Goal: Task Accomplishment & Management: Manage account settings

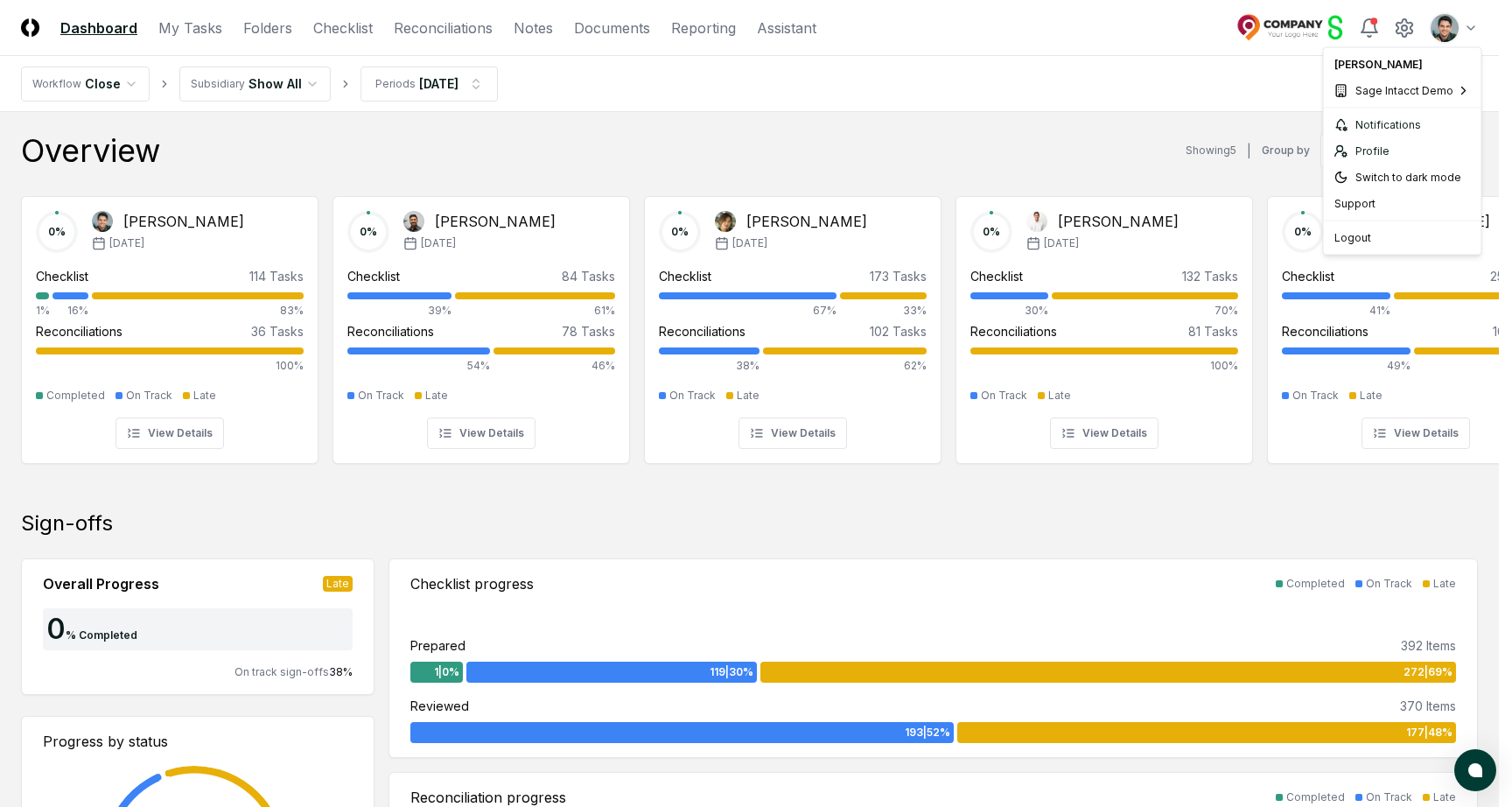
click at [1220, 144] on span "NetSuite Demo" at bounding box center [1235, 147] width 79 height 16
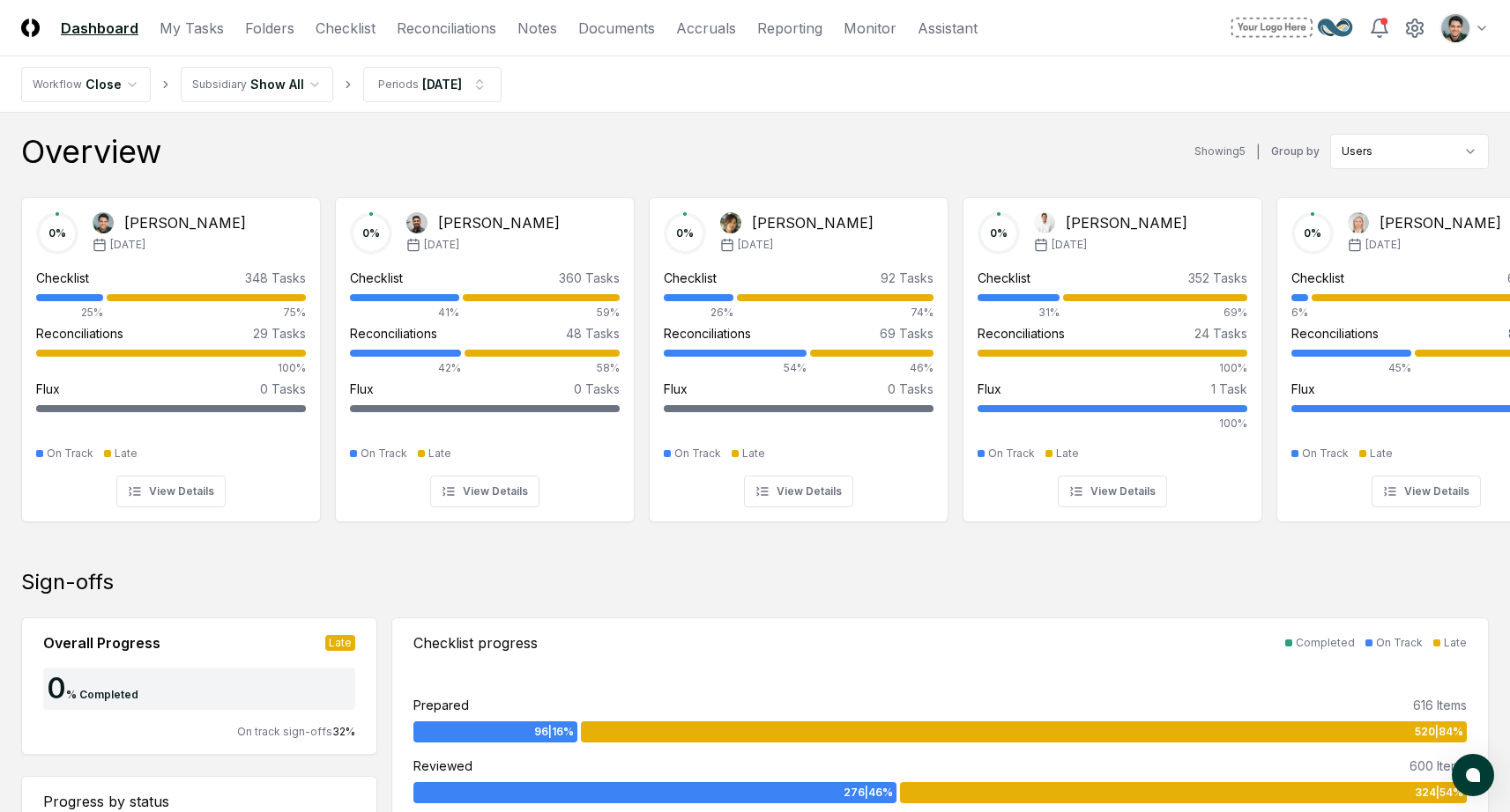
click at [361, 134] on div "Overview Showing 5 | Group by Users" at bounding box center [755, 152] width 1468 height 35
click at [313, 105] on nav "Workflow Close Subsidiary Show All Periods [DATE]" at bounding box center [755, 84] width 1510 height 56
click at [885, 156] on div "Overview Showing 5 | Group by Users" at bounding box center [755, 152] width 1468 height 35
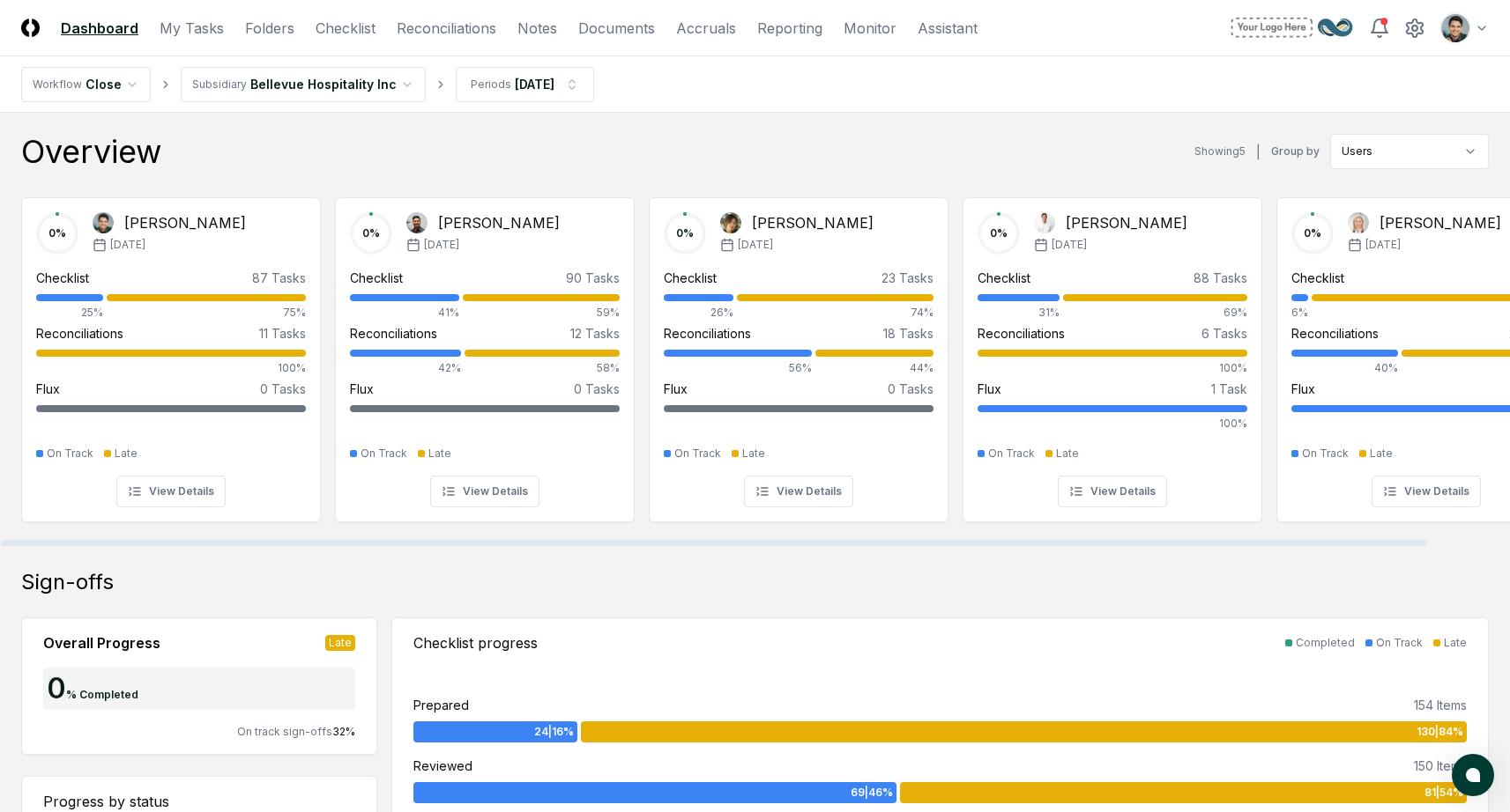
click at [742, 147] on div "Overview Showing 5 | Group by Users" at bounding box center [755, 152] width 1468 height 35
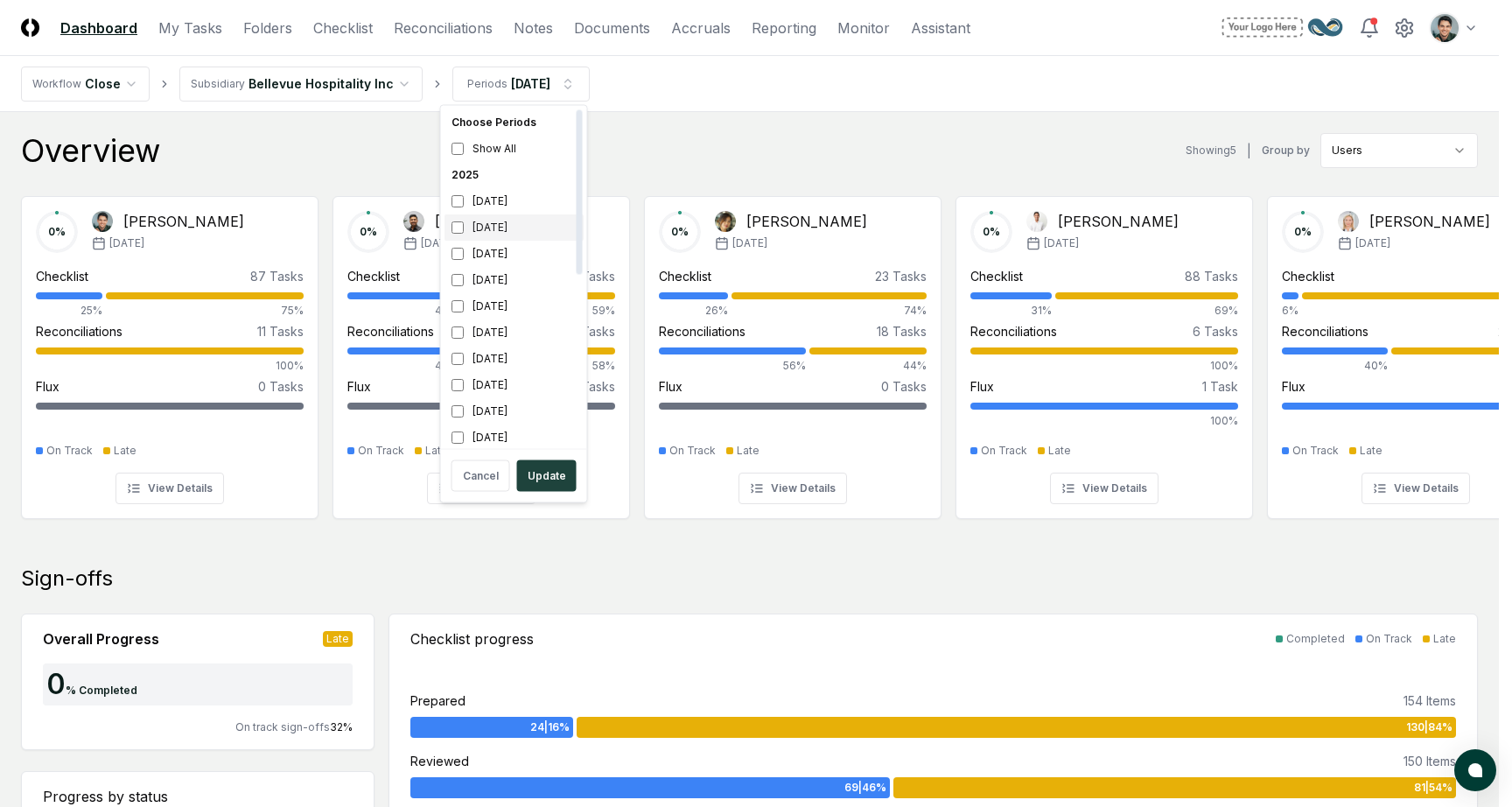
click at [494, 221] on div "[DATE]" at bounding box center [515, 227] width 139 height 26
click at [503, 263] on div "[DATE]" at bounding box center [515, 272] width 139 height 26
click at [510, 253] on div "[DATE]" at bounding box center [515, 249] width 139 height 26
click at [505, 211] on div "[DATE]" at bounding box center [515, 211] width 139 height 26
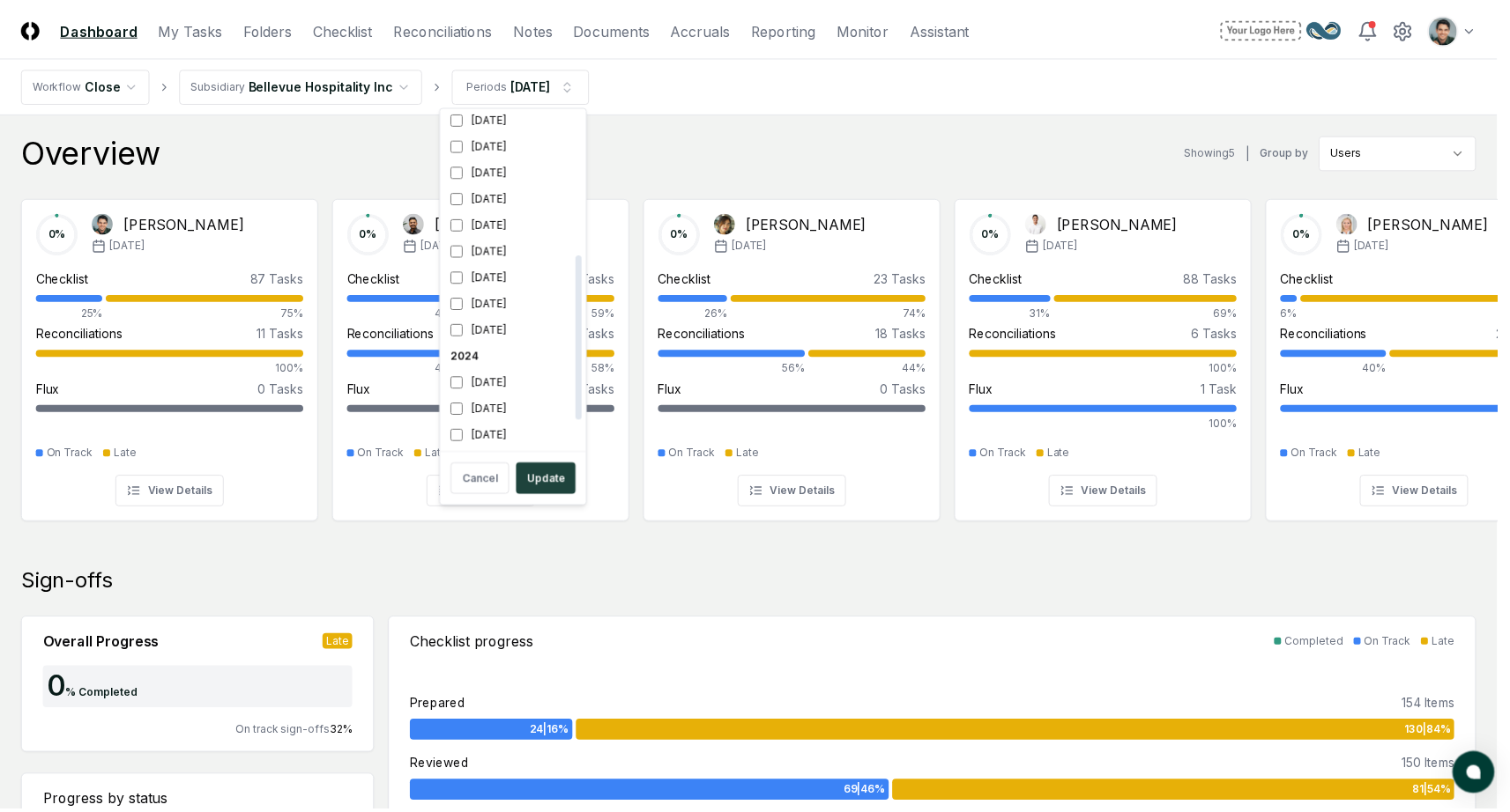
scroll to position [293, 0]
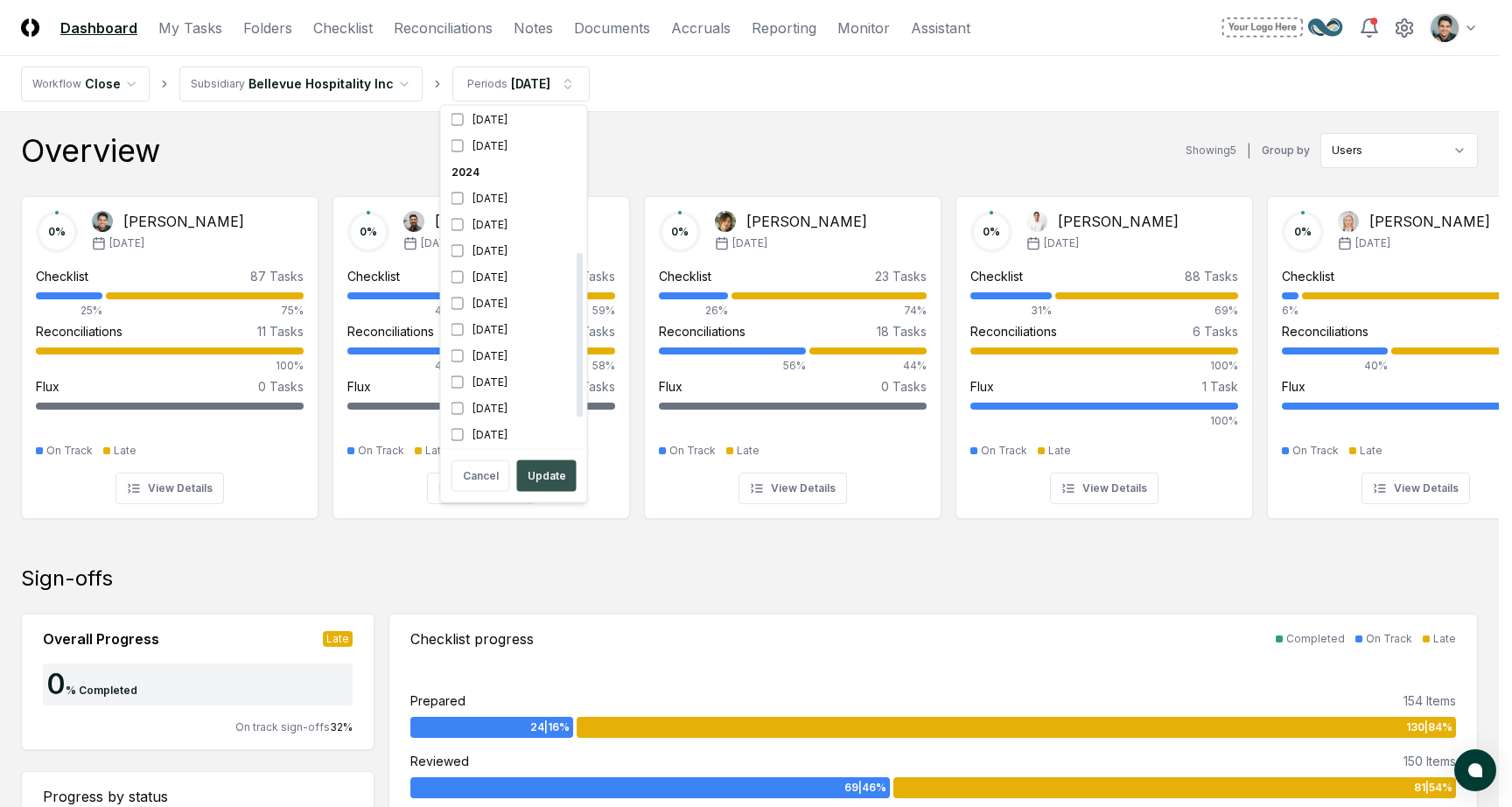
click at [559, 472] on button "Update" at bounding box center [547, 477] width 59 height 32
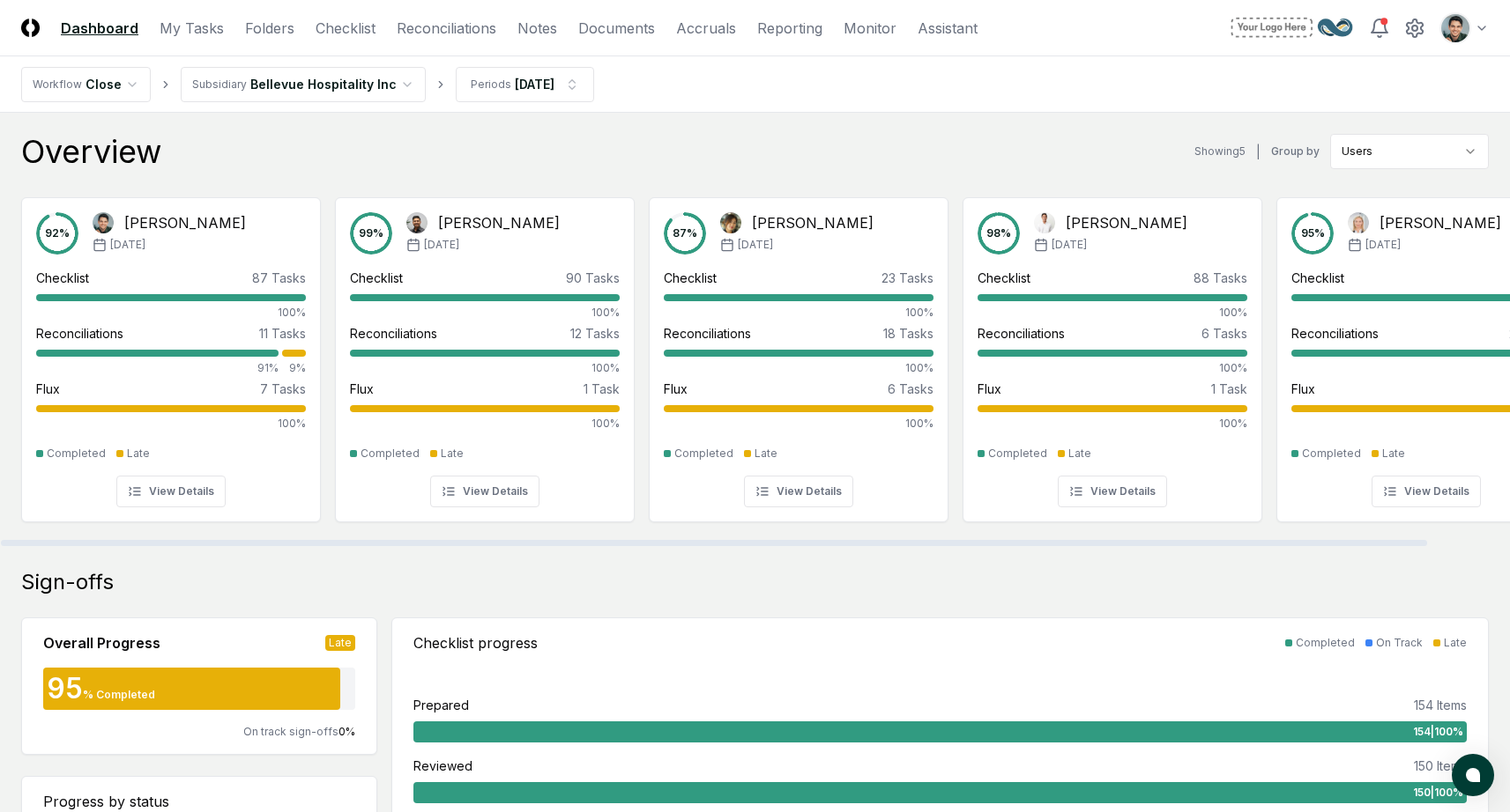
click at [710, 142] on div "Overview Showing 5 | Group by Users" at bounding box center [755, 152] width 1468 height 35
click at [216, 245] on div "92 % [PERSON_NAME] [DATE]" at bounding box center [171, 233] width 270 height 42
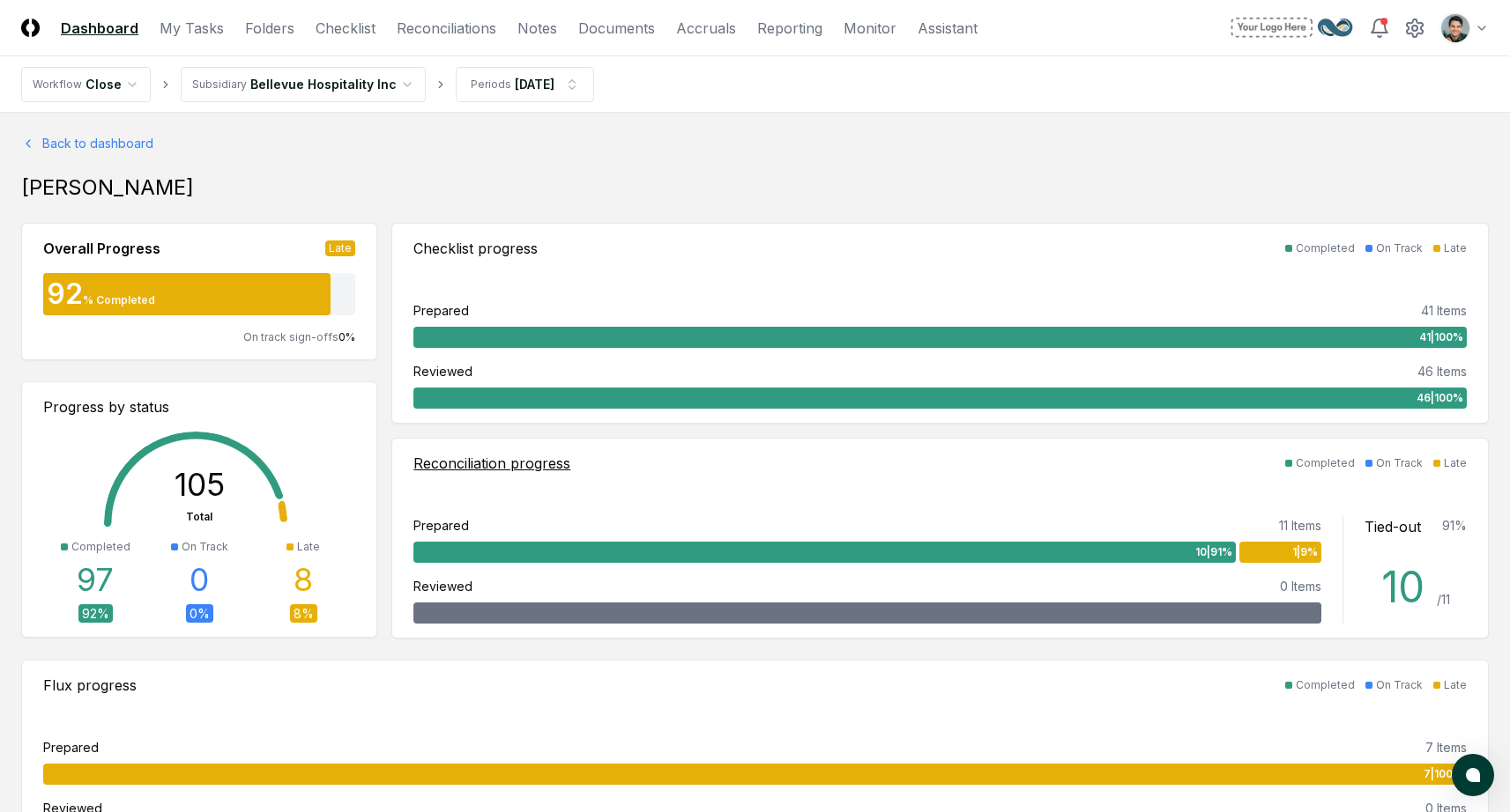
click at [537, 464] on div "Reconciliation progress" at bounding box center [492, 463] width 157 height 21
click at [291, 189] on div "[PERSON_NAME]" at bounding box center [755, 188] width 1468 height 28
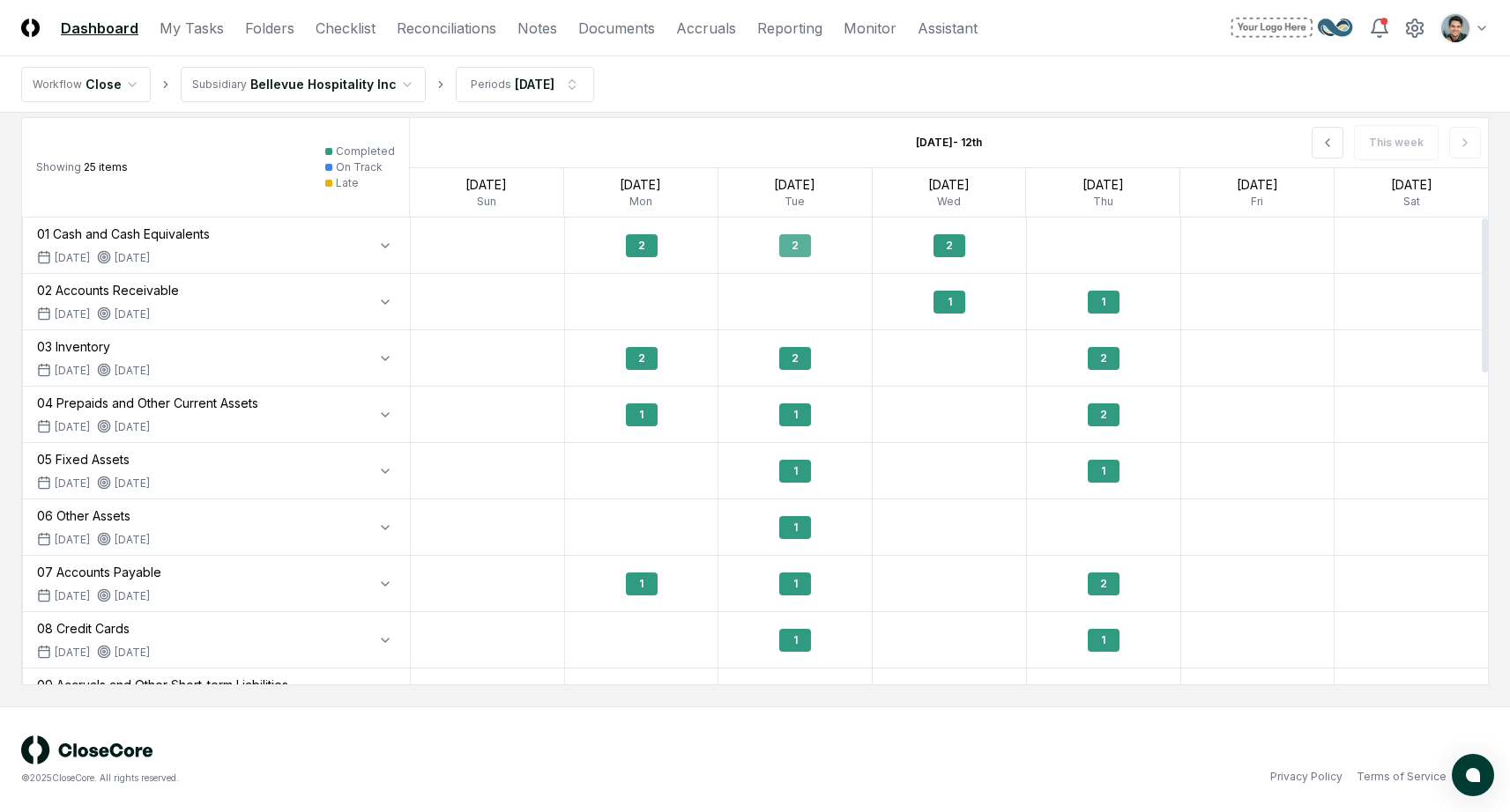
click at [790, 247] on div "2" at bounding box center [796, 245] width 32 height 23
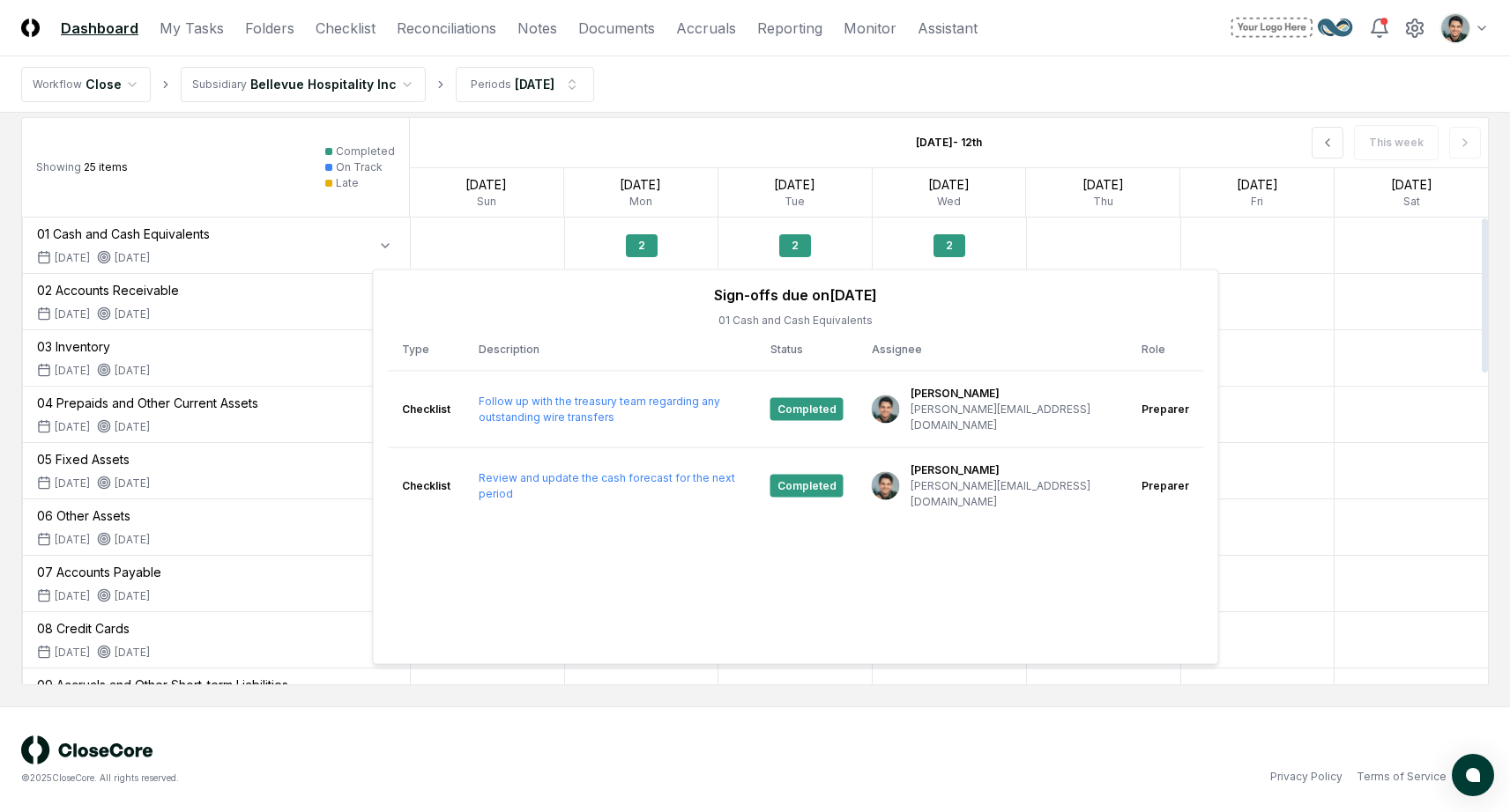
click at [1072, 123] on div "This week" at bounding box center [1273, 143] width 431 height 49
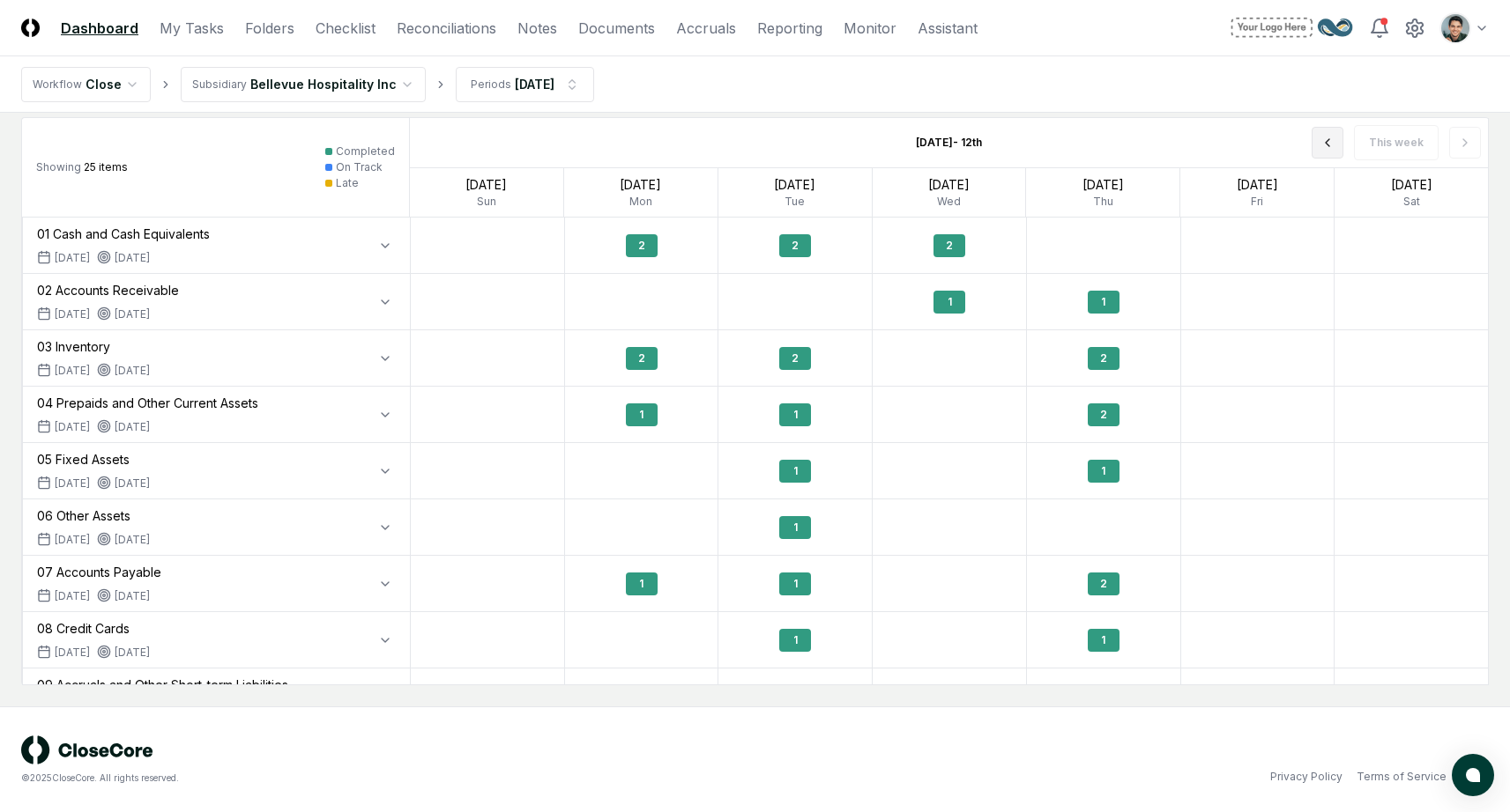
click at [1316, 141] on button at bounding box center [1328, 143] width 32 height 32
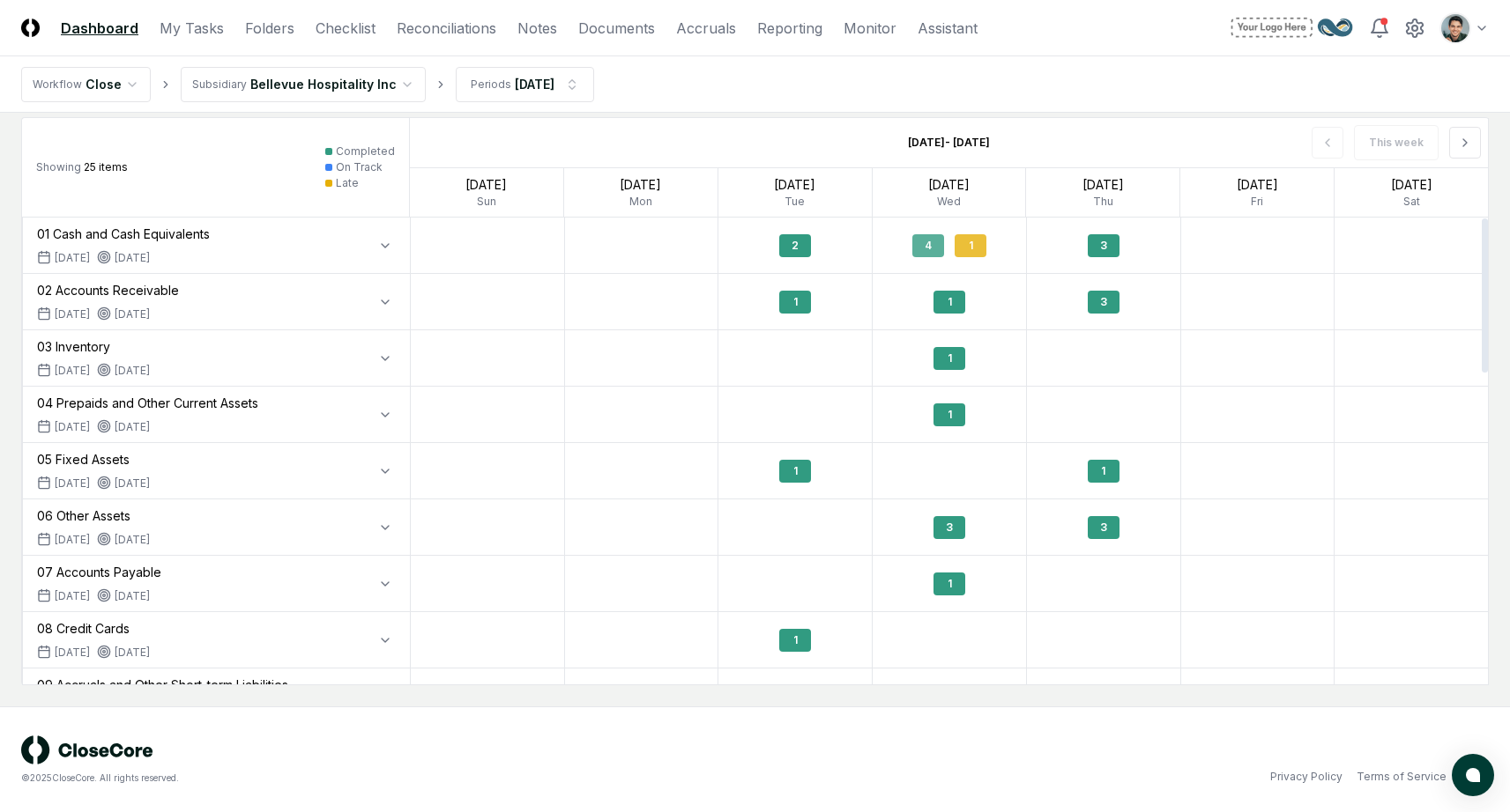
click at [967, 250] on div "1" at bounding box center [970, 245] width 32 height 23
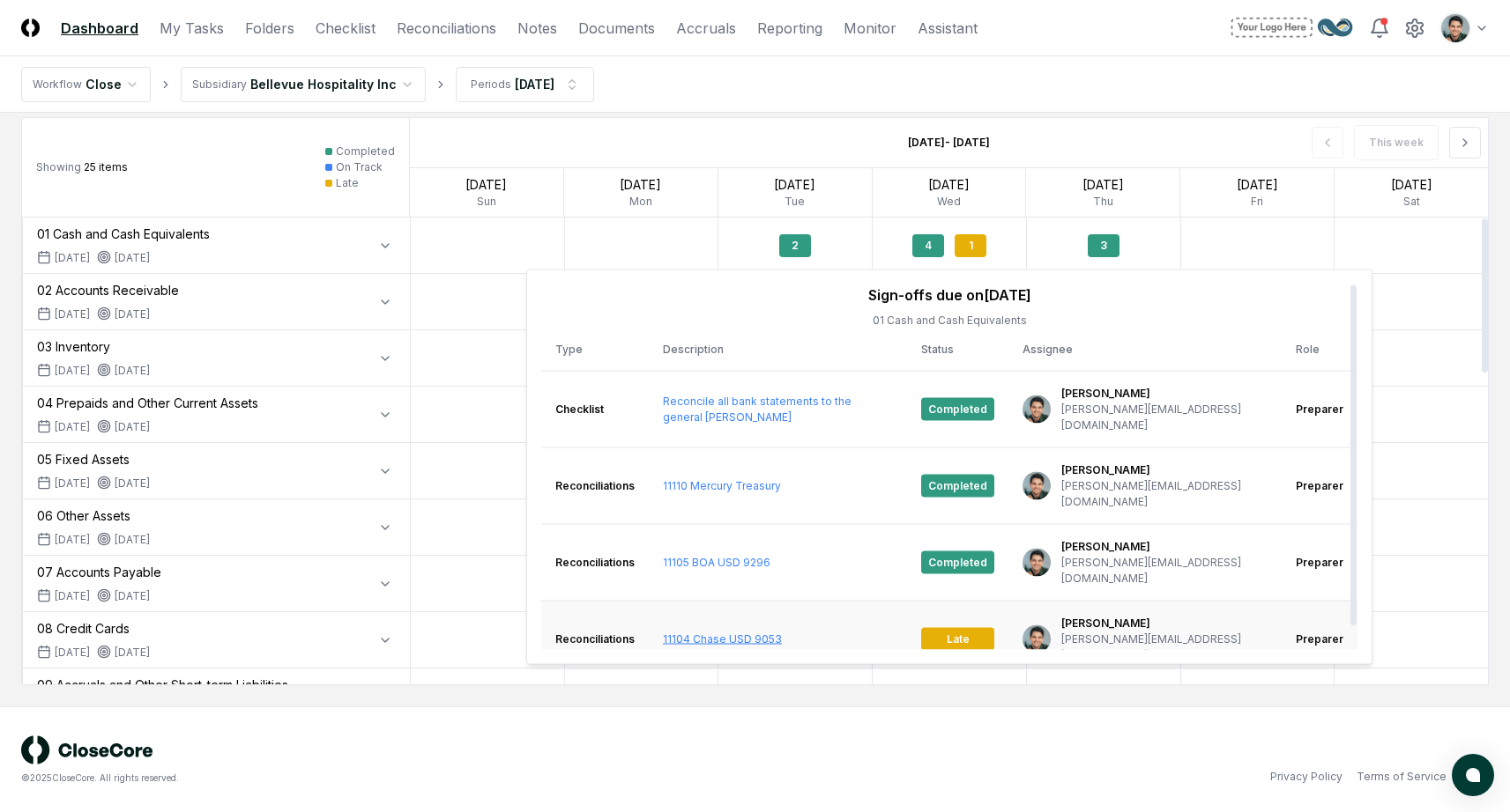
click at [774, 632] on link "11104 Chase USD 9053" at bounding box center [722, 638] width 119 height 13
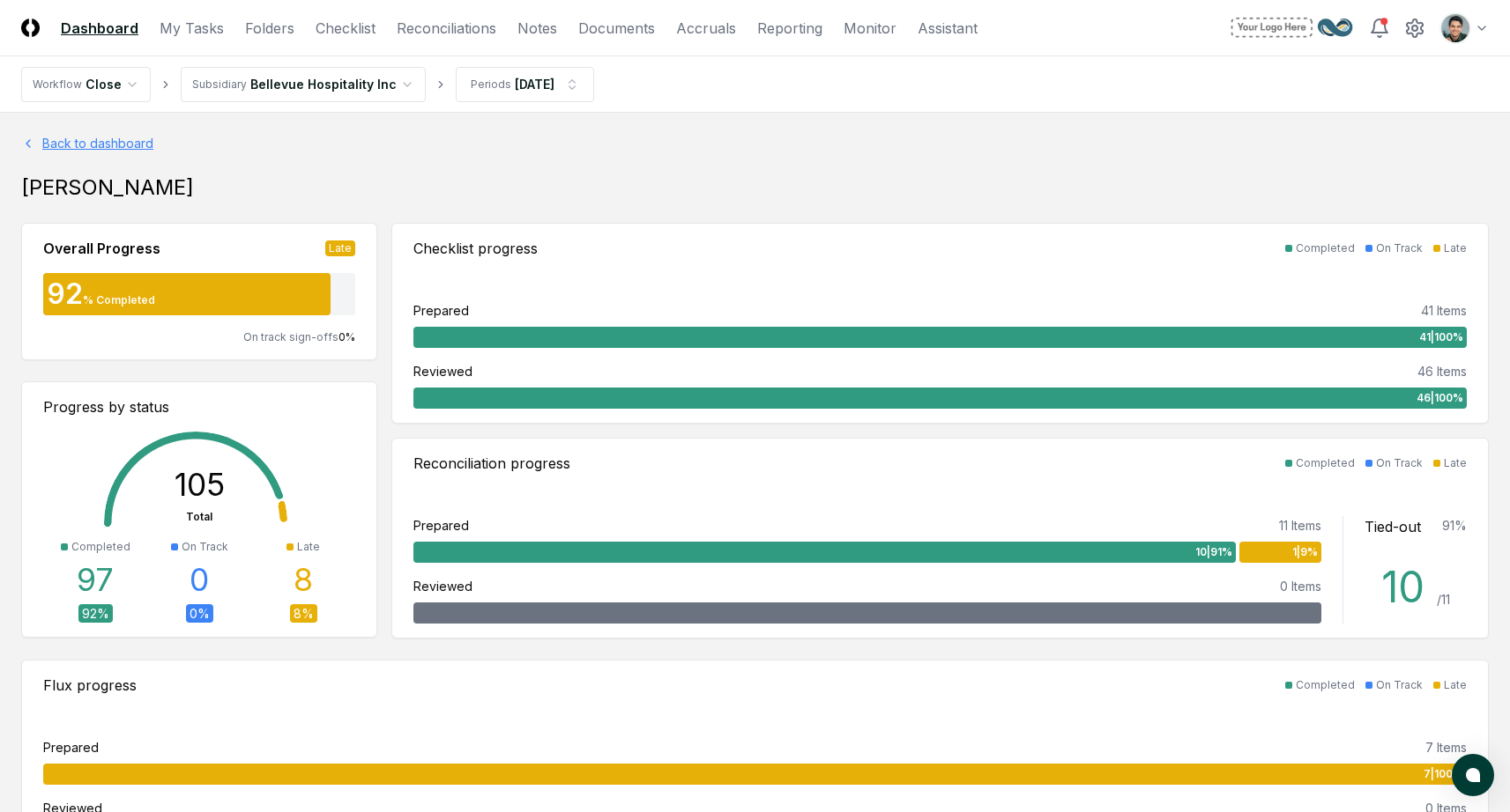
click at [114, 142] on link "Back to dashboard" at bounding box center [755, 144] width 1468 height 19
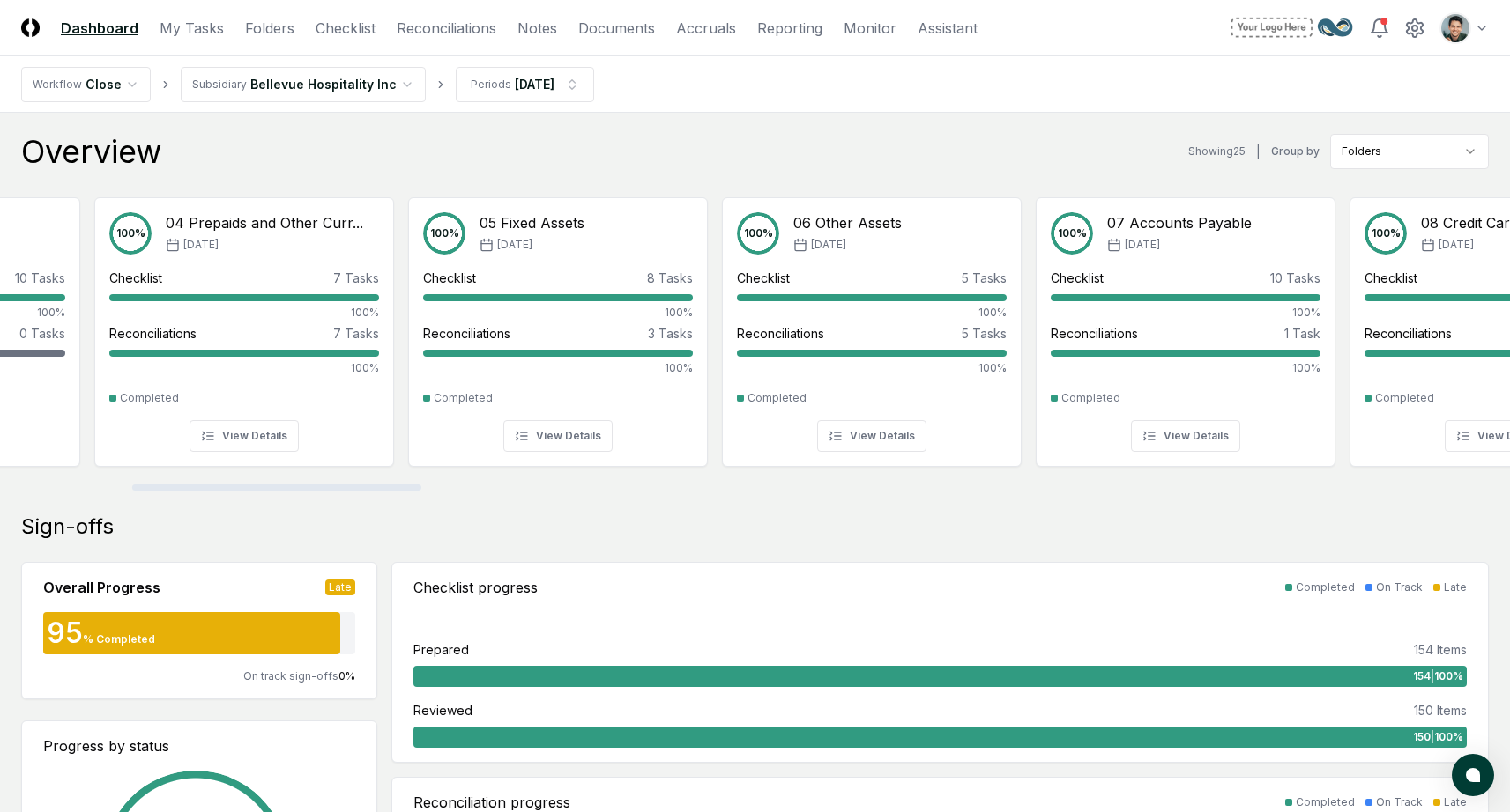
scroll to position [0, 20]
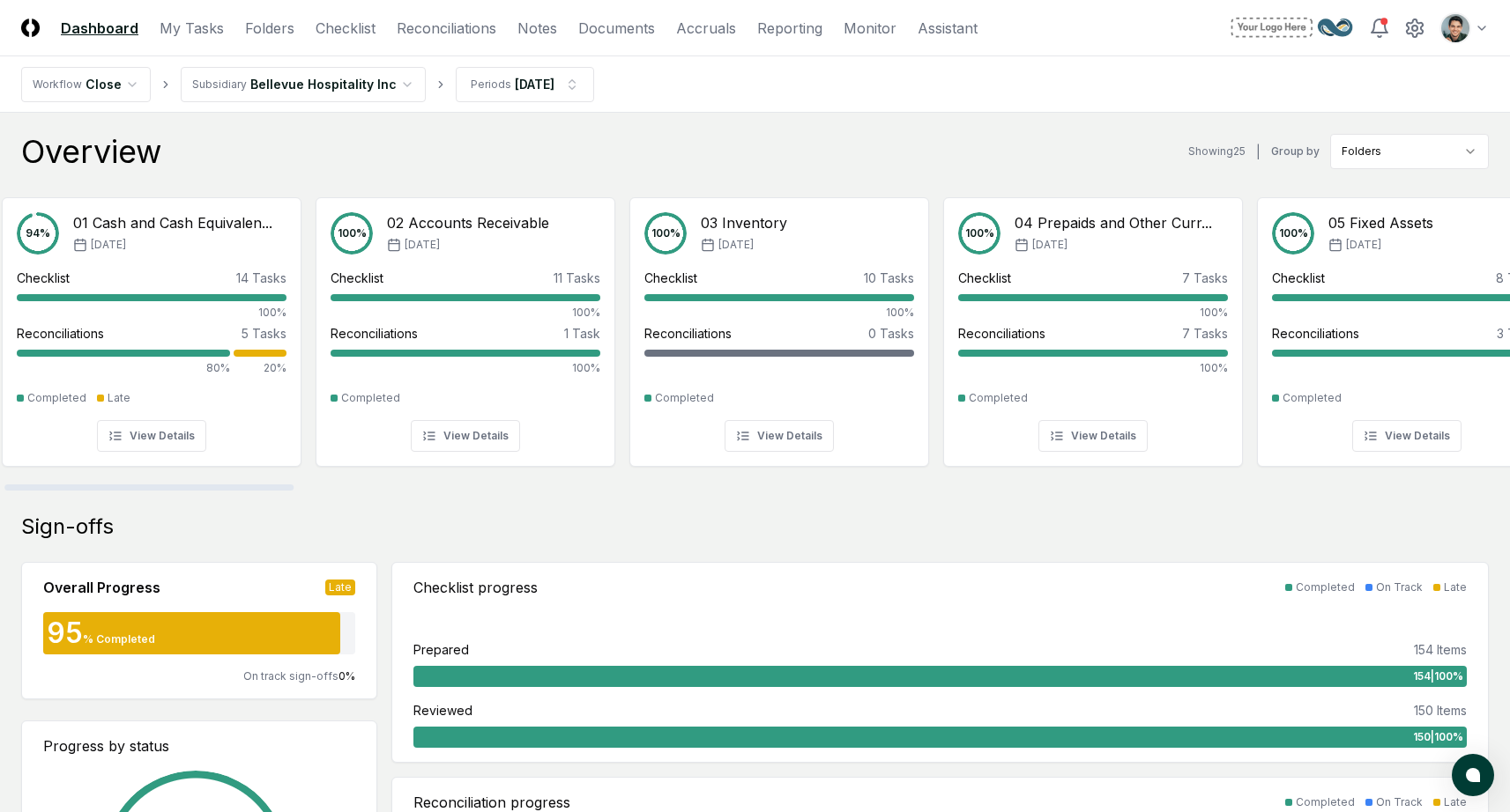
drag, startPoint x: 740, startPoint y: 488, endPoint x: 247, endPoint y: 497, distance: 493.1
click at [242, 491] on div at bounding box center [149, 487] width 289 height 7
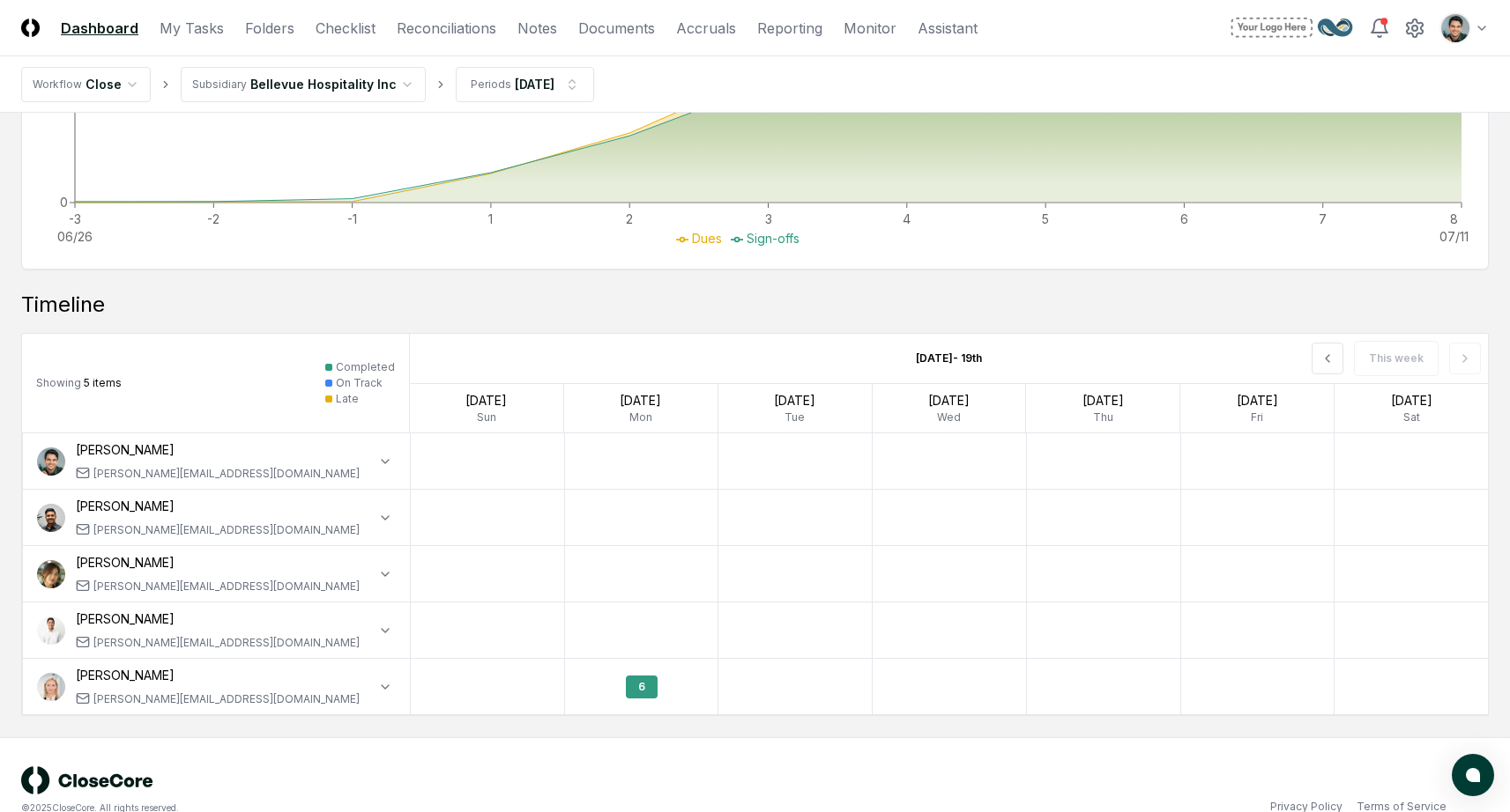
scroll to position [1565, 0]
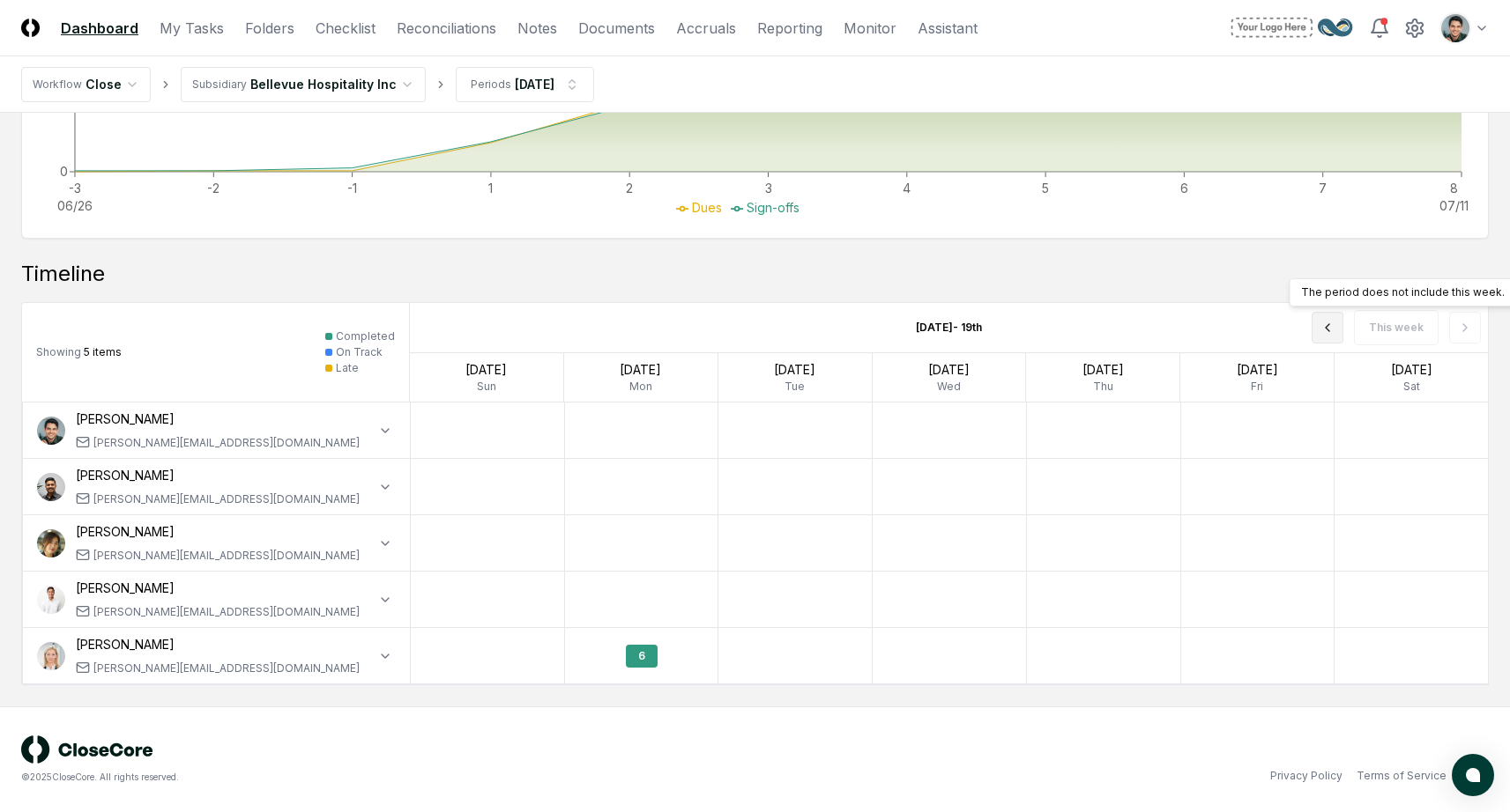
click at [1318, 335] on button at bounding box center [1328, 328] width 32 height 32
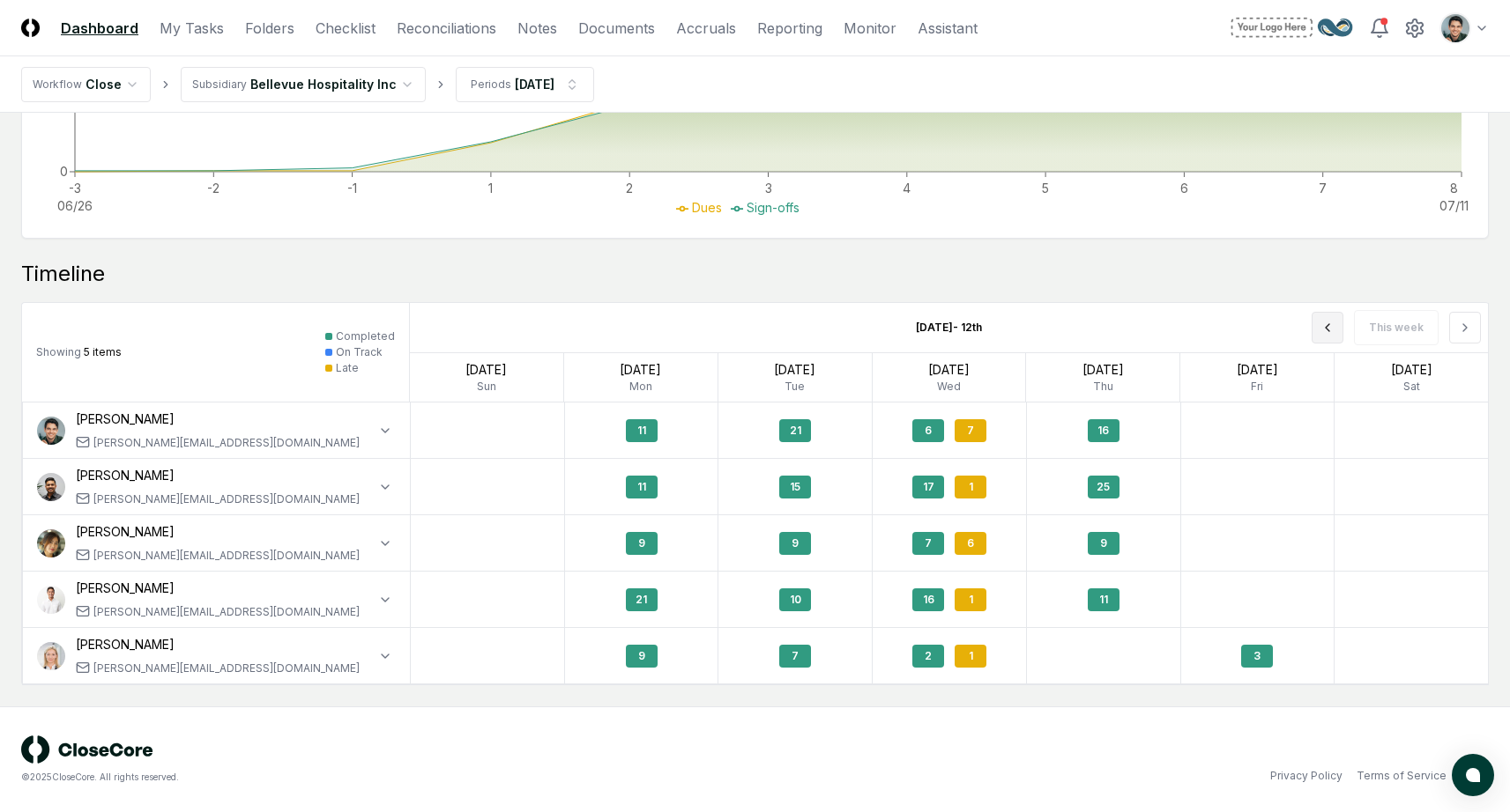
click at [1319, 332] on button at bounding box center [1328, 328] width 32 height 32
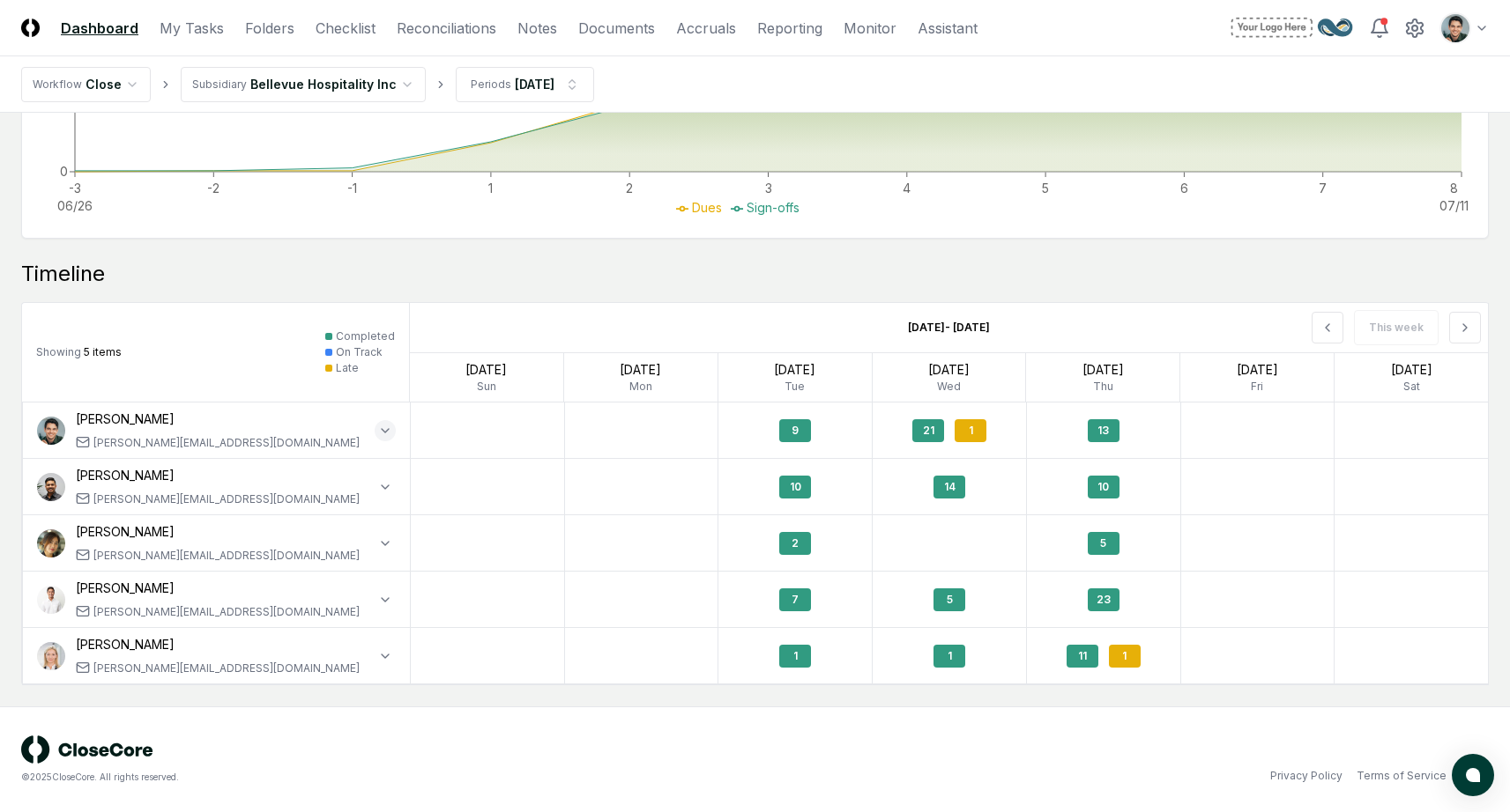
click at [385, 427] on icon "button" at bounding box center [385, 430] width 14 height 14
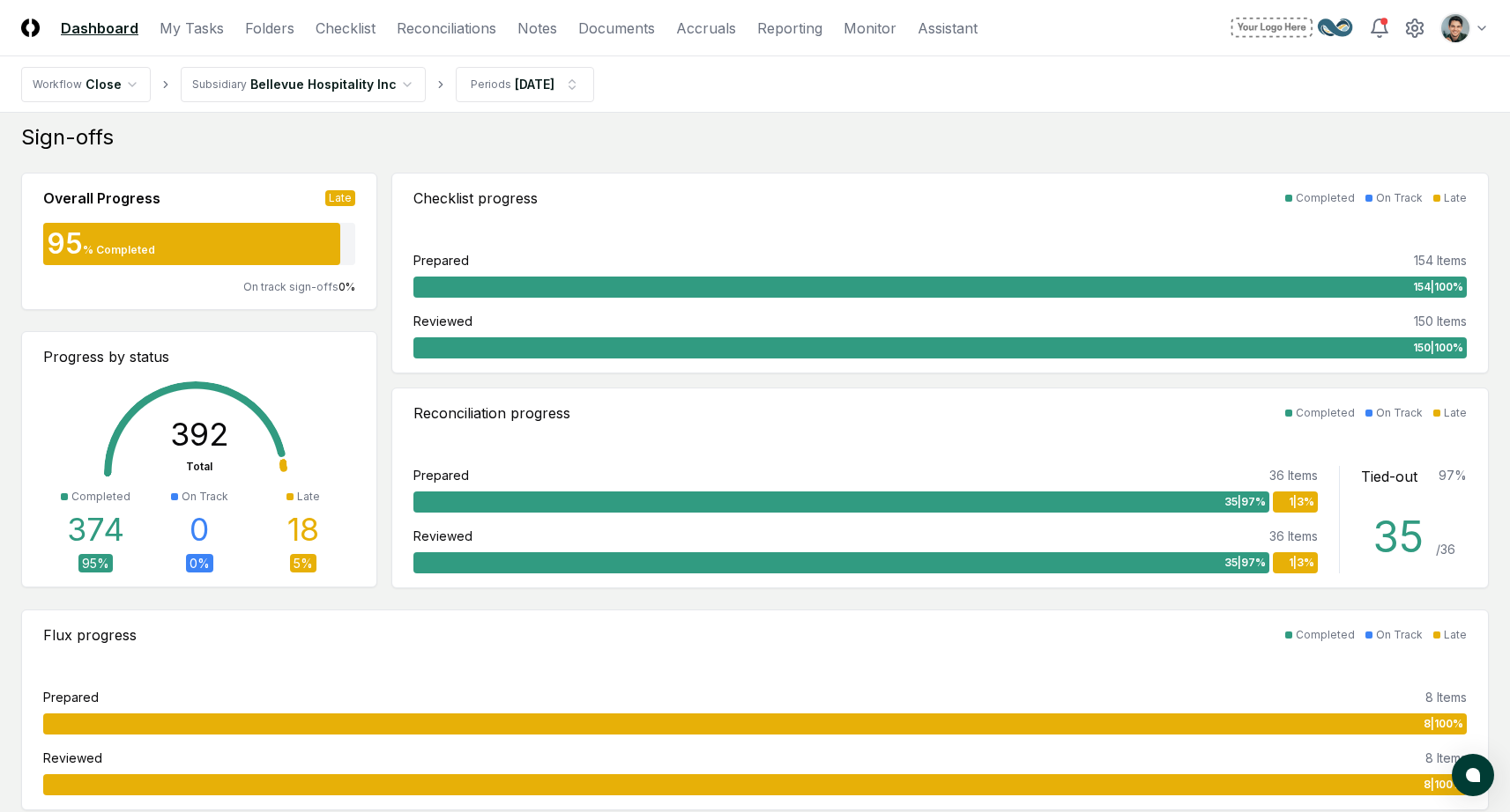
scroll to position [0, 0]
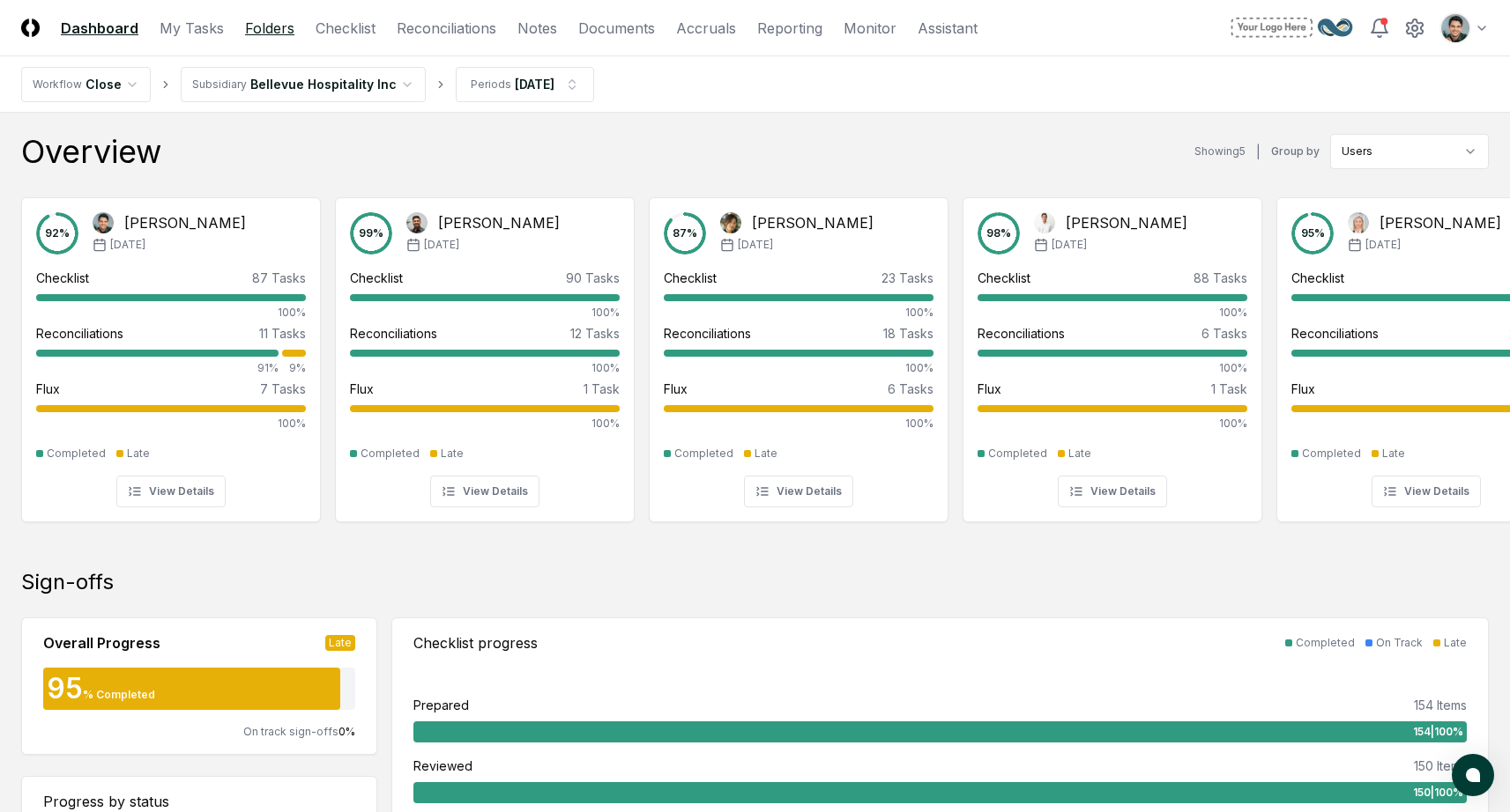
click at [269, 21] on link "Folders" at bounding box center [269, 28] width 49 height 21
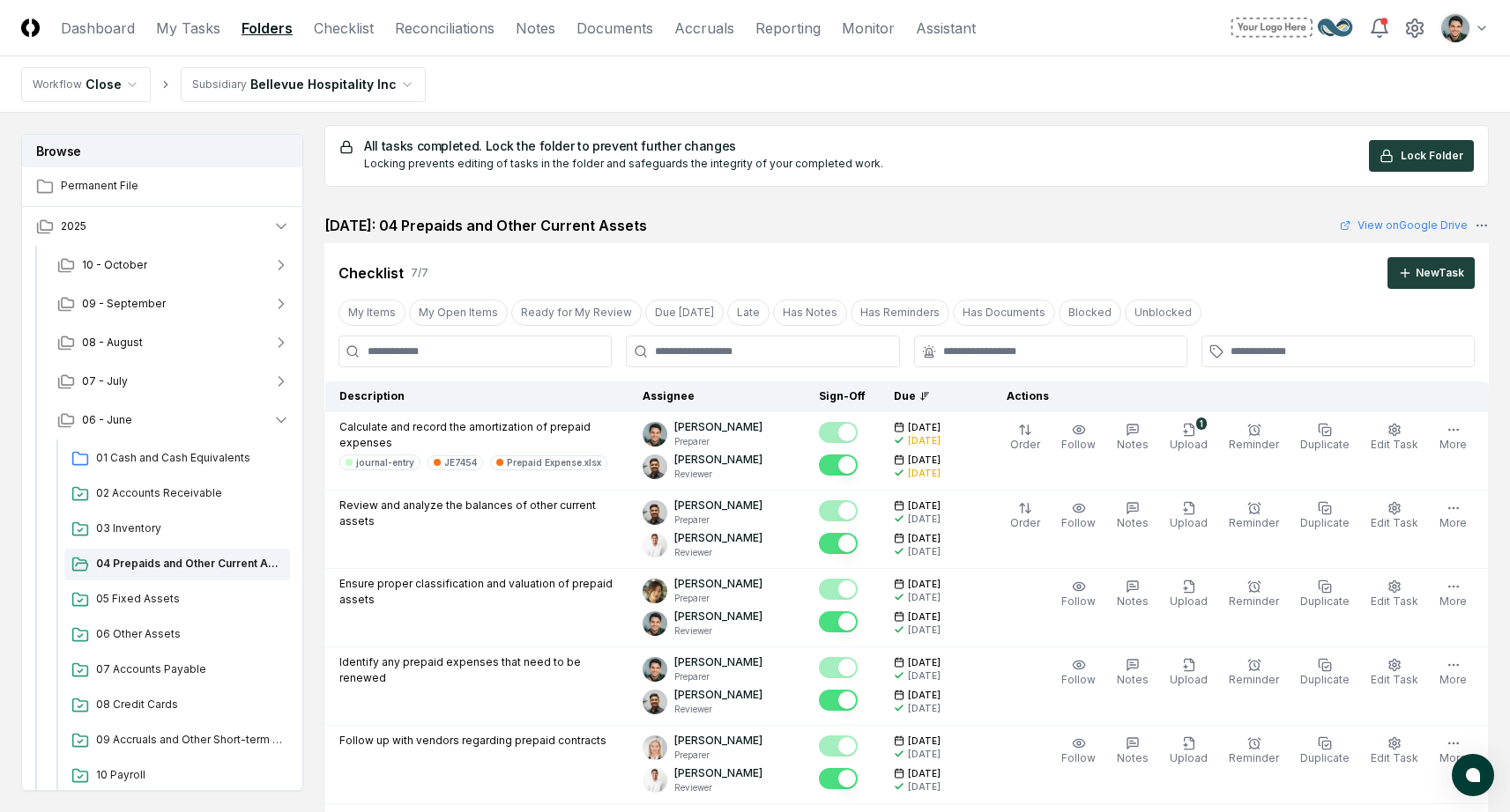
scroll to position [10, 0]
click at [247, 459] on span "01 Cash and Cash Equivalents" at bounding box center [190, 457] width 187 height 16
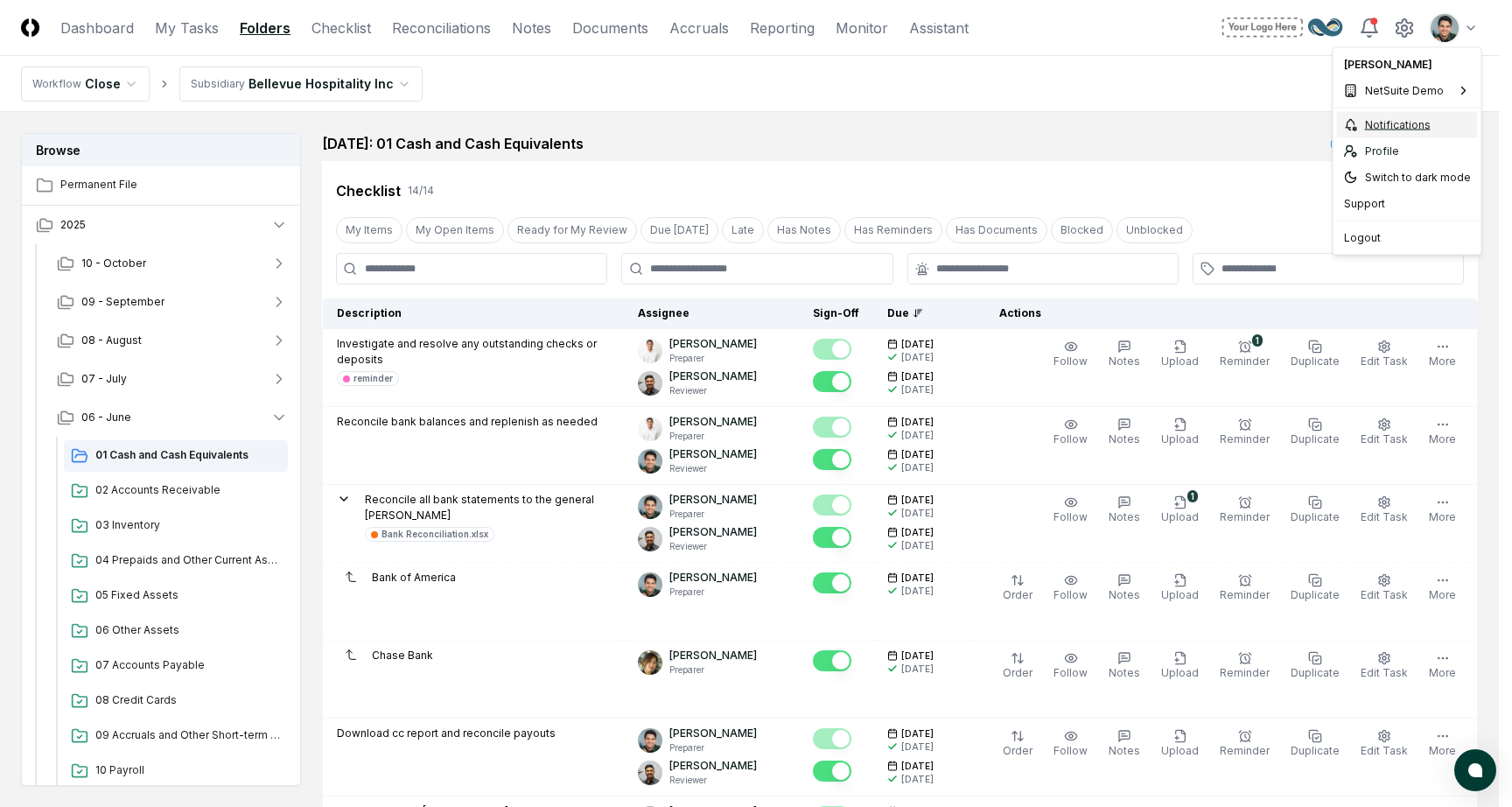
click at [1379, 122] on div "Notifications" at bounding box center [1408, 125] width 141 height 26
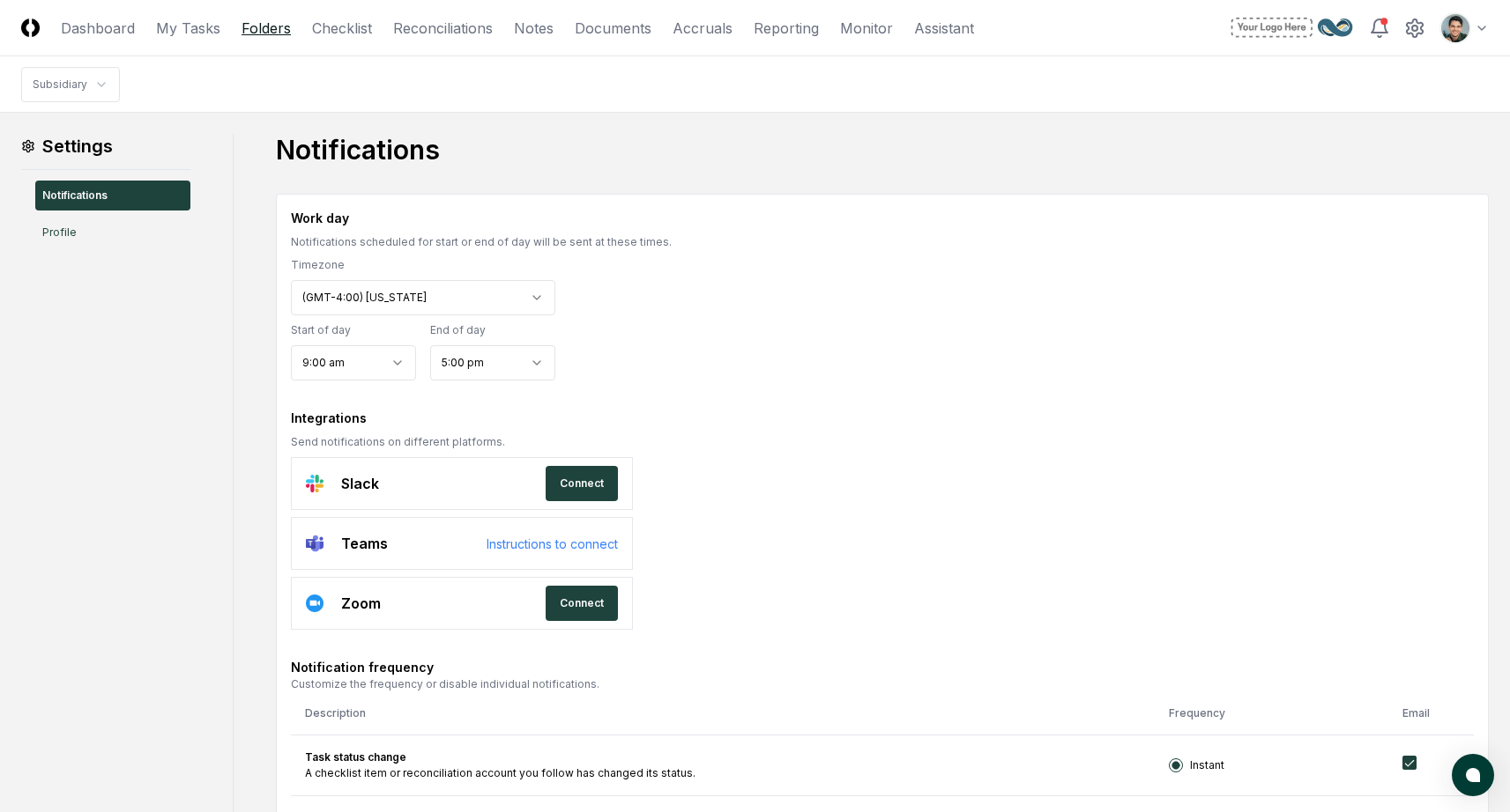
click at [260, 28] on link "Folders" at bounding box center [266, 28] width 49 height 21
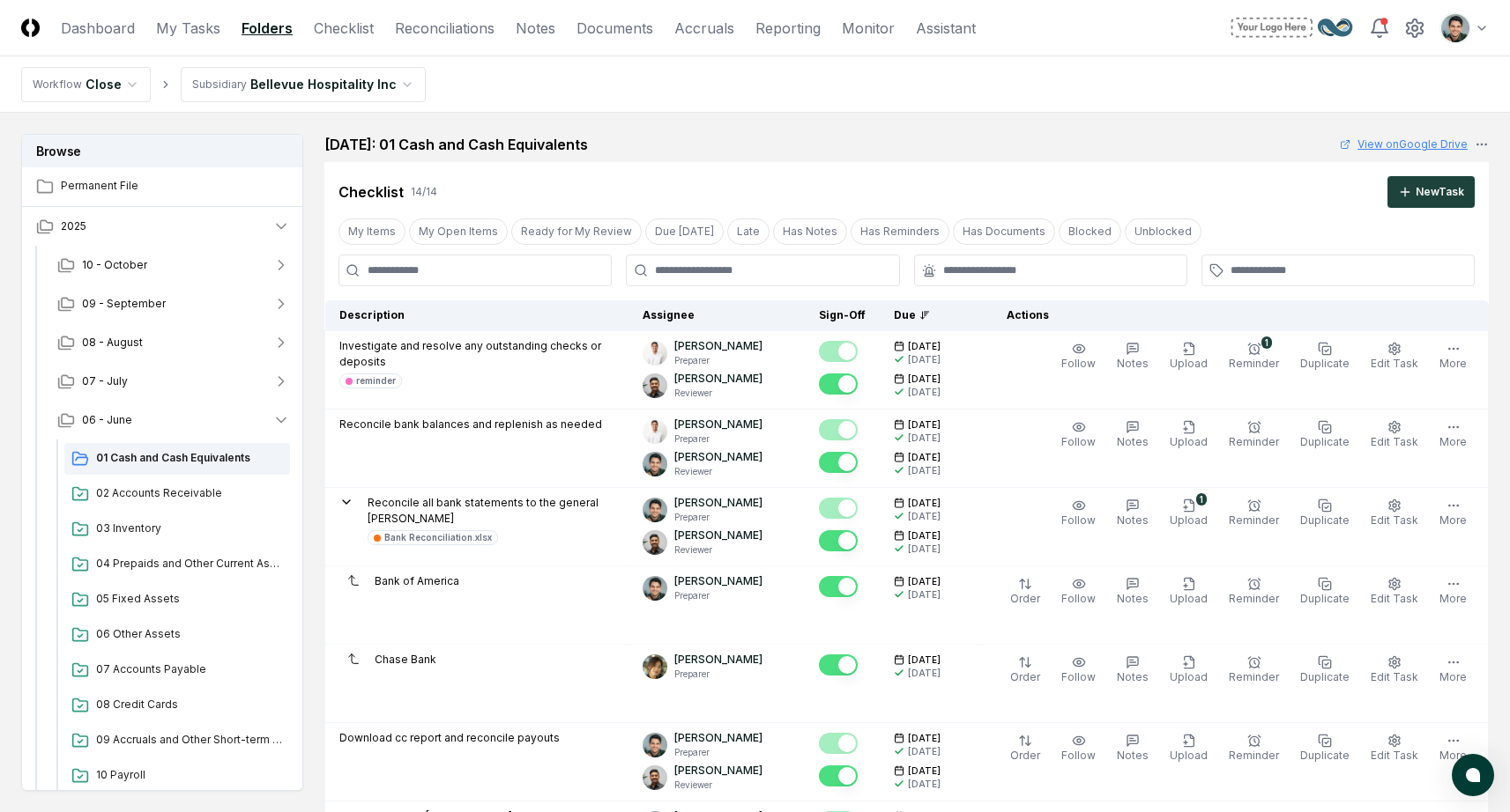
click at [1369, 147] on link "View on Google Drive" at bounding box center [1404, 144] width 128 height 16
click at [98, 386] on span "07 - July" at bounding box center [105, 381] width 46 height 16
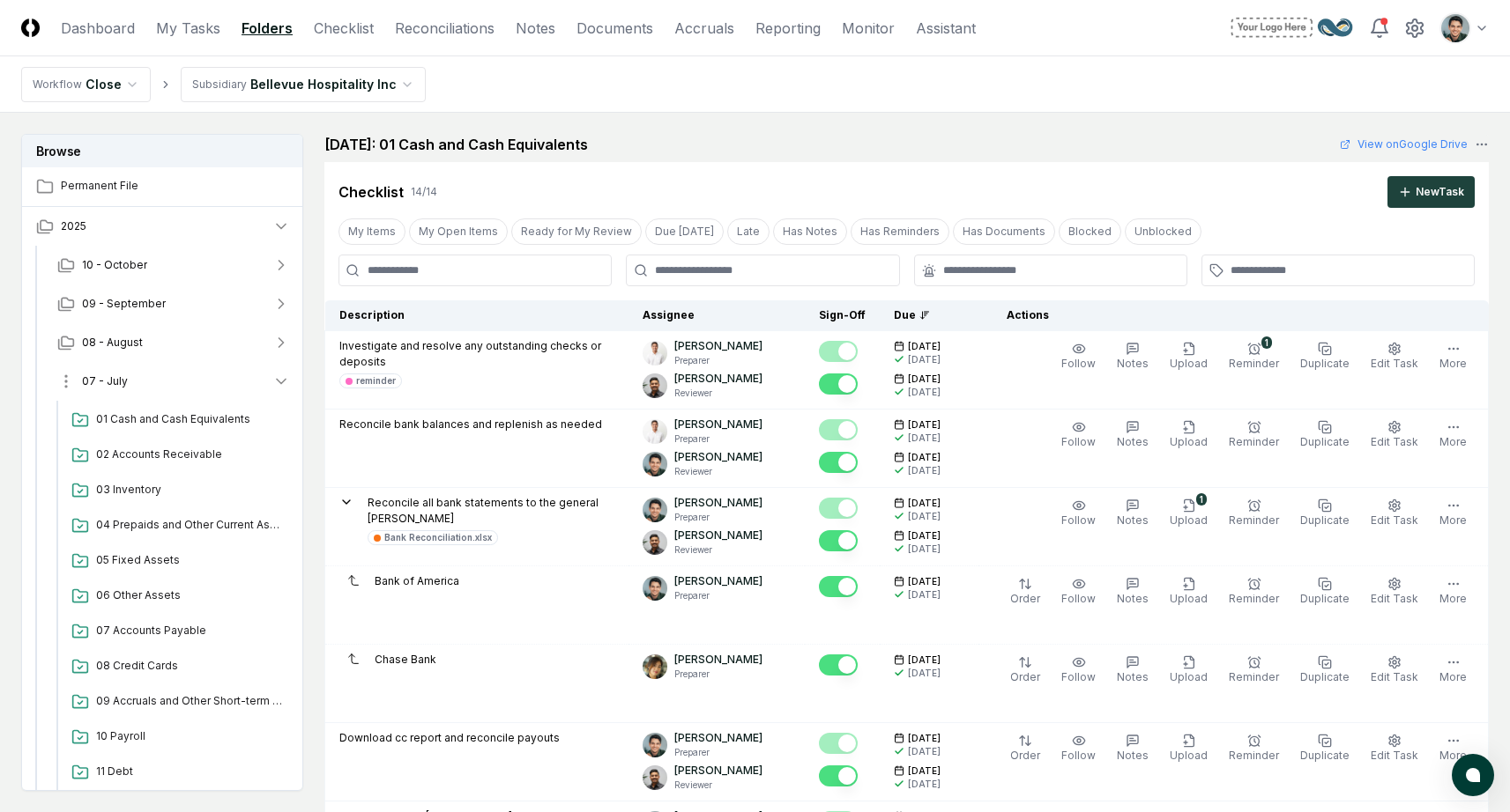
click at [123, 378] on span "07 - July" at bounding box center [105, 381] width 46 height 16
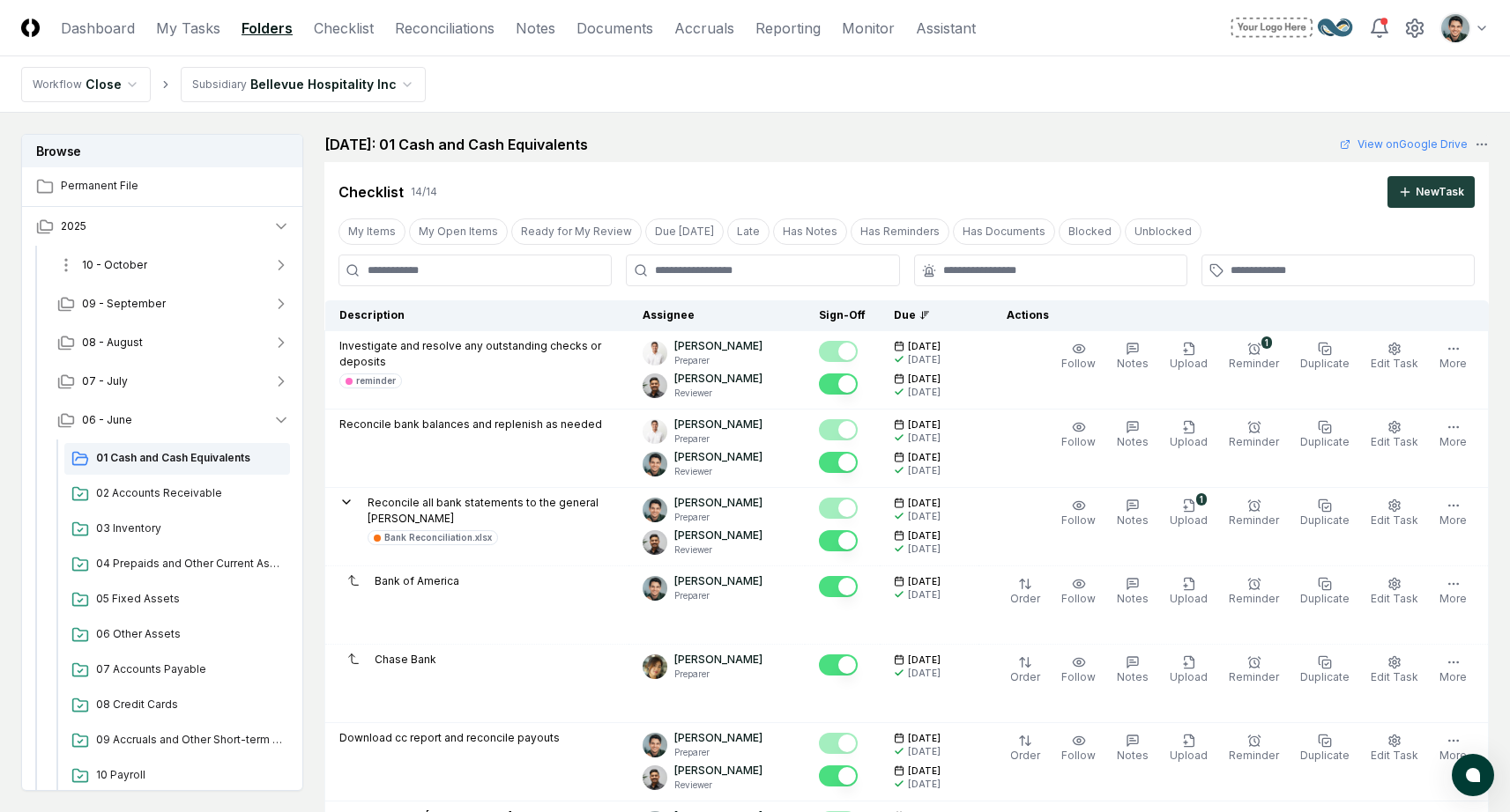
click at [133, 269] on span "10 - October" at bounding box center [115, 265] width 65 height 16
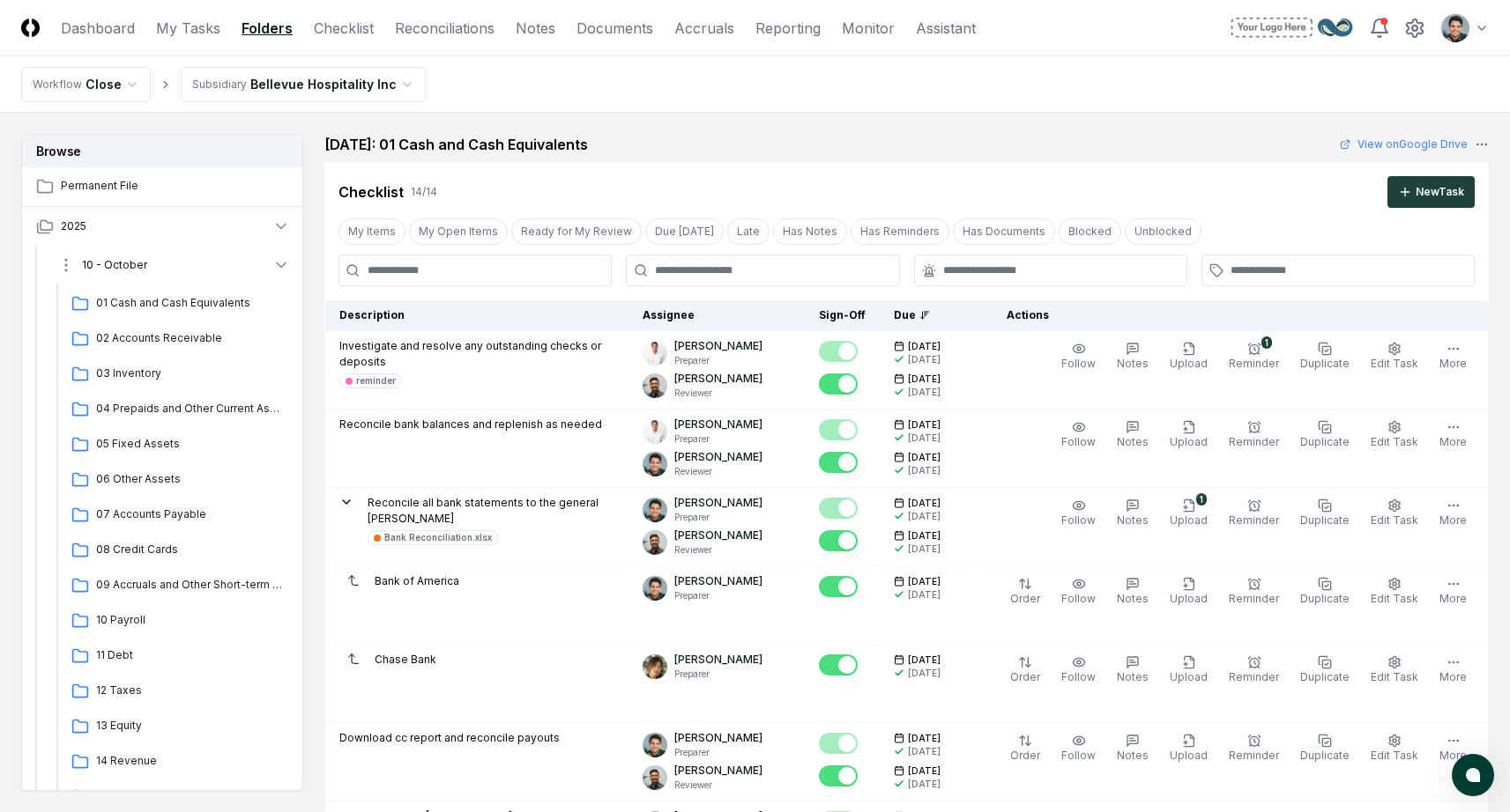
click at [137, 268] on span "10 - October" at bounding box center [115, 265] width 65 height 16
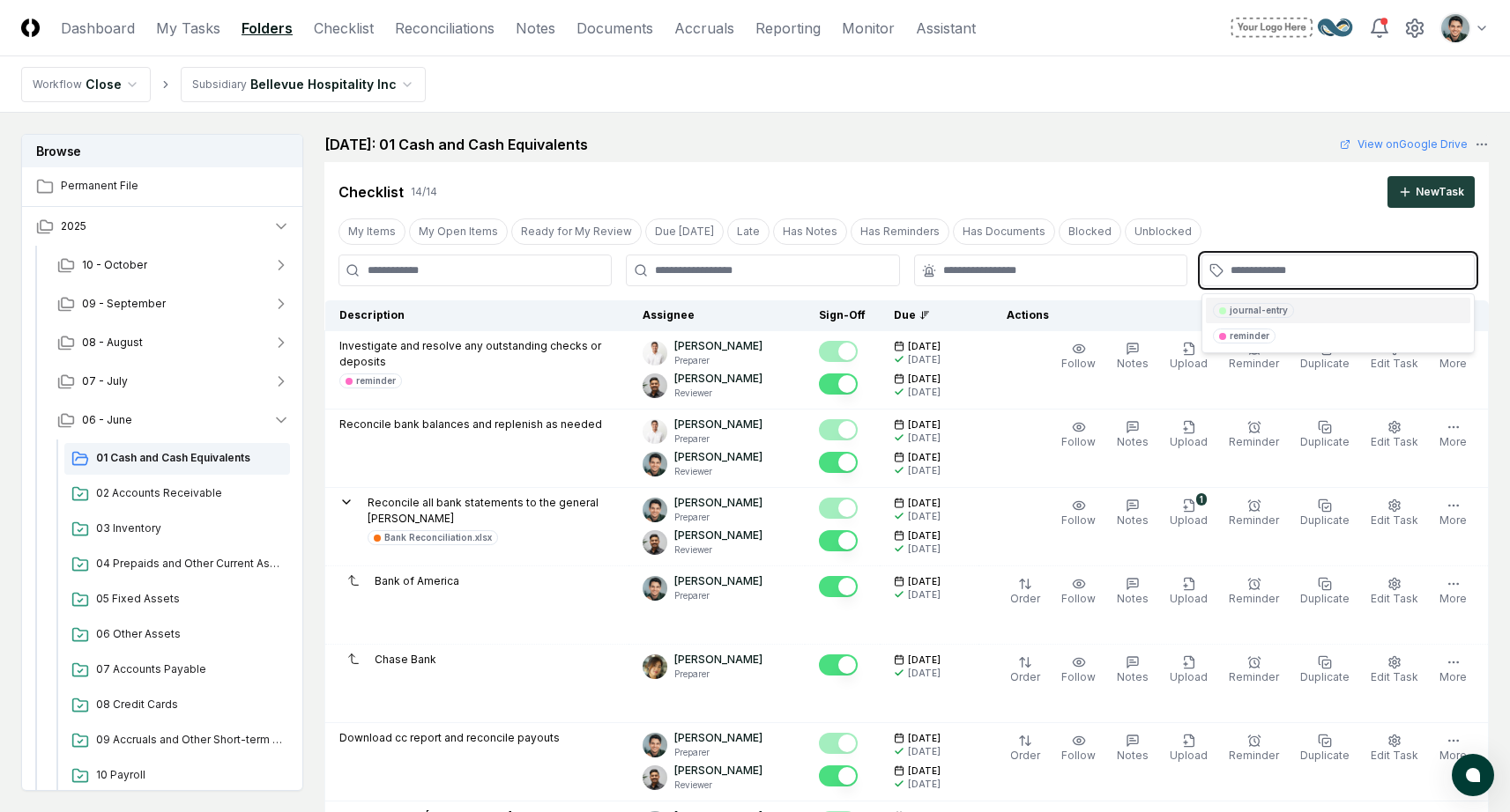
click at [1342, 274] on input "text" at bounding box center [1347, 270] width 233 height 16
click at [1252, 332] on div "reminder" at bounding box center [1249, 336] width 39 height 13
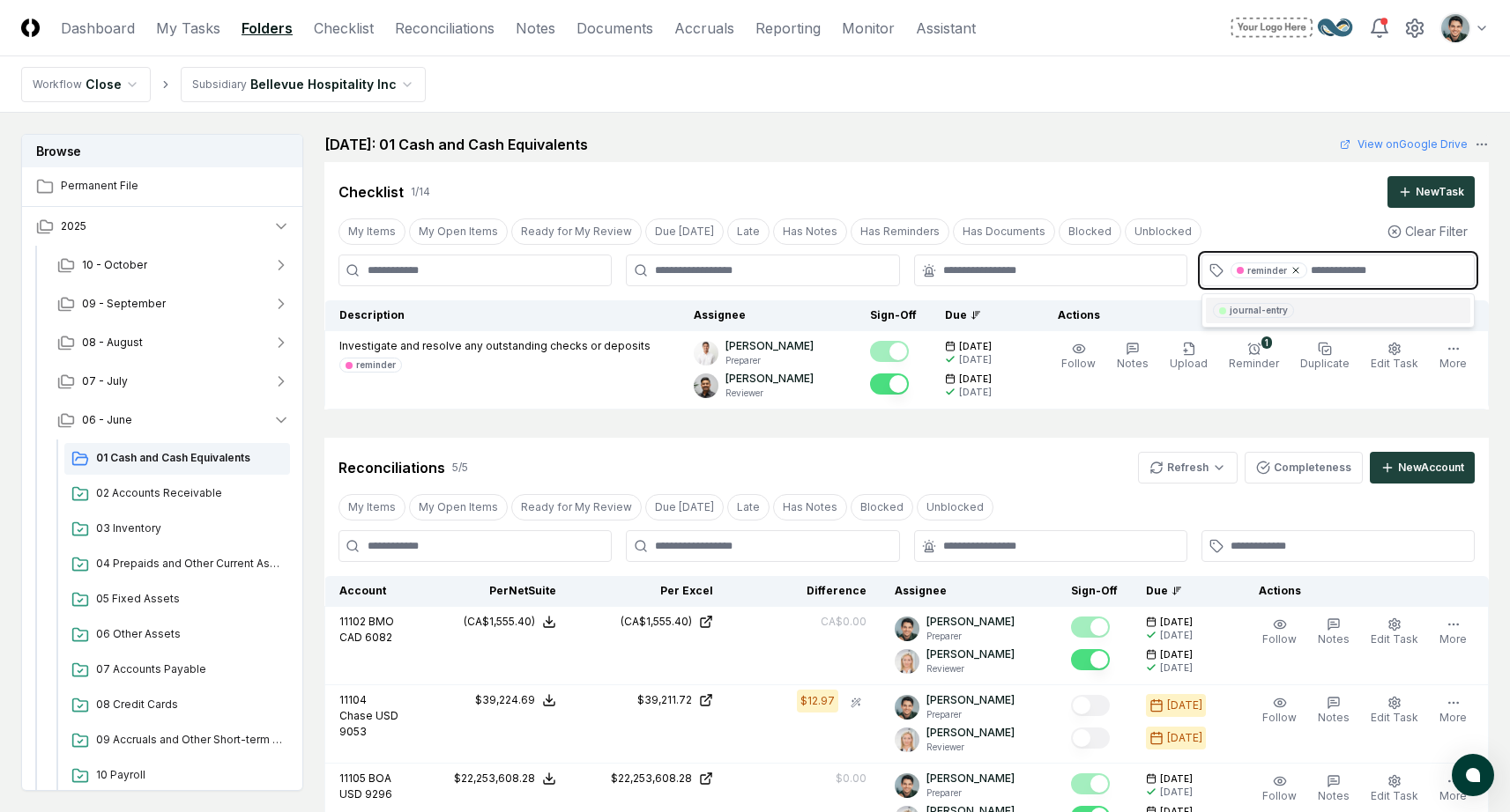
click at [1293, 268] on icon at bounding box center [1295, 270] width 10 height 10
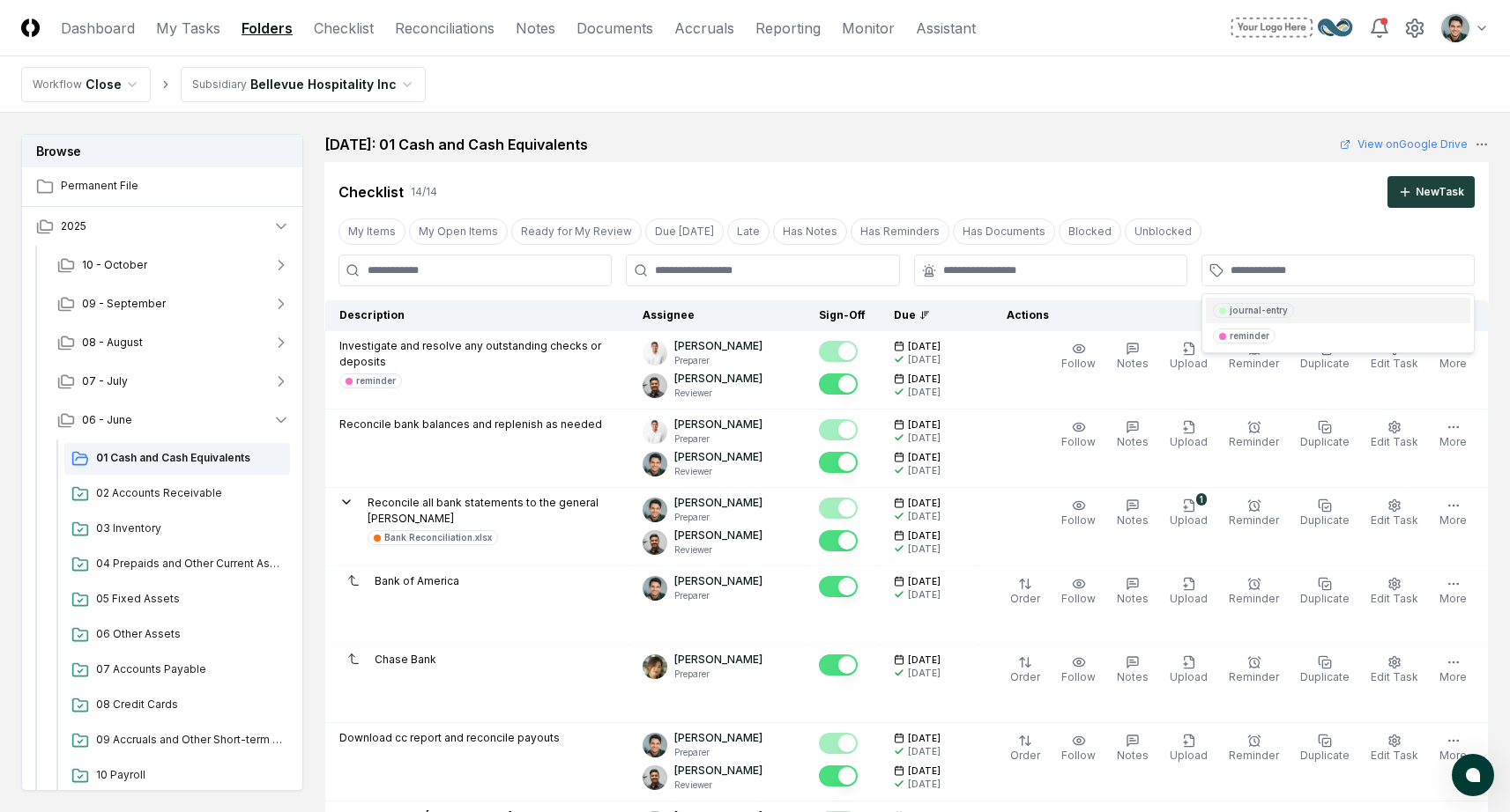
click at [1270, 231] on div "My Items My Open Items Ready for My Review Due [DATE] Late Has Notes Has Remind…" at bounding box center [906, 231] width 1164 height 33
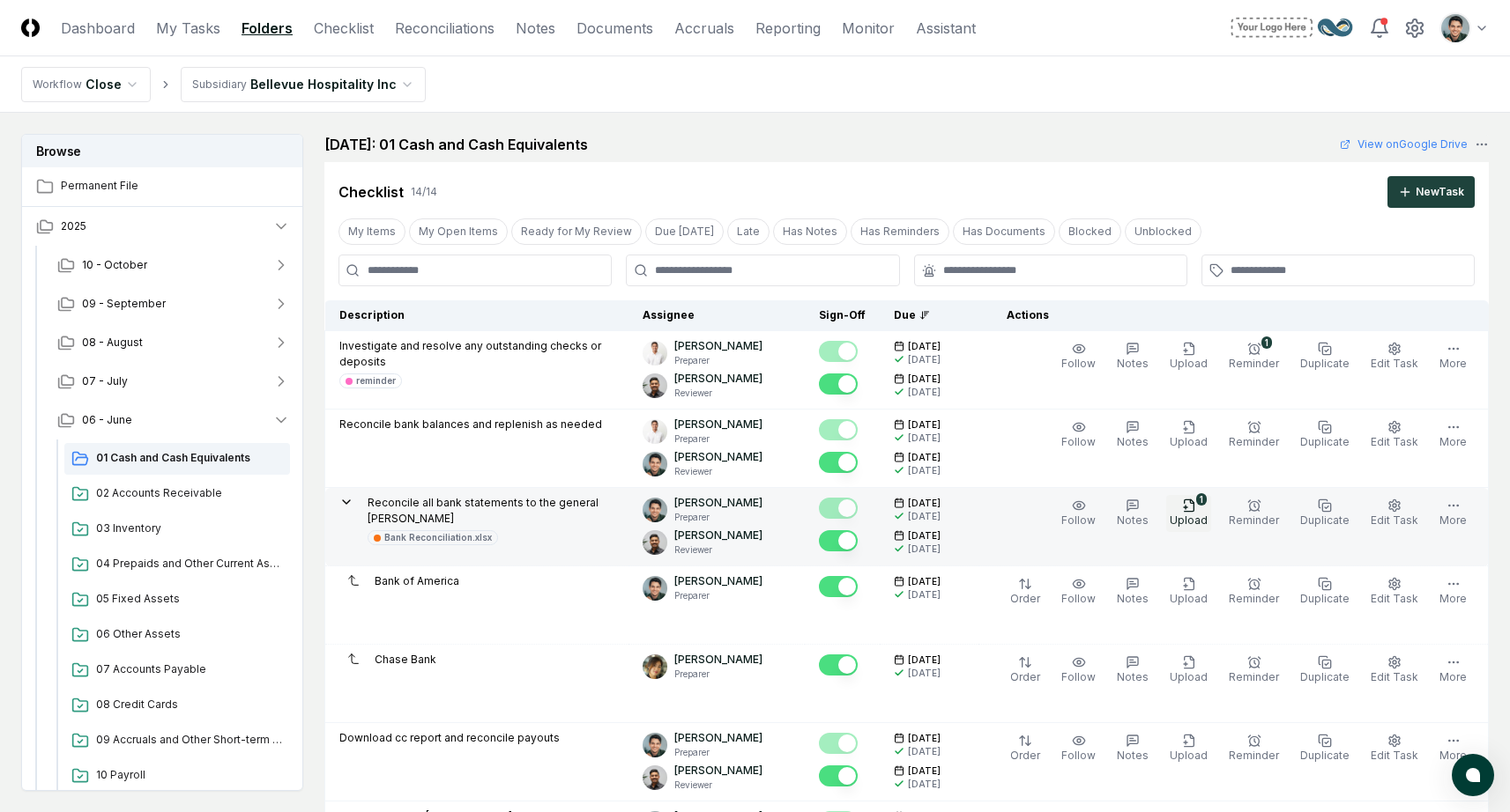
click at [1206, 517] on span "Upload" at bounding box center [1189, 520] width 38 height 13
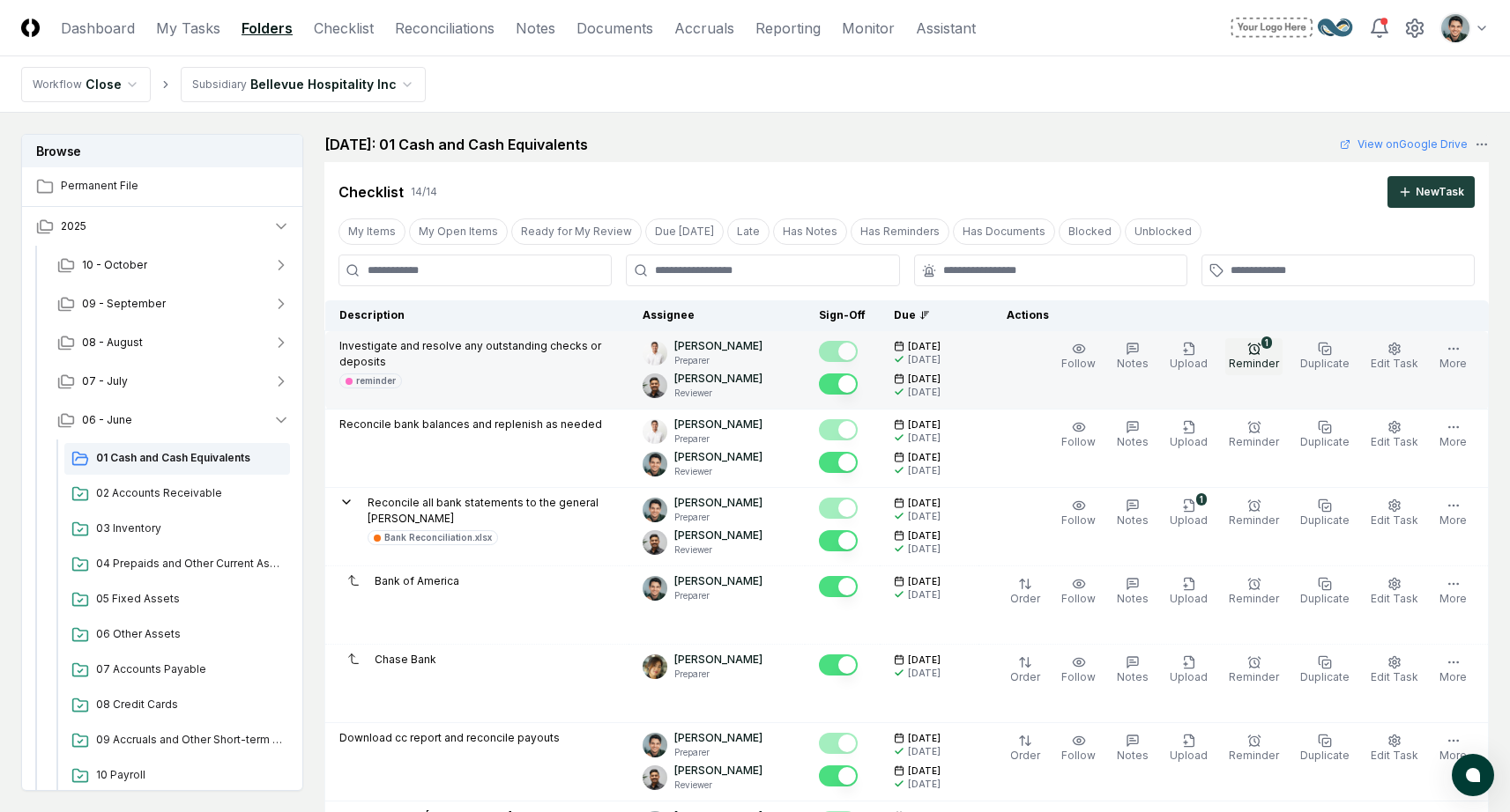
click at [1260, 351] on icon "button" at bounding box center [1254, 348] width 14 height 14
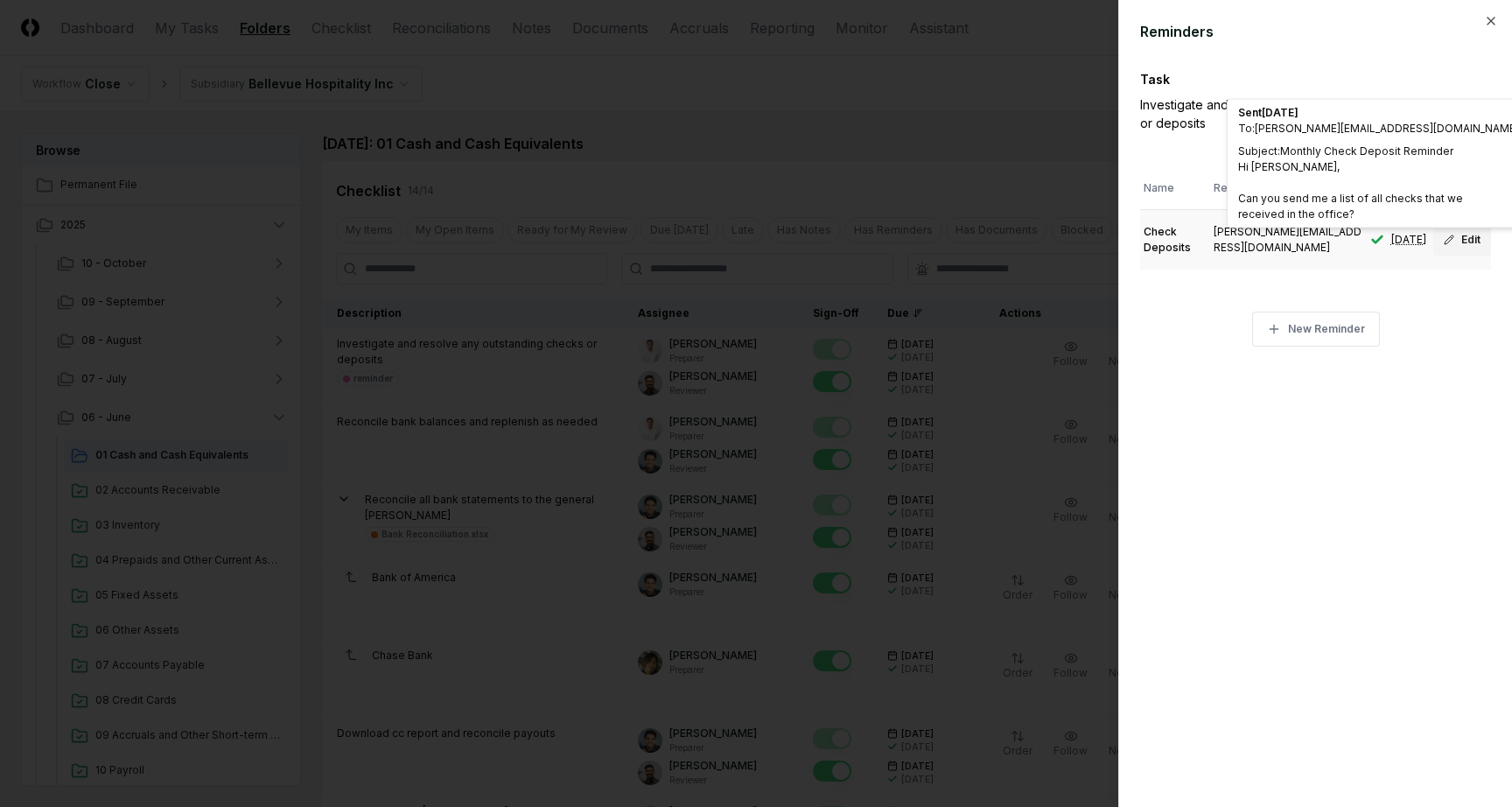
click at [1457, 238] on button "Edit" at bounding box center [1462, 240] width 57 height 32
type input "**********"
type input "**"
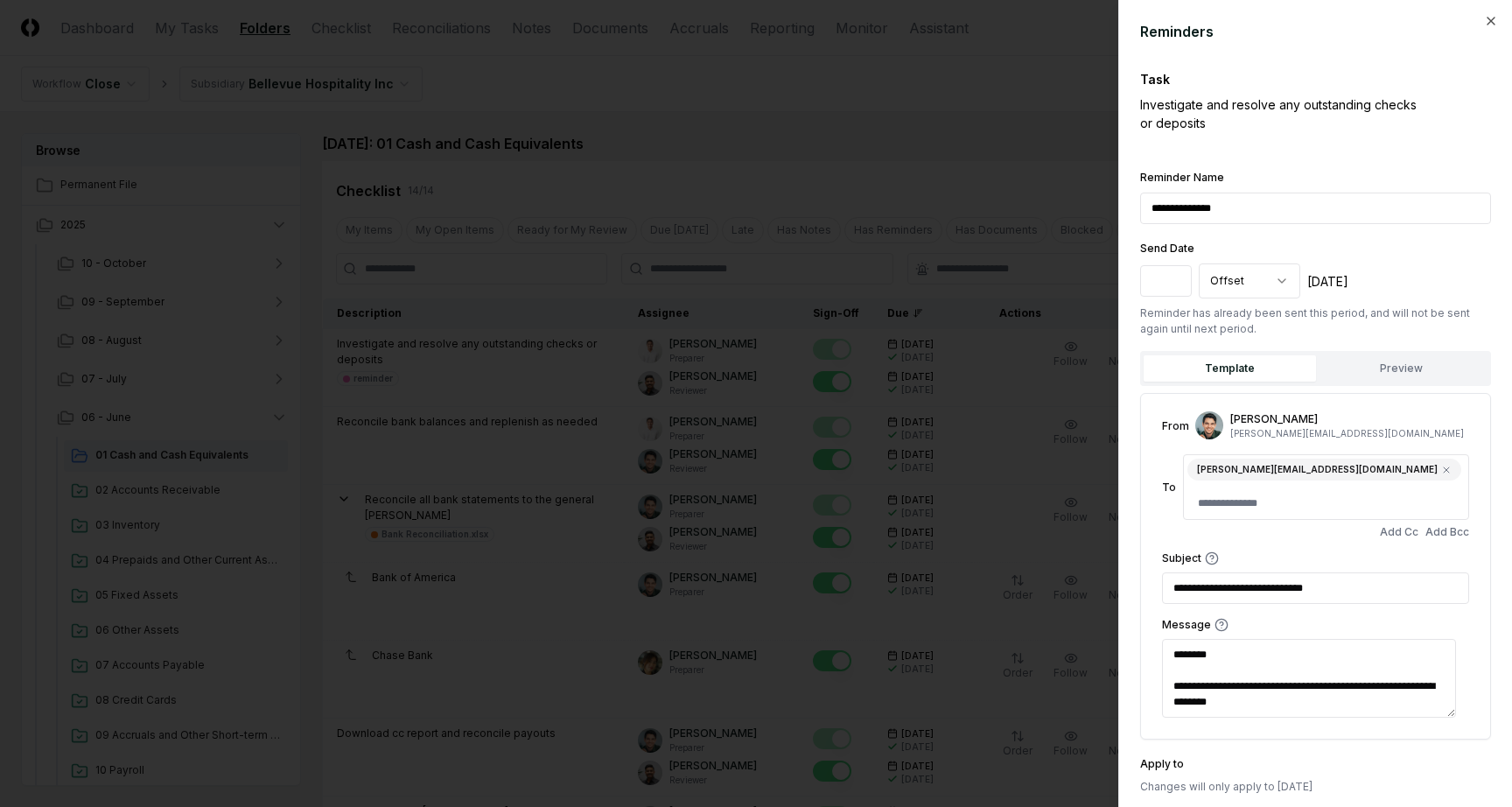
scroll to position [83, 0]
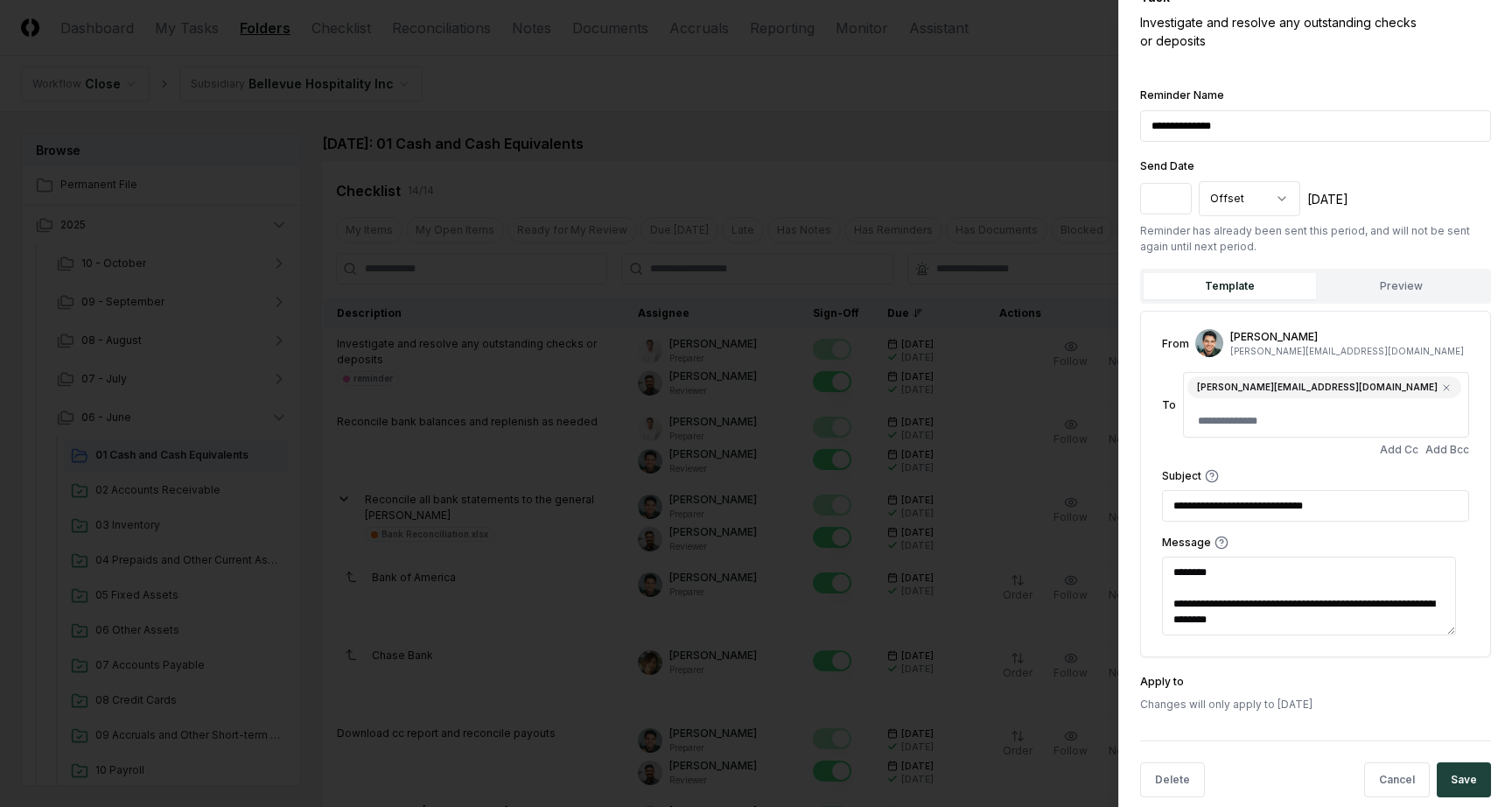
click at [982, 165] on div at bounding box center [756, 404] width 1512 height 807
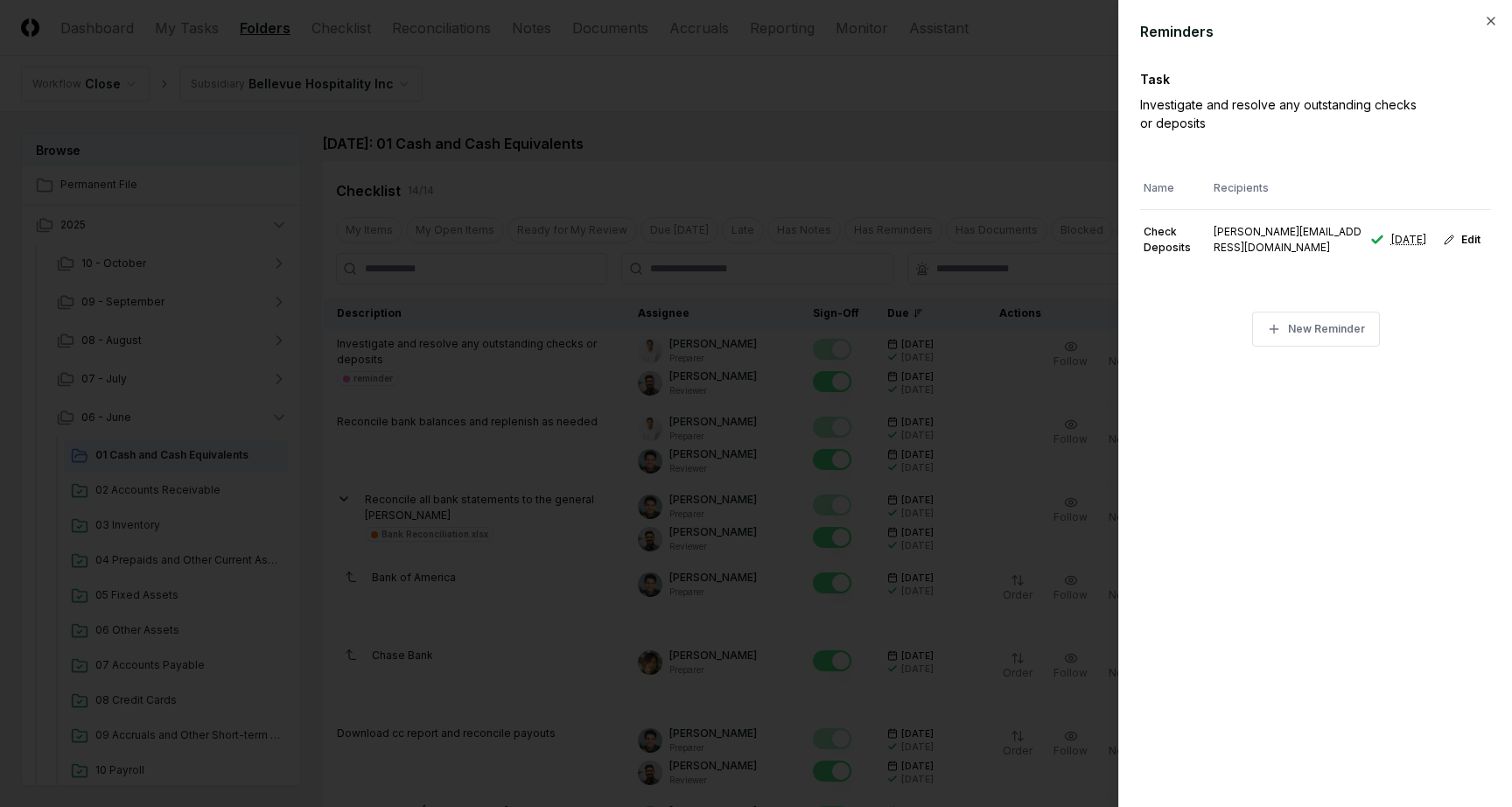
click at [1056, 46] on div at bounding box center [756, 404] width 1512 height 807
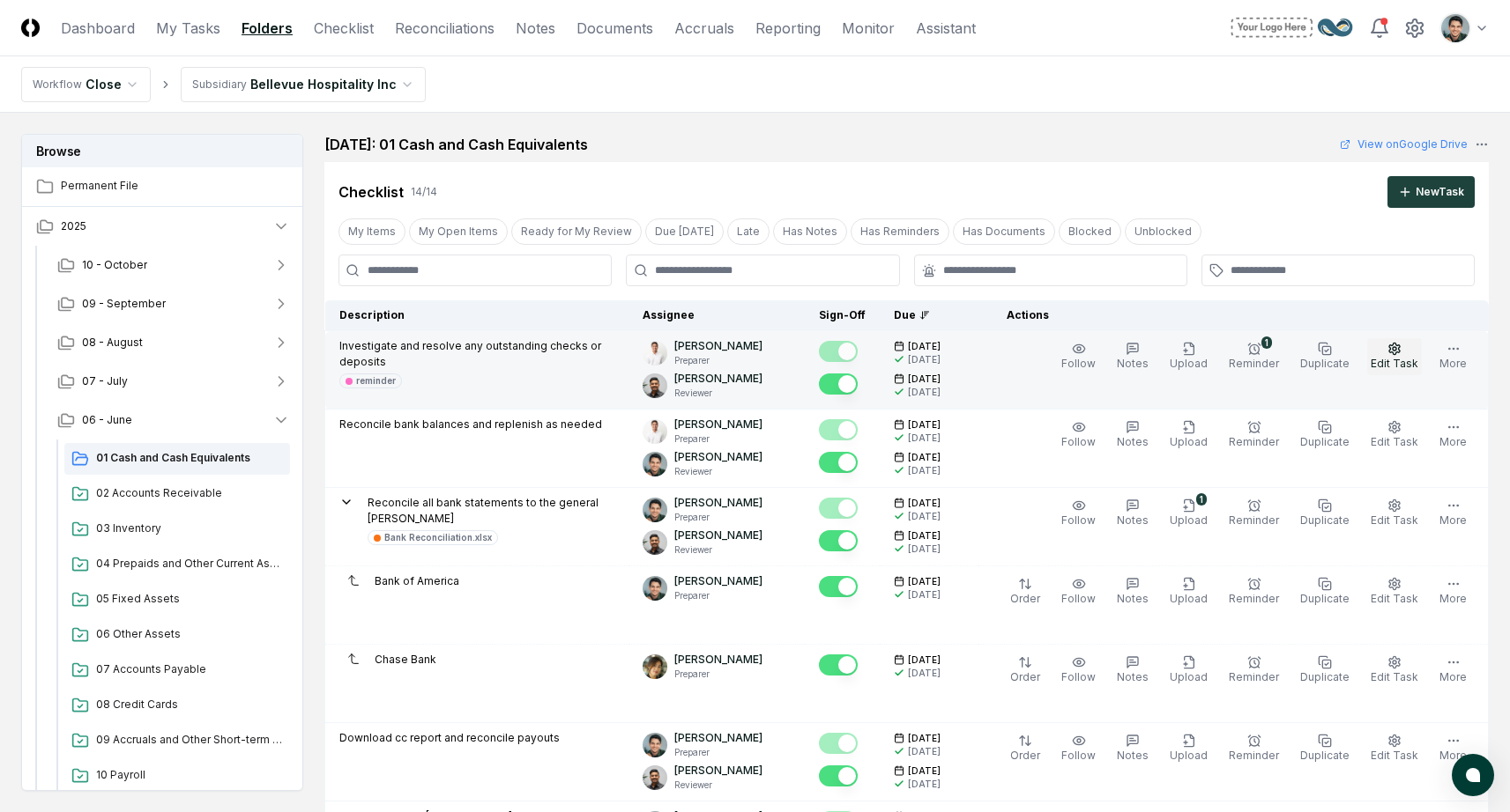
click at [1387, 357] on span "Edit Task" at bounding box center [1394, 363] width 48 height 13
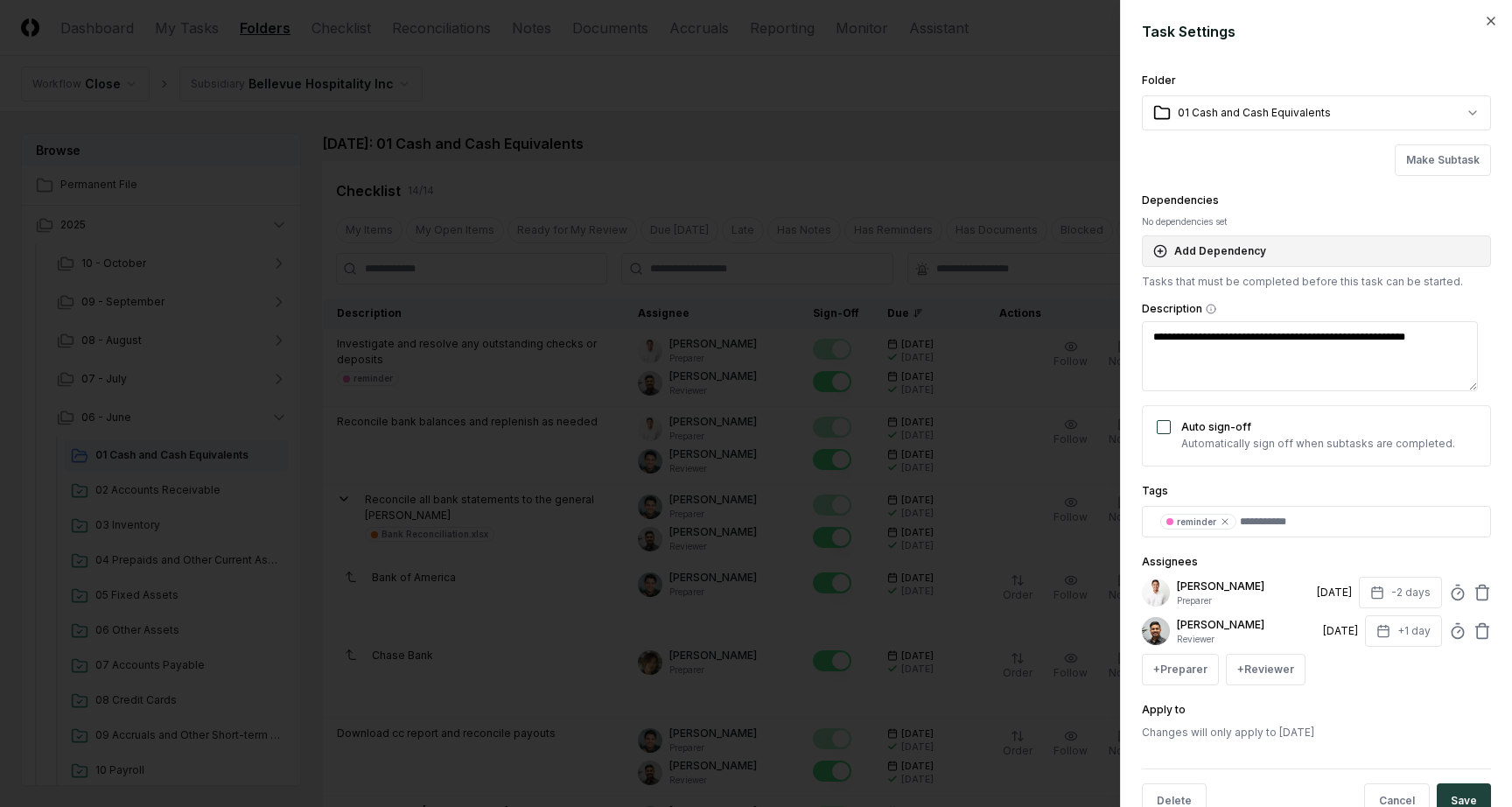
click at [1188, 249] on button "Add Dependency" at bounding box center [1316, 251] width 349 height 32
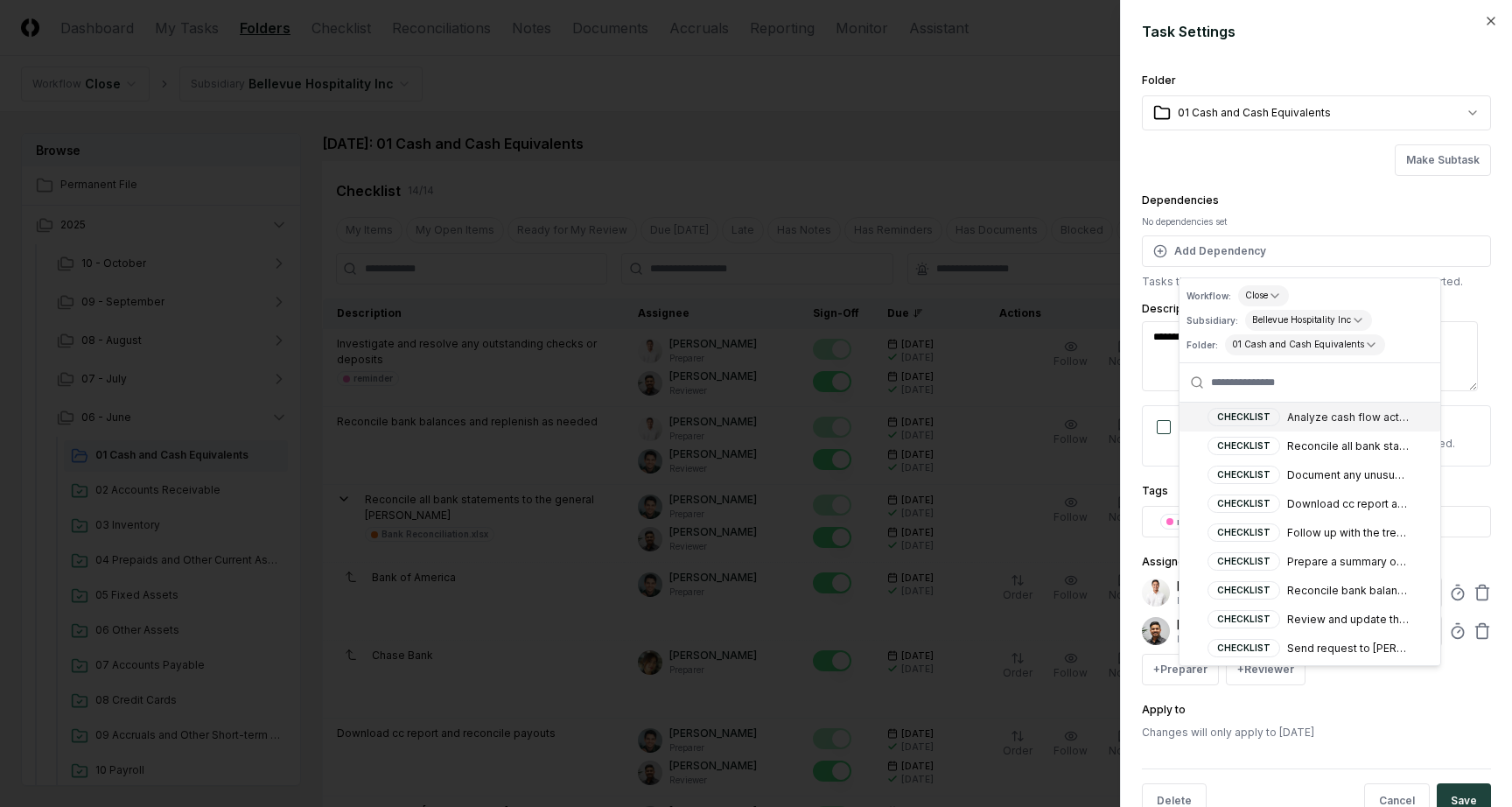
click at [1269, 180] on div "**********" at bounding box center [1316, 405] width 349 height 671
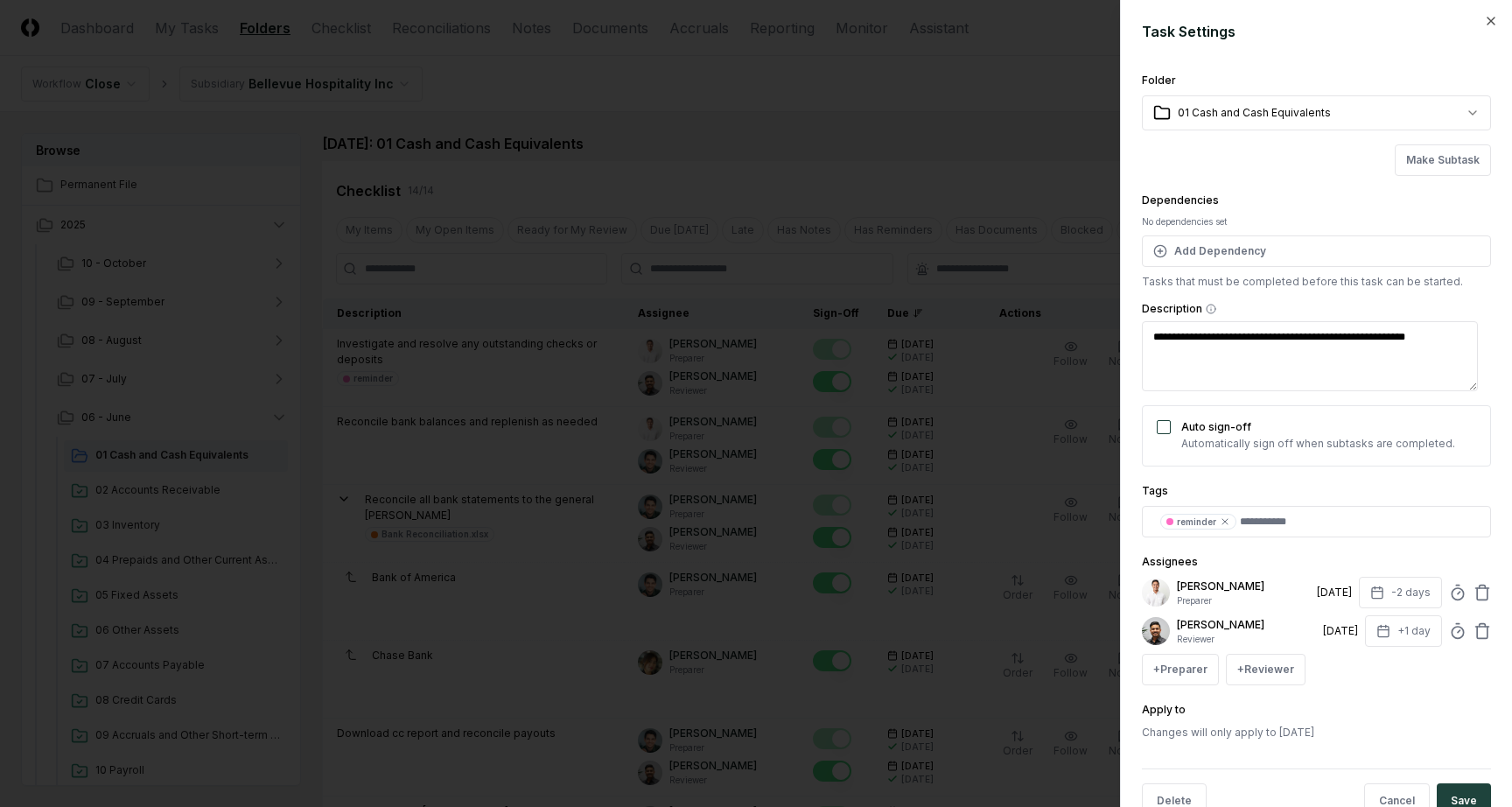
type textarea "*"
click at [947, 142] on div at bounding box center [756, 404] width 1512 height 807
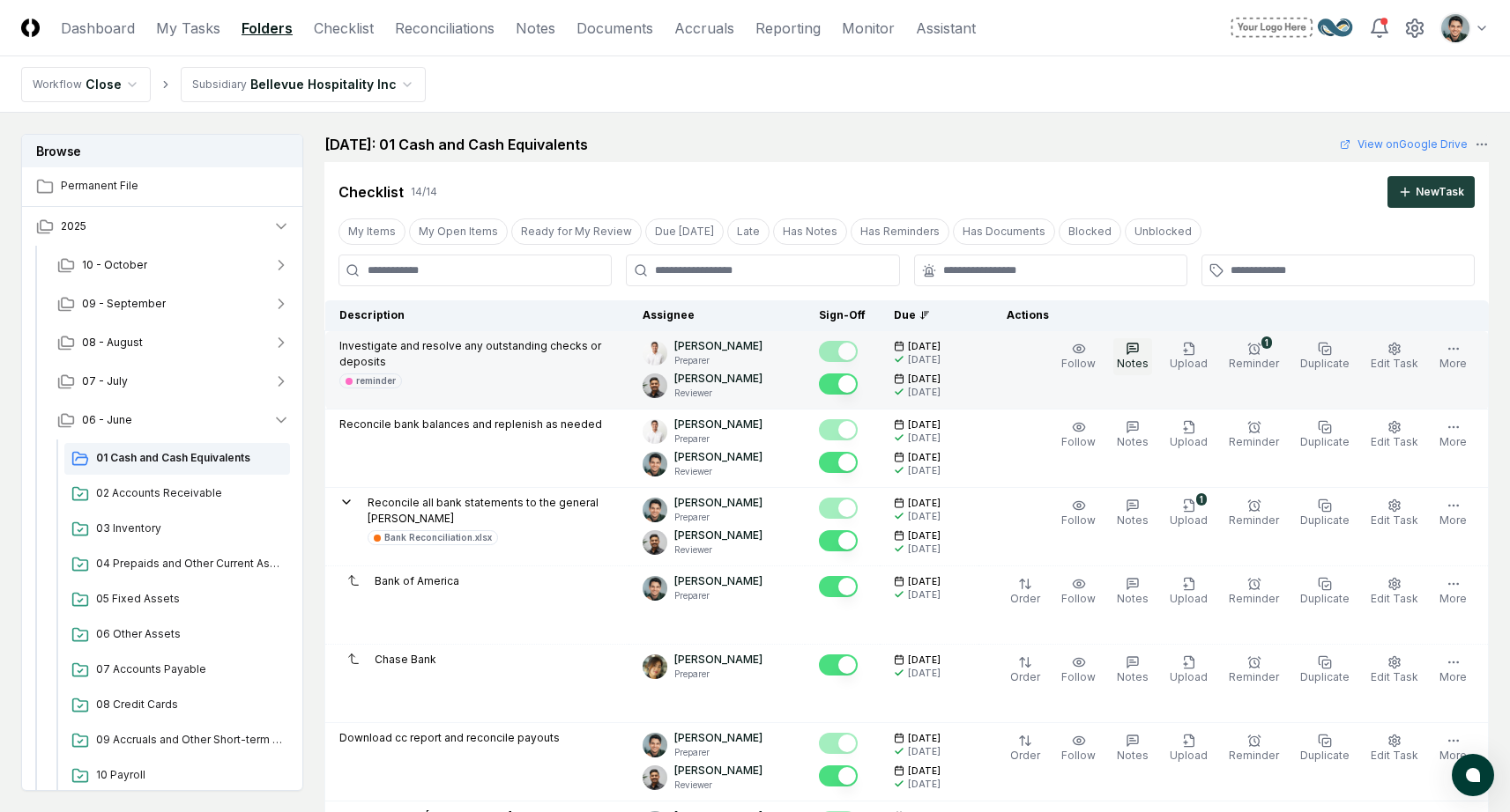
click at [1143, 366] on span "Notes" at bounding box center [1133, 363] width 32 height 13
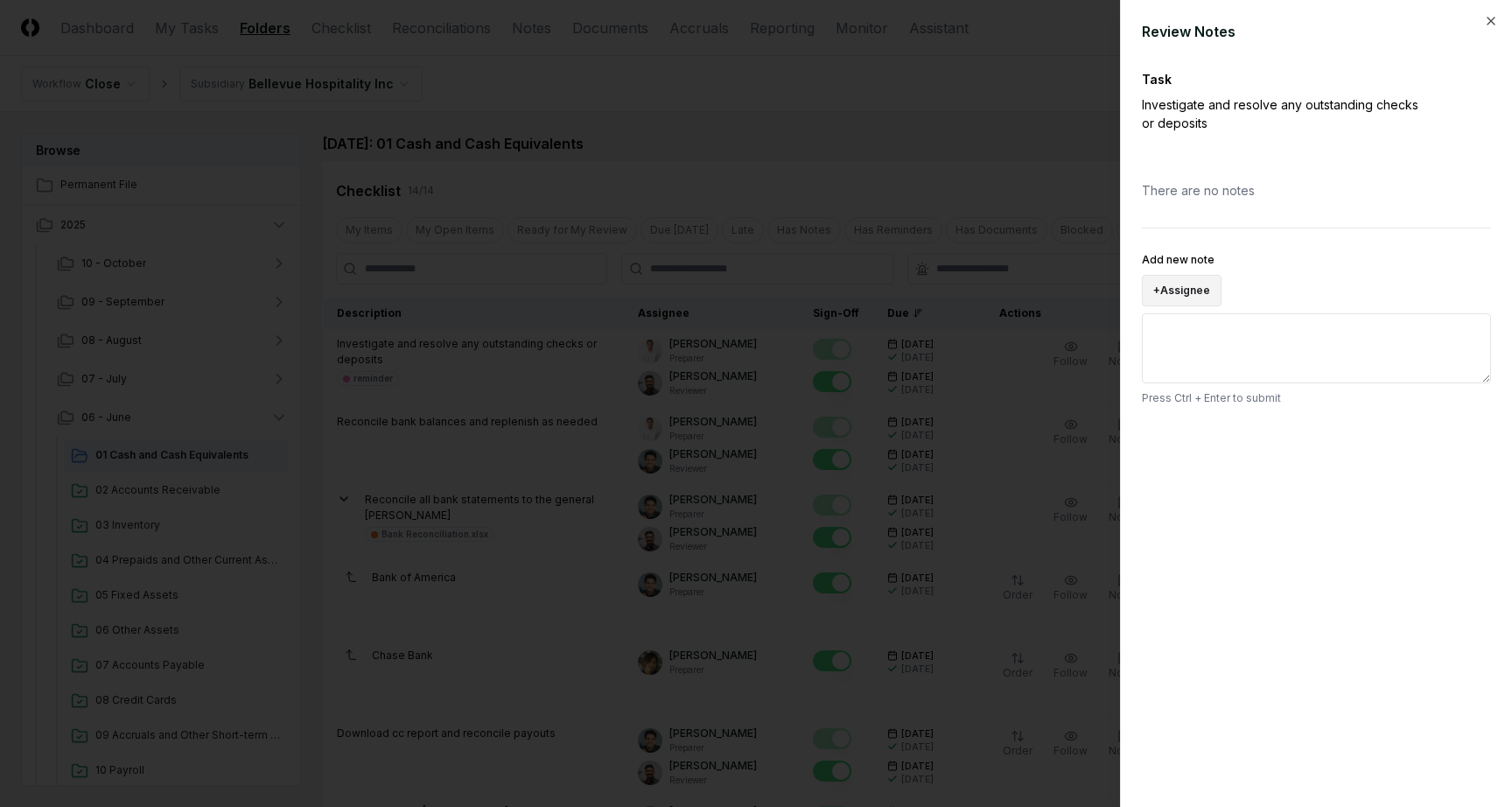
click at [1157, 285] on button "+ Assignee" at bounding box center [1182, 290] width 80 height 32
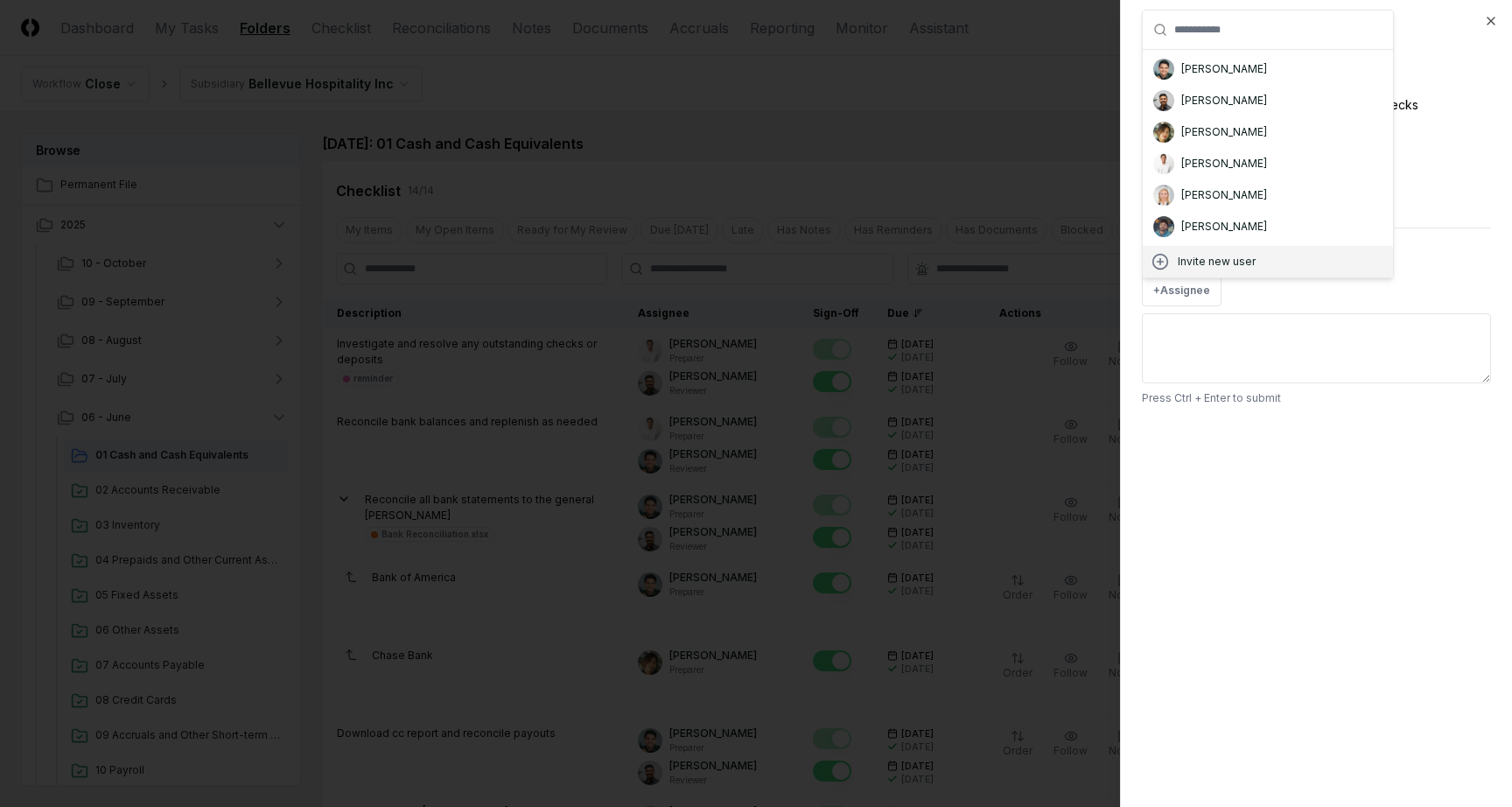
click at [1340, 350] on textarea "Add new note" at bounding box center [1316, 349] width 349 height 70
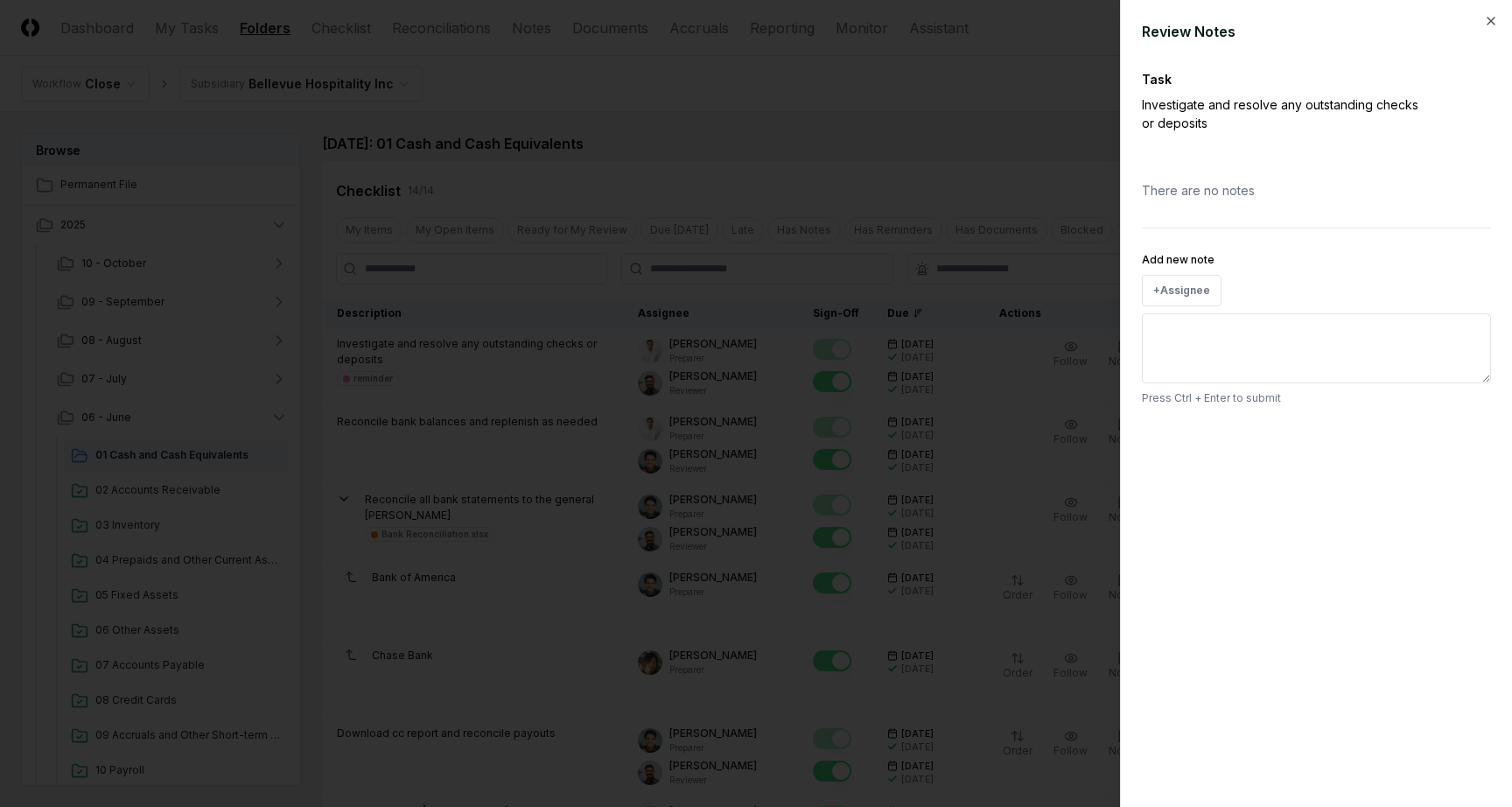
click at [770, 143] on div at bounding box center [756, 404] width 1512 height 807
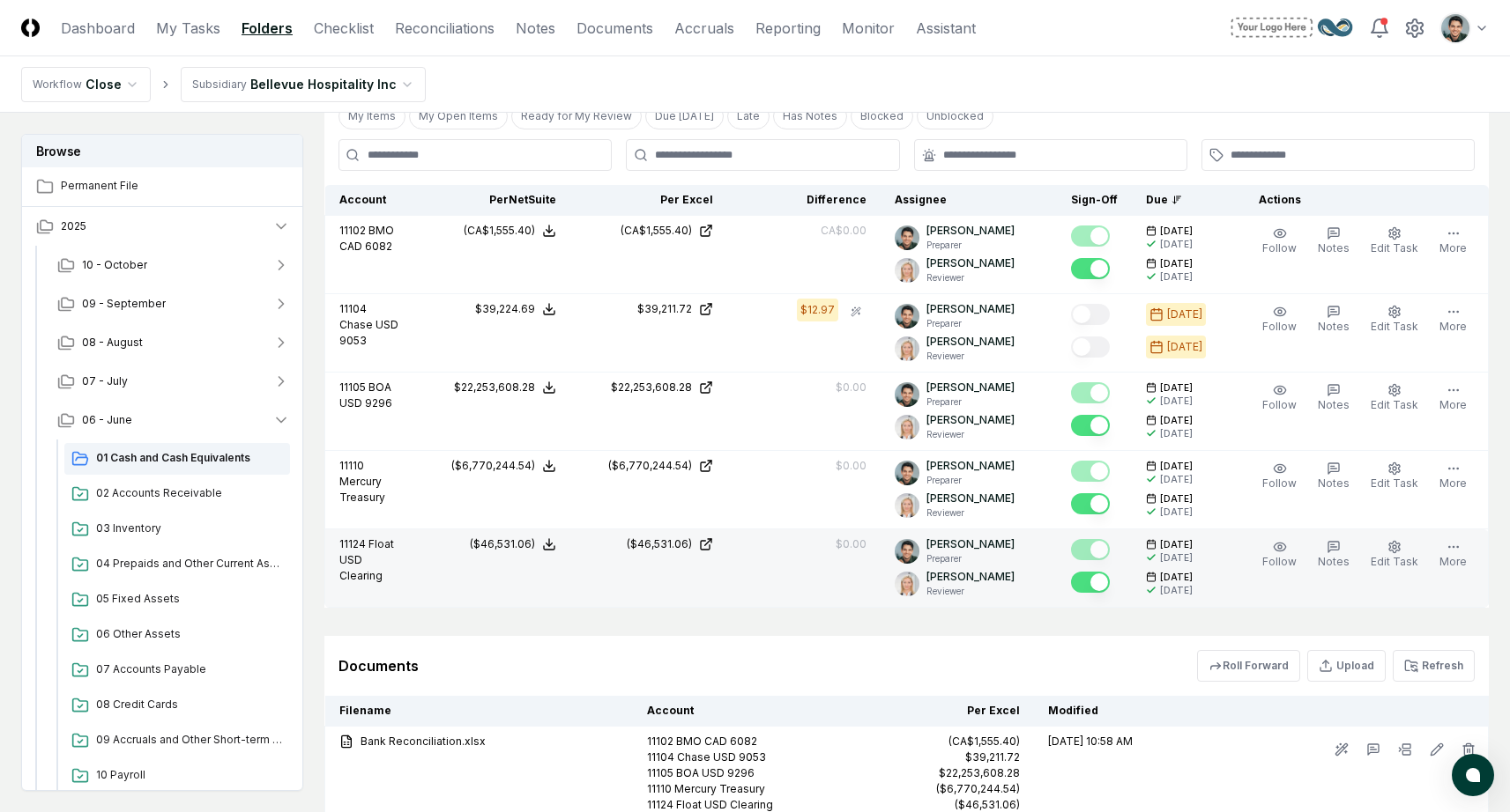
scroll to position [1332, 0]
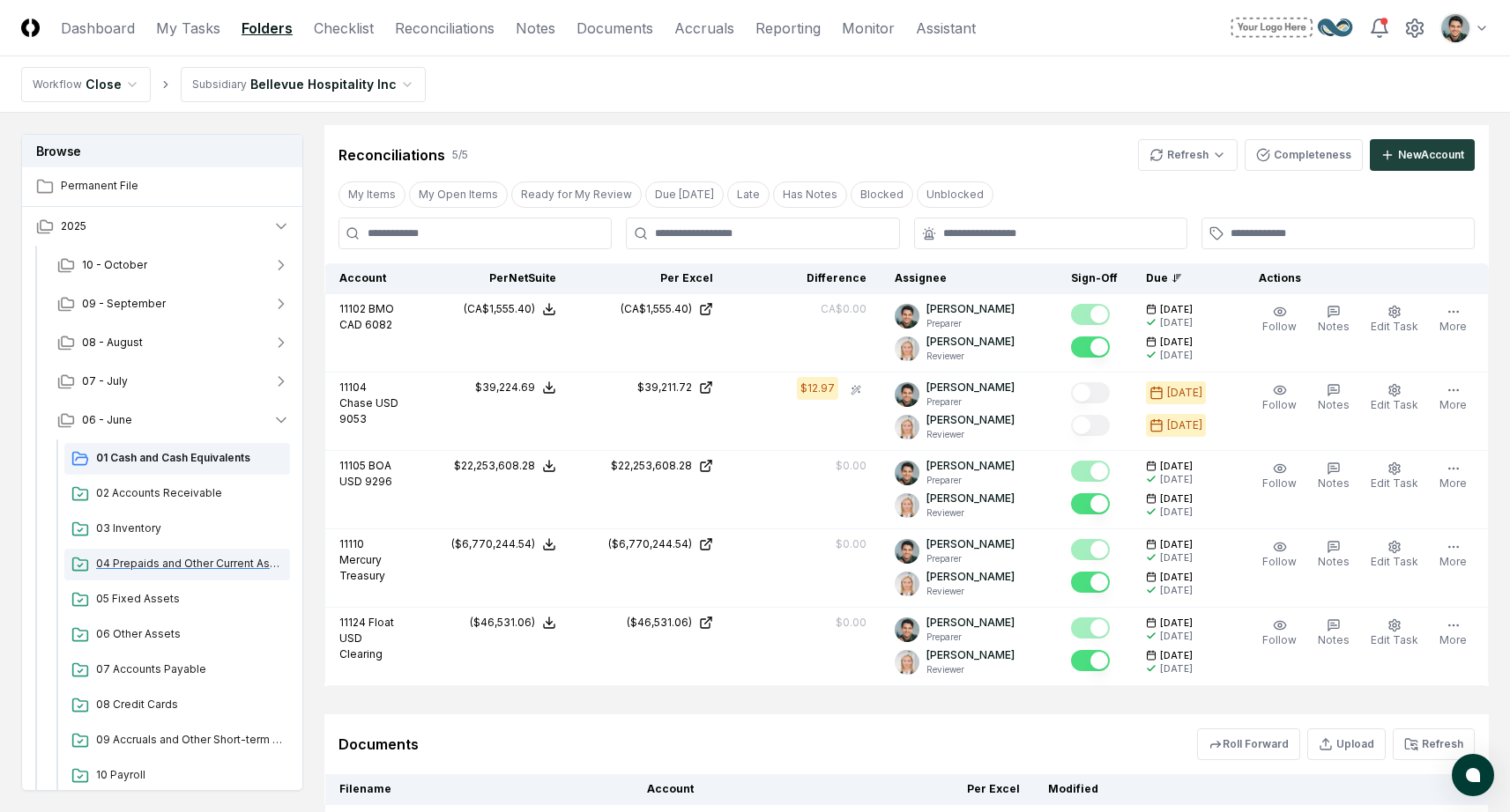
click at [221, 550] on div "04 Prepaids and Other Current Assets" at bounding box center [177, 565] width 226 height 32
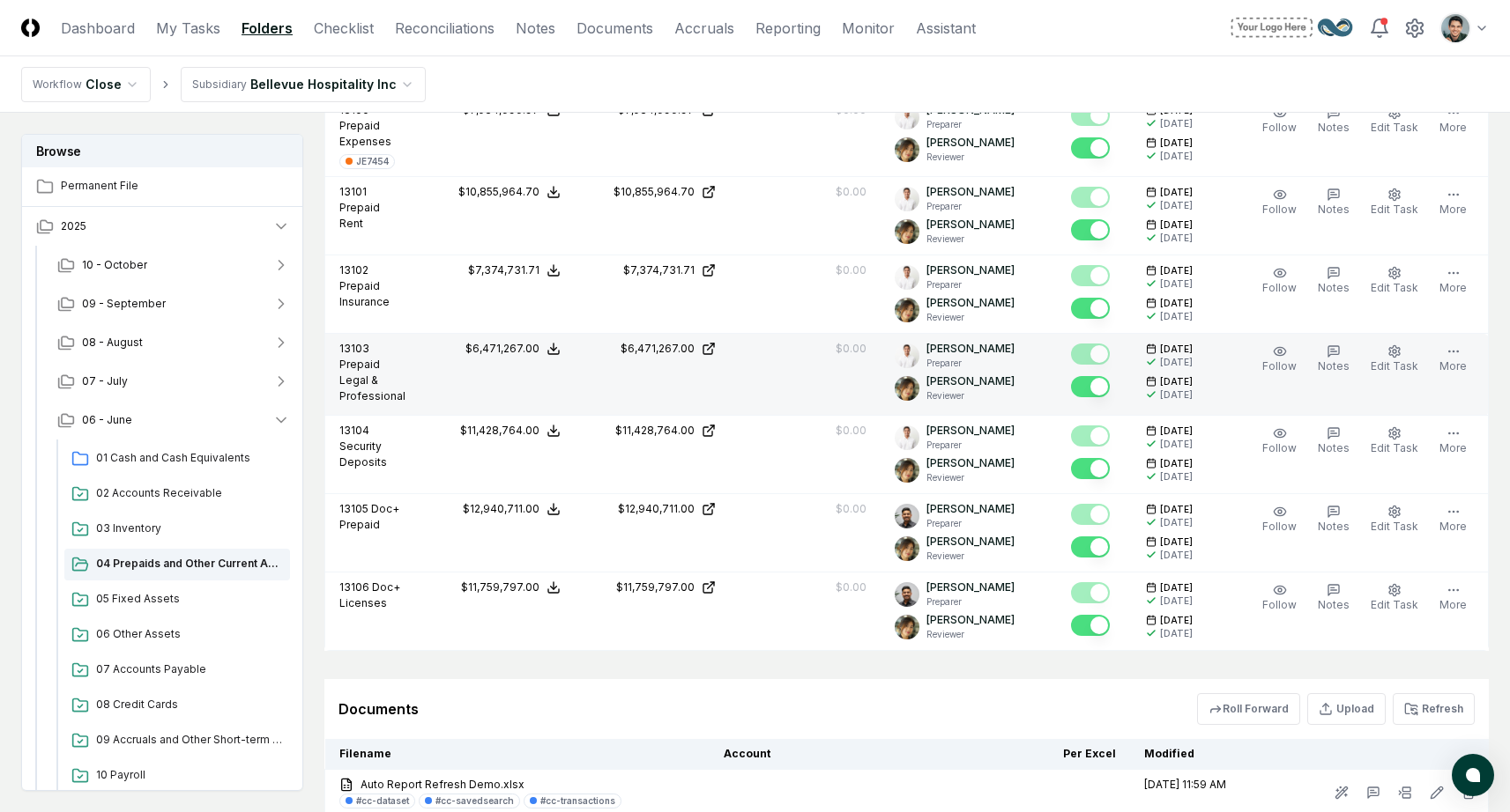
scroll to position [801, 0]
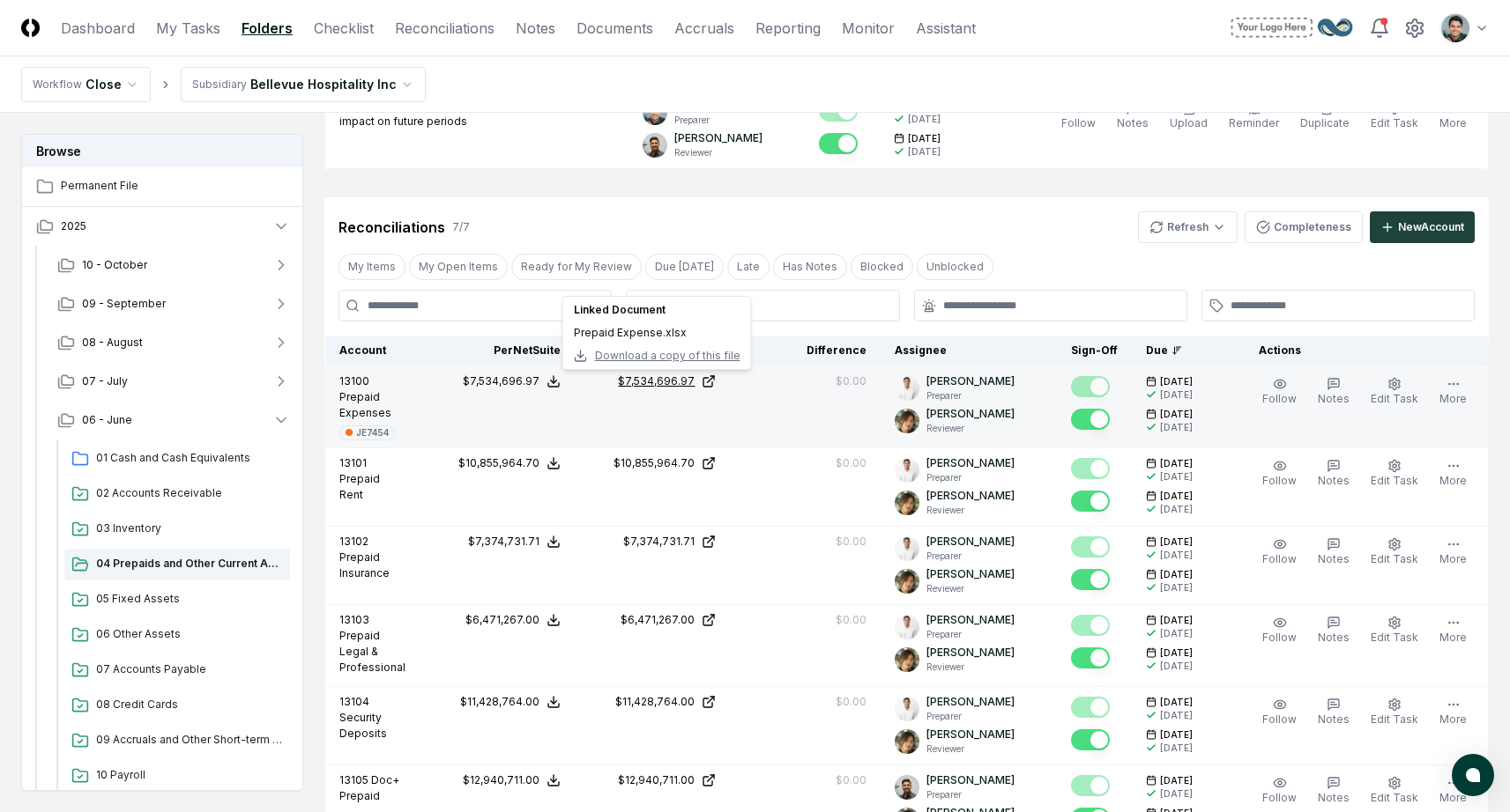
click at [665, 385] on div "$7,534,696.97" at bounding box center [656, 381] width 77 height 16
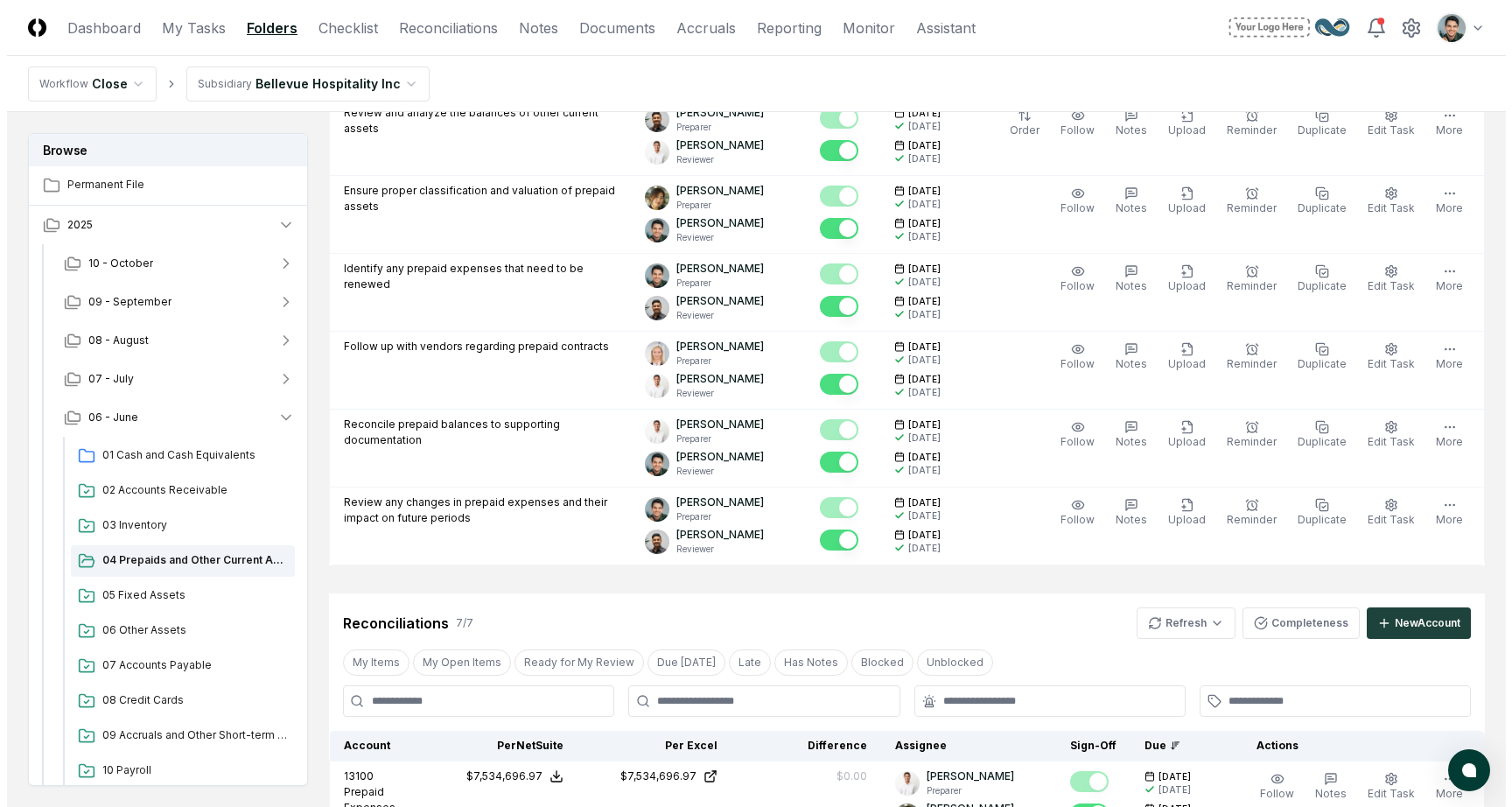
scroll to position [0, 0]
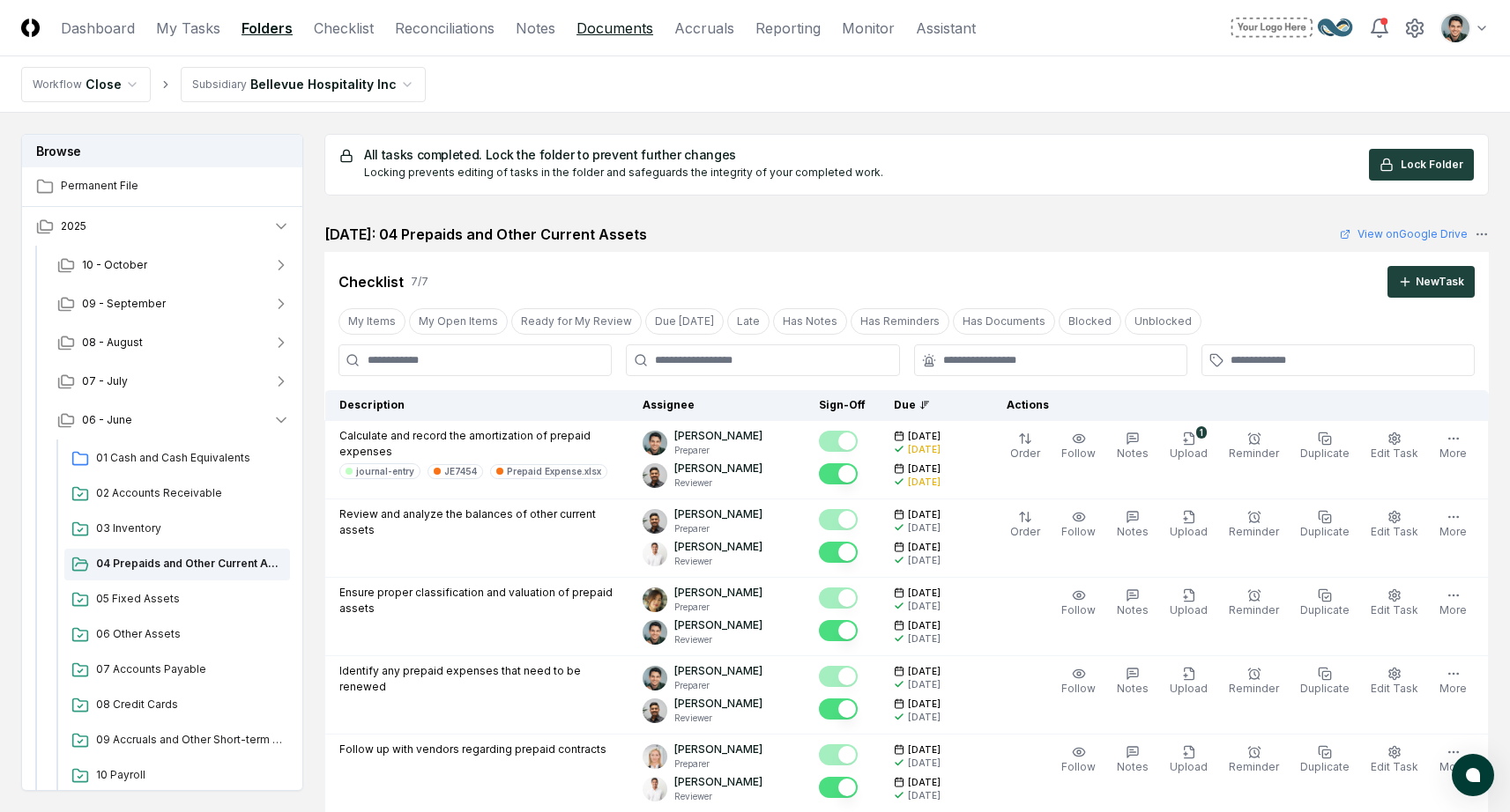
click at [588, 31] on link "Documents" at bounding box center [614, 28] width 77 height 21
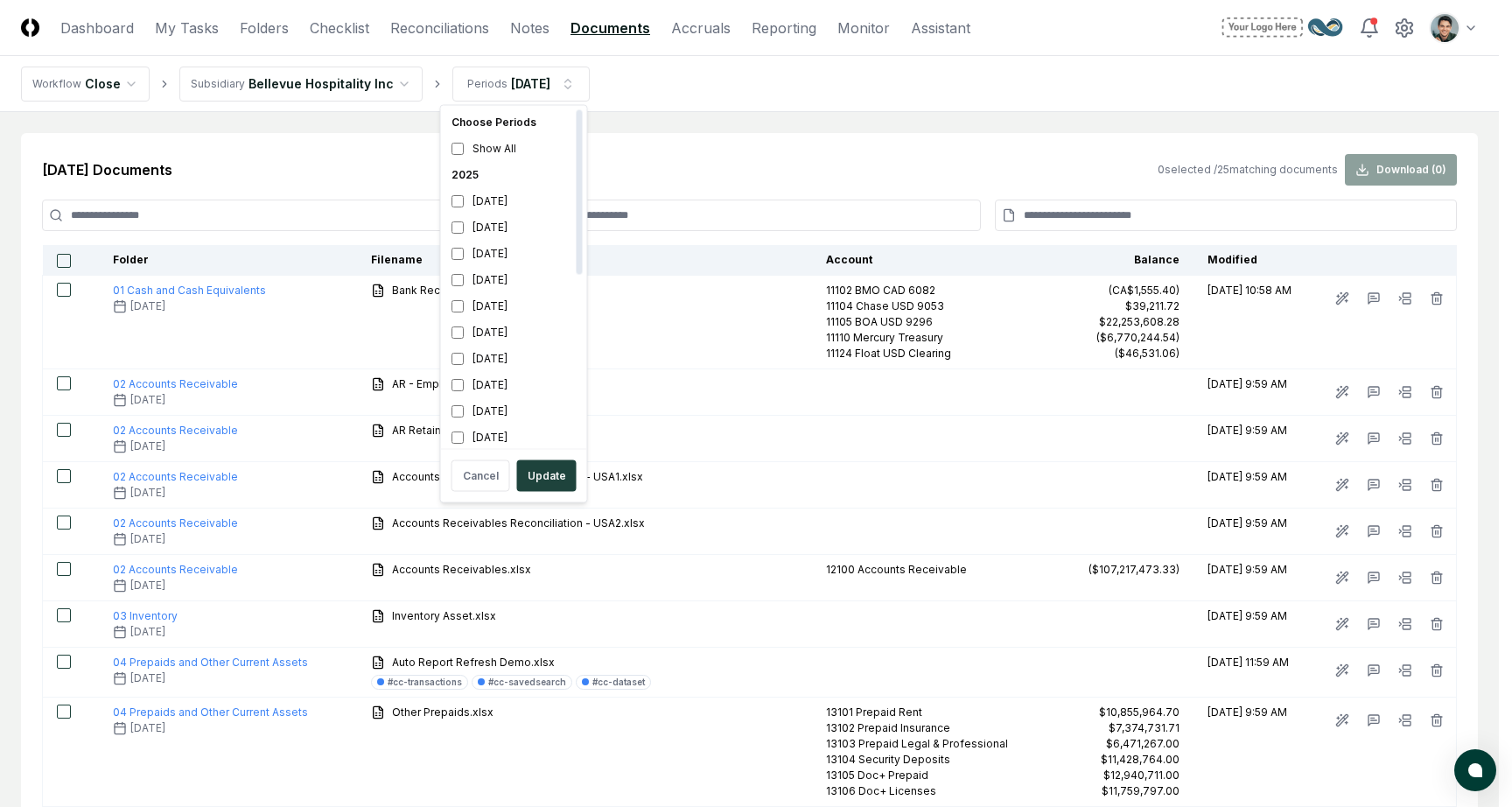
click at [468, 176] on div "2025" at bounding box center [515, 175] width 139 height 26
click at [536, 473] on button "Update" at bounding box center [547, 477] width 59 height 32
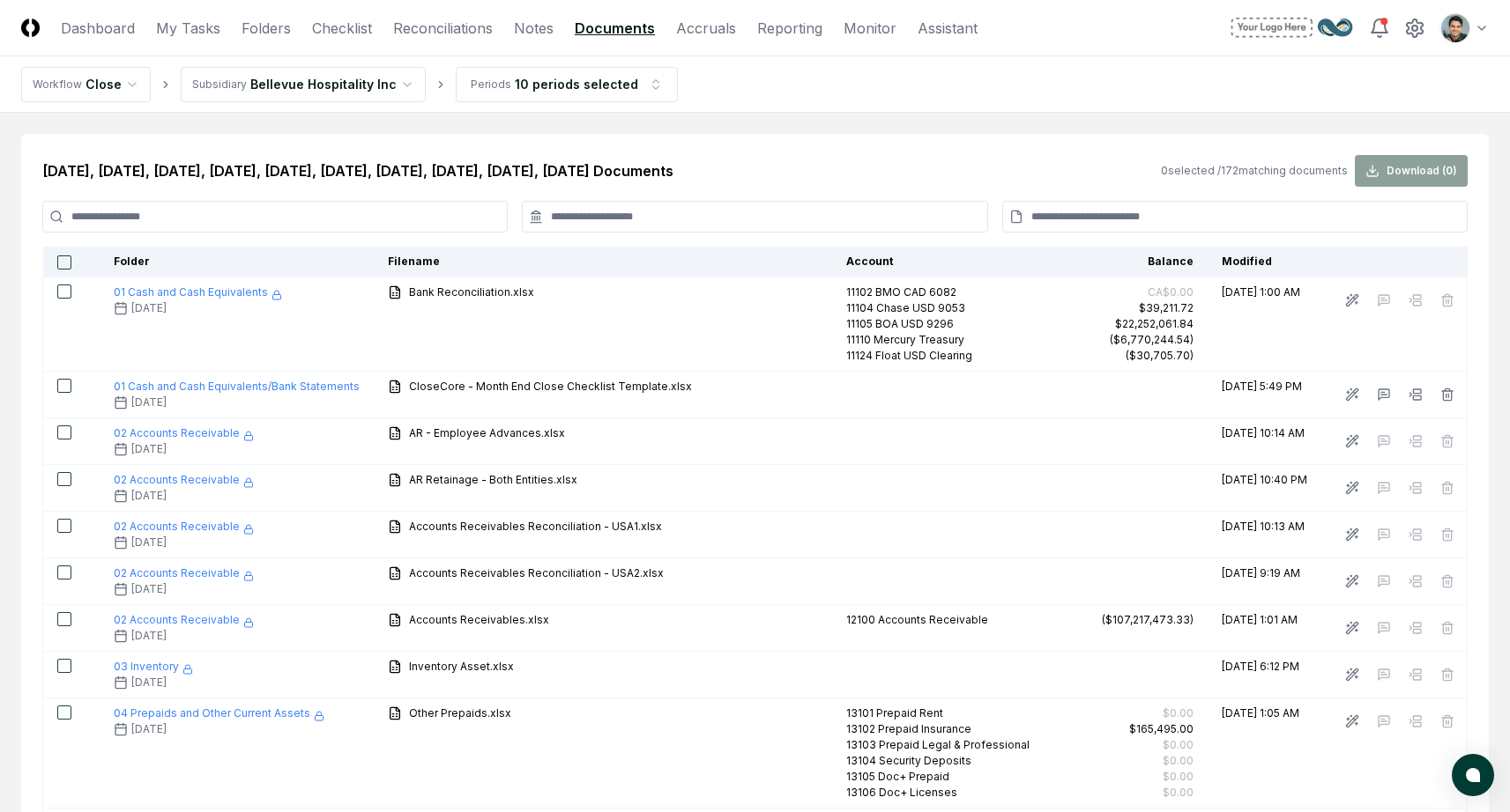
click at [1080, 216] on input at bounding box center [1235, 217] width 465 height 32
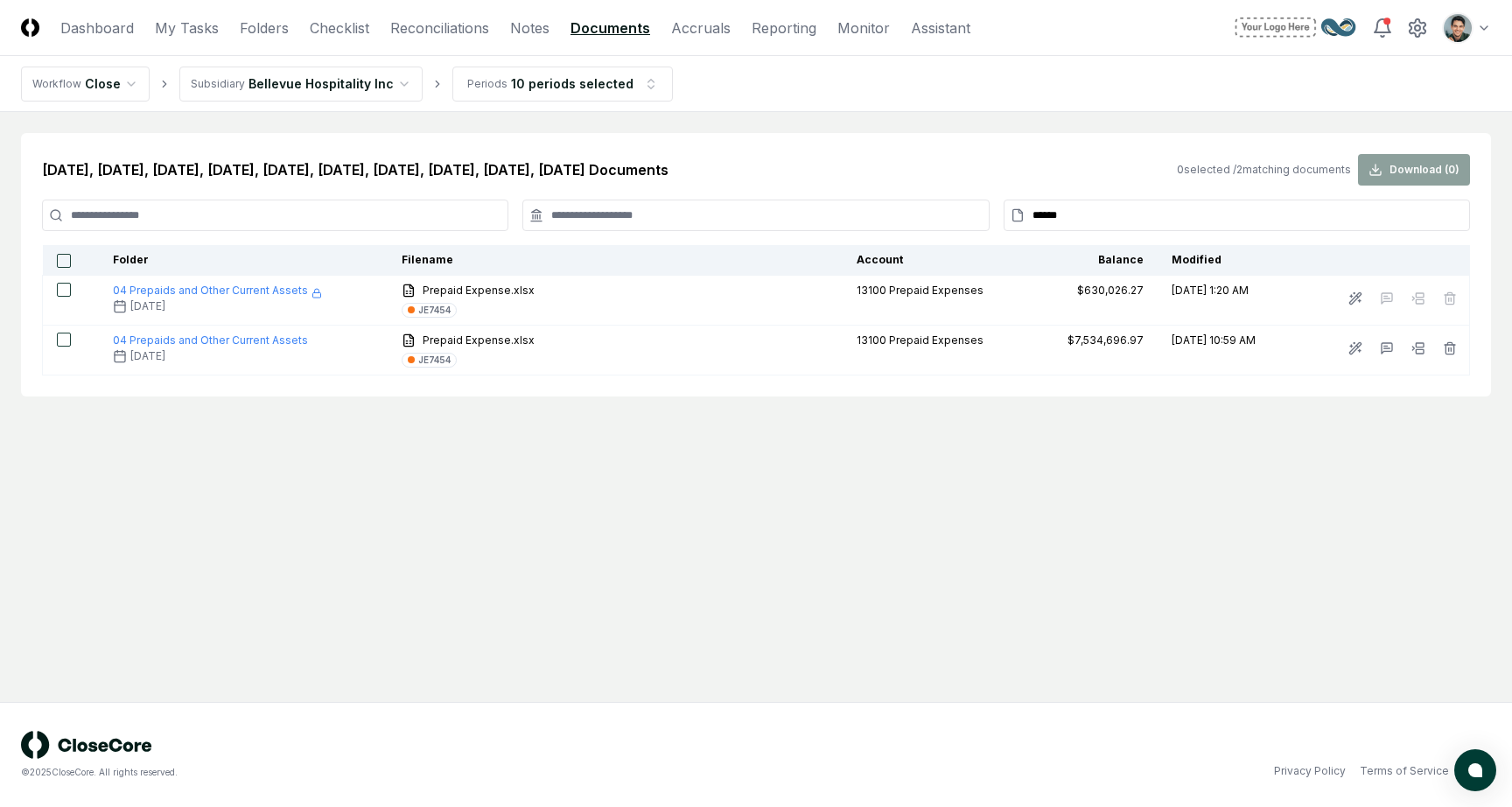
type input "******"
click at [66, 258] on button "button" at bounding box center [63, 261] width 14 height 14
click at [60, 263] on button "button" at bounding box center [63, 261] width 14 height 14
click at [768, 159] on div "[DATE], [DATE], [DATE], [DATE], [DATE], [DATE], [DATE], [DATE], [DATE], [DATE] …" at bounding box center [756, 170] width 1429 height 32
click at [668, 176] on h2 "[DATE], [DATE], [DATE], [DATE], [DATE], [DATE], [DATE], [DATE], [DATE], [DATE] …" at bounding box center [355, 170] width 627 height 21
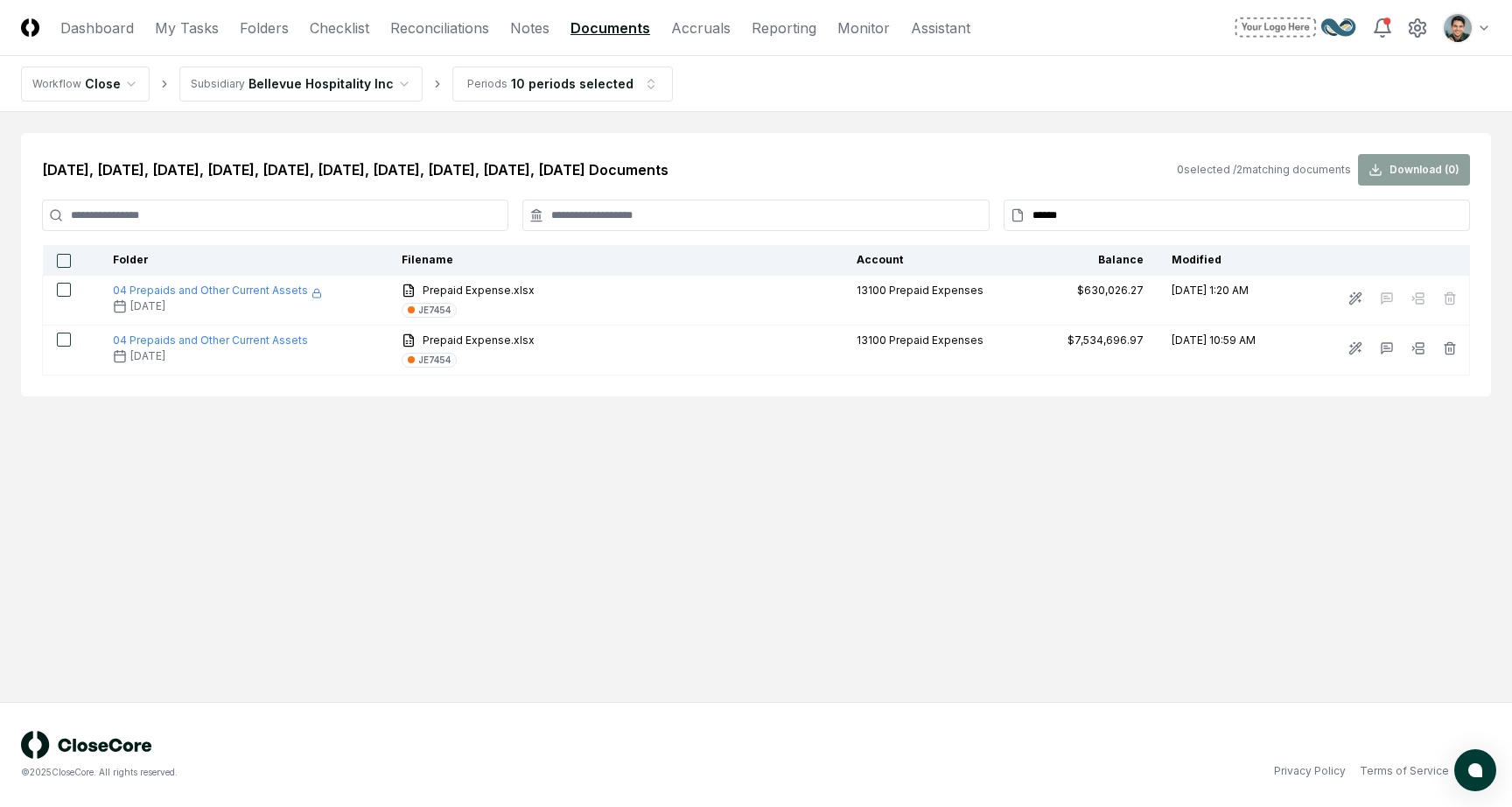
click at [713, 416] on main "[DATE], [DATE], [DATE], [DATE], [DATE], [DATE], [DATE], [DATE], [DATE], [DATE] …" at bounding box center [756, 407] width 1512 height 590
click at [586, 74] on html "CloseCore Dashboard My Tasks Folders Checklist Reconciliations Notes Documents …" at bounding box center [756, 404] width 1512 height 807
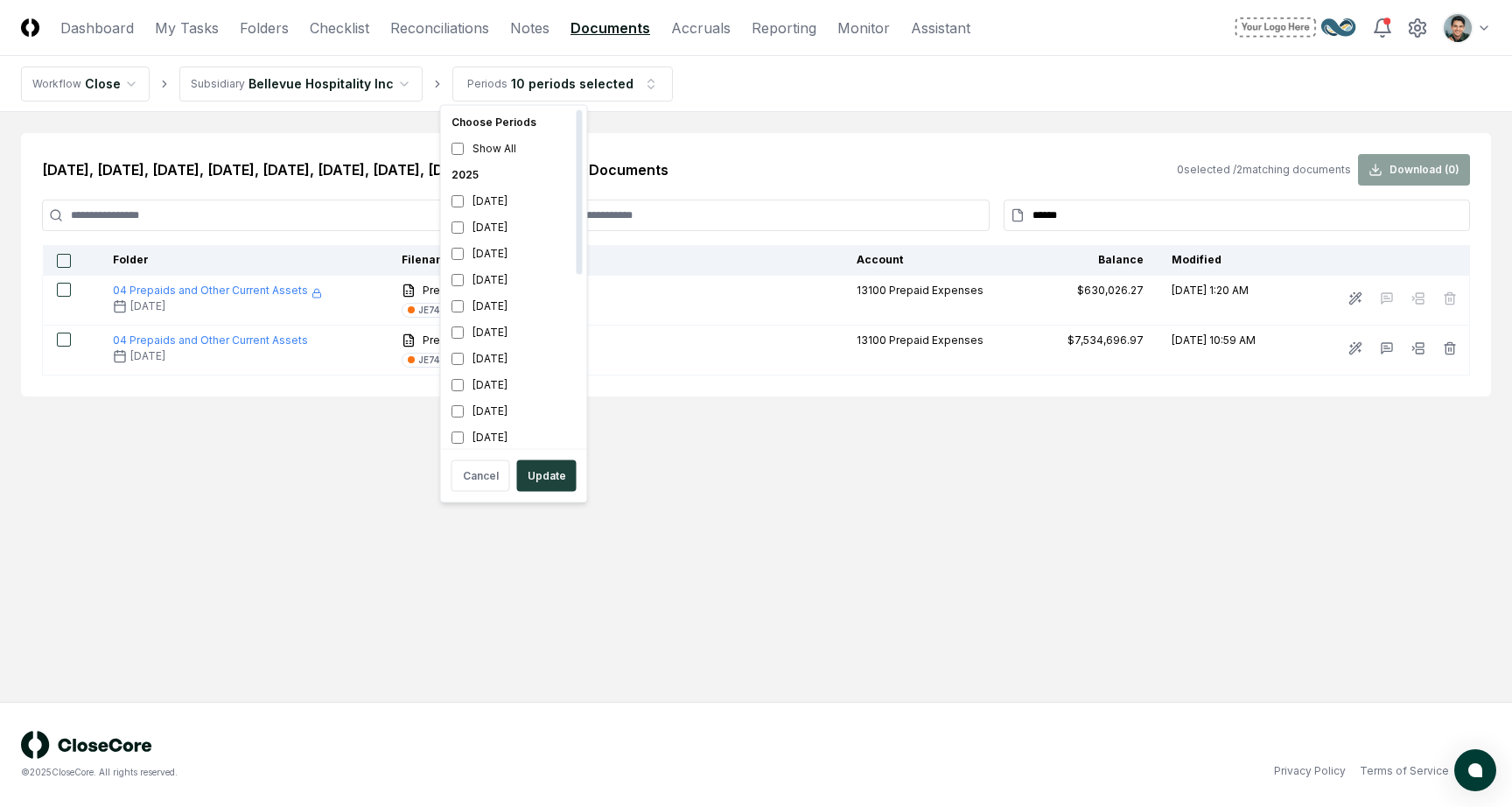
click at [488, 168] on div "2025" at bounding box center [515, 175] width 139 height 26
click at [490, 197] on div "[DATE]" at bounding box center [515, 201] width 139 height 26
click at [503, 310] on div "[DATE]" at bounding box center [515, 306] width 139 height 26
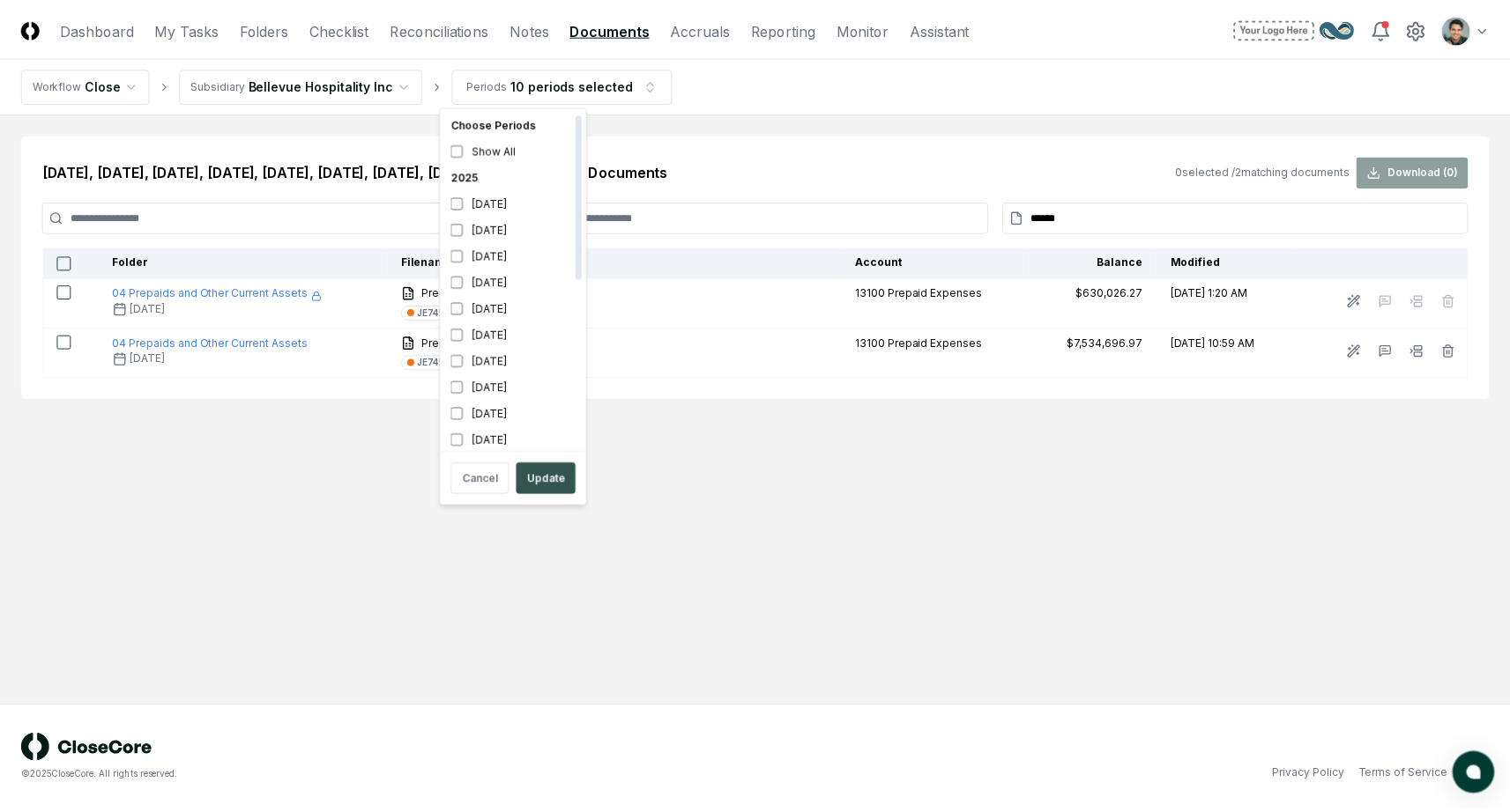
scroll to position [6, 0]
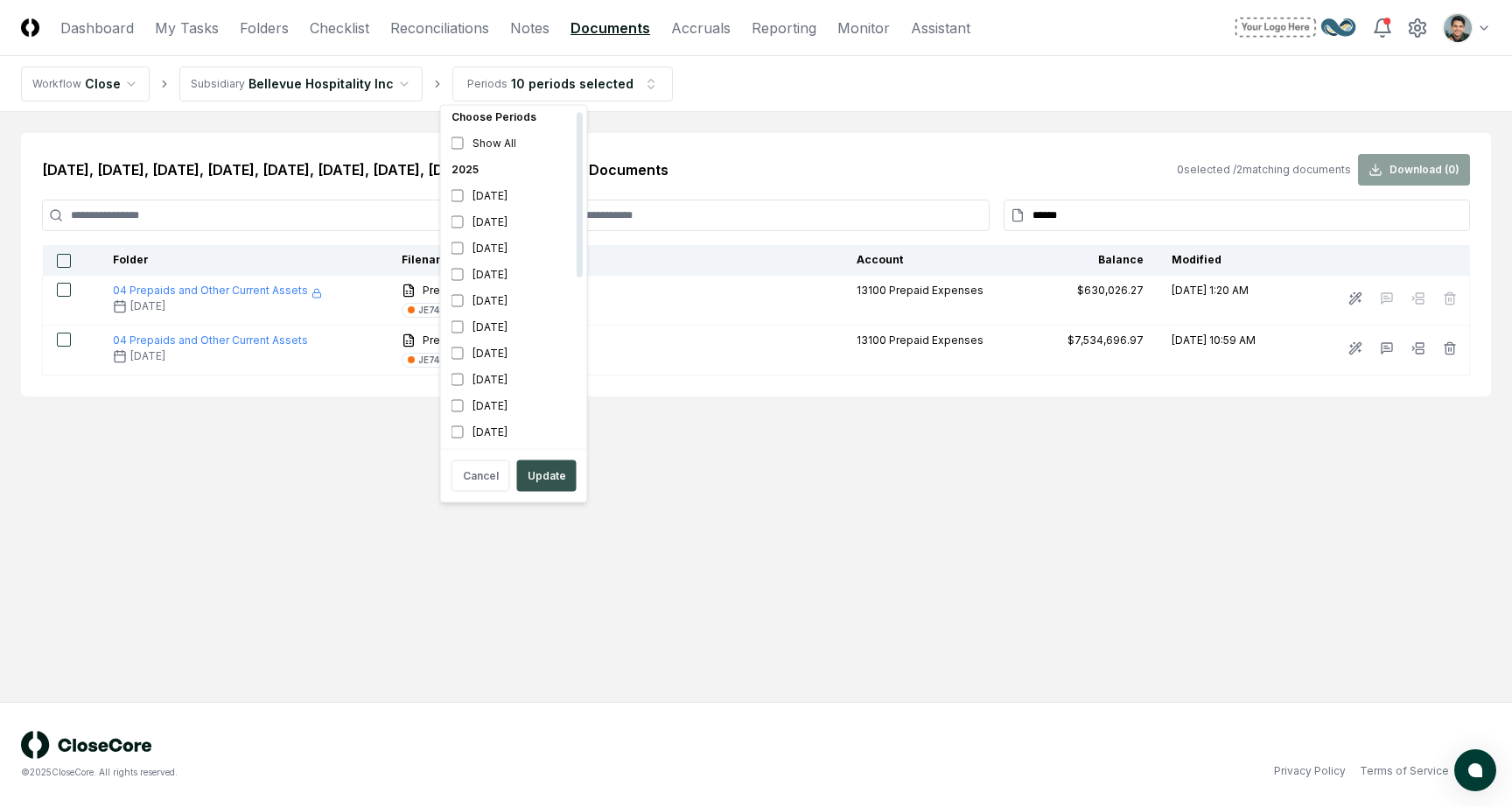
click at [550, 486] on button "Update" at bounding box center [547, 477] width 59 height 32
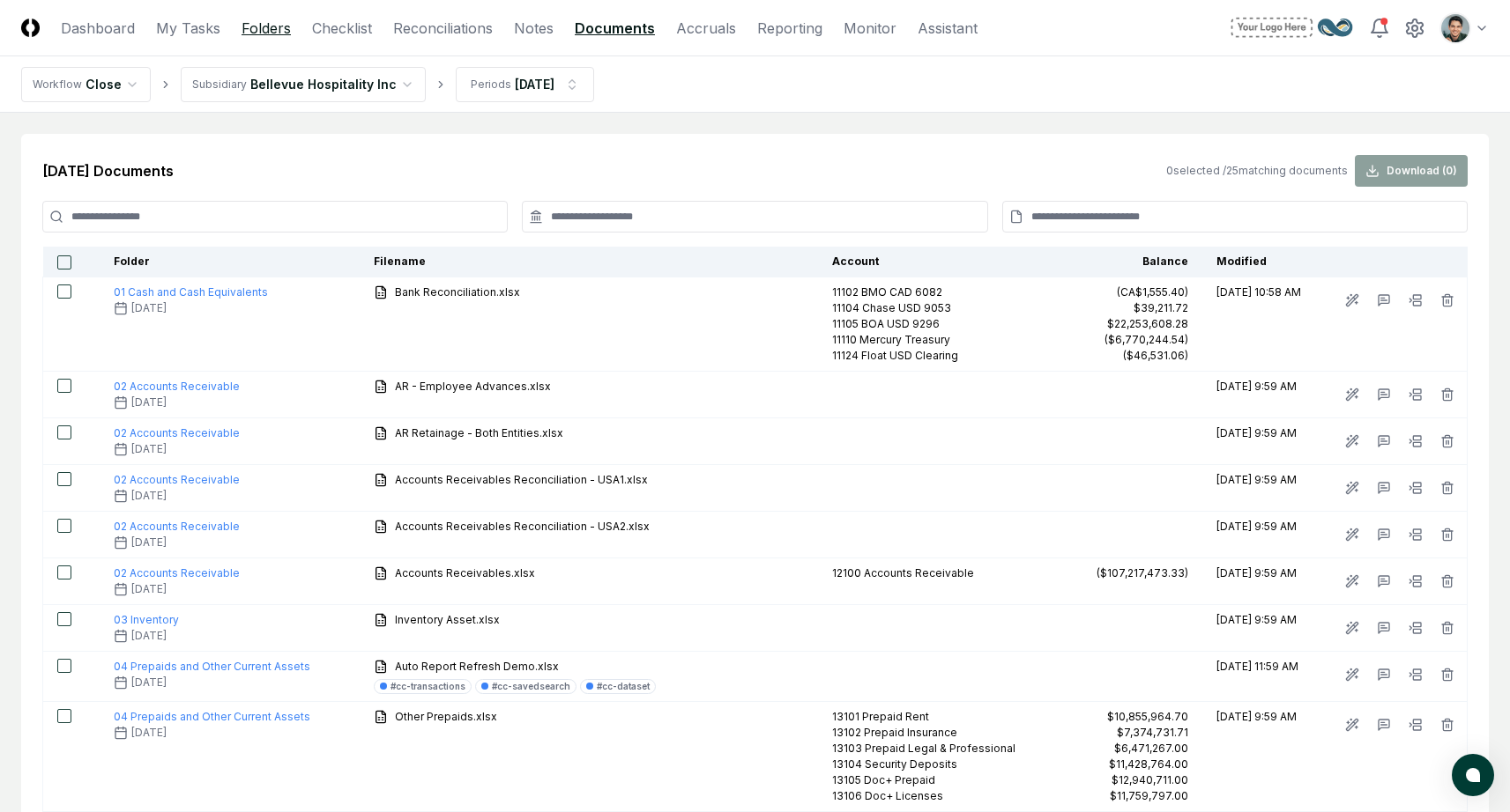
click at [283, 25] on link "Folders" at bounding box center [266, 28] width 49 height 21
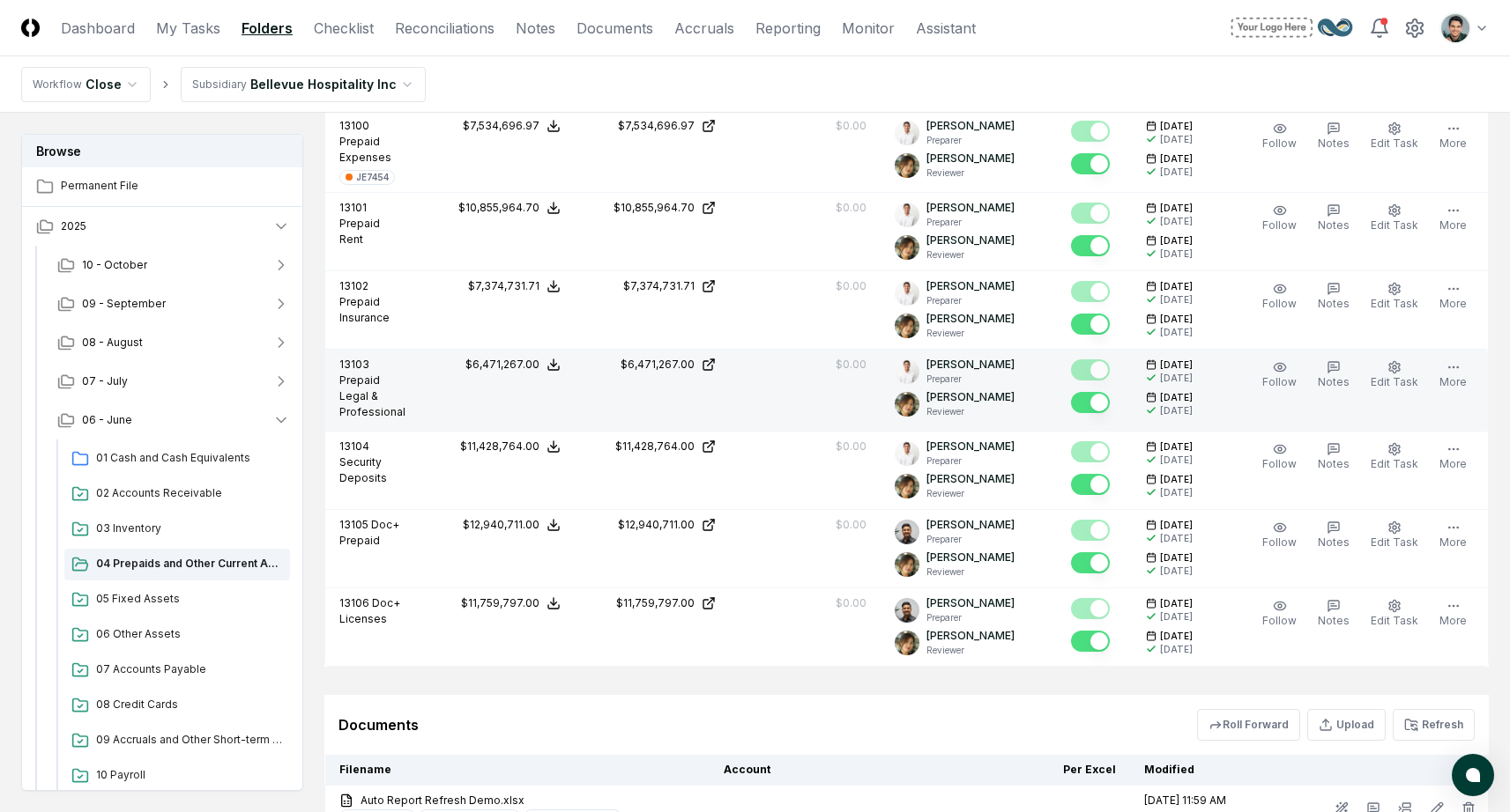
scroll to position [882, 0]
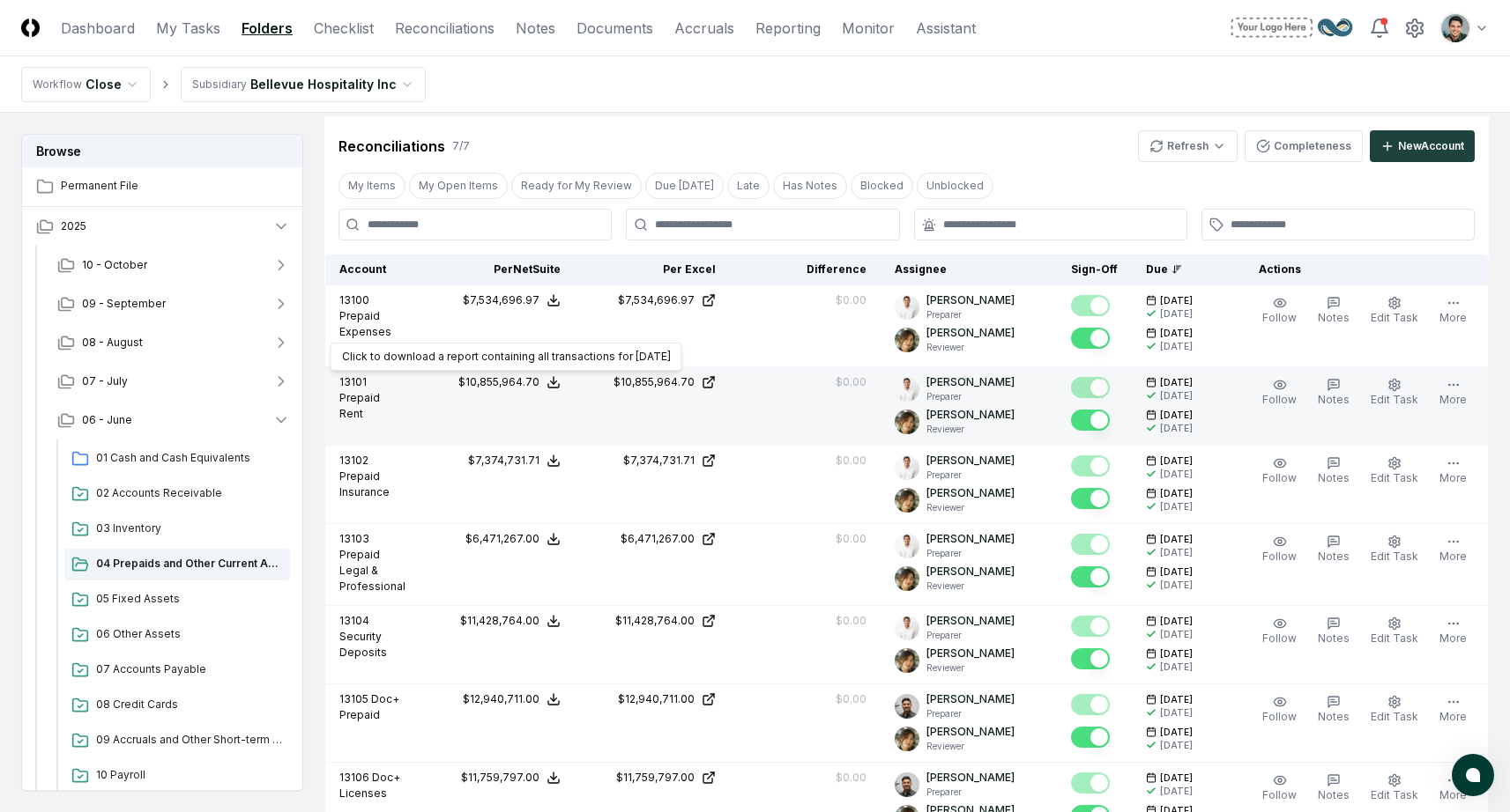
click at [551, 382] on polyline at bounding box center [554, 383] width 7 height 3
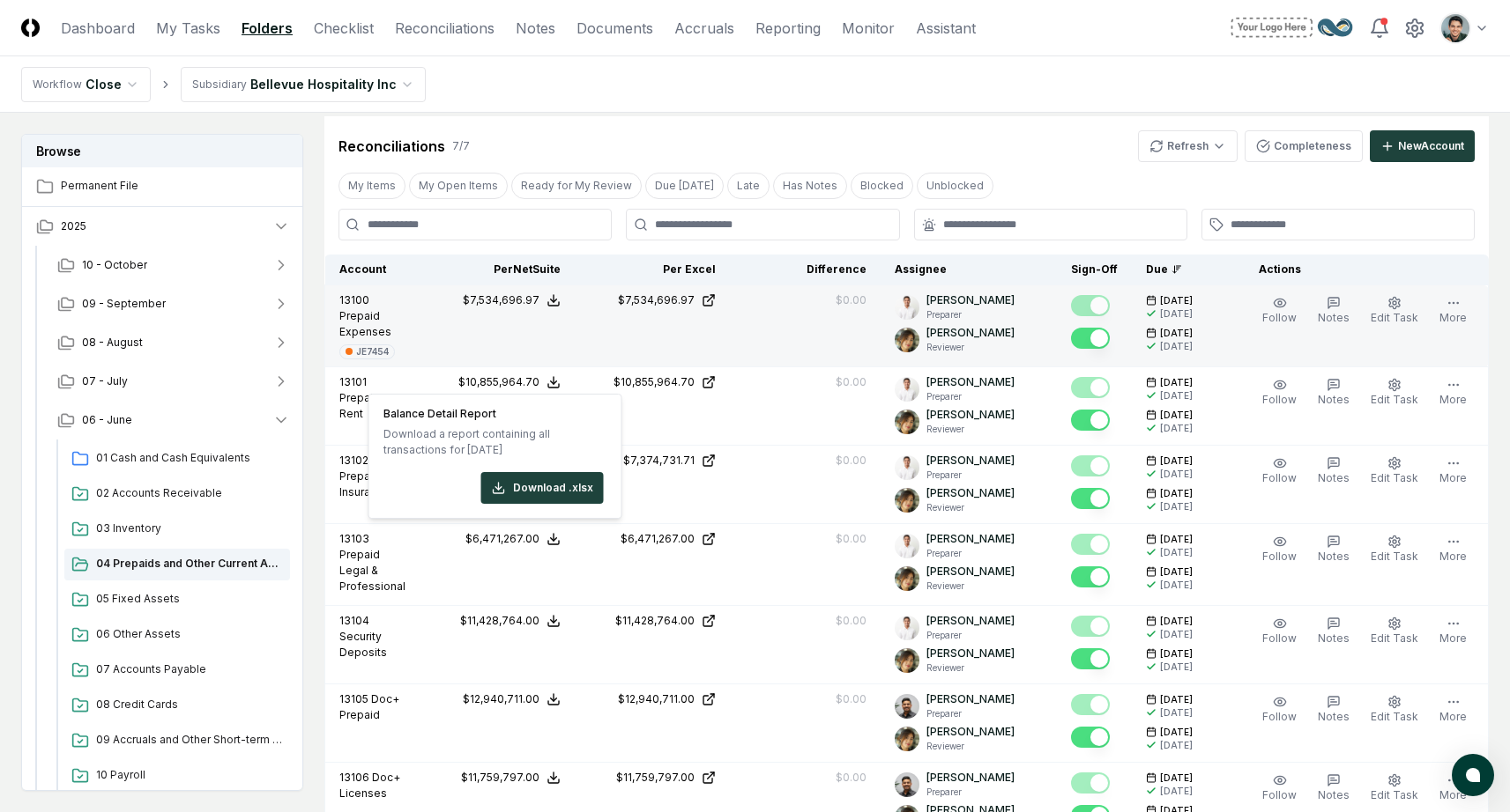
click at [538, 351] on td "$7,534,696.97" at bounding box center [497, 327] width 155 height 82
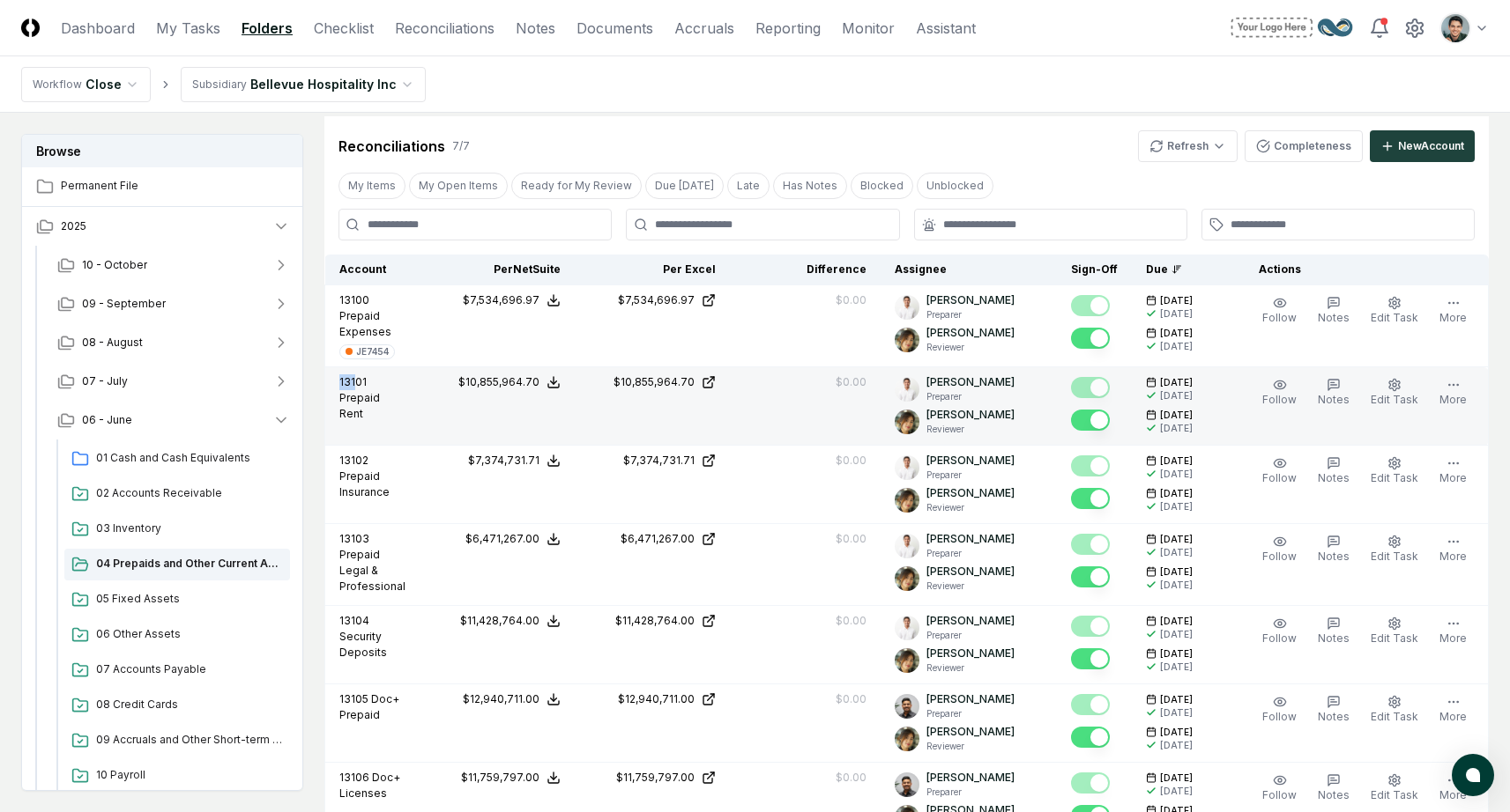
drag, startPoint x: 338, startPoint y: 377, endPoint x: 353, endPoint y: 388, distance: 18.6
click at [353, 388] on td "13101 Prepaid Rent" at bounding box center [373, 407] width 95 height 78
click at [358, 393] on span "Prepaid Rent" at bounding box center [359, 405] width 40 height 29
drag, startPoint x: 344, startPoint y: 384, endPoint x: 358, endPoint y: 412, distance: 31.3
click at [358, 412] on p "13101 Prepaid Rent" at bounding box center [372, 398] width 66 height 48
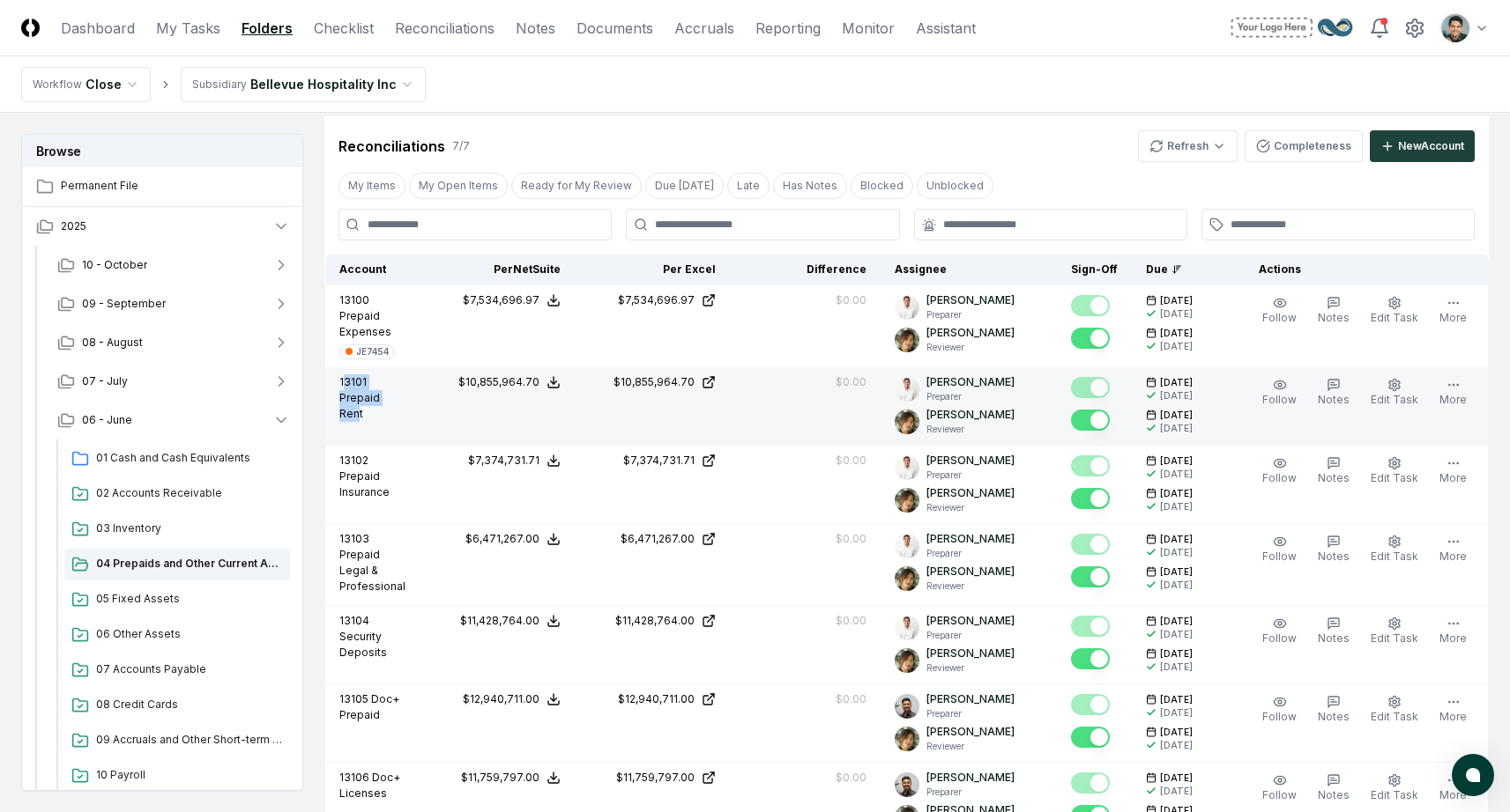
click at [358, 412] on span "Prepaid Rent" at bounding box center [359, 405] width 40 height 29
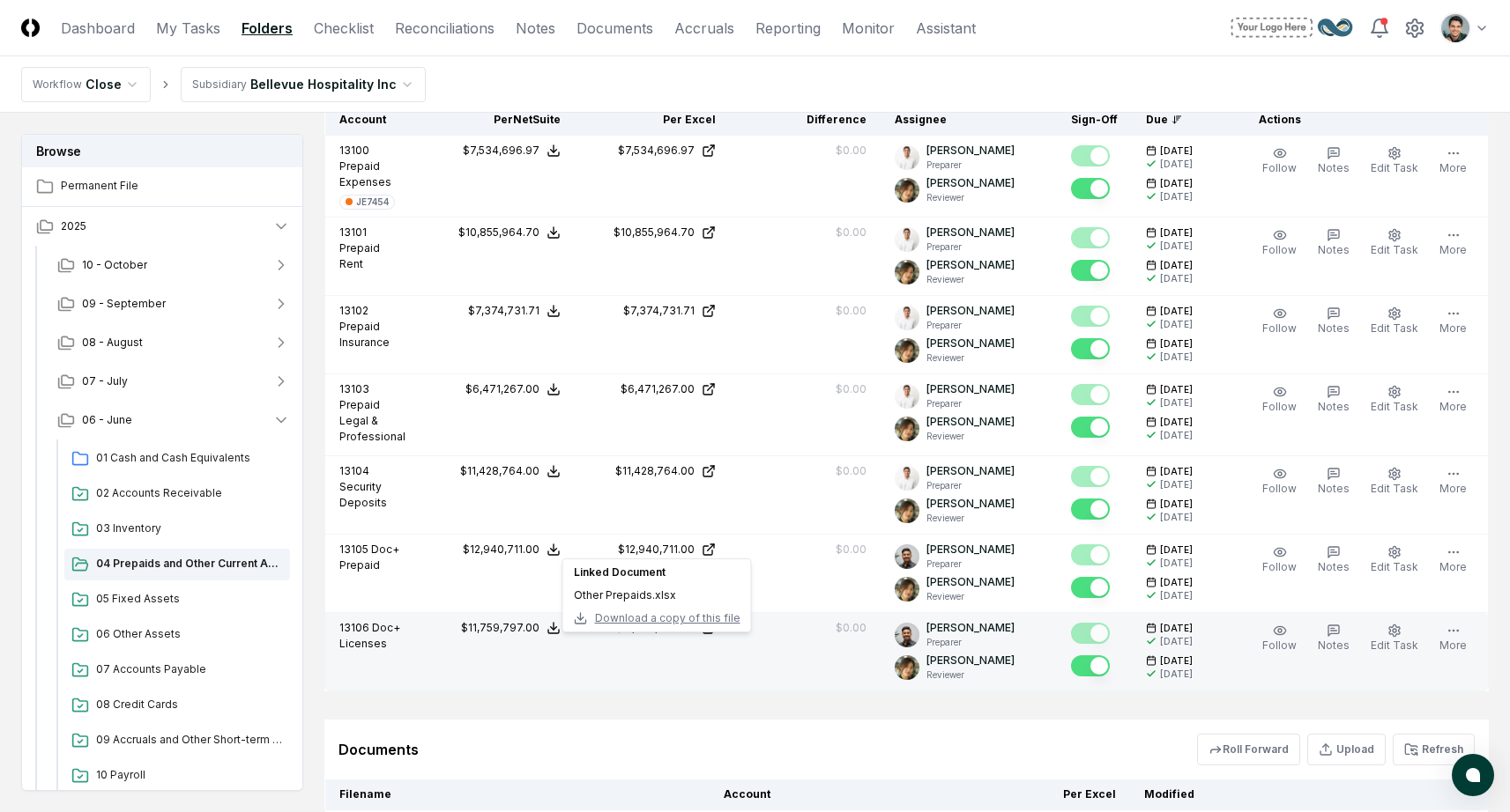
scroll to position [945, 0]
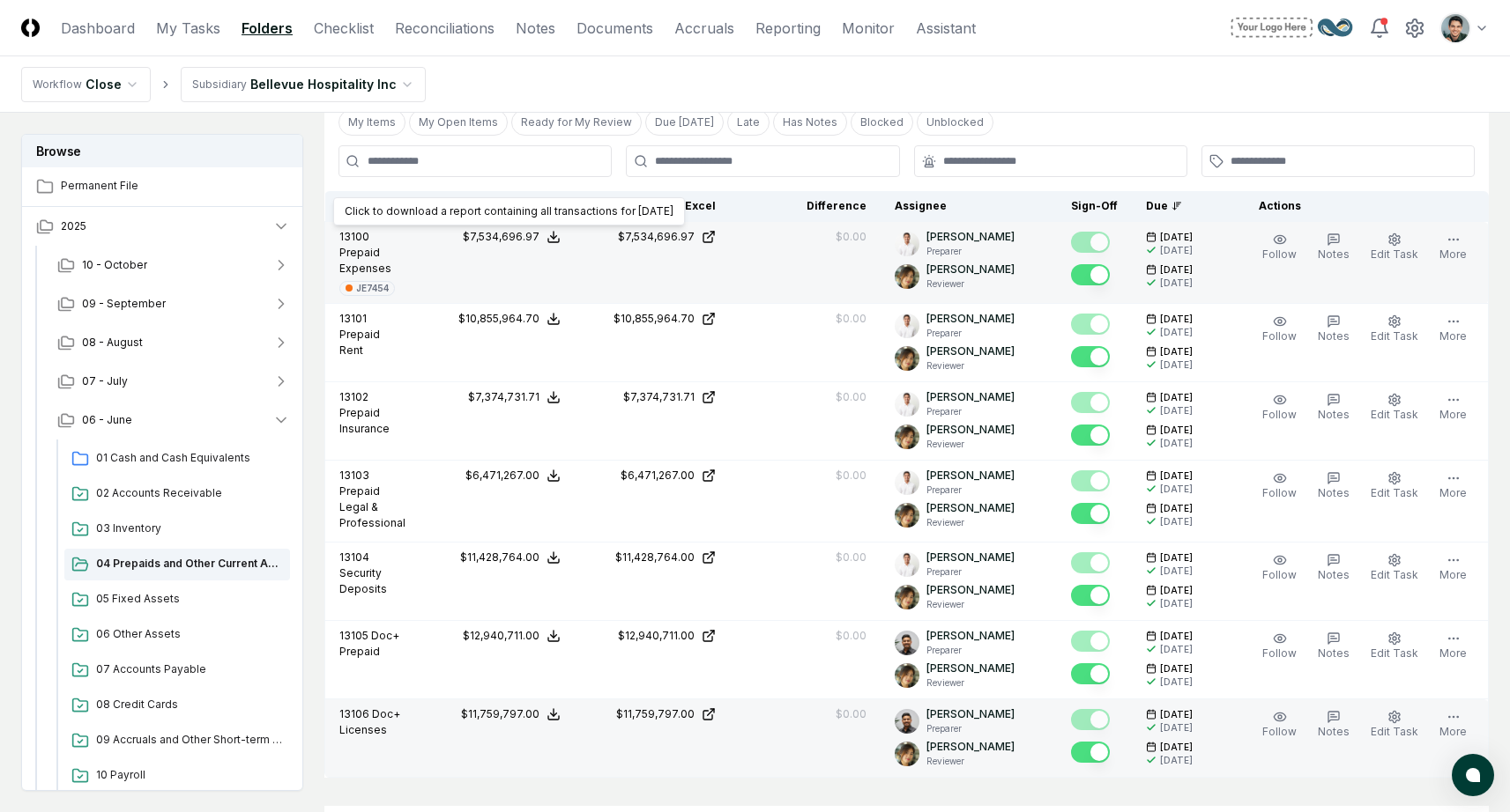
click at [552, 237] on icon at bounding box center [553, 236] width 14 height 14
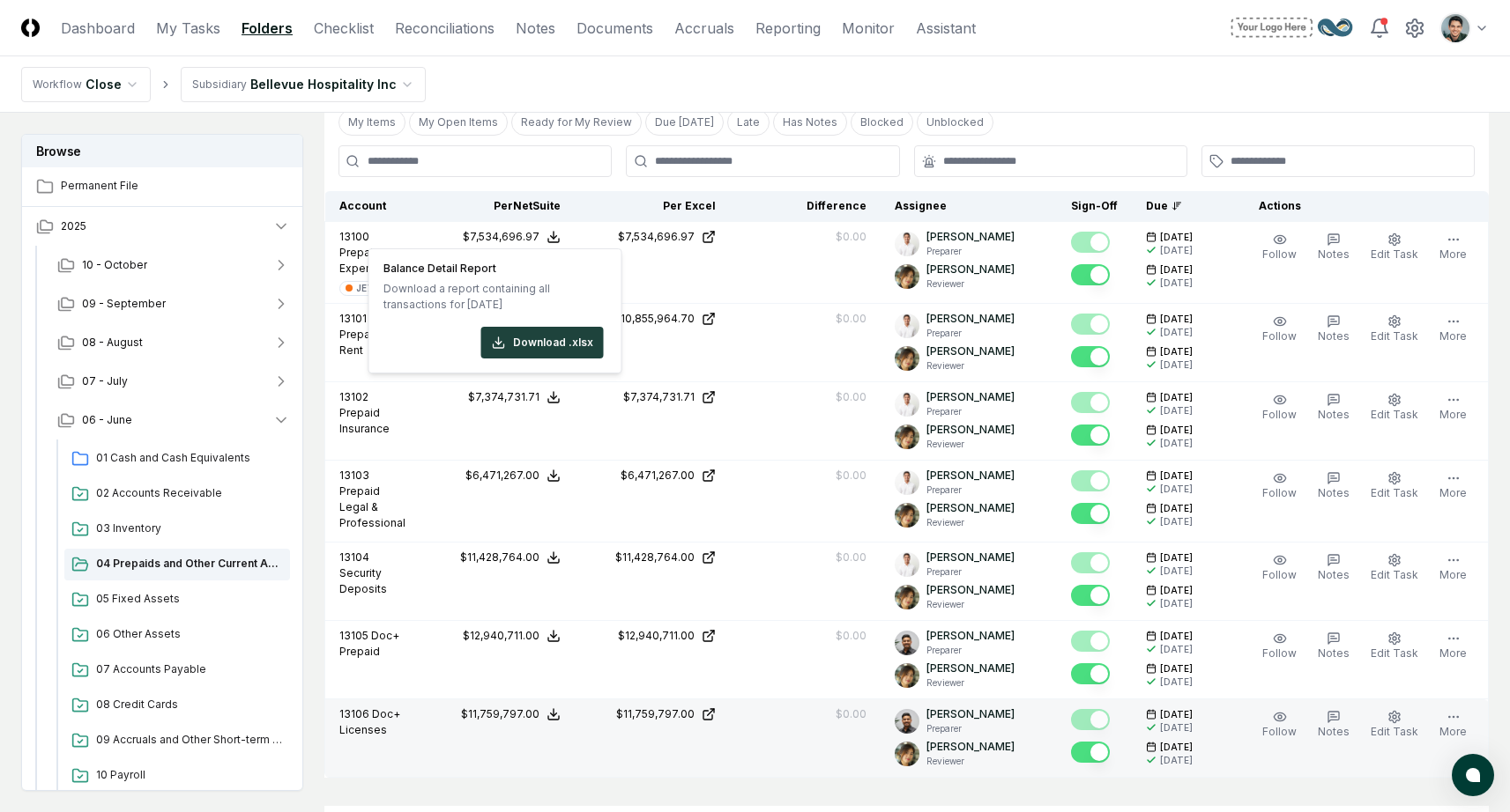
click at [471, 207] on th "Per NetSuite" at bounding box center [497, 206] width 155 height 31
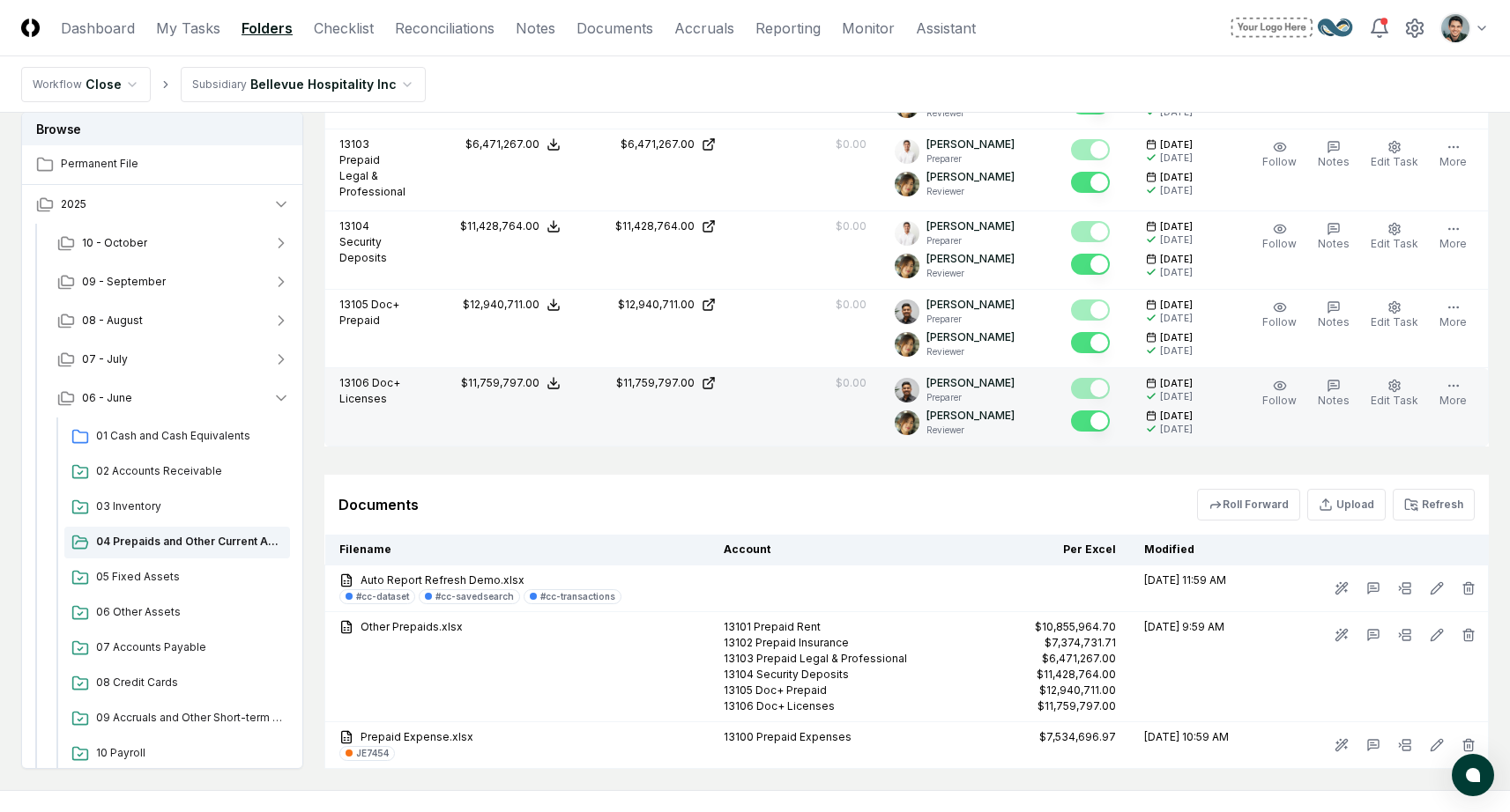
scroll to position [1214, 0]
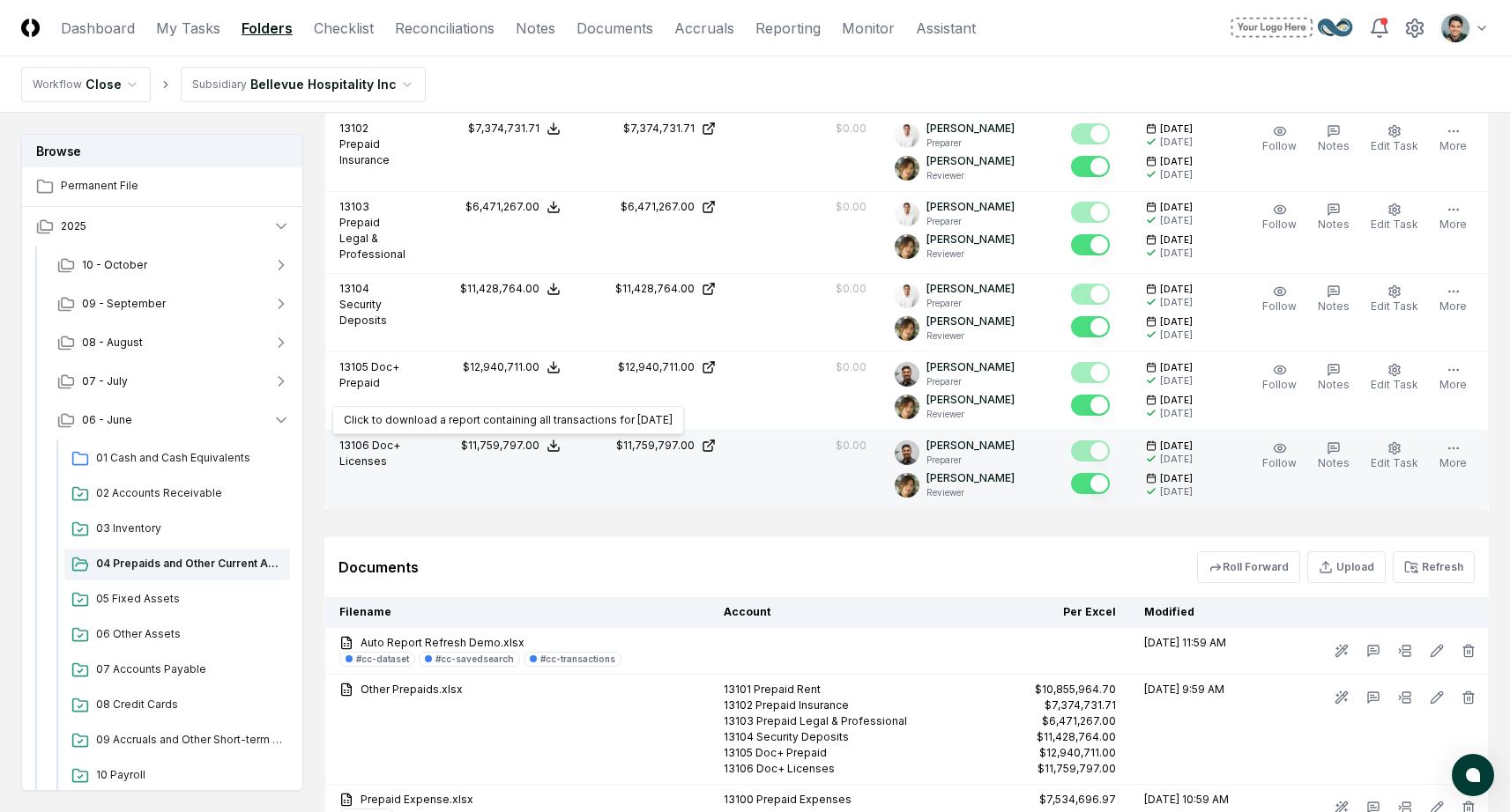
click at [558, 450] on icon at bounding box center [553, 450] width 10 height 4
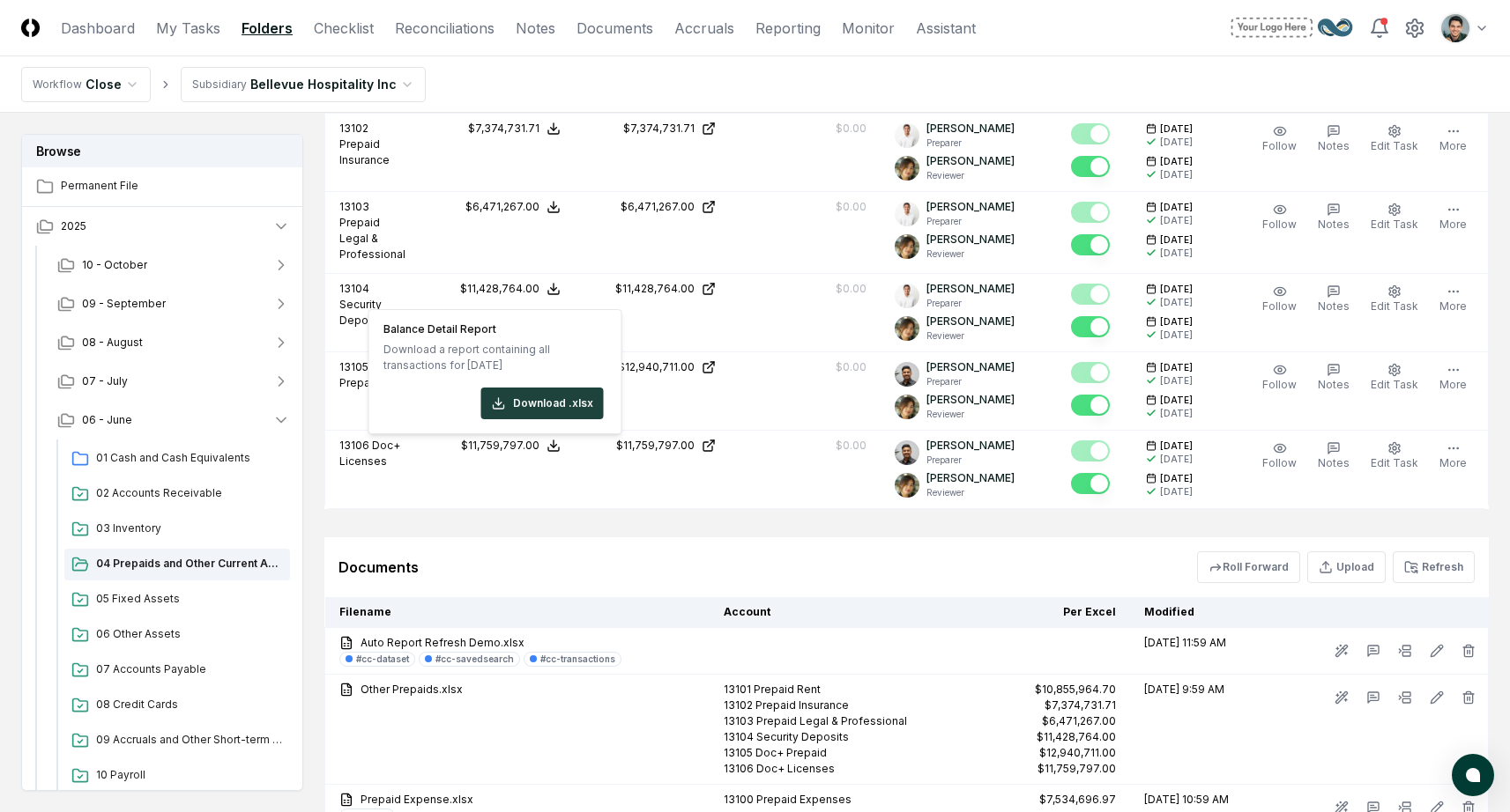
click at [685, 539] on div "Documents Roll Forward Upload Refresh" at bounding box center [906, 567] width 1164 height 60
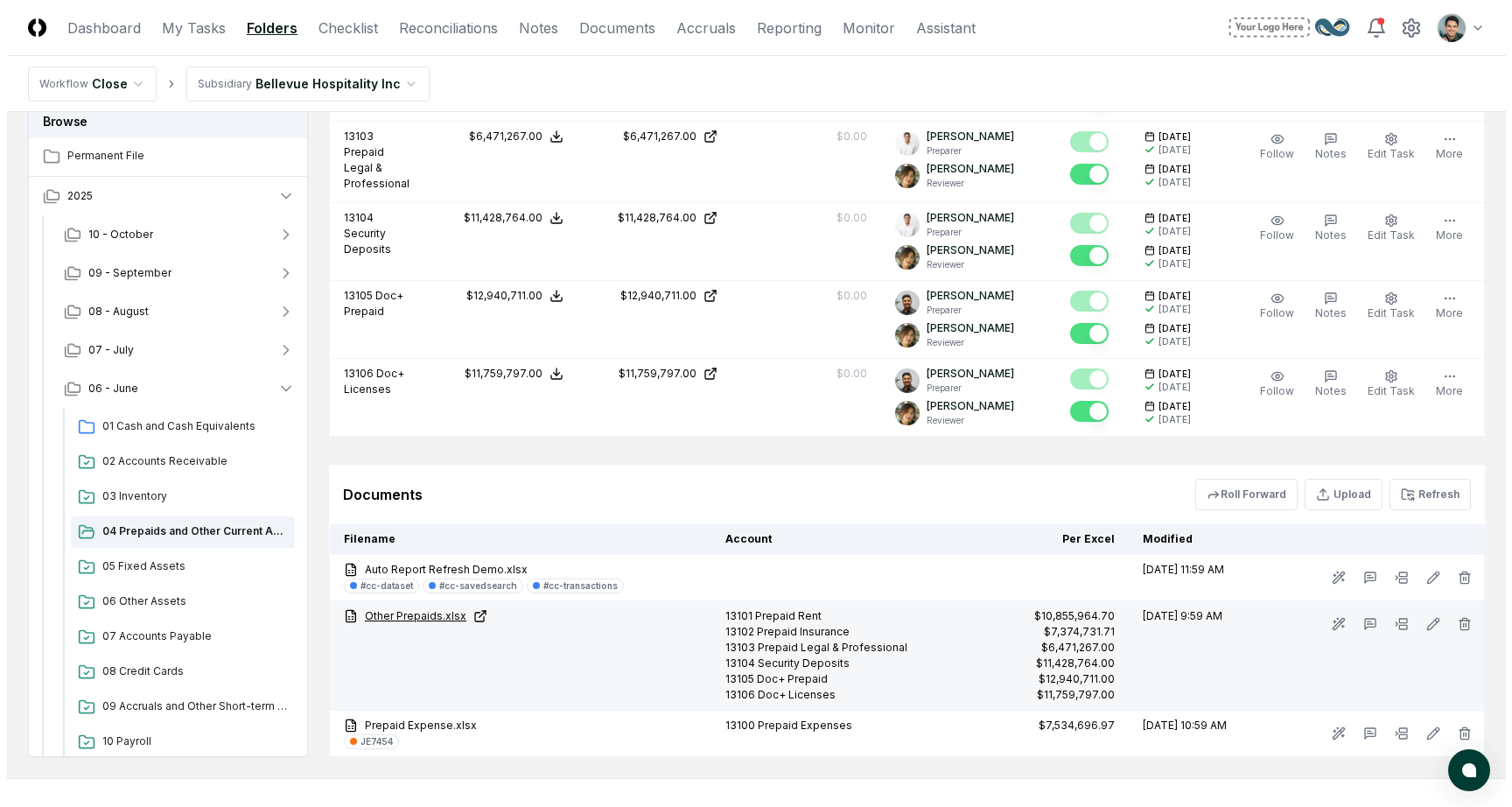
scroll to position [1352, 0]
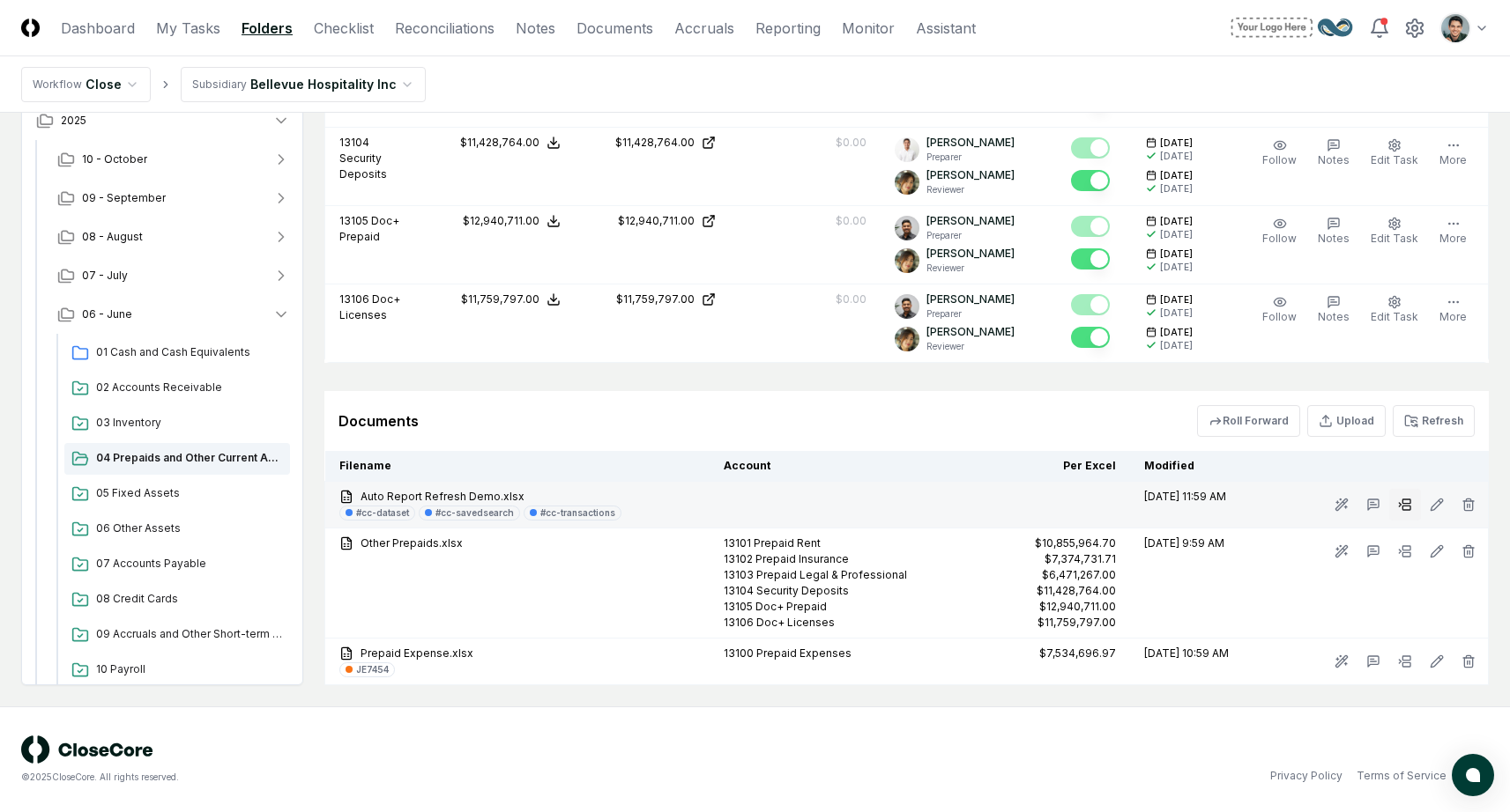
click at [1399, 509] on icon at bounding box center [1404, 504] width 14 height 14
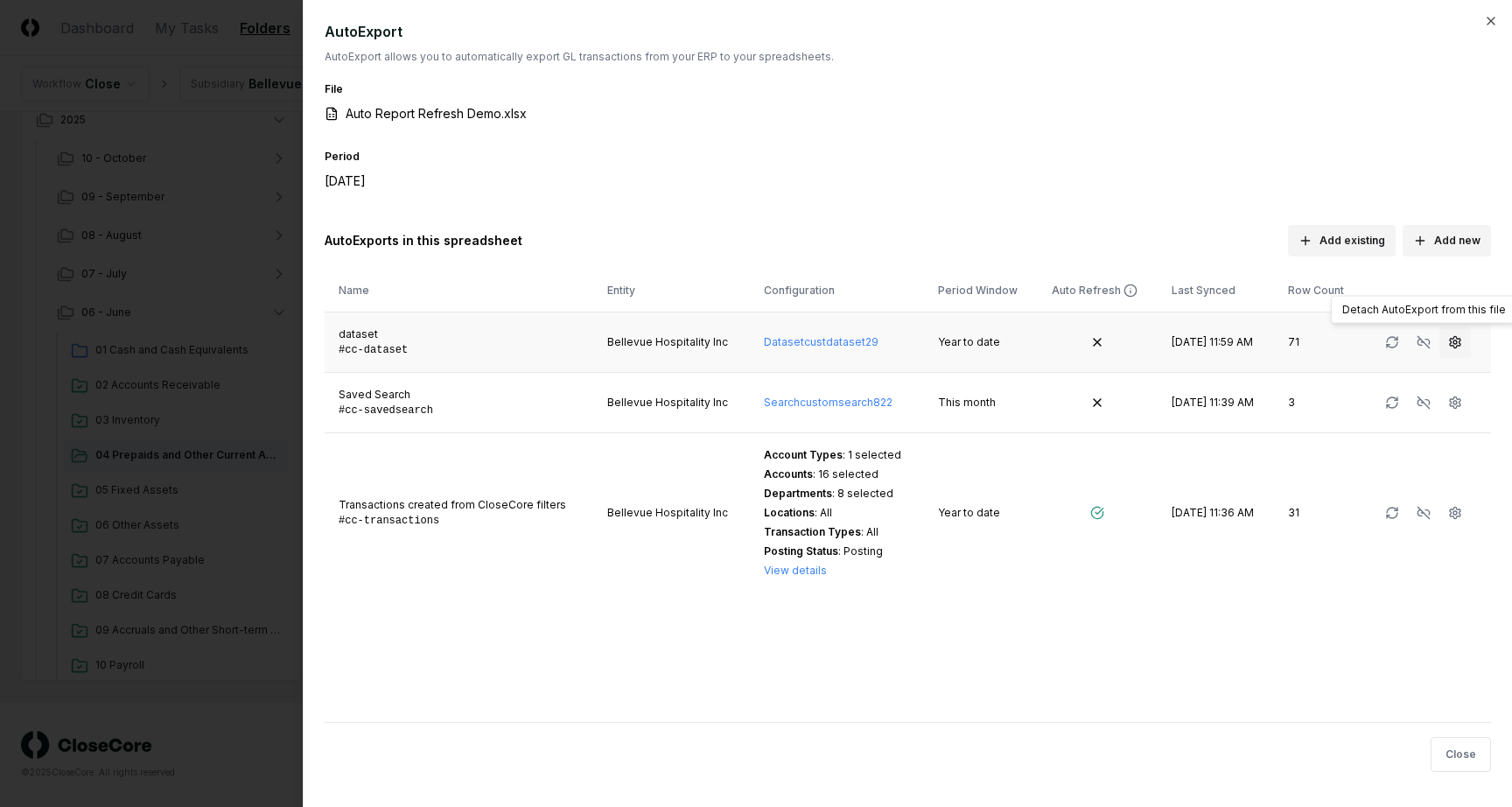
click at [1454, 343] on circle "button" at bounding box center [1455, 342] width 4 height 4
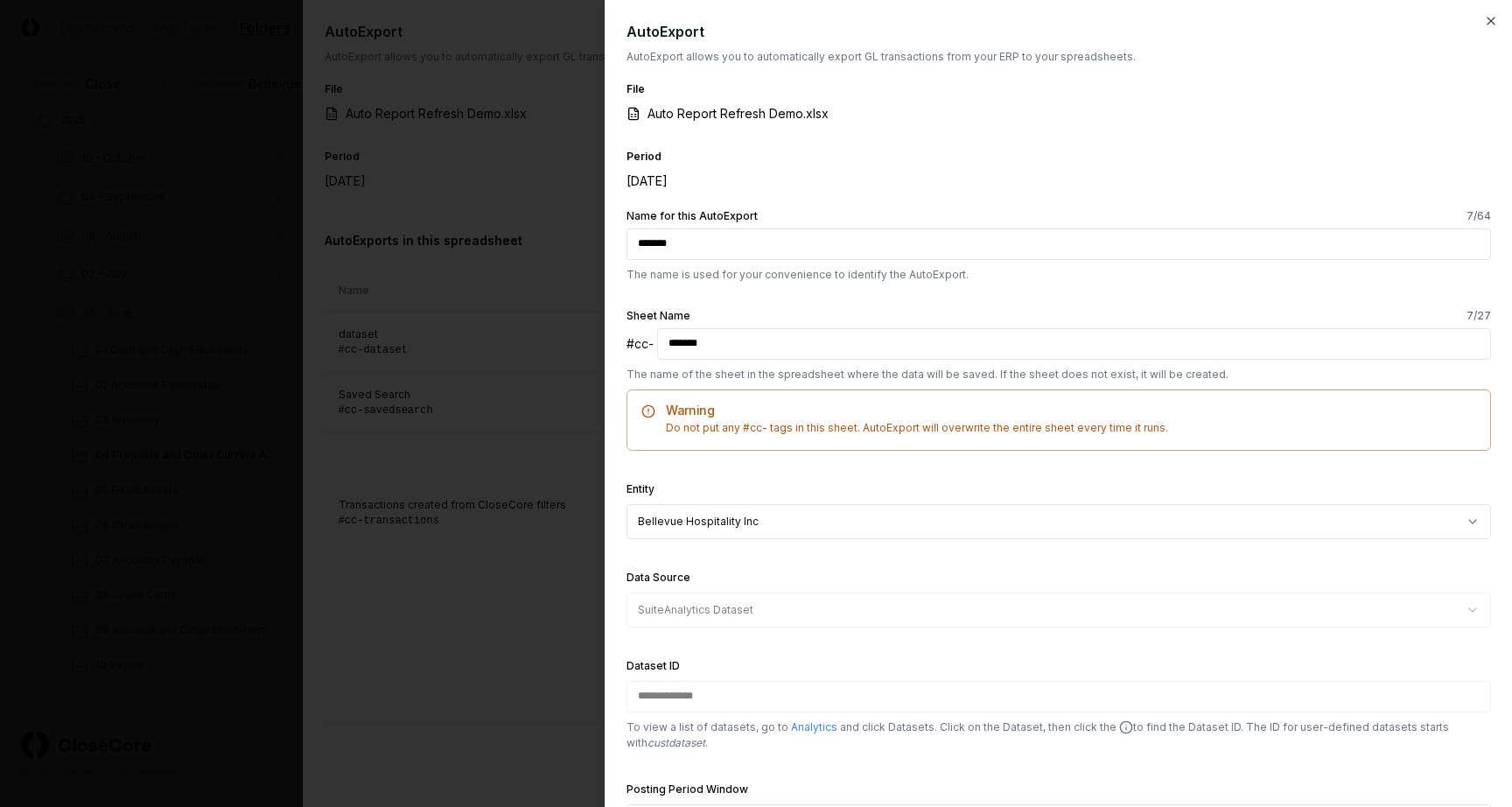
click at [1119, 188] on div "Period [DATE]" at bounding box center [1059, 179] width 865 height 65
drag, startPoint x: 629, startPoint y: 345, endPoint x: 737, endPoint y: 341, distance: 108.1
click at [737, 341] on div "#cc- *******" at bounding box center [1059, 344] width 865 height 32
click at [737, 341] on input "*******" at bounding box center [1074, 344] width 834 height 32
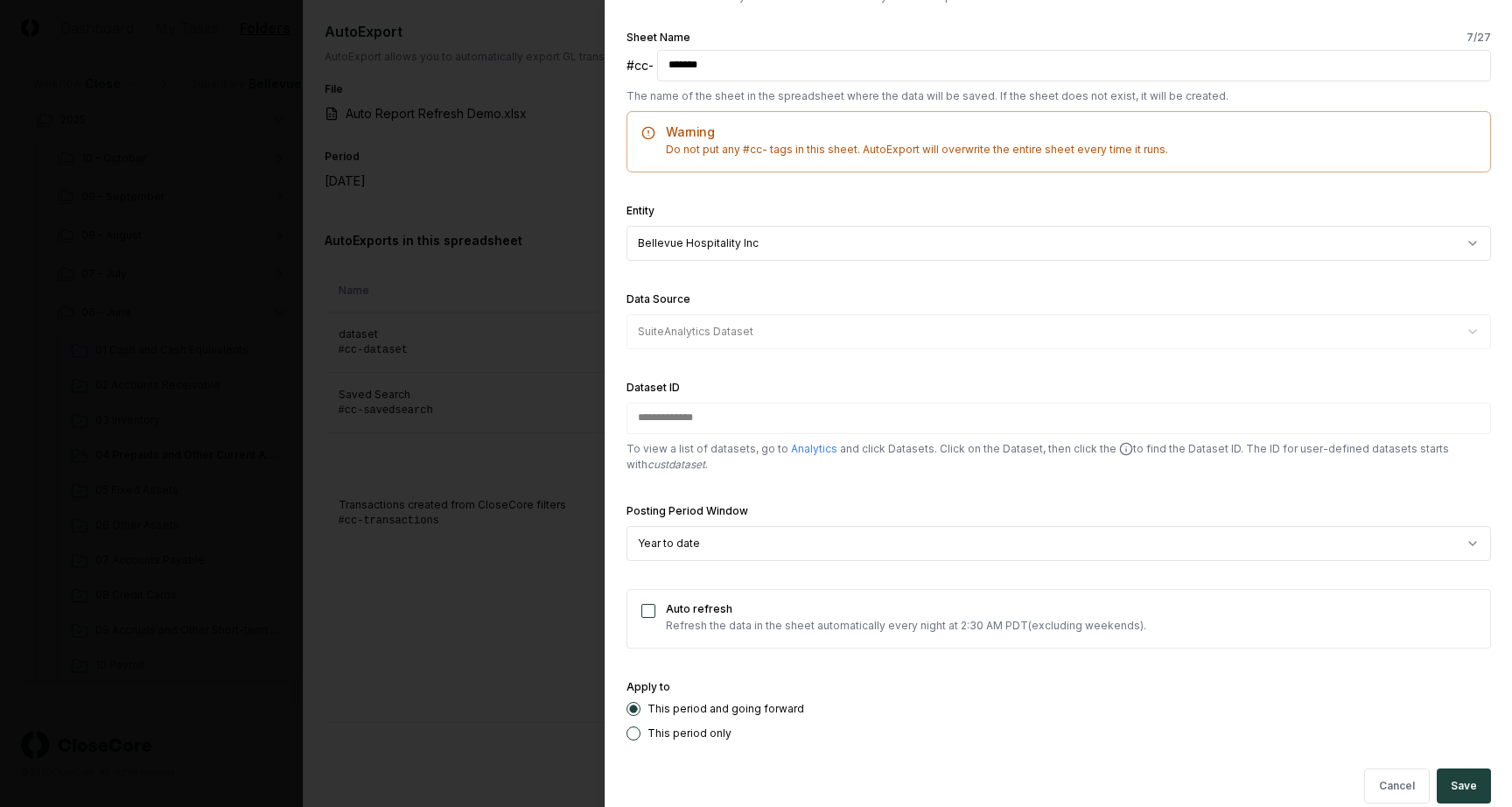
scroll to position [296, 0]
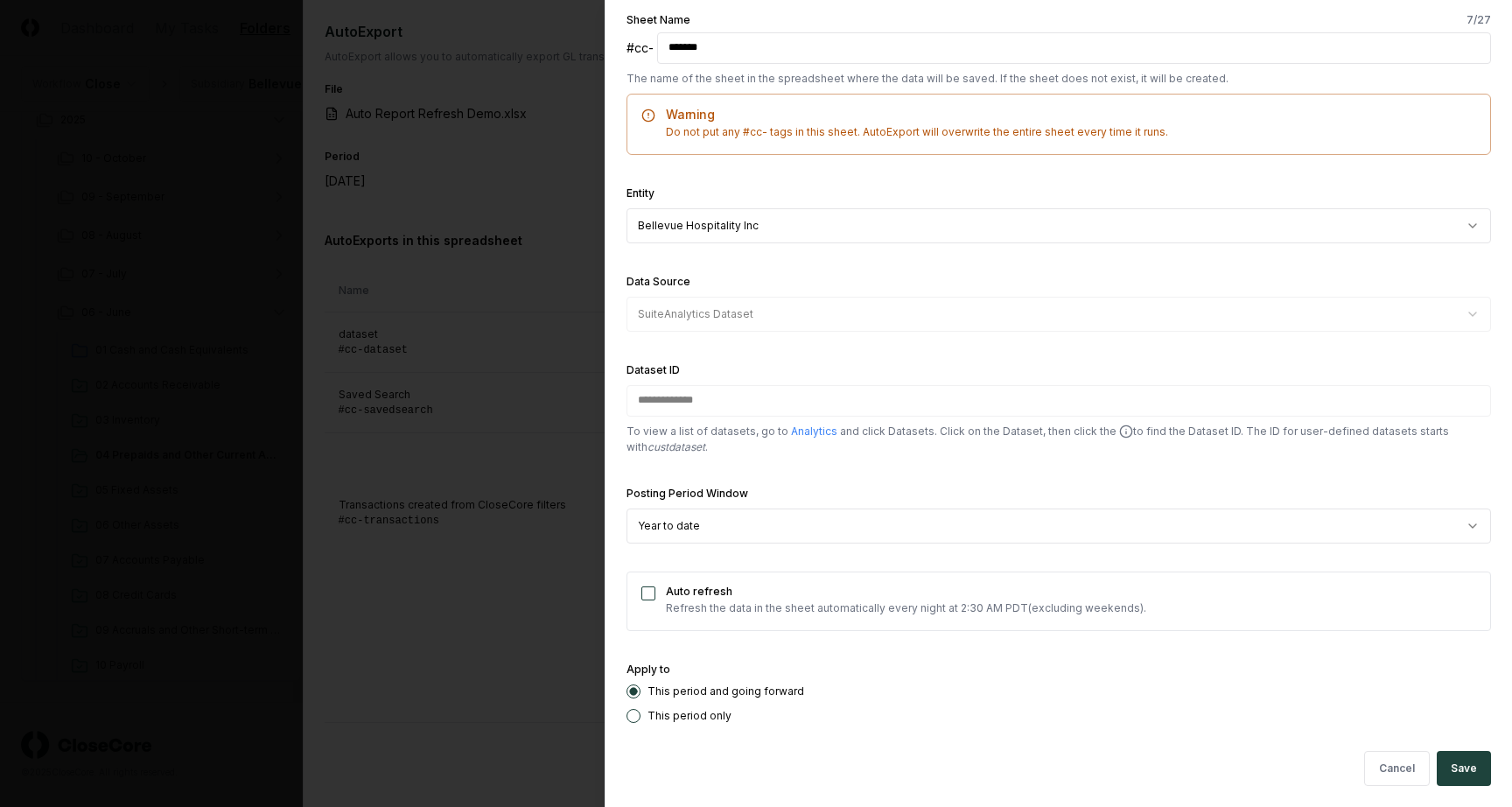
select select "******"
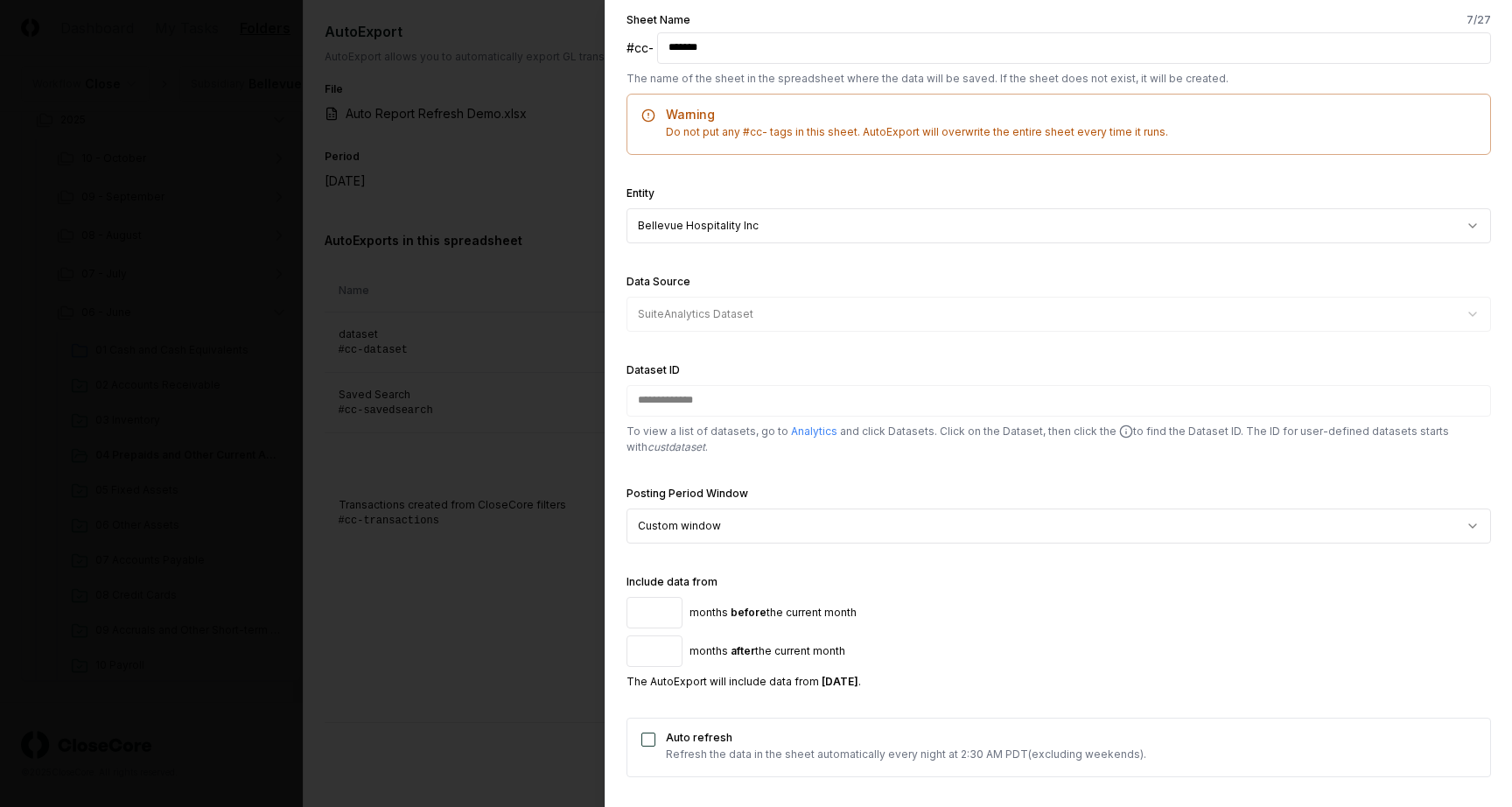
click at [667, 608] on input "*" at bounding box center [654, 613] width 56 height 32
type input "*"
click at [667, 608] on input "*" at bounding box center [654, 613] width 56 height 32
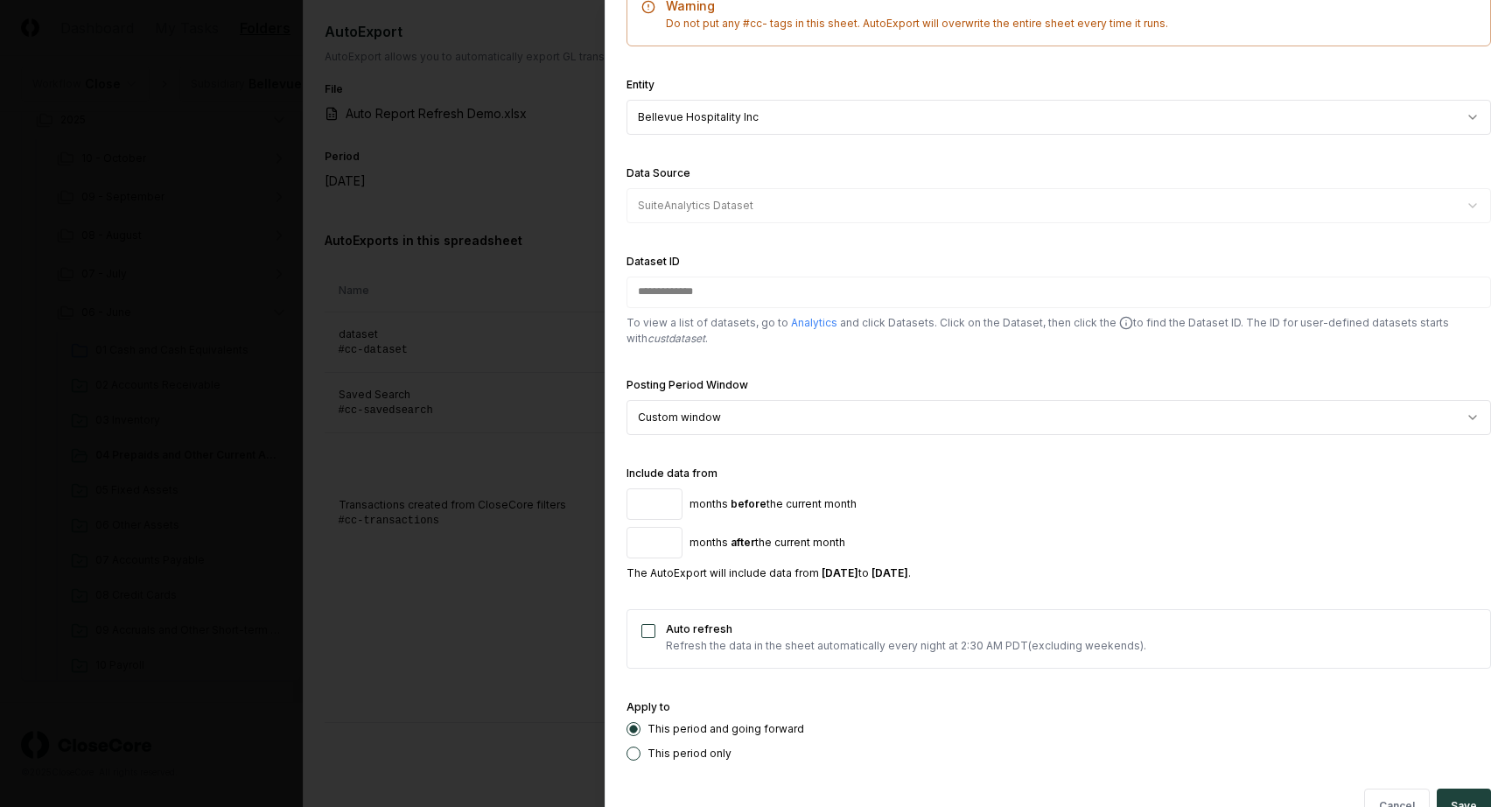
scroll to position [442, 0]
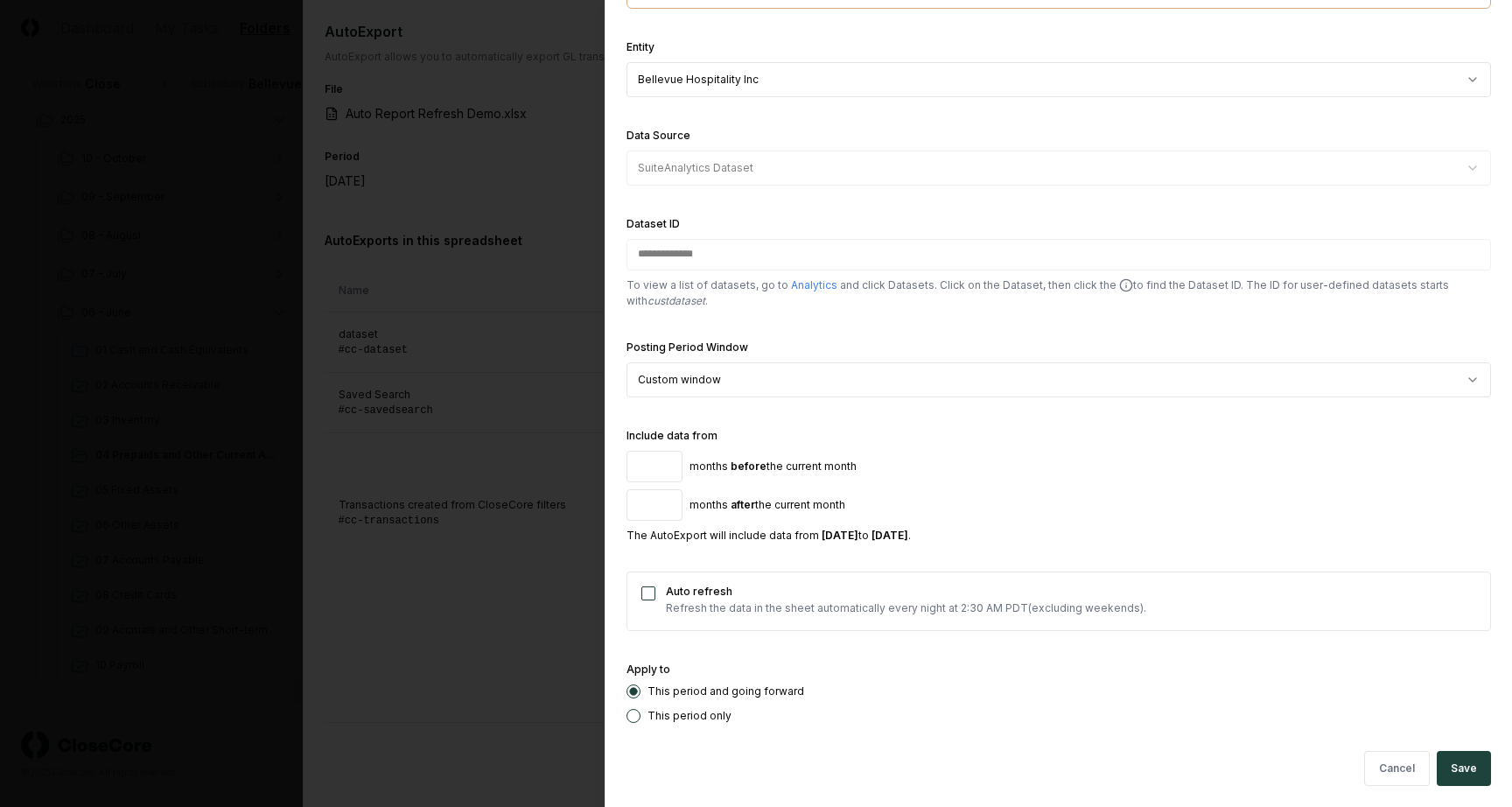
type input "*"
click at [665, 502] on input "*" at bounding box center [654, 506] width 56 height 32
drag, startPoint x: 796, startPoint y: 537, endPoint x: 951, endPoint y: 533, distance: 155.1
click at [951, 533] on div "The AutoExport will include data from [DATE] to [DATE] ." at bounding box center [1059, 535] width 865 height 16
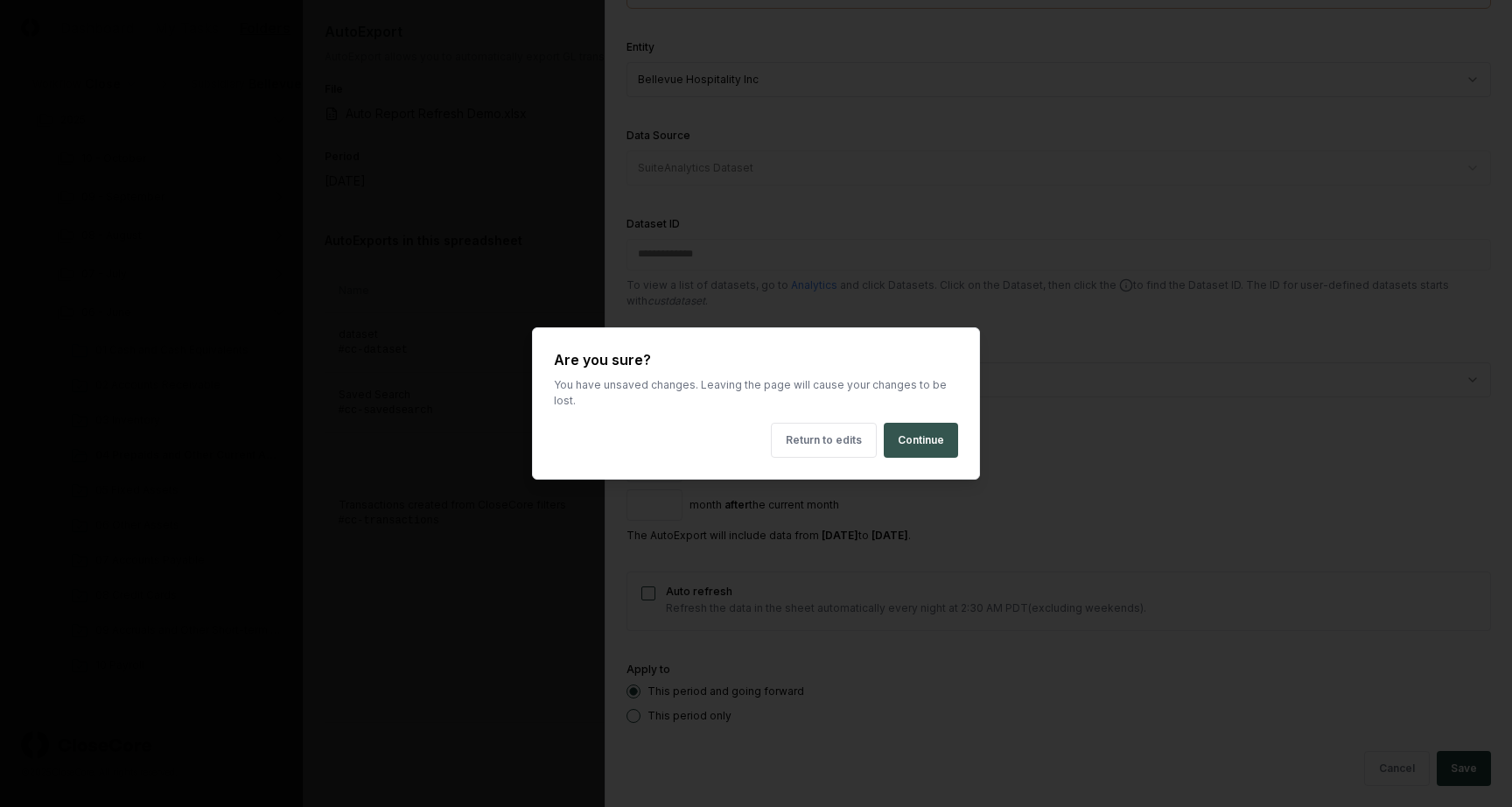
click at [944, 424] on button "Continue" at bounding box center [921, 441] width 74 height 35
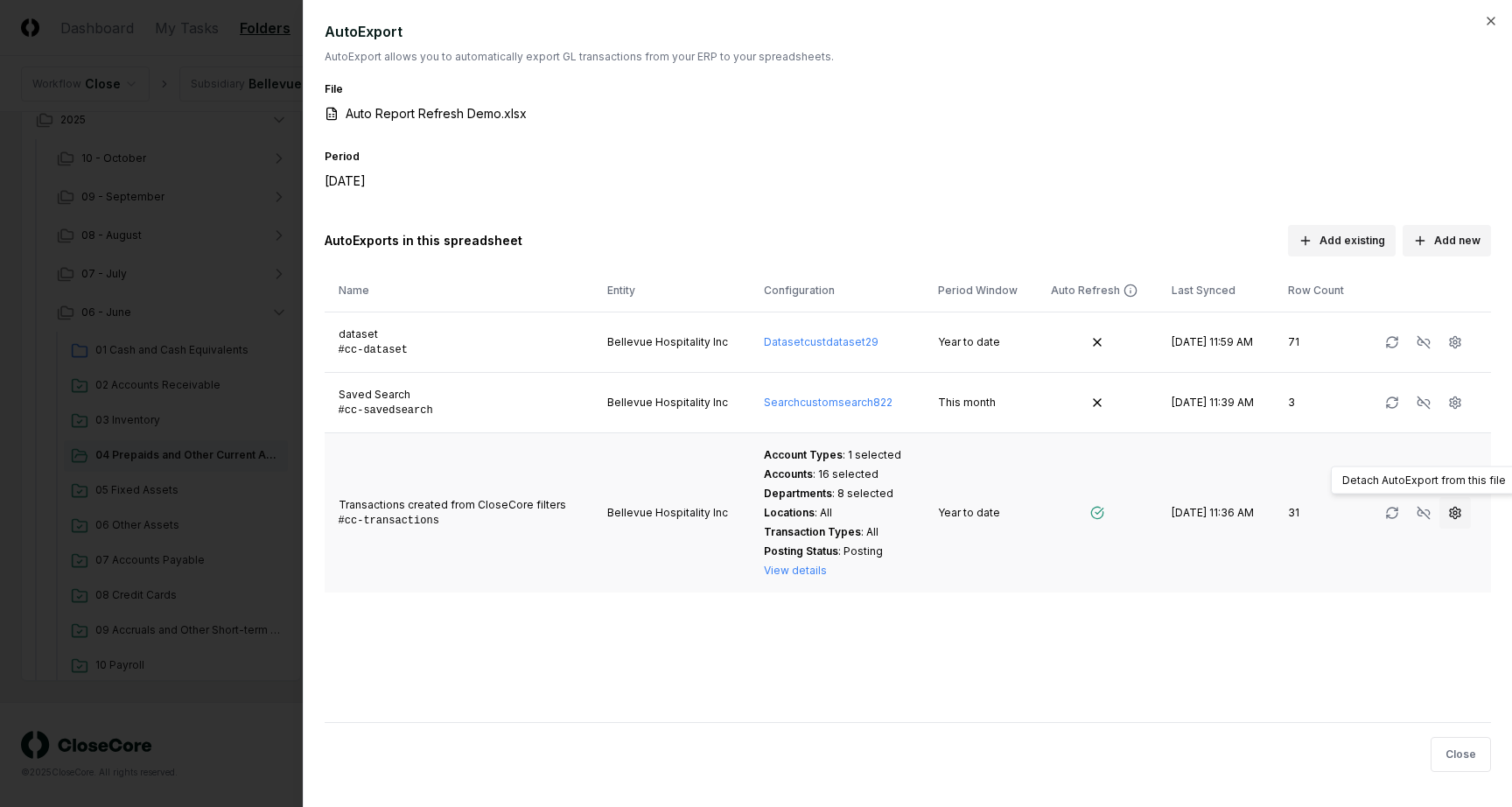
click at [1450, 511] on icon "button" at bounding box center [1455, 513] width 14 height 14
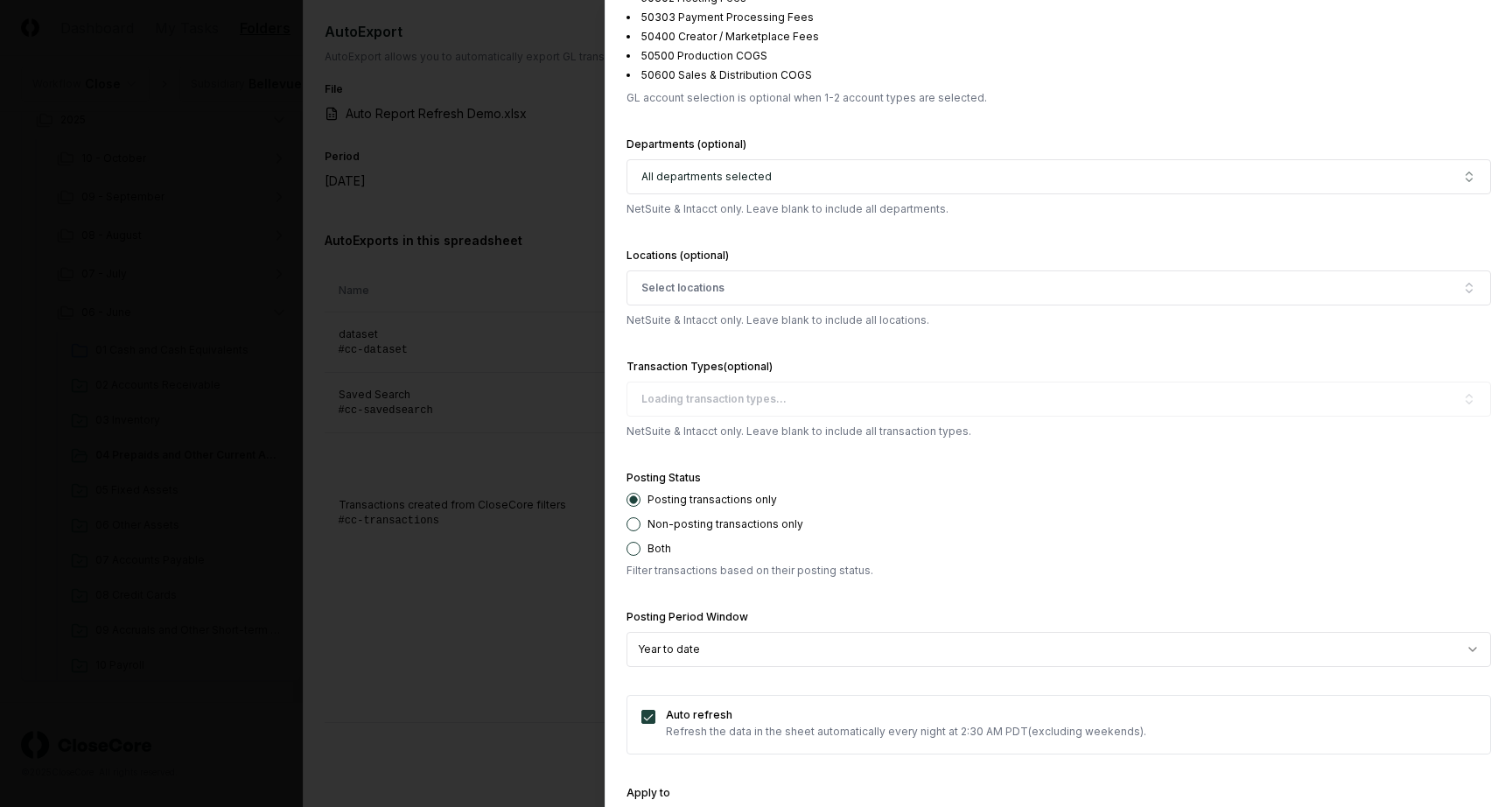
scroll to position [1176, 0]
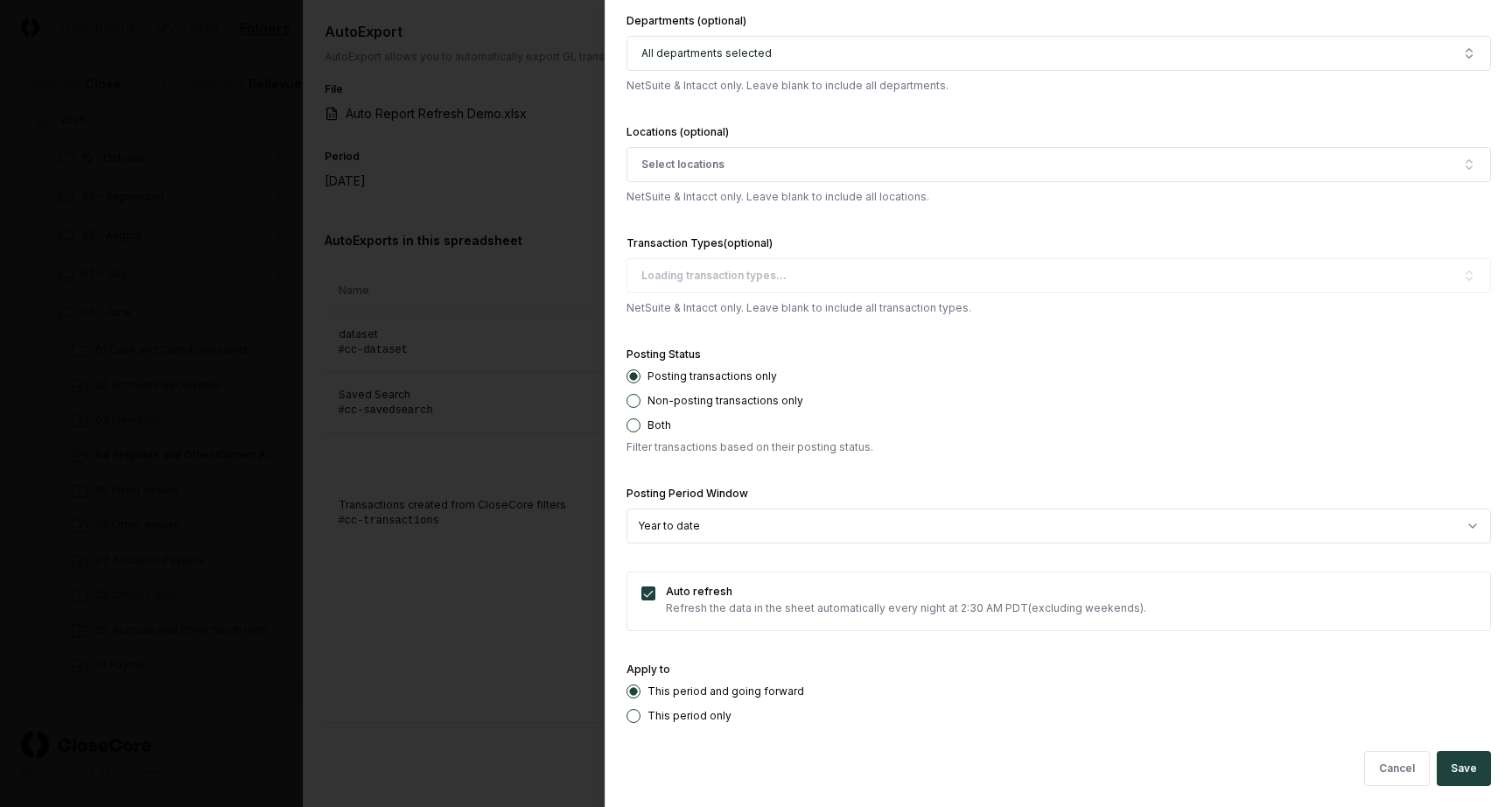
click at [511, 504] on div at bounding box center [756, 404] width 1512 height 807
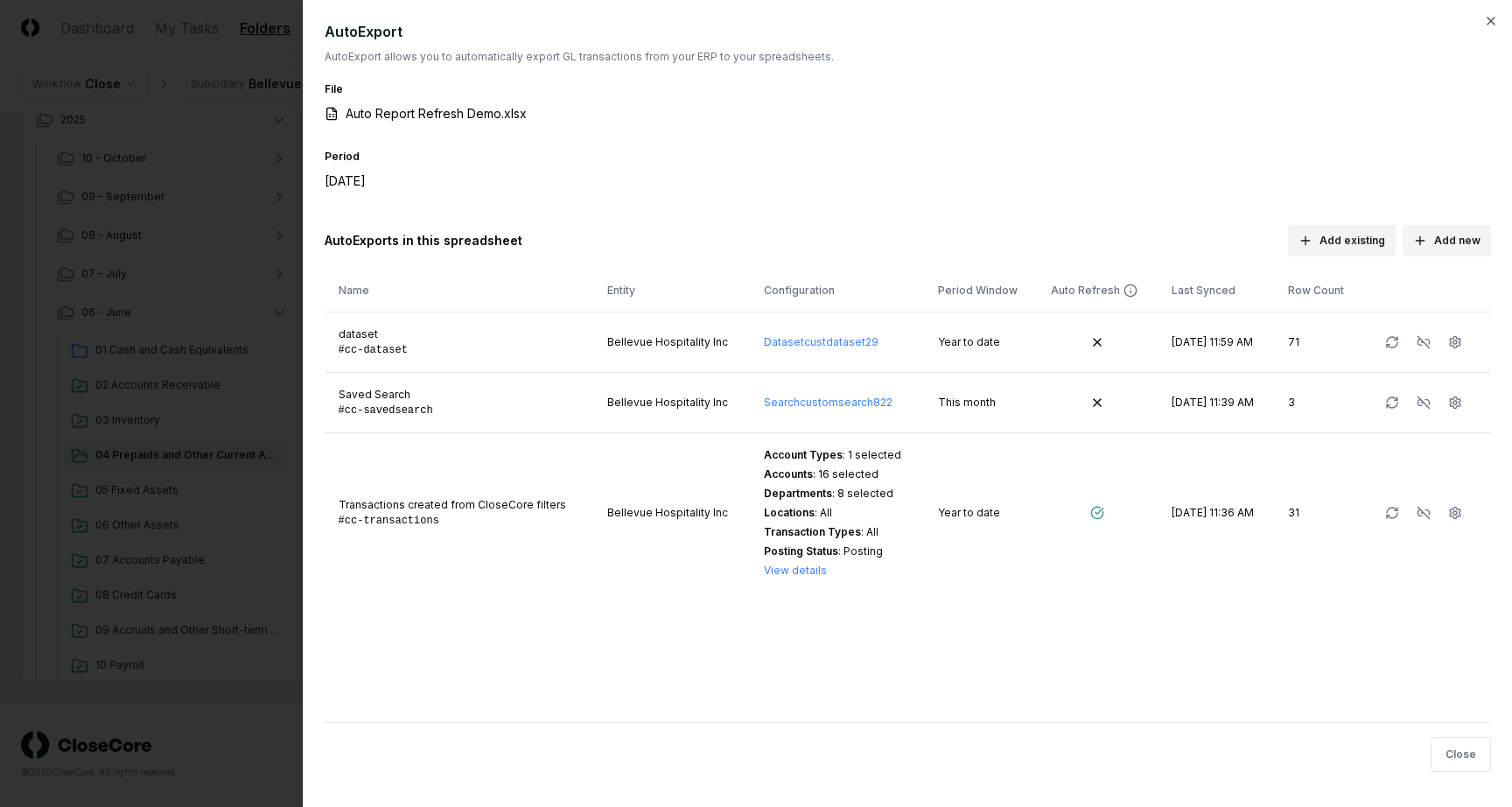
click at [262, 368] on div at bounding box center [756, 404] width 1512 height 807
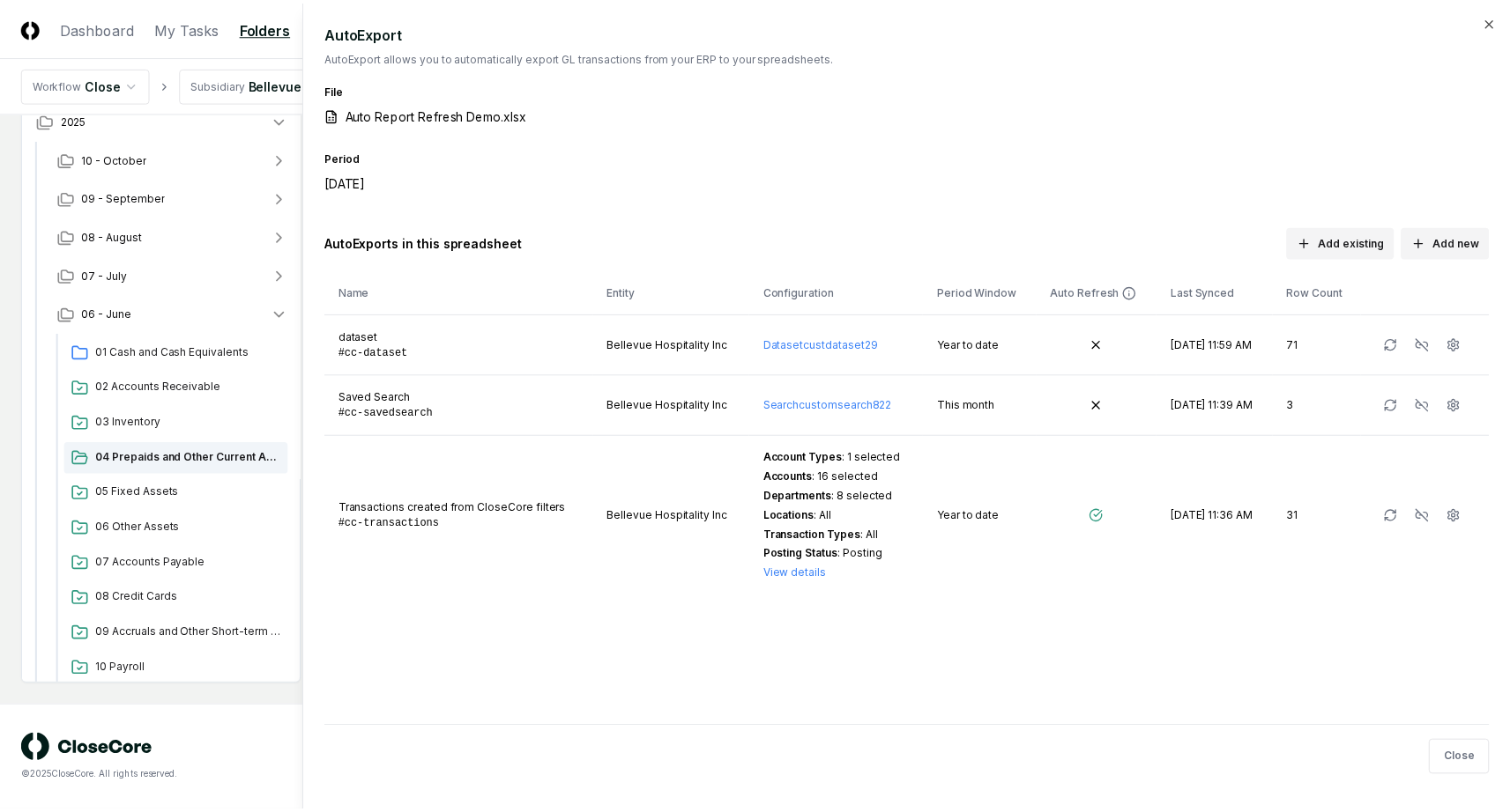
scroll to position [1353, 0]
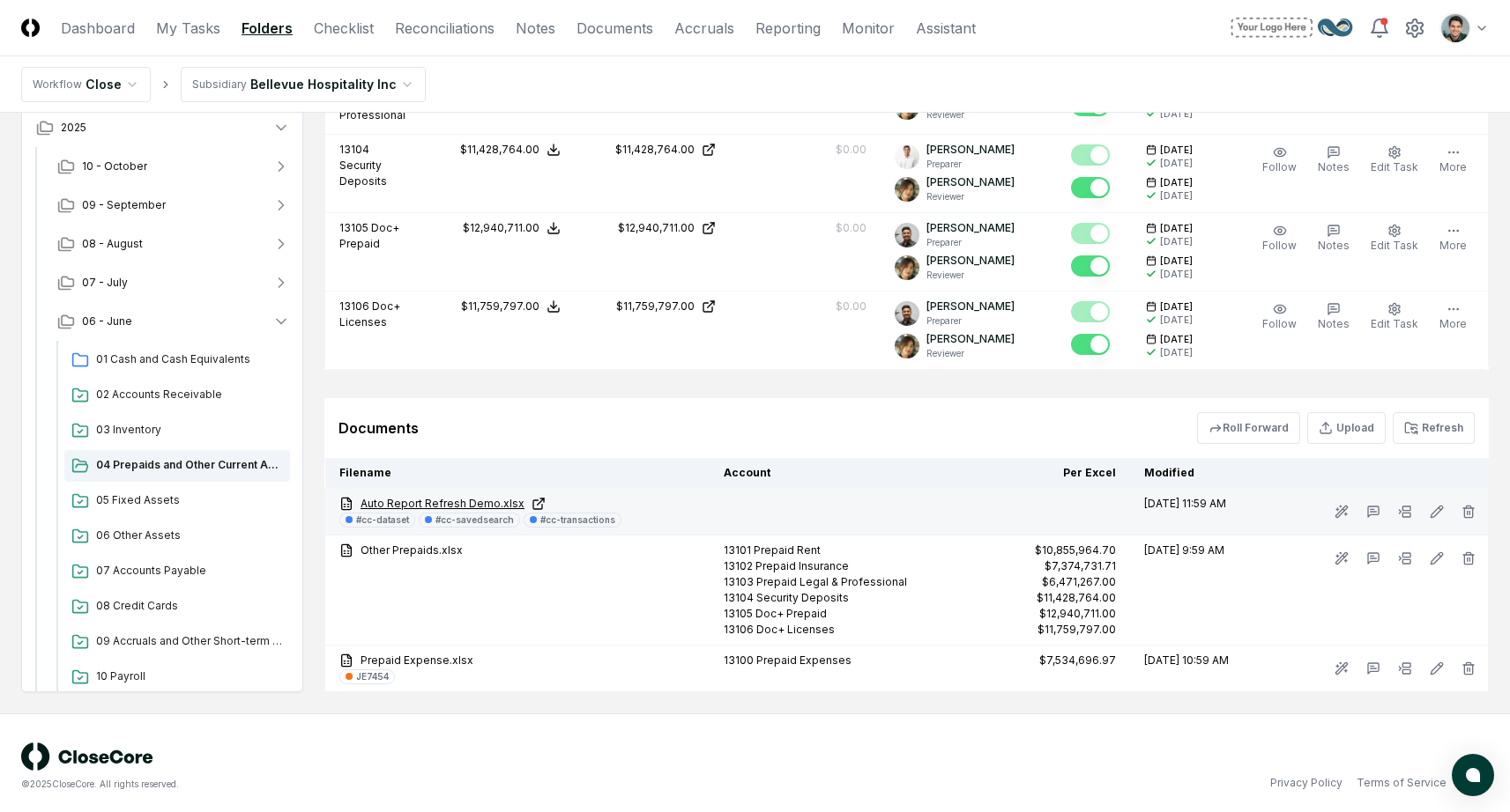
click at [434, 501] on link "Auto Report Refresh Demo.xlsx" at bounding box center [516, 504] width 356 height 16
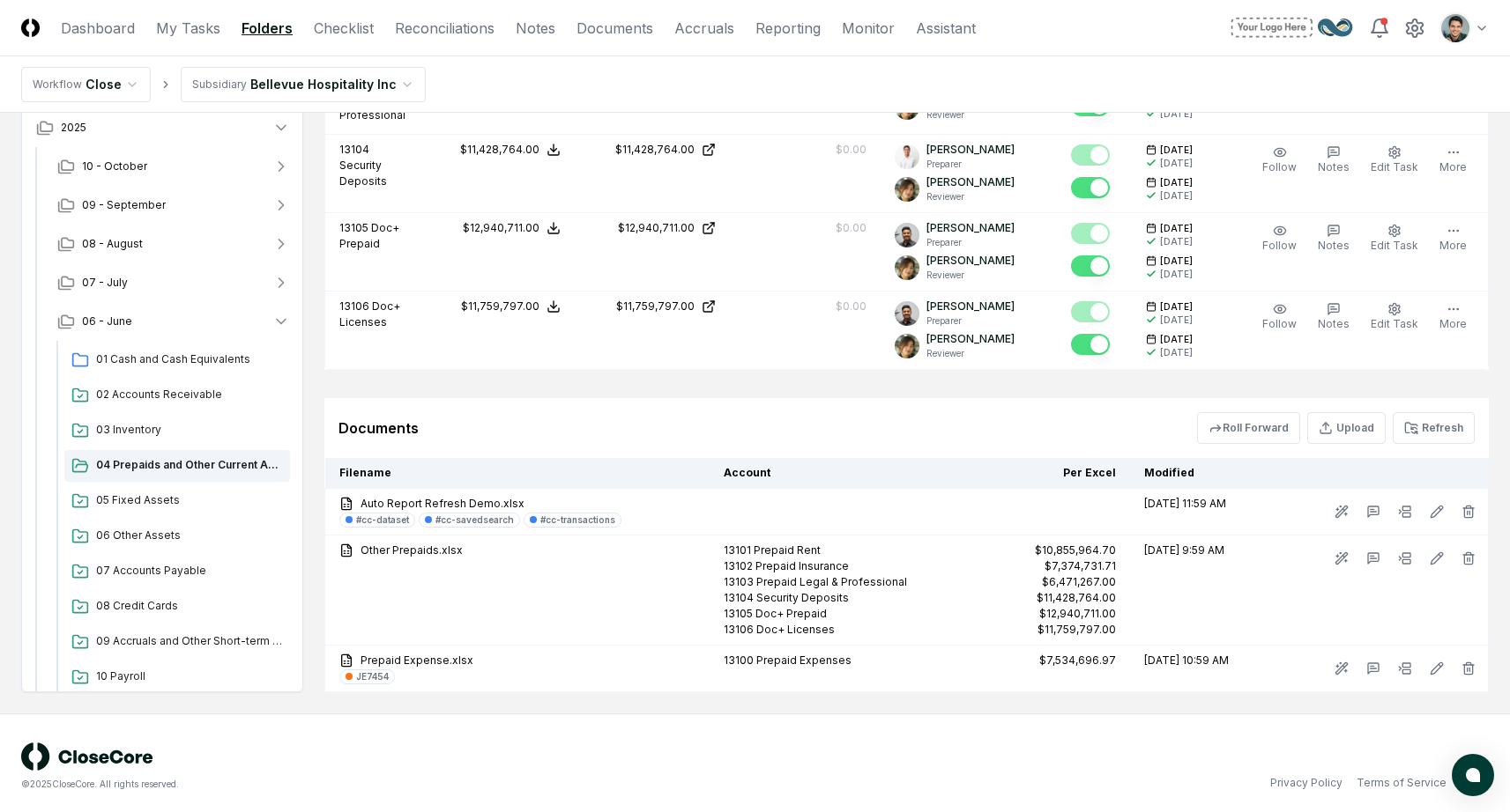
drag, startPoint x: 332, startPoint y: 383, endPoint x: 330, endPoint y: 391, distance: 8.2
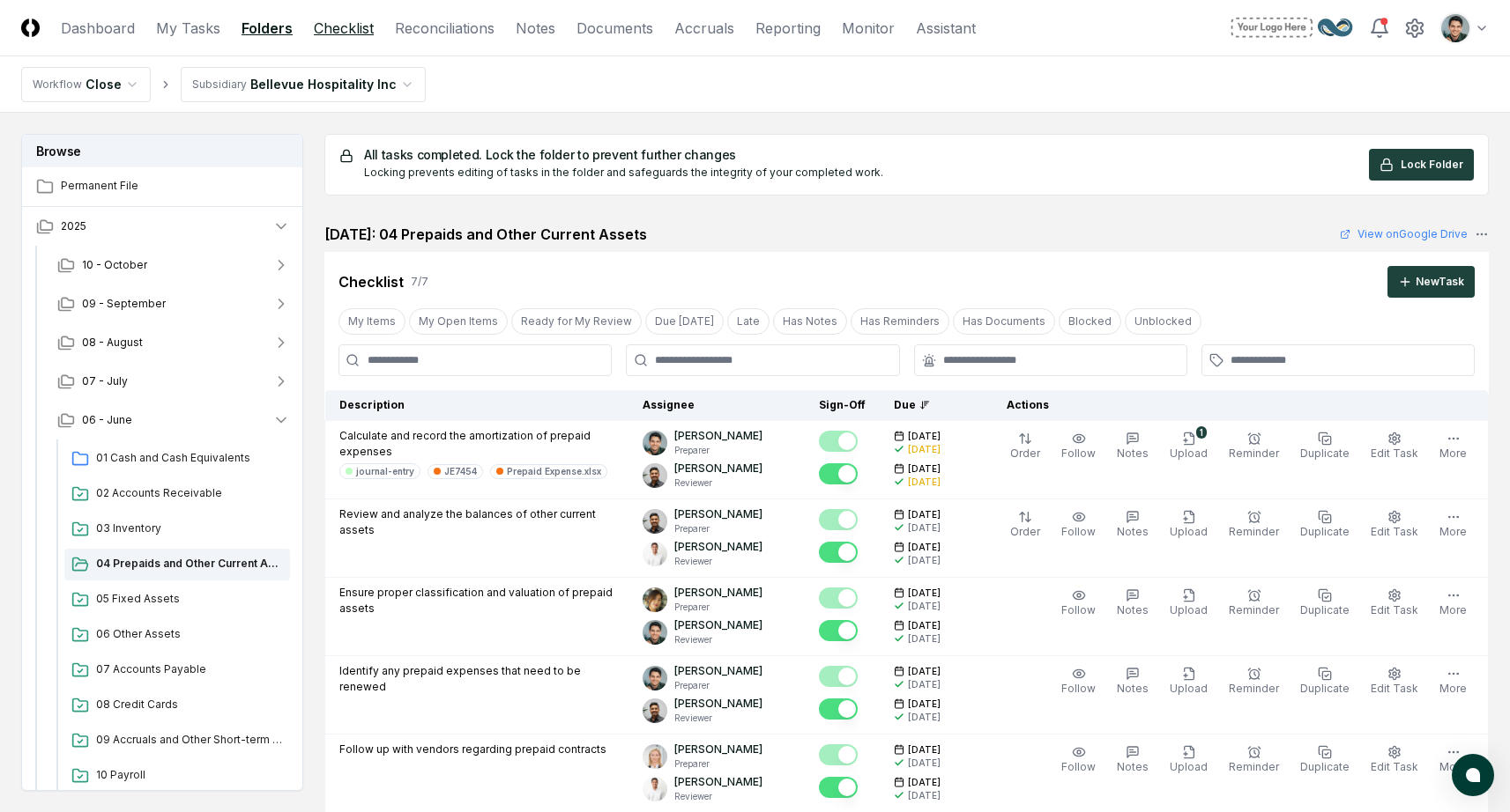
click at [368, 22] on link "Checklist" at bounding box center [344, 28] width 60 height 21
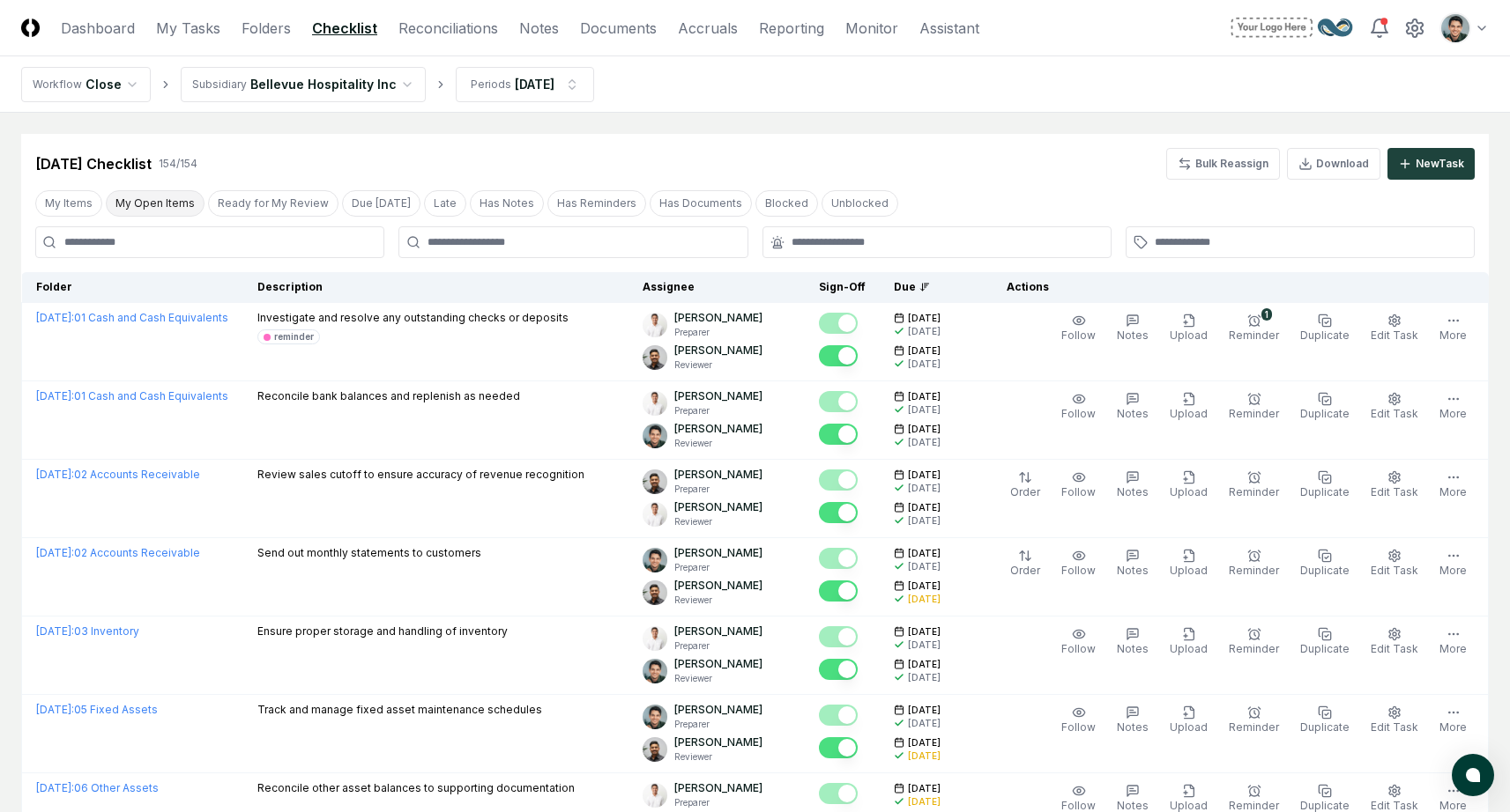
click at [154, 210] on button "My Open Items" at bounding box center [155, 203] width 99 height 26
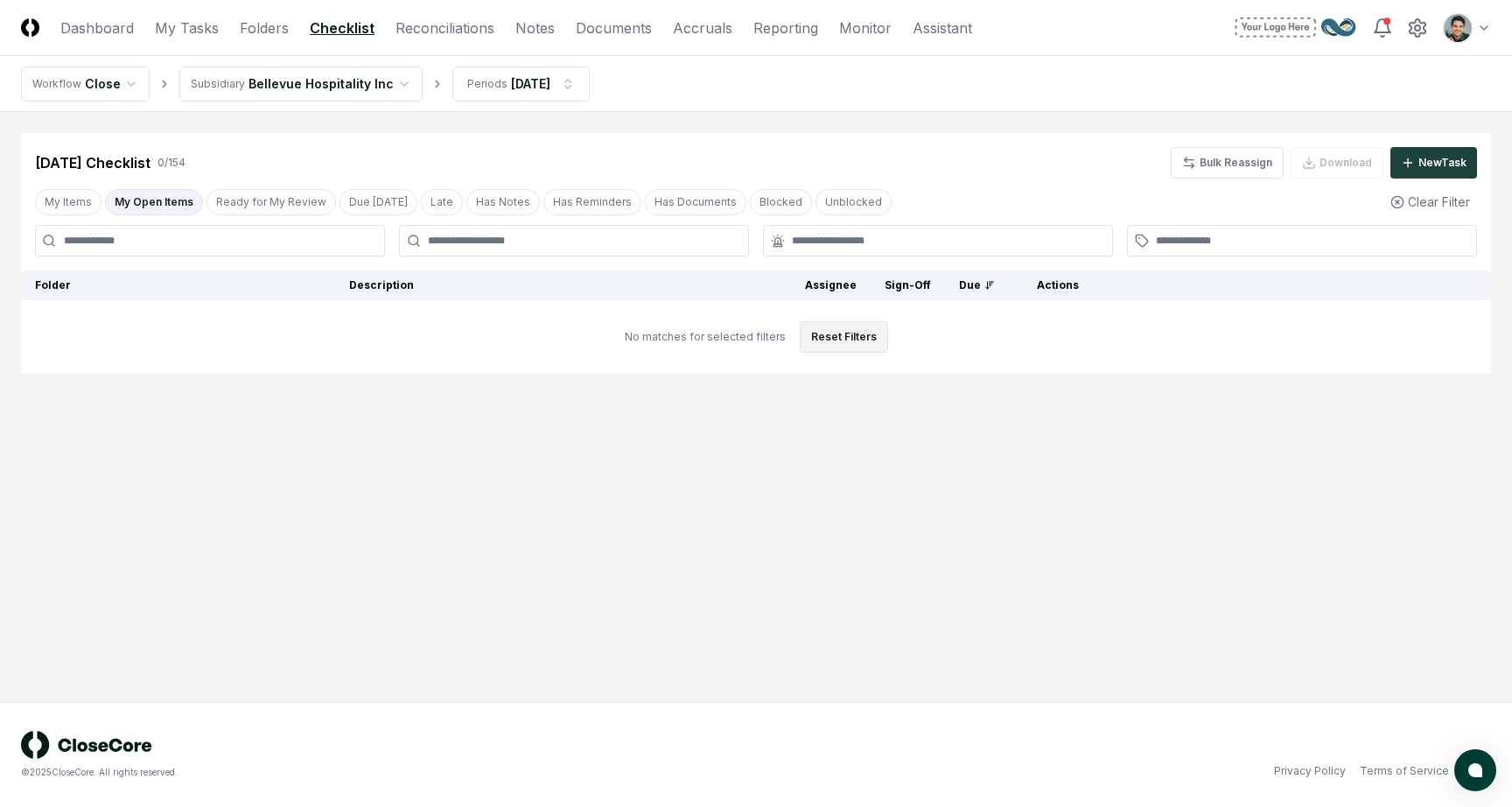
click at [867, 338] on button "Reset Filters" at bounding box center [844, 337] width 88 height 32
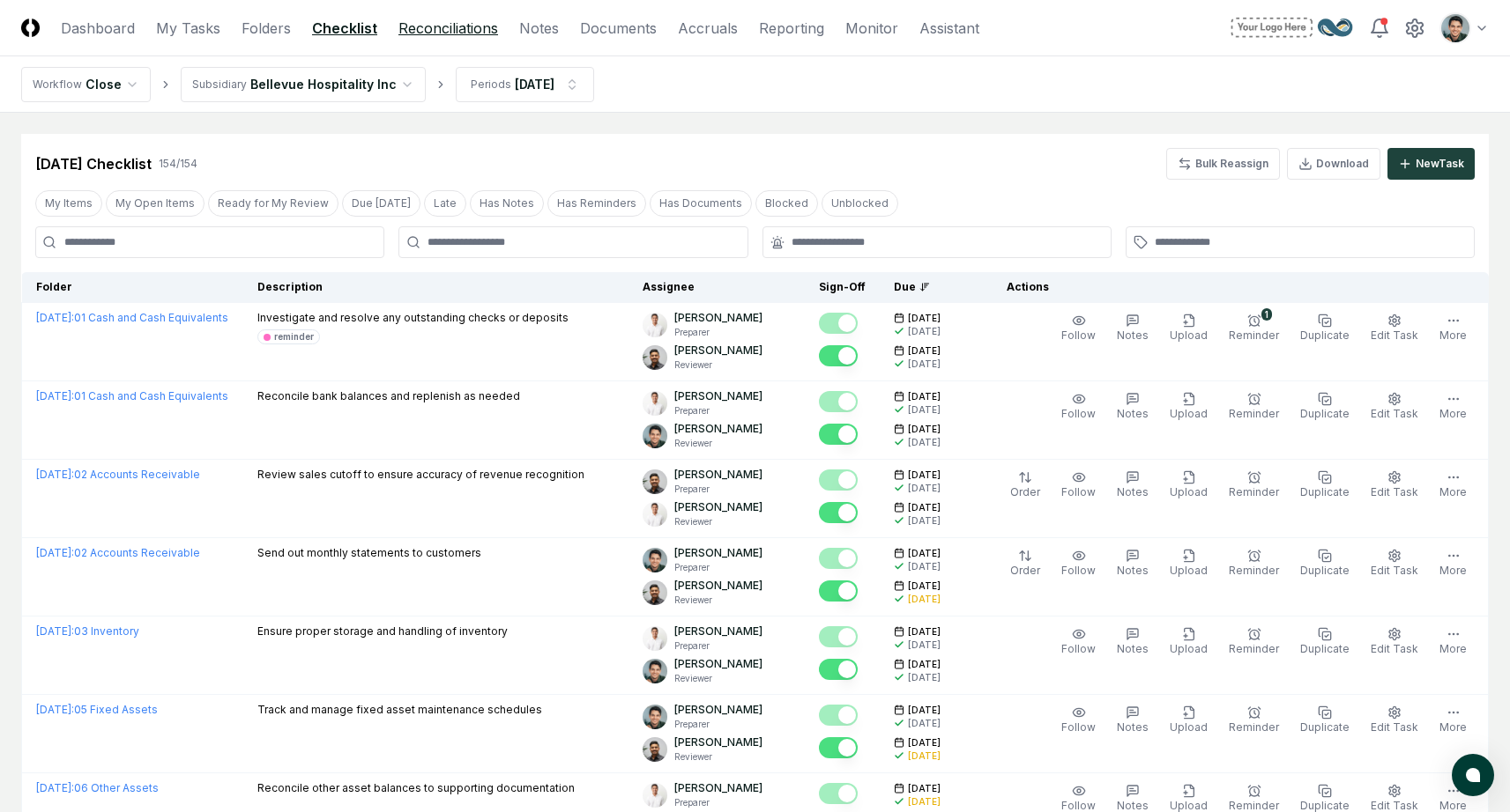
click at [463, 24] on link "Reconciliations" at bounding box center [448, 28] width 100 height 21
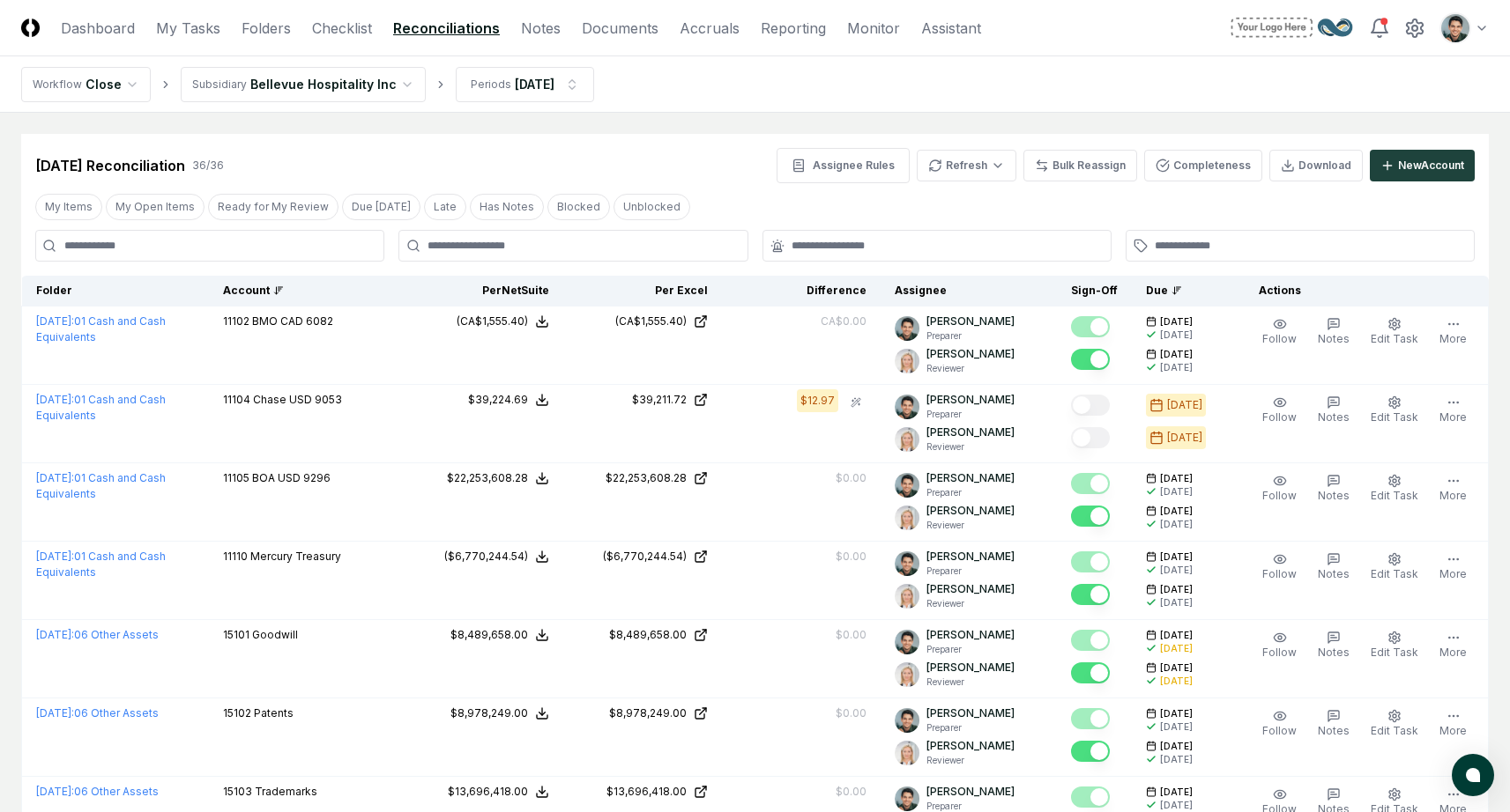
click at [263, 285] on div "Account" at bounding box center [306, 290] width 167 height 16
click at [1175, 287] on div "Due" at bounding box center [1181, 290] width 71 height 16
click at [166, 207] on button "My Open Items" at bounding box center [155, 207] width 99 height 26
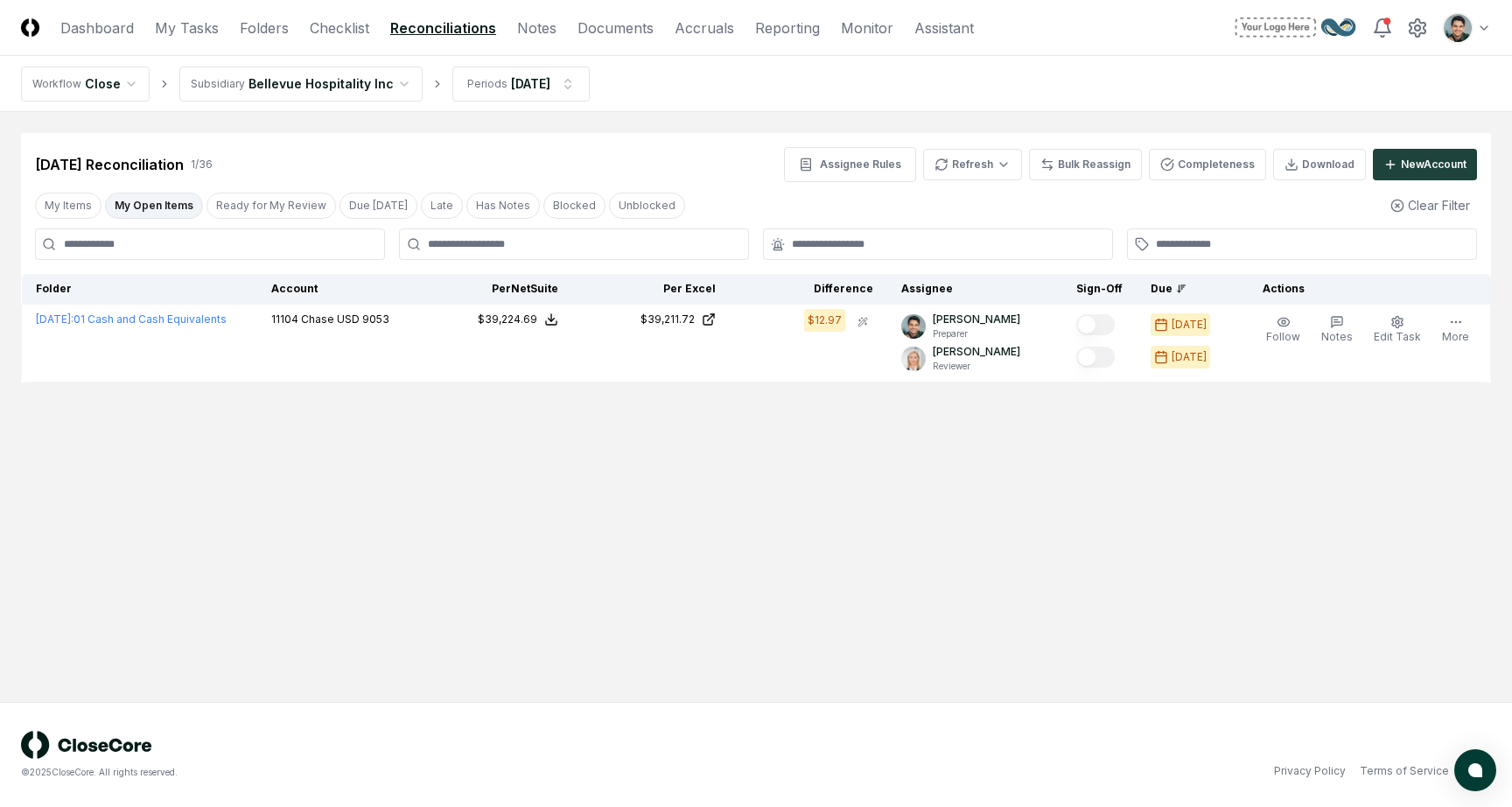
click at [182, 210] on button "My Open Items" at bounding box center [154, 206] width 98 height 26
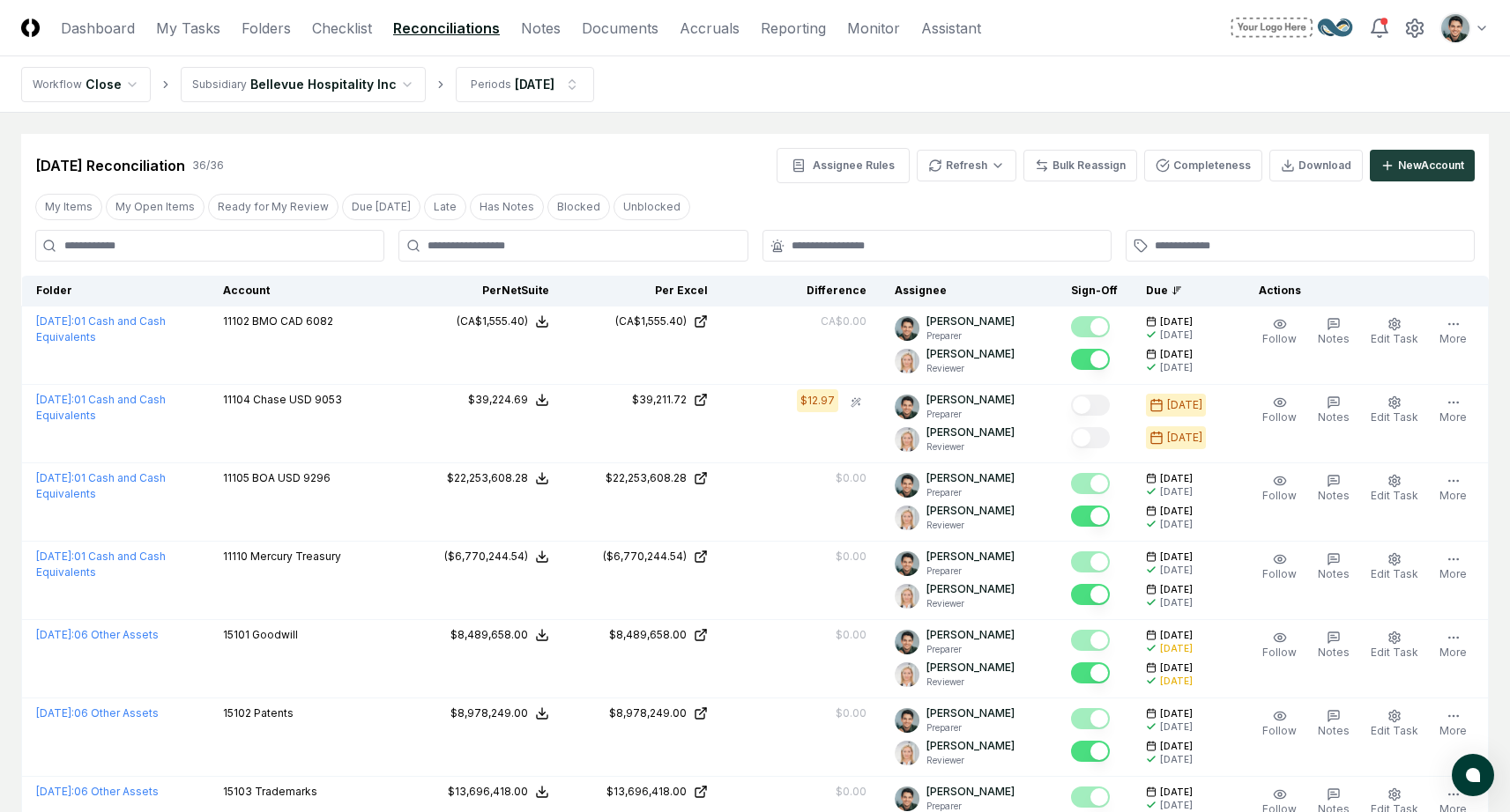
click at [655, 158] on div "[DATE] Reconciliation 36 / 36 Assignee Rules Refresh Bulk Reassign Completeness…" at bounding box center [755, 166] width 1440 height 35
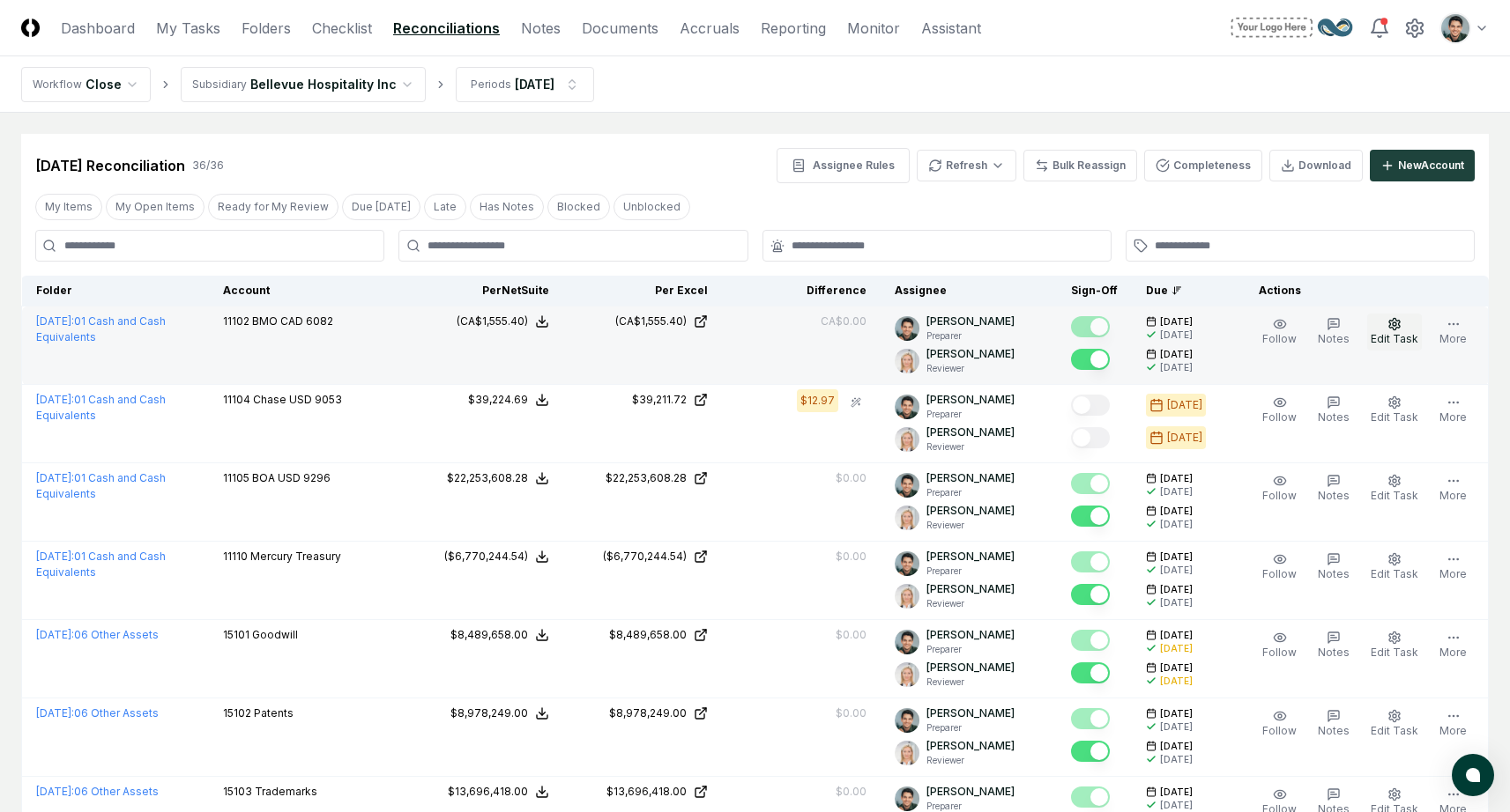
click at [1379, 323] on button "Edit Task" at bounding box center [1394, 332] width 55 height 37
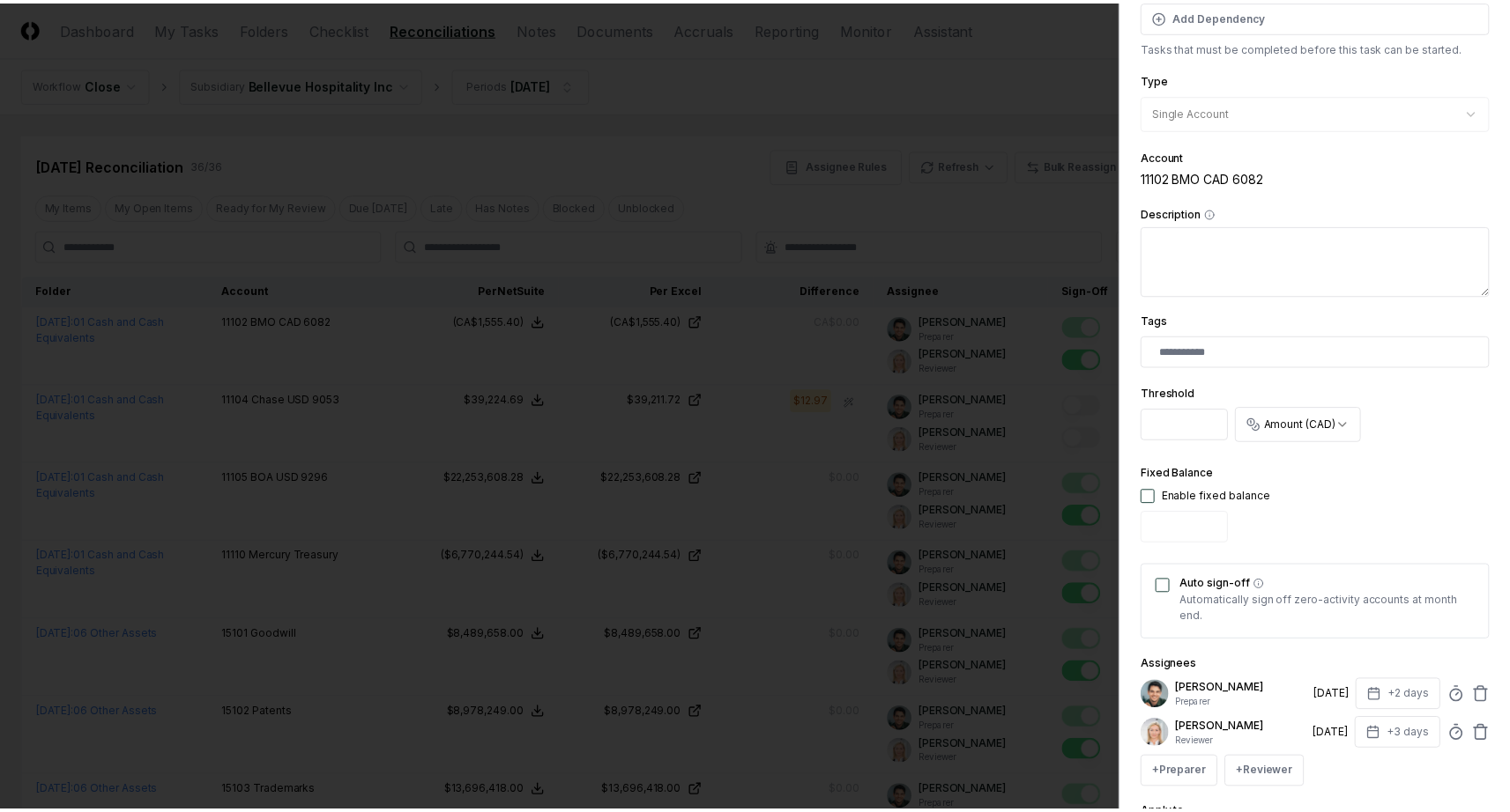
scroll to position [338, 0]
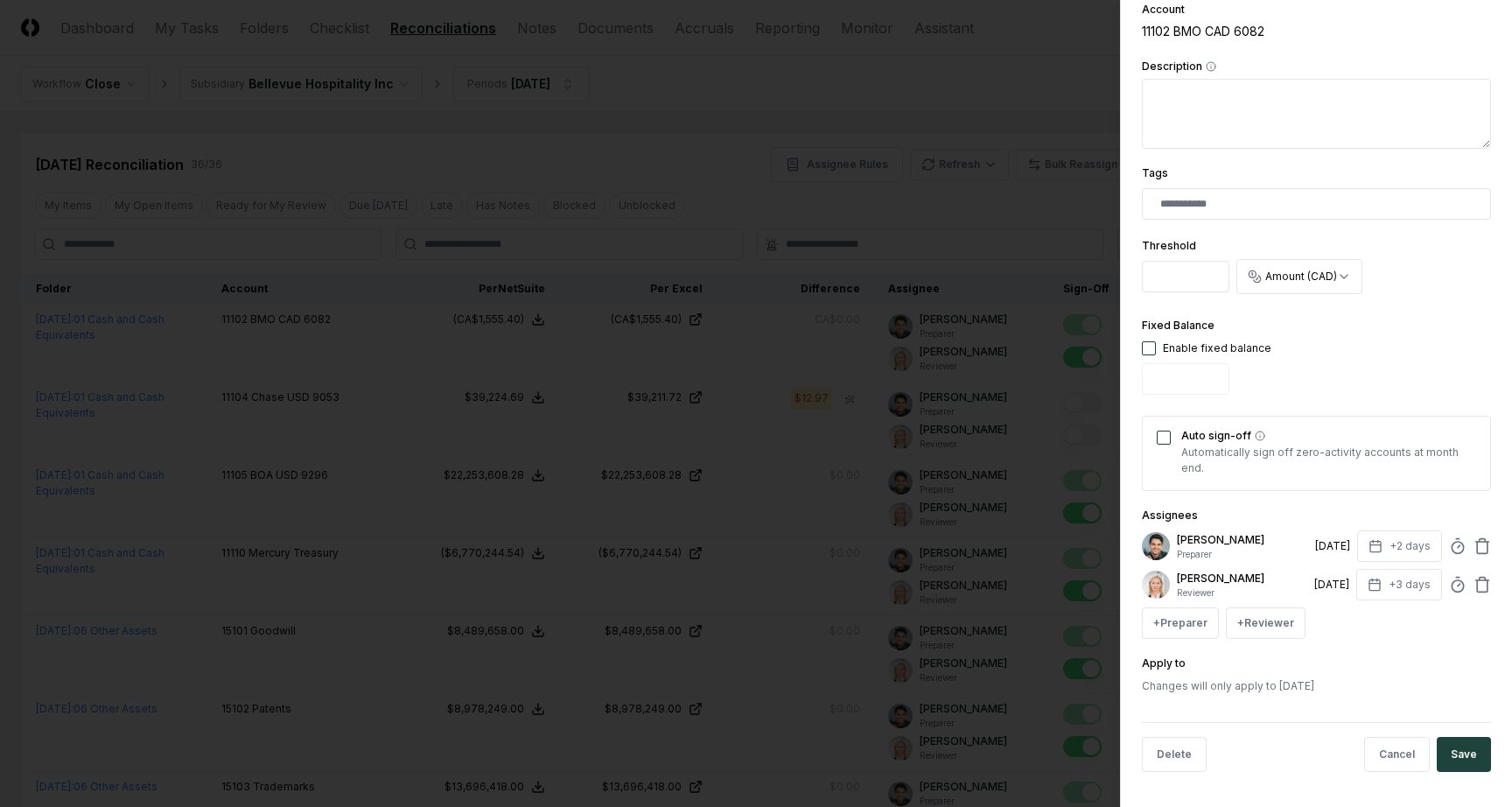
click at [1000, 231] on div at bounding box center [756, 404] width 1512 height 807
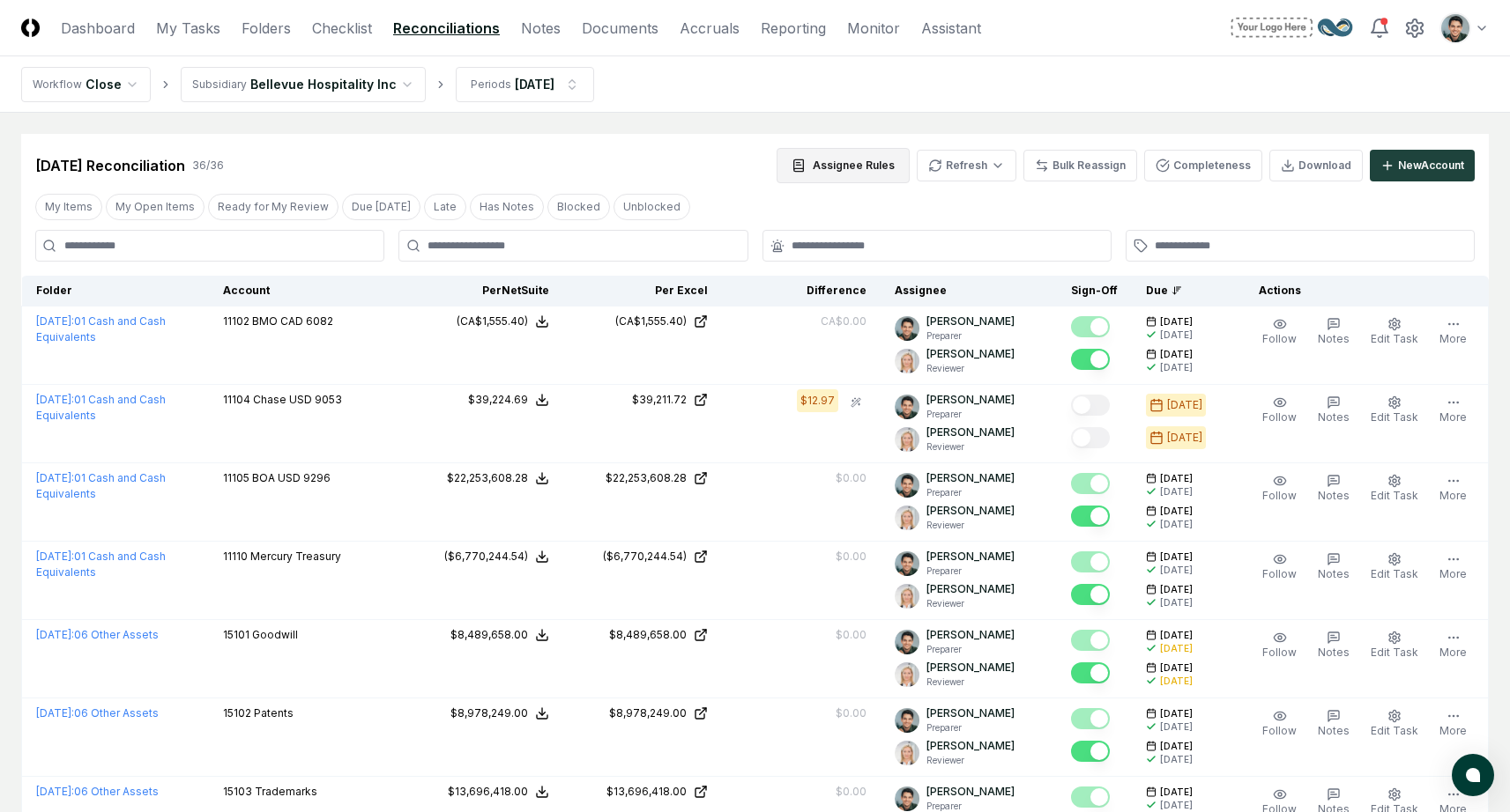
click at [884, 170] on button "Assignee Rules" at bounding box center [843, 166] width 134 height 35
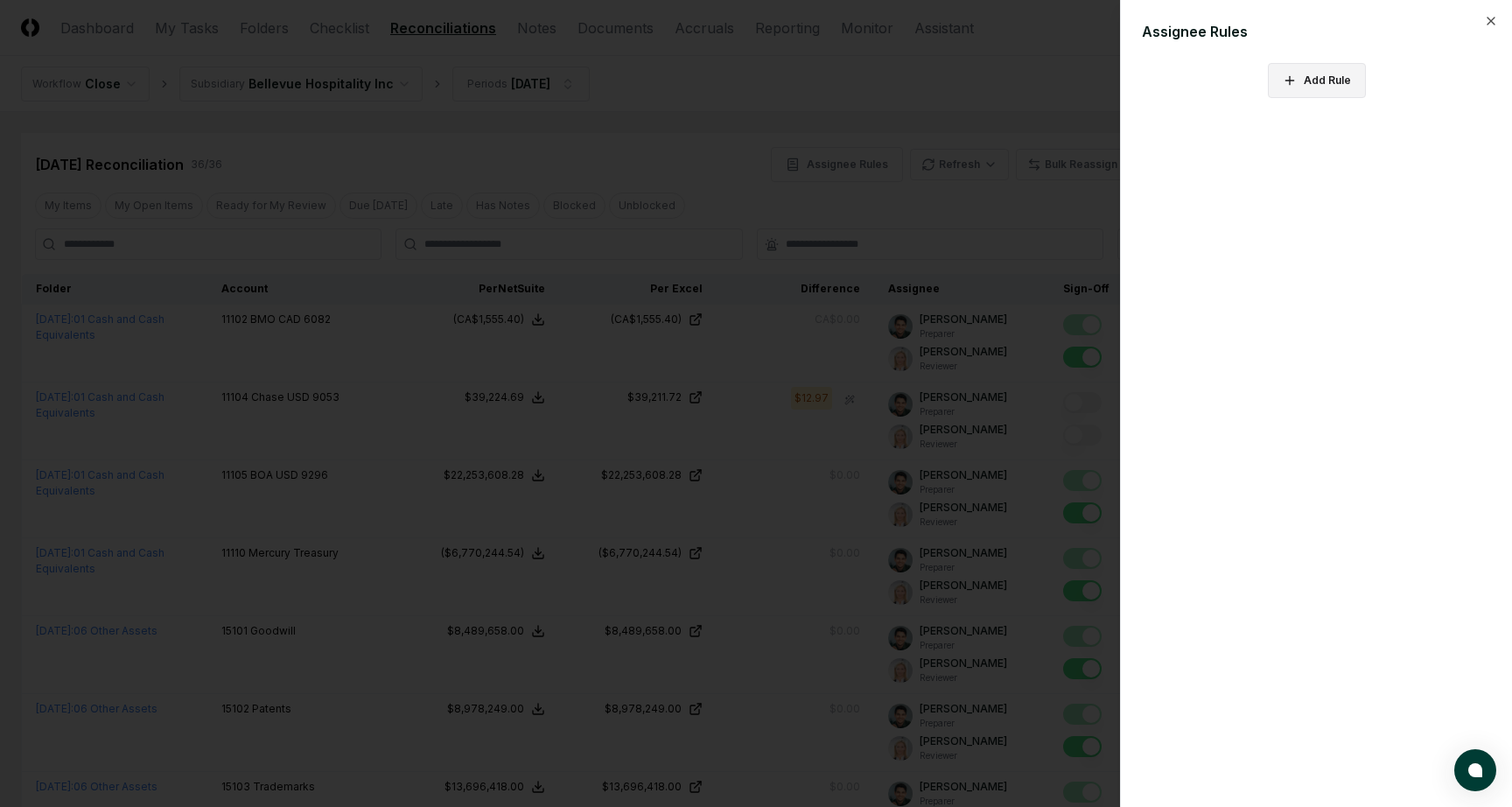
click at [1329, 89] on button "Add Rule" at bounding box center [1317, 81] width 98 height 35
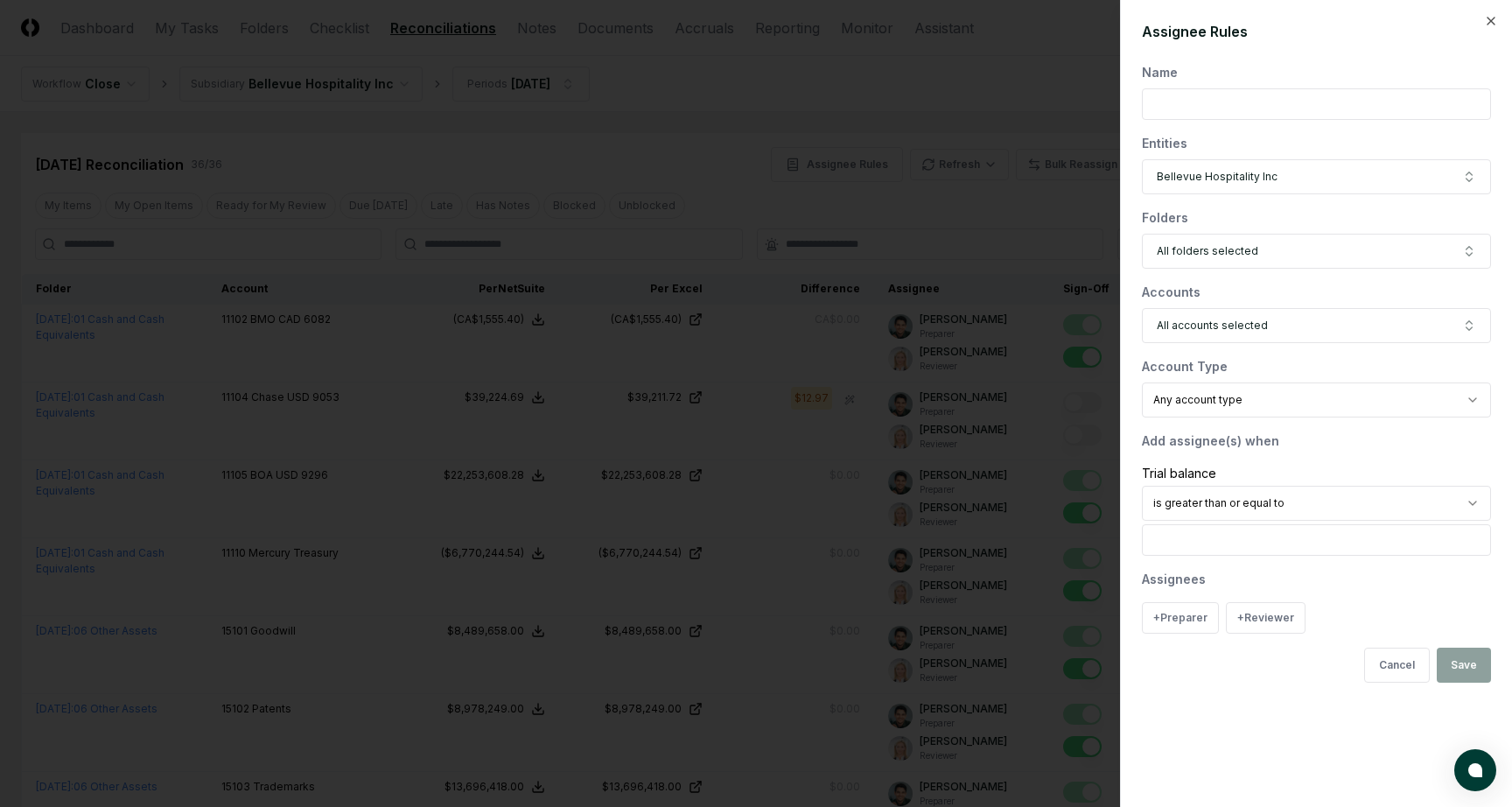
click at [1328, 92] on input "text" at bounding box center [1316, 104] width 349 height 32
click at [1262, 247] on button "All folders selected" at bounding box center [1316, 251] width 349 height 35
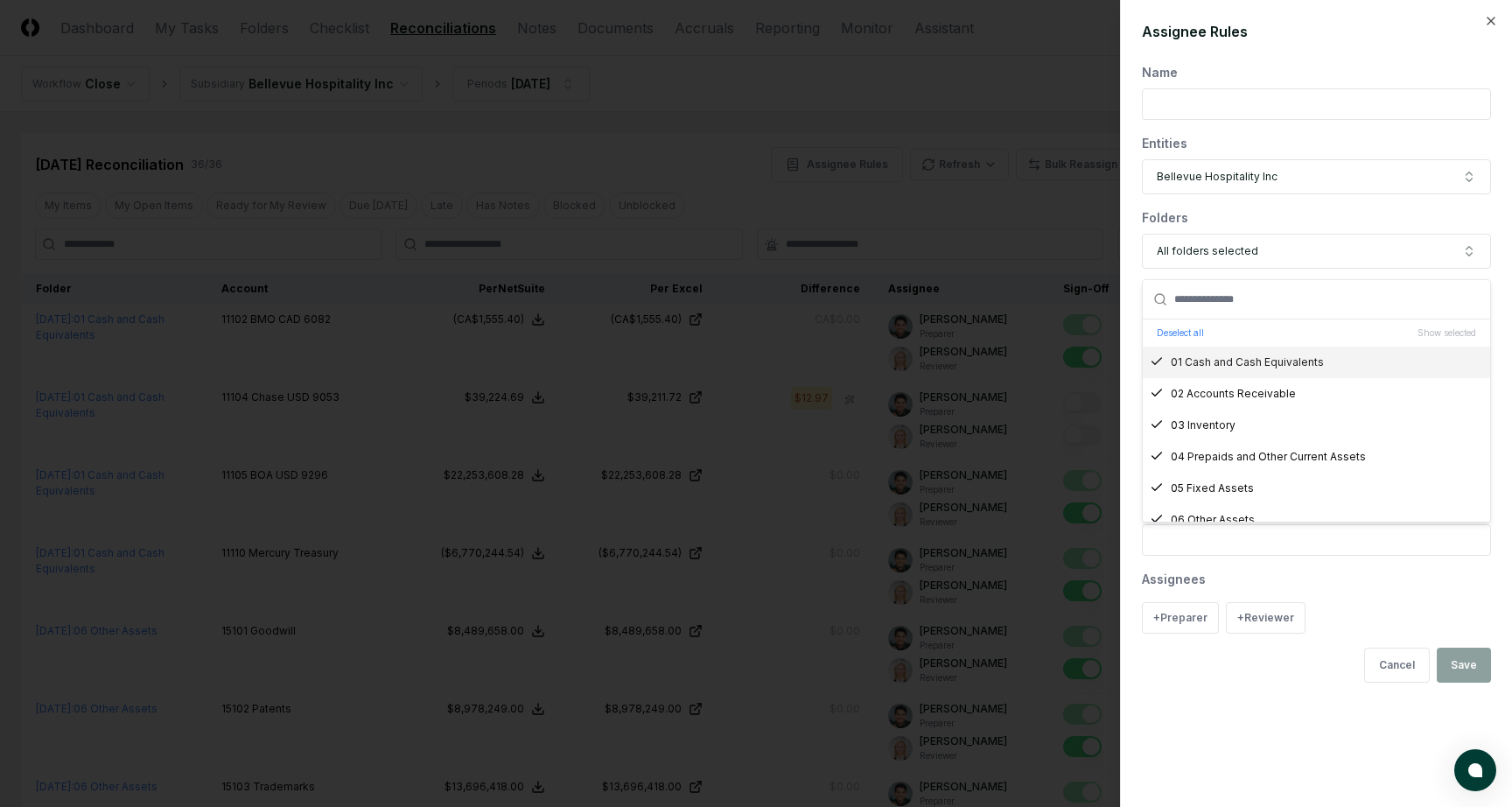
click at [1283, 224] on div "Folders" at bounding box center [1316, 218] width 349 height 19
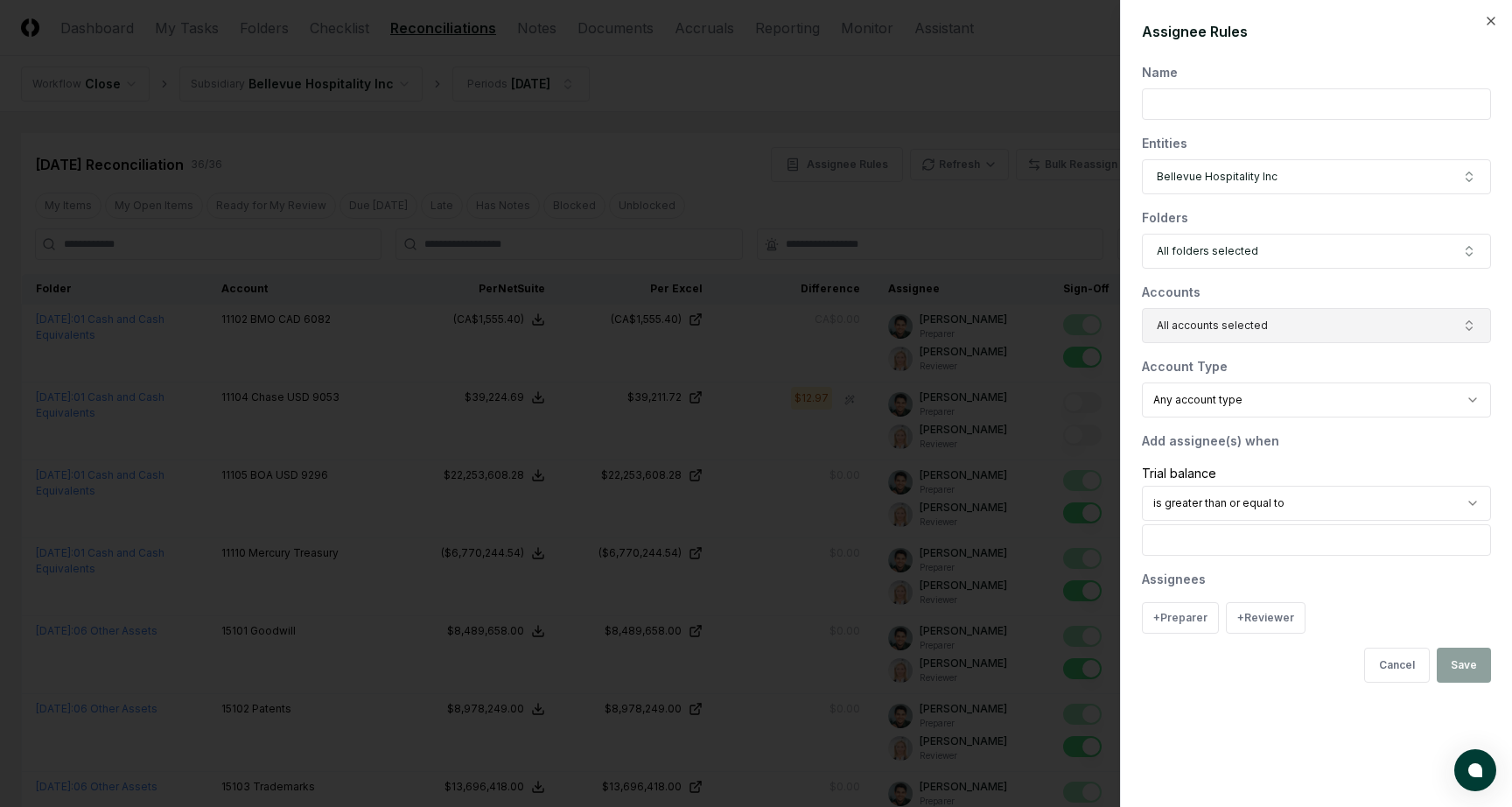
click at [1275, 318] on button "All accounts selected" at bounding box center [1316, 326] width 349 height 35
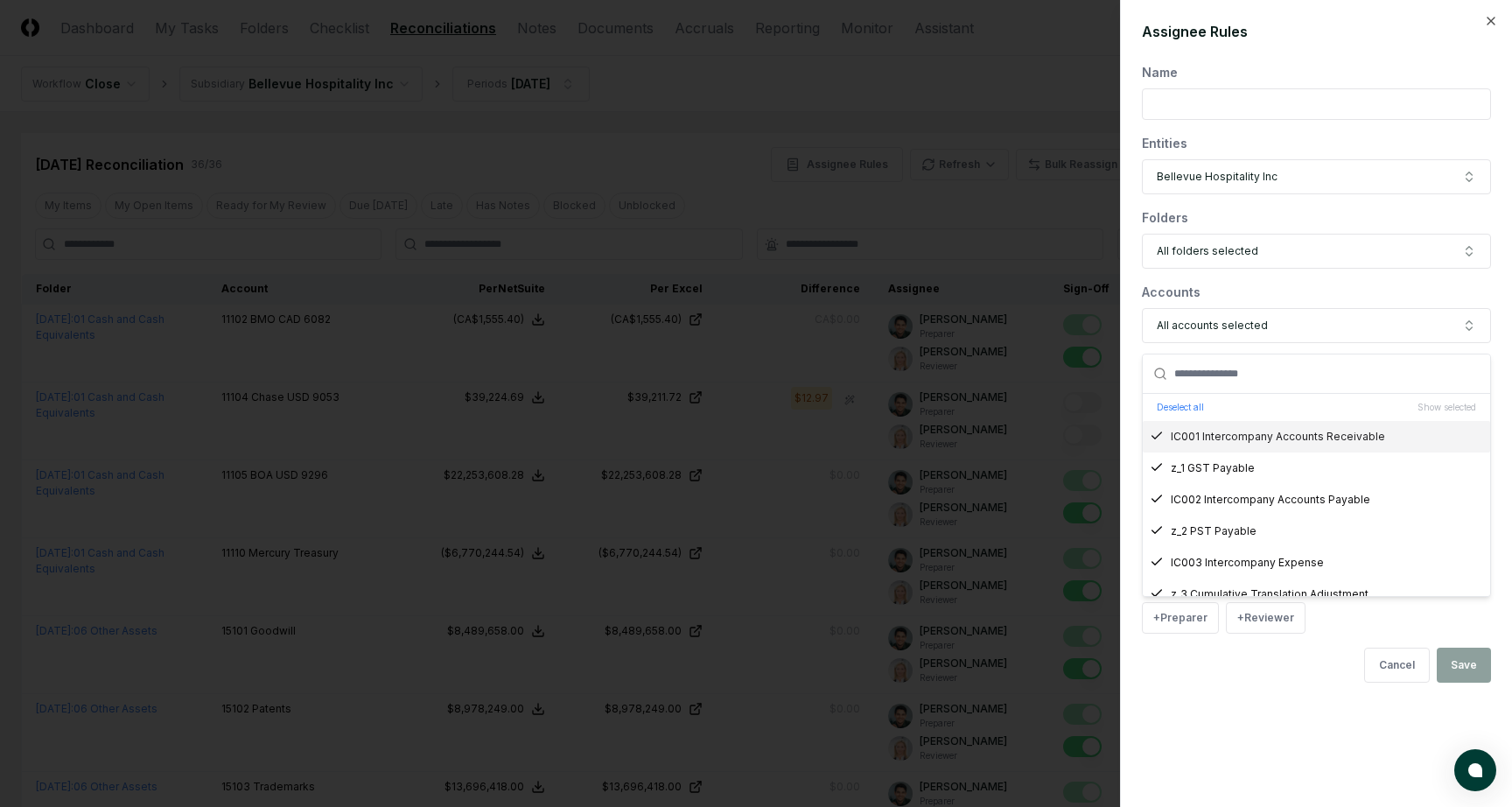
click at [1252, 300] on div "Accounts" at bounding box center [1316, 292] width 349 height 19
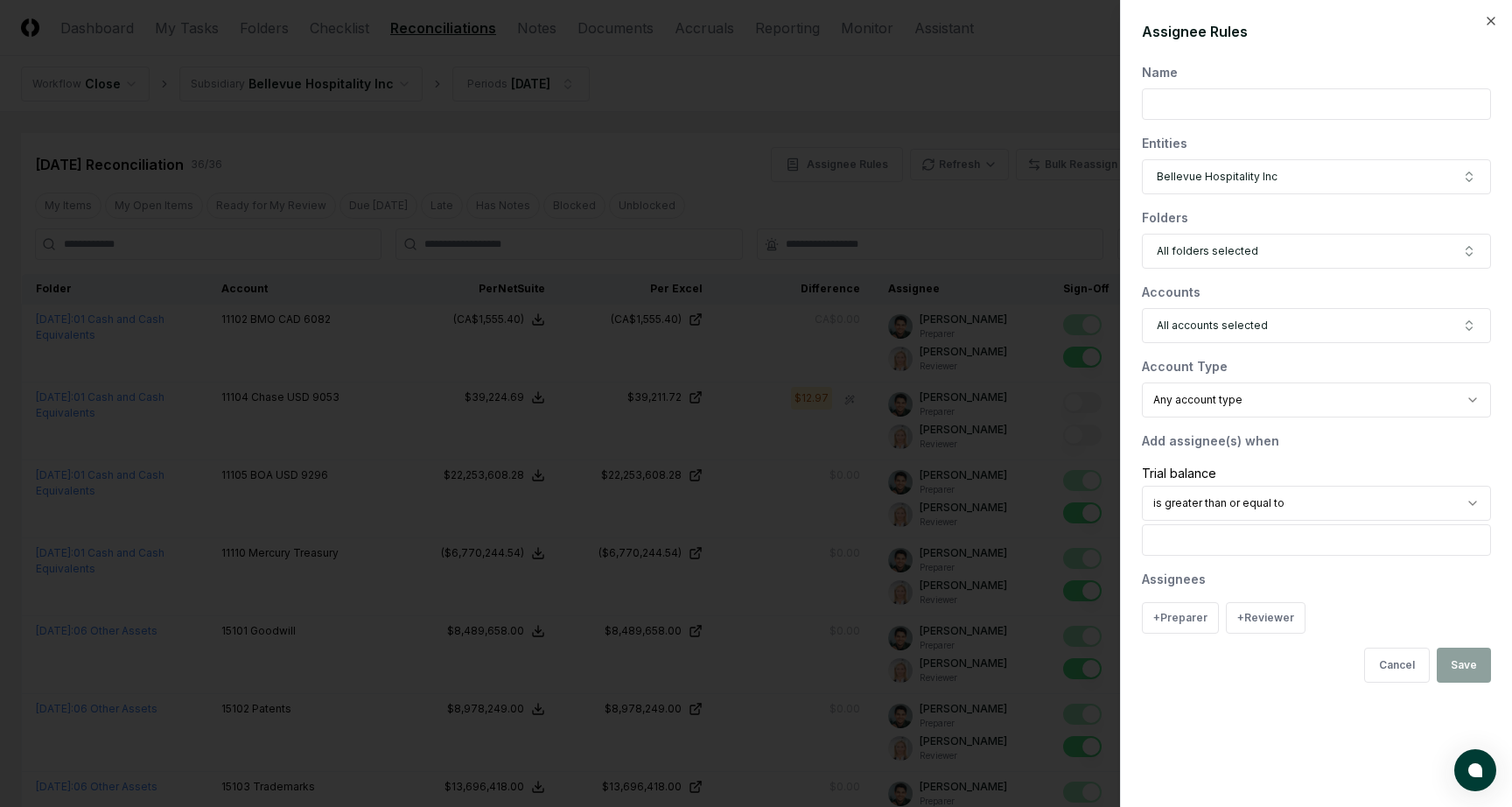
click at [1249, 549] on input "*" at bounding box center [1316, 541] width 349 height 32
click at [1254, 621] on button "+ Reviewer" at bounding box center [1266, 619] width 80 height 32
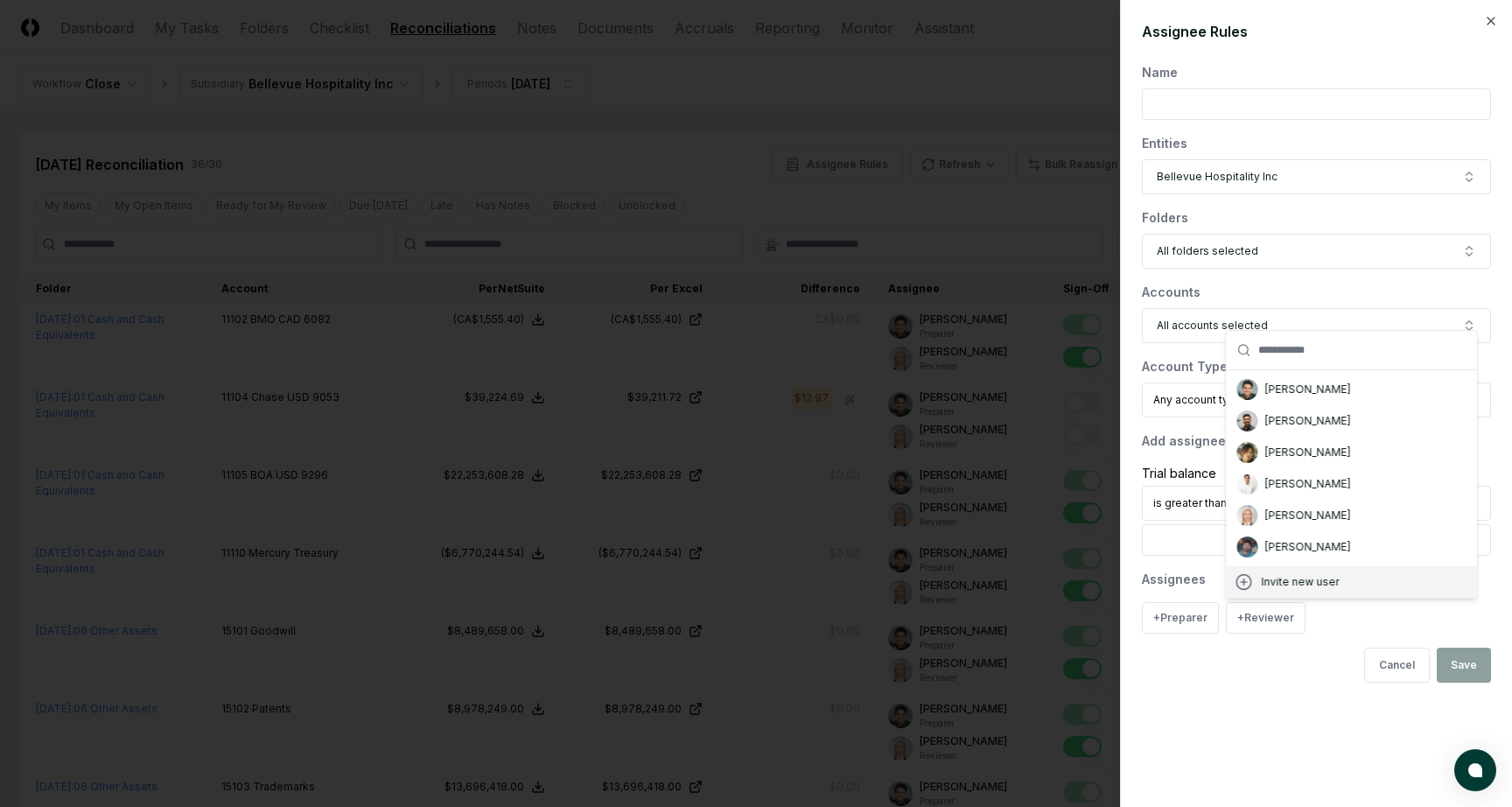
click at [1296, 673] on div "Cancel Save" at bounding box center [1316, 666] width 349 height 35
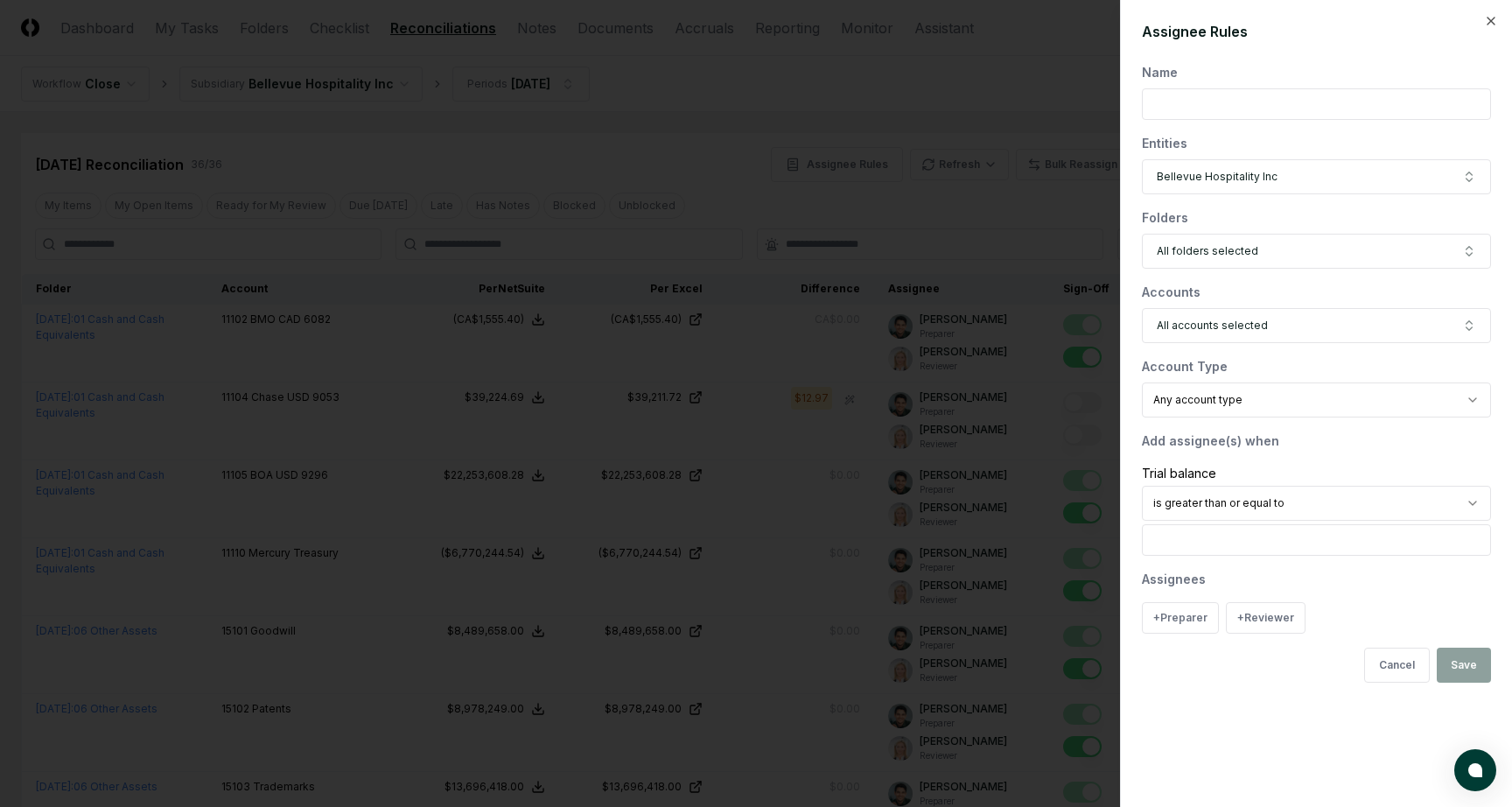
click at [912, 126] on div at bounding box center [756, 404] width 1512 height 807
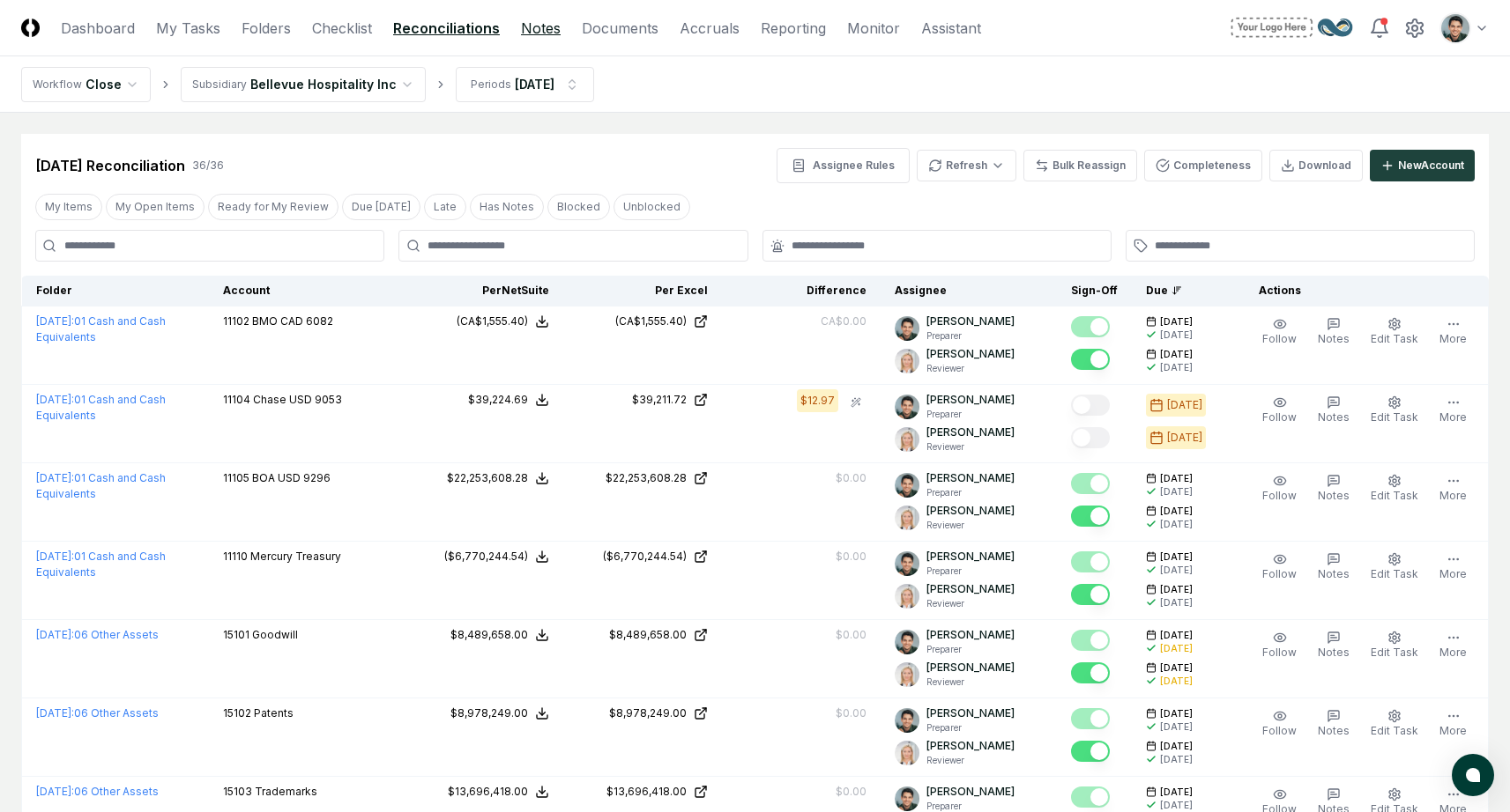
click at [545, 30] on link "Notes" at bounding box center [541, 28] width 39 height 21
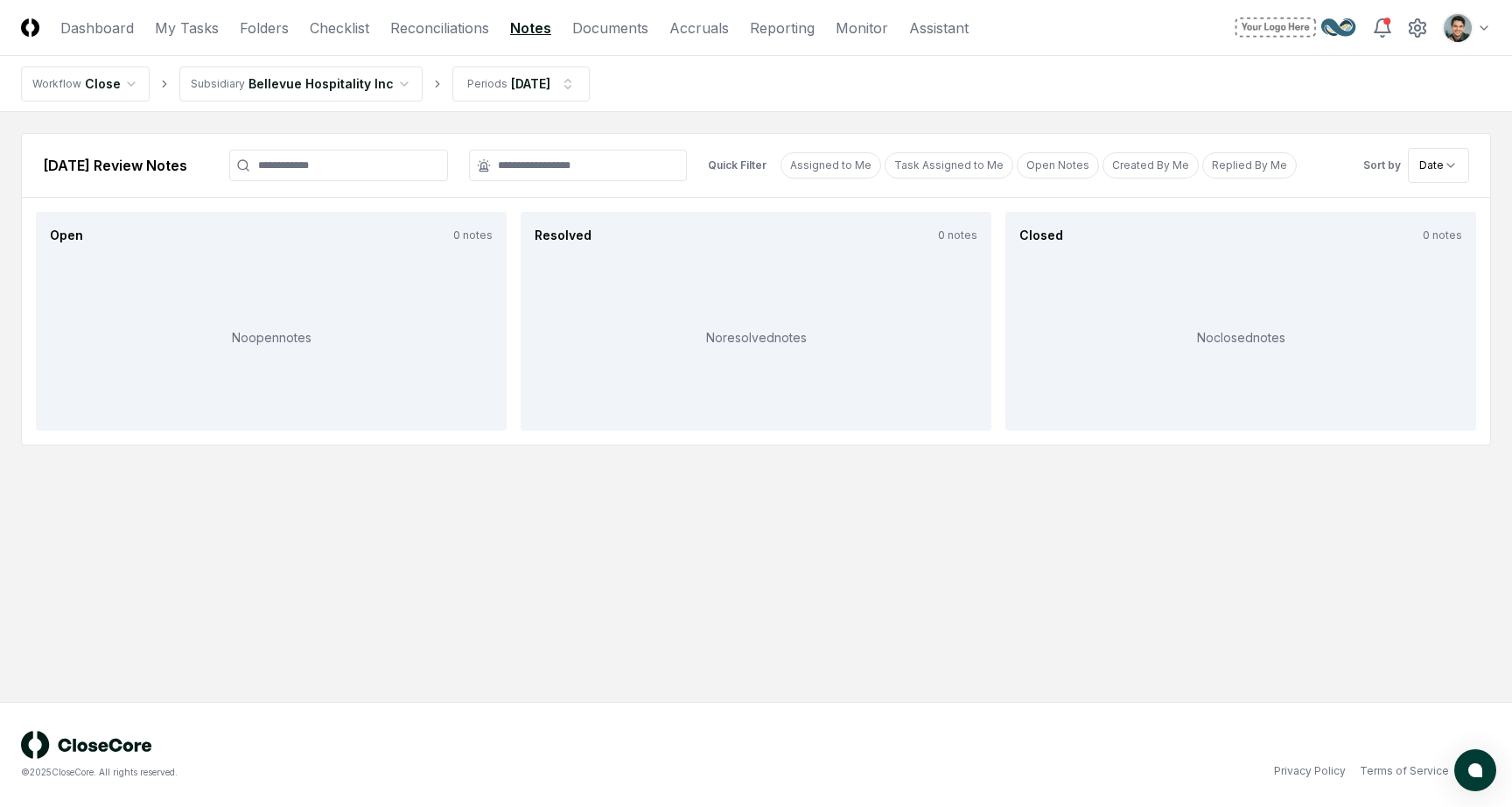
click at [463, 11] on header "CloseCore Dashboard My Tasks Folders Checklist Reconciliations Notes Documents …" at bounding box center [756, 28] width 1512 height 56
click at [462, 15] on header "CloseCore Dashboard My Tasks Folders Checklist Reconciliations Notes Documents …" at bounding box center [756, 28] width 1512 height 56
click at [462, 19] on link "Reconciliations" at bounding box center [439, 28] width 99 height 21
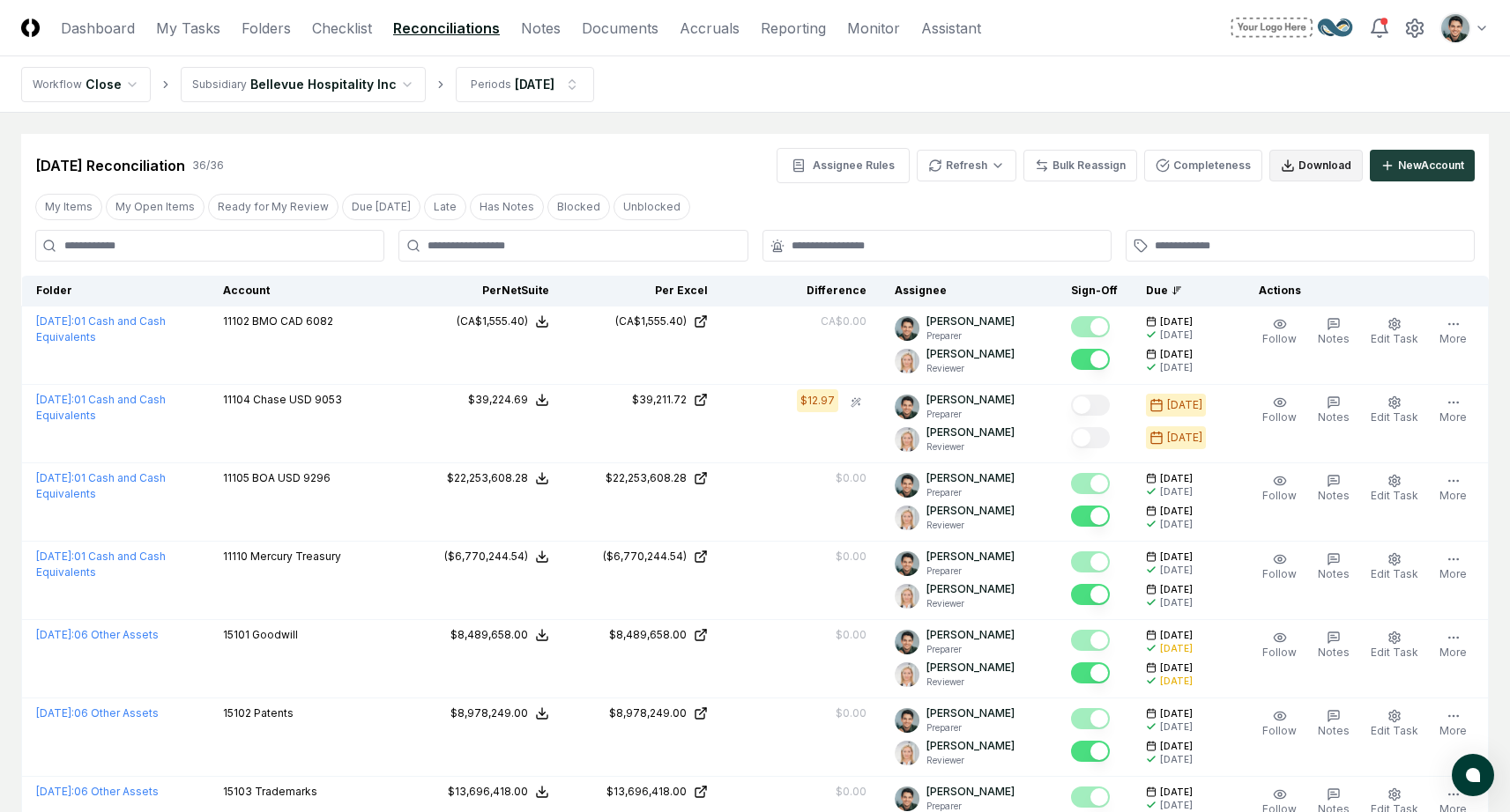
click at [1281, 170] on icon at bounding box center [1288, 165] width 14 height 14
click at [973, 77] on nav "Workflow Close Subsidiary Bellevue Hospitality Inc Periods [DATE]" at bounding box center [755, 84] width 1510 height 56
click at [529, 30] on link "Notes" at bounding box center [541, 28] width 39 height 21
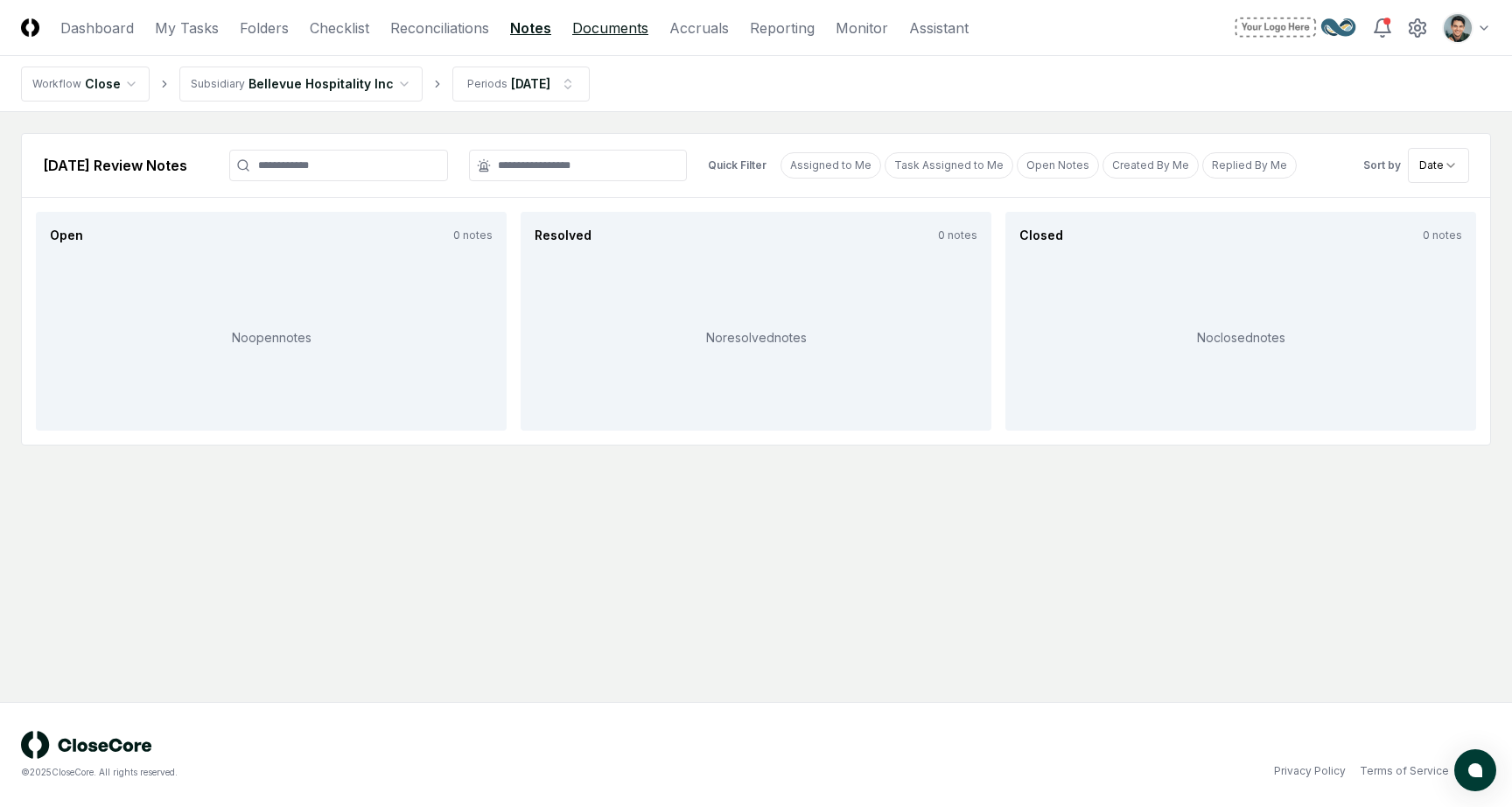
click at [602, 36] on link "Documents" at bounding box center [610, 28] width 76 height 21
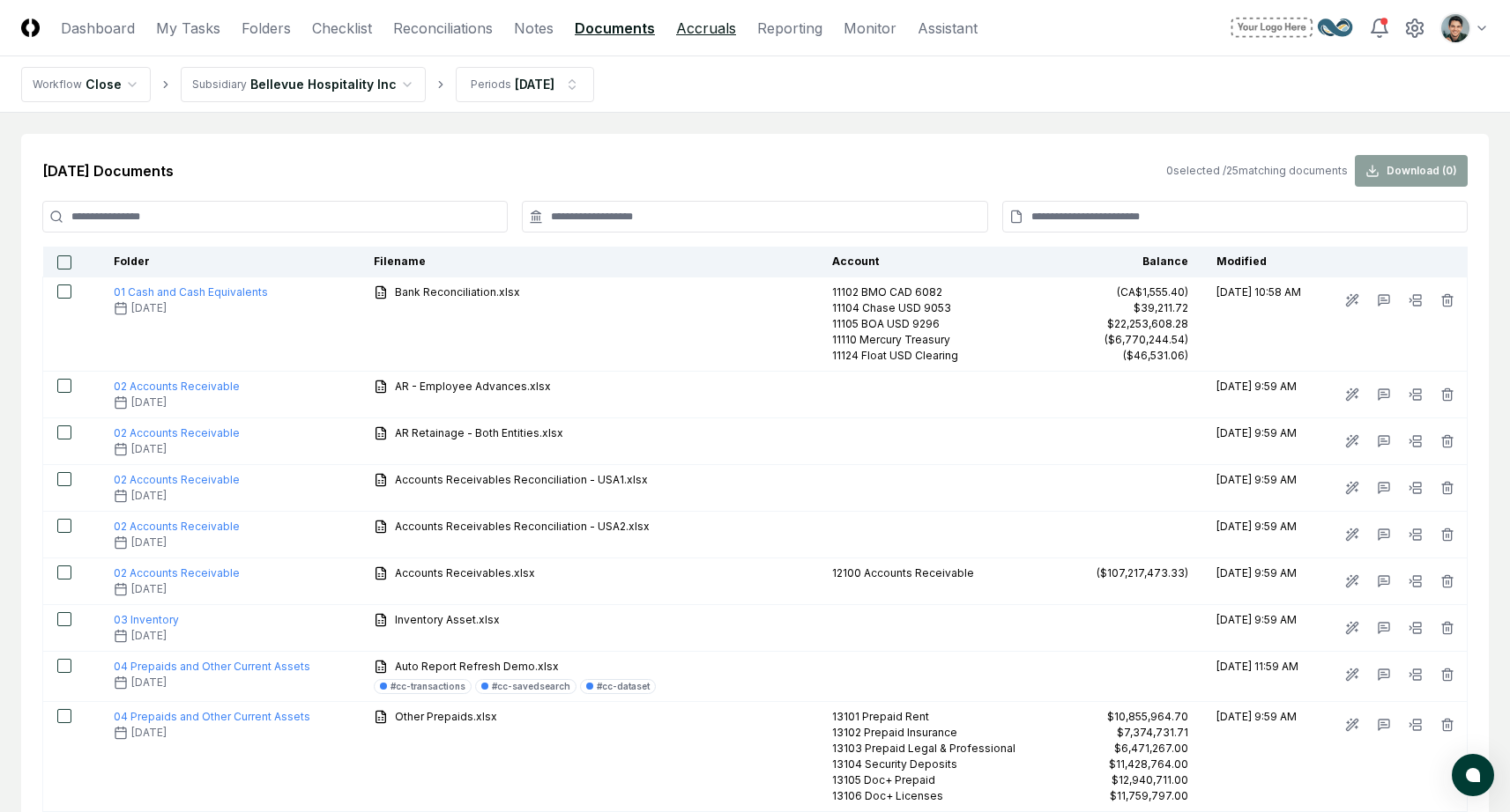
click at [700, 35] on link "Accruals" at bounding box center [706, 28] width 60 height 21
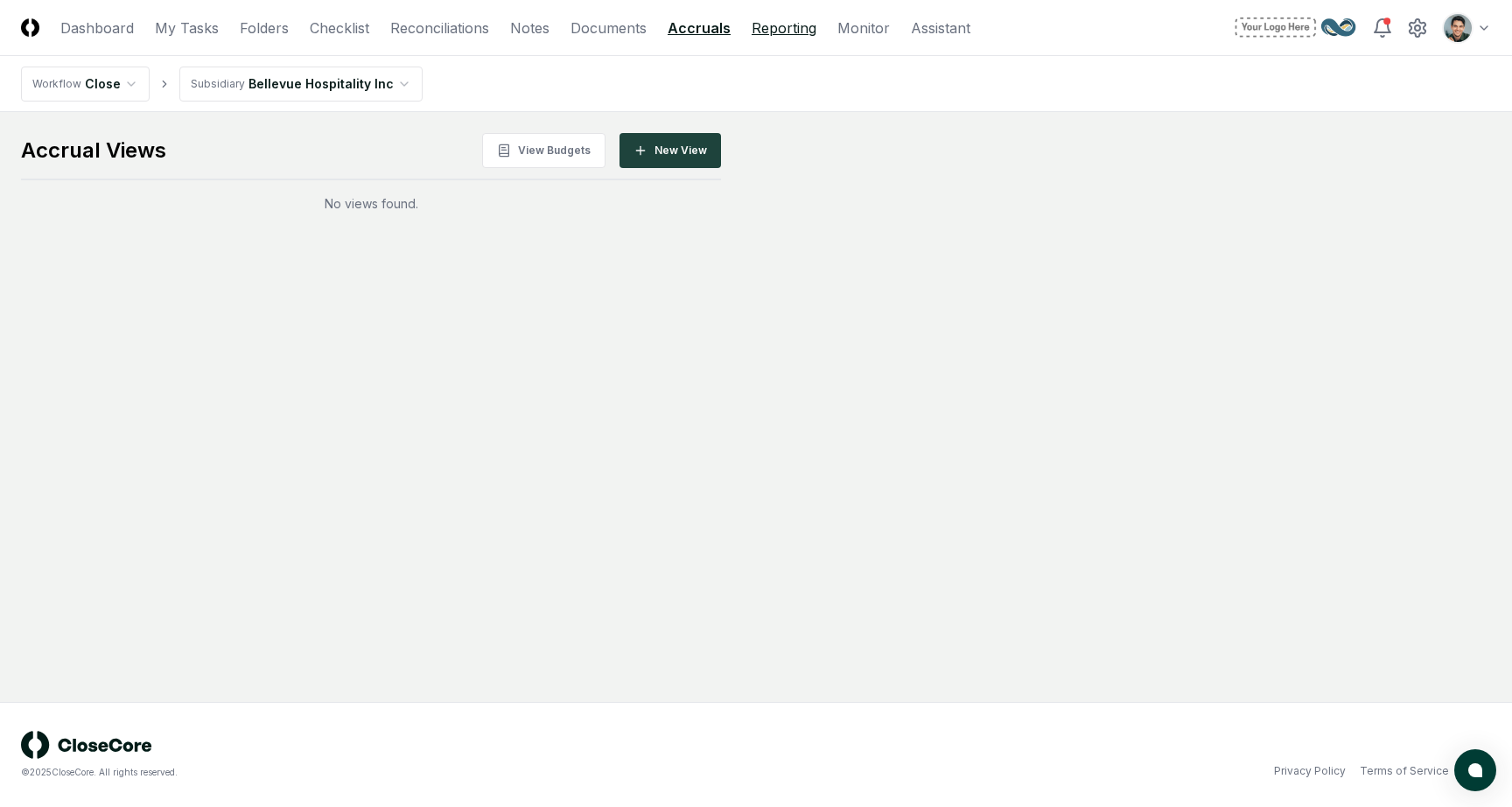
click at [774, 31] on link "Reporting" at bounding box center [784, 28] width 65 height 21
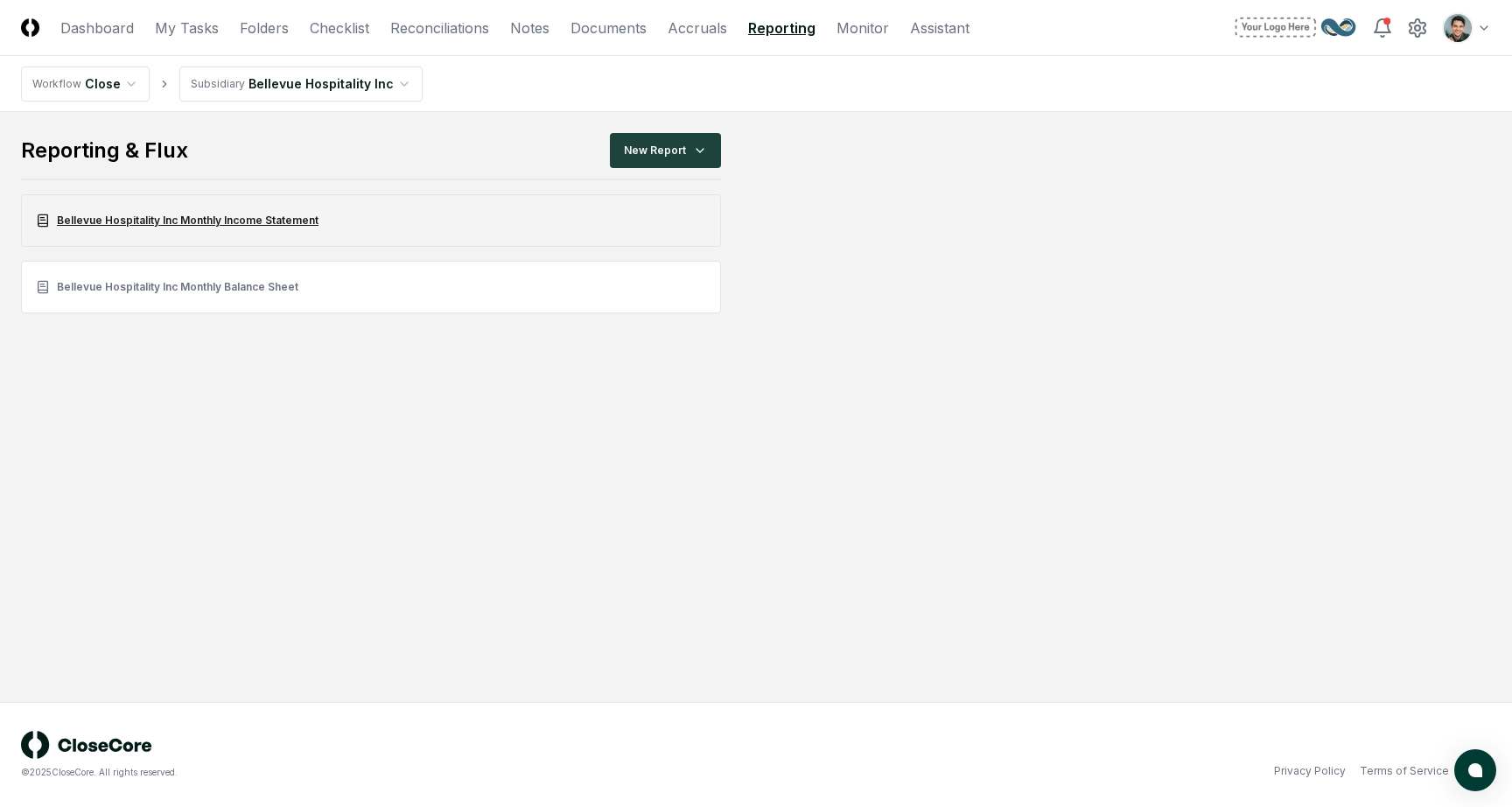
click at [325, 222] on link "Bellevue Hospitality Inc Monthly Income Statement" at bounding box center [371, 221] width 700 height 53
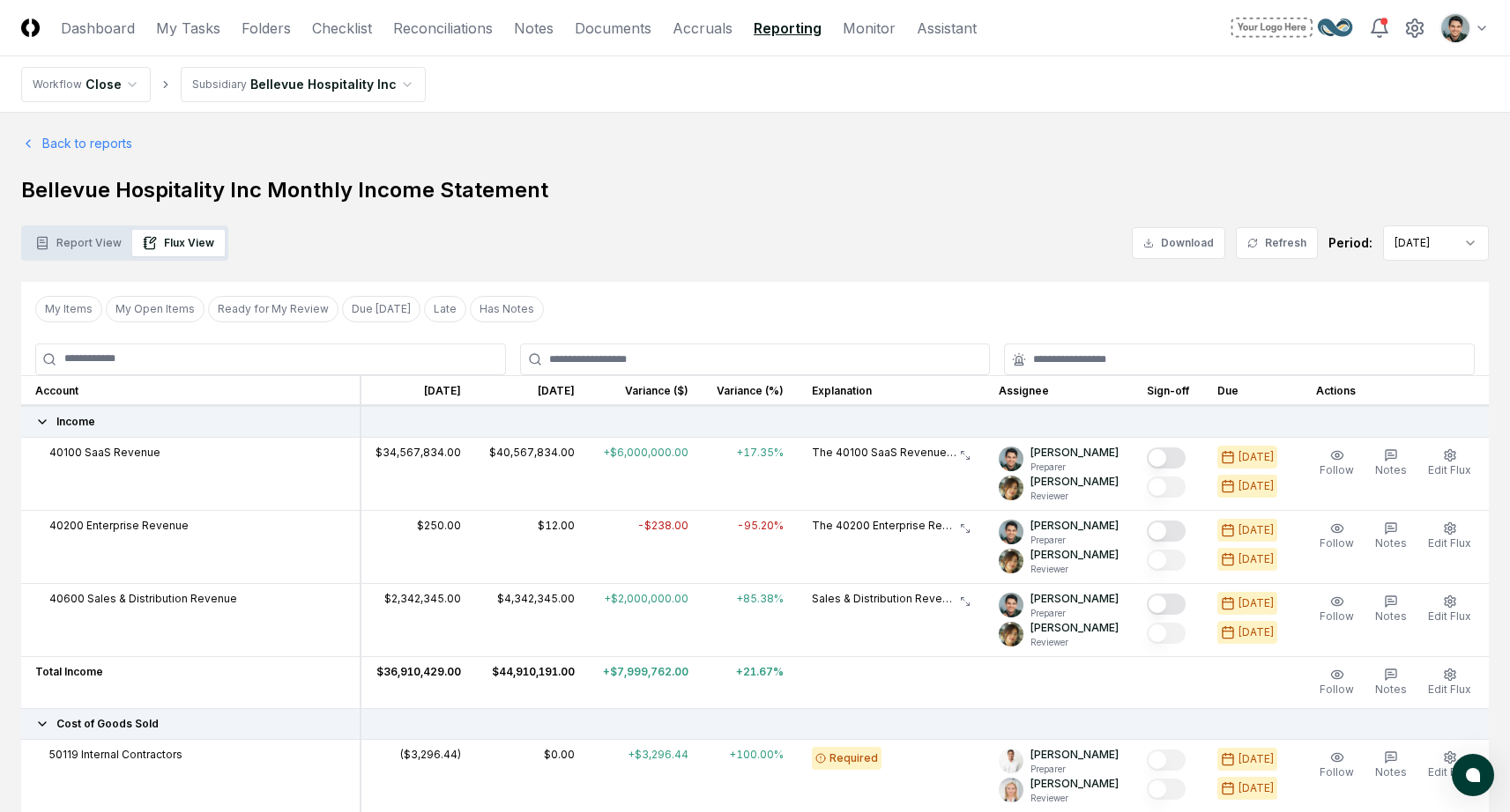
click at [729, 88] on nav "Workflow Close Subsidiary Bellevue Hospitality Inc" at bounding box center [755, 84] width 1510 height 56
click at [875, 34] on link "Monitor" at bounding box center [869, 28] width 53 height 21
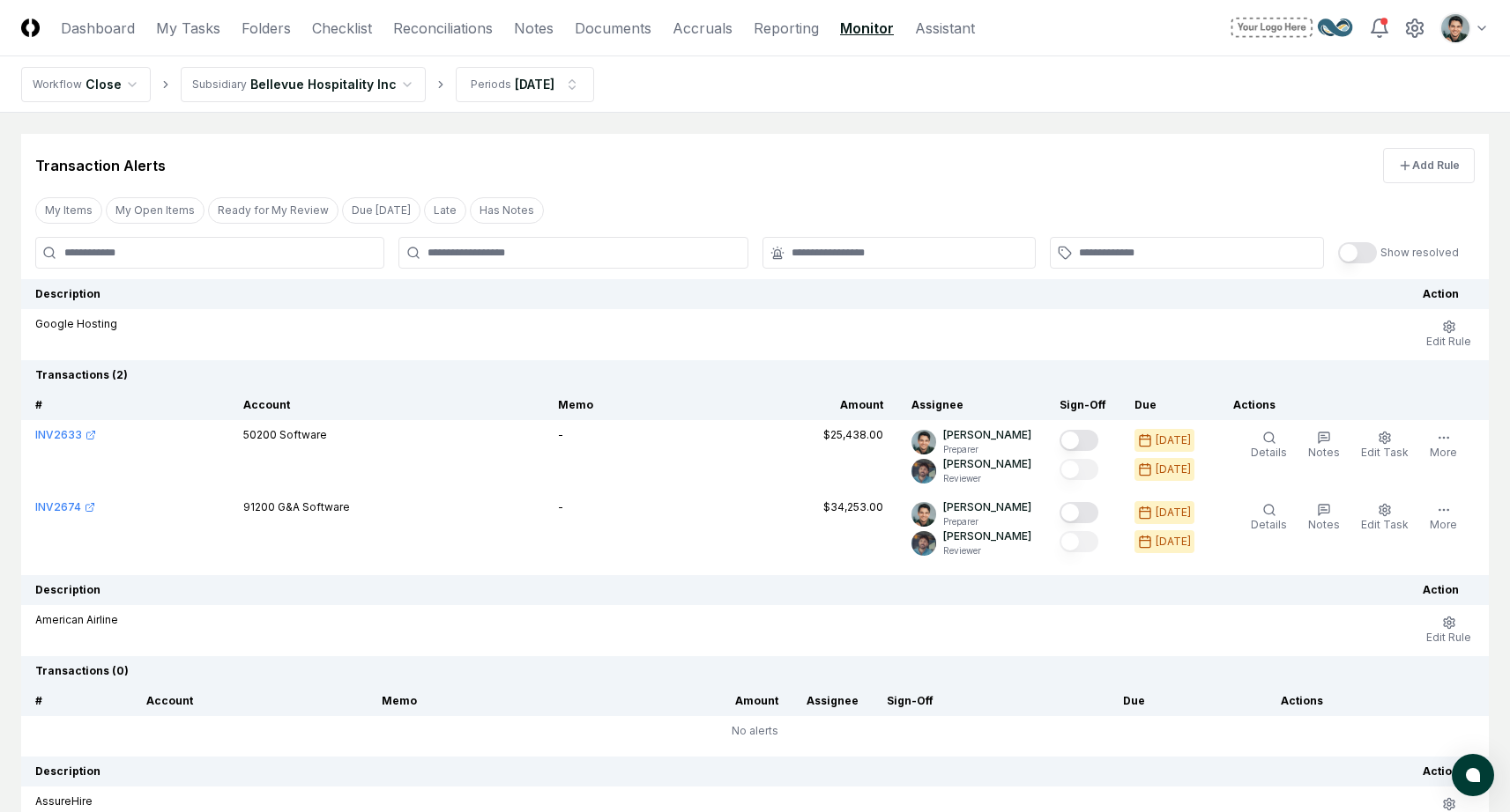
click at [679, 337] on td "Google Hosting" at bounding box center [715, 334] width 1388 height 51
click at [1460, 329] on button "Edit Rule" at bounding box center [1449, 335] width 52 height 37
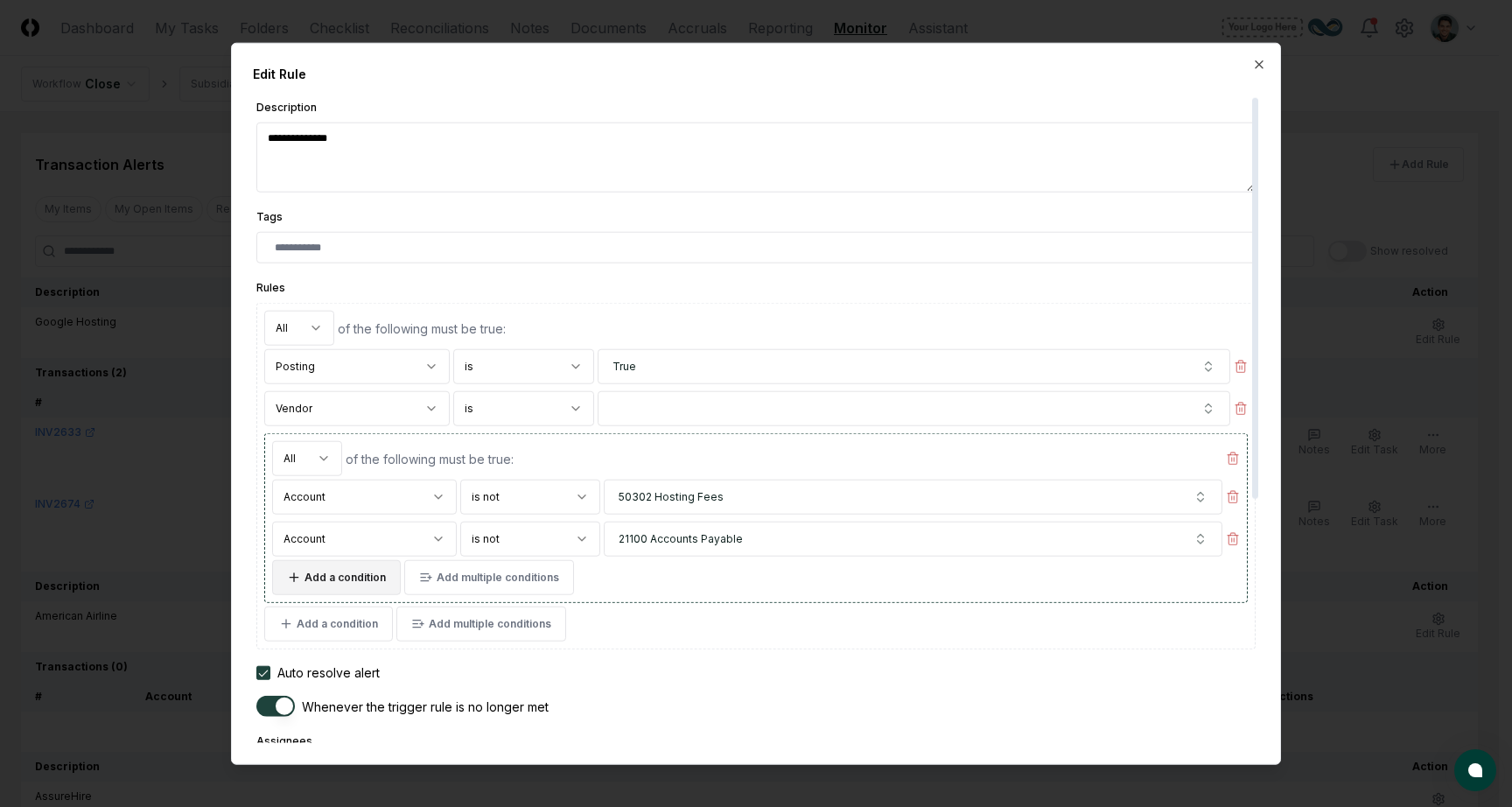
click at [349, 583] on button "Add a condition" at bounding box center [337, 578] width 129 height 35
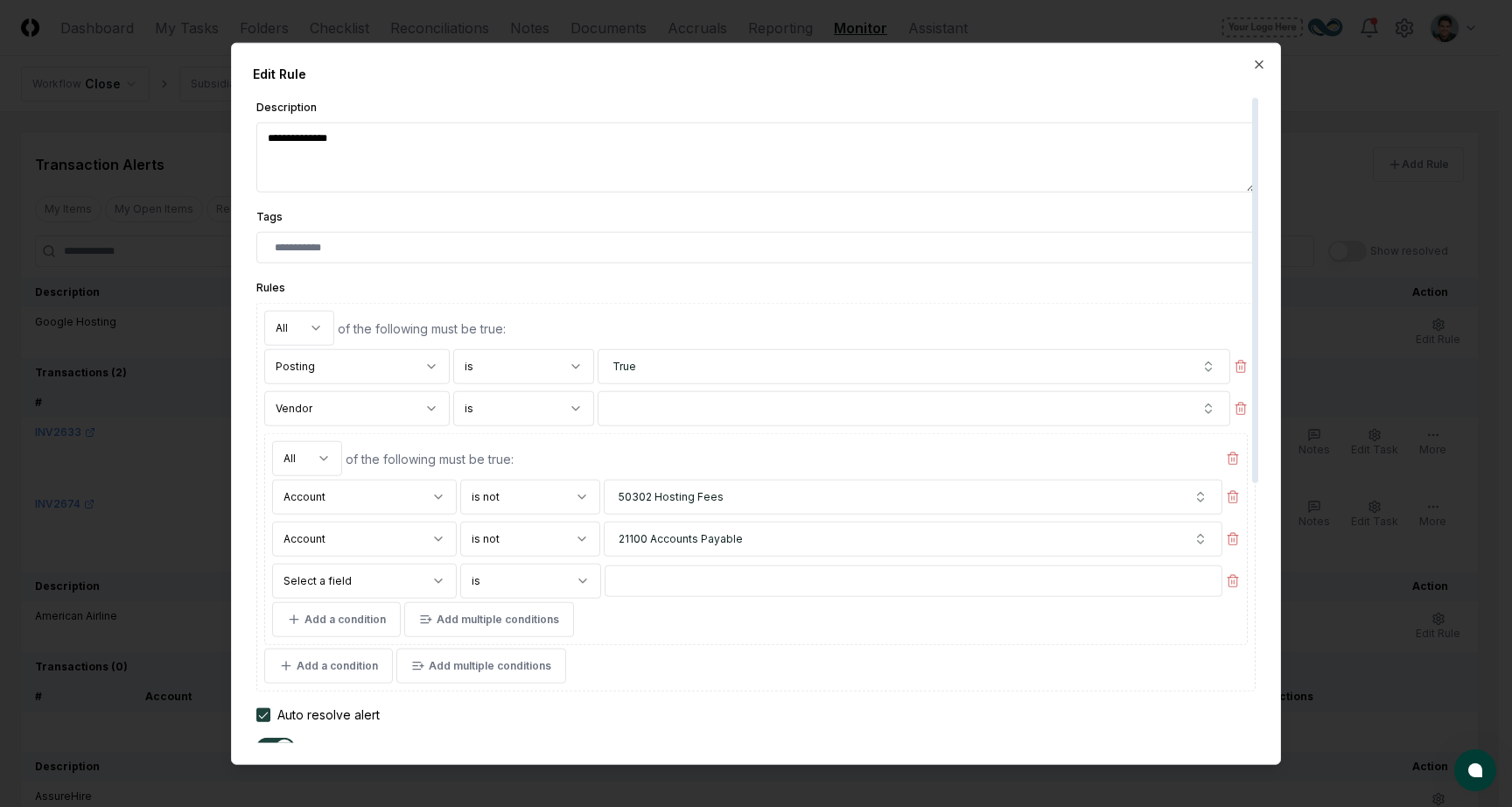
click at [368, 576] on body "CloseCore Dashboard My Tasks Folders Checklist Reconciliations Notes Documents …" at bounding box center [749, 524] width 1499 height 1048
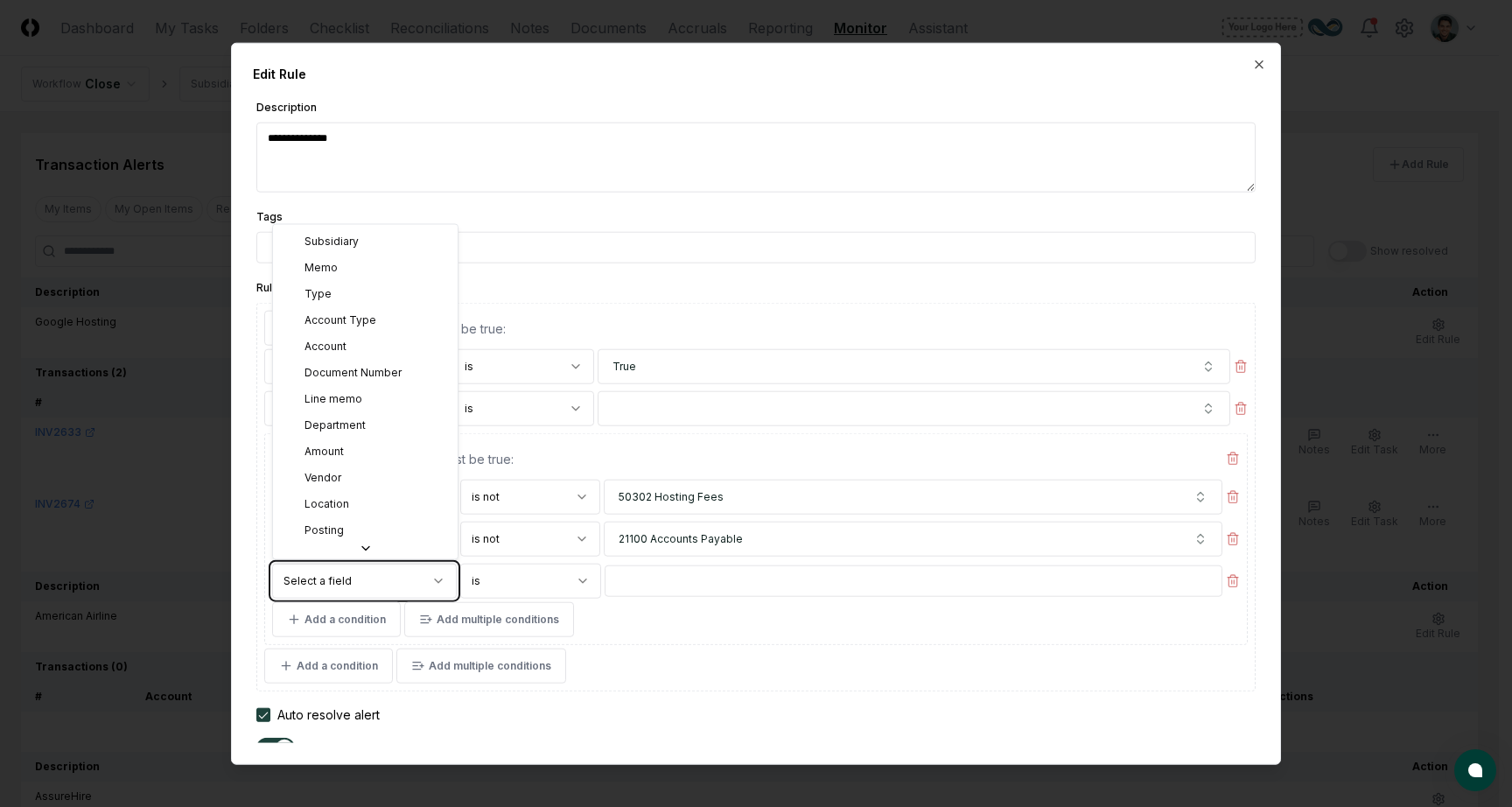
click at [1151, 75] on body "CloseCore Dashboard My Tasks Folders Checklist Reconciliations Notes Documents …" at bounding box center [749, 524] width 1499 height 1048
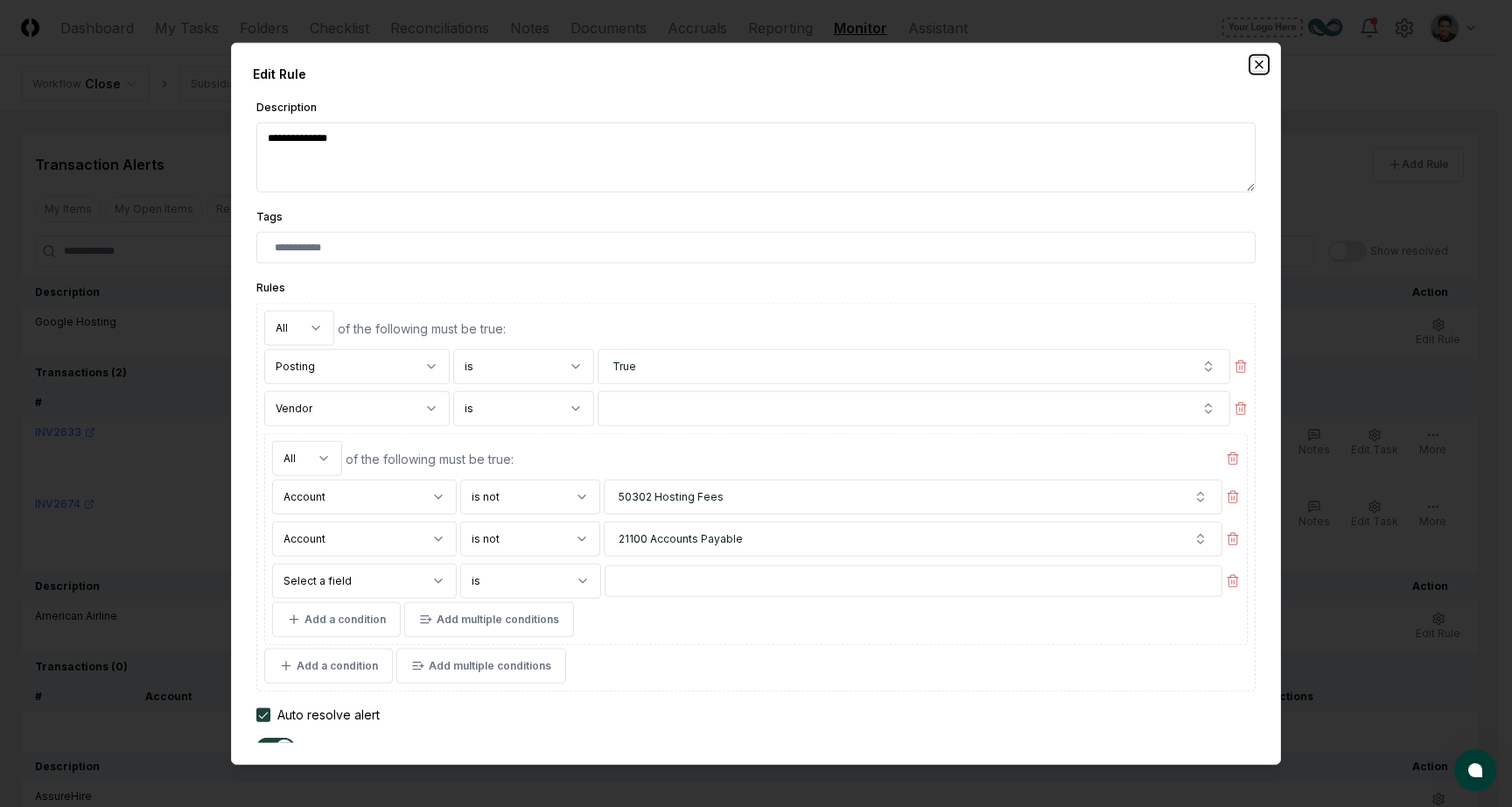
click at [1261, 68] on icon "button" at bounding box center [1259, 64] width 14 height 14
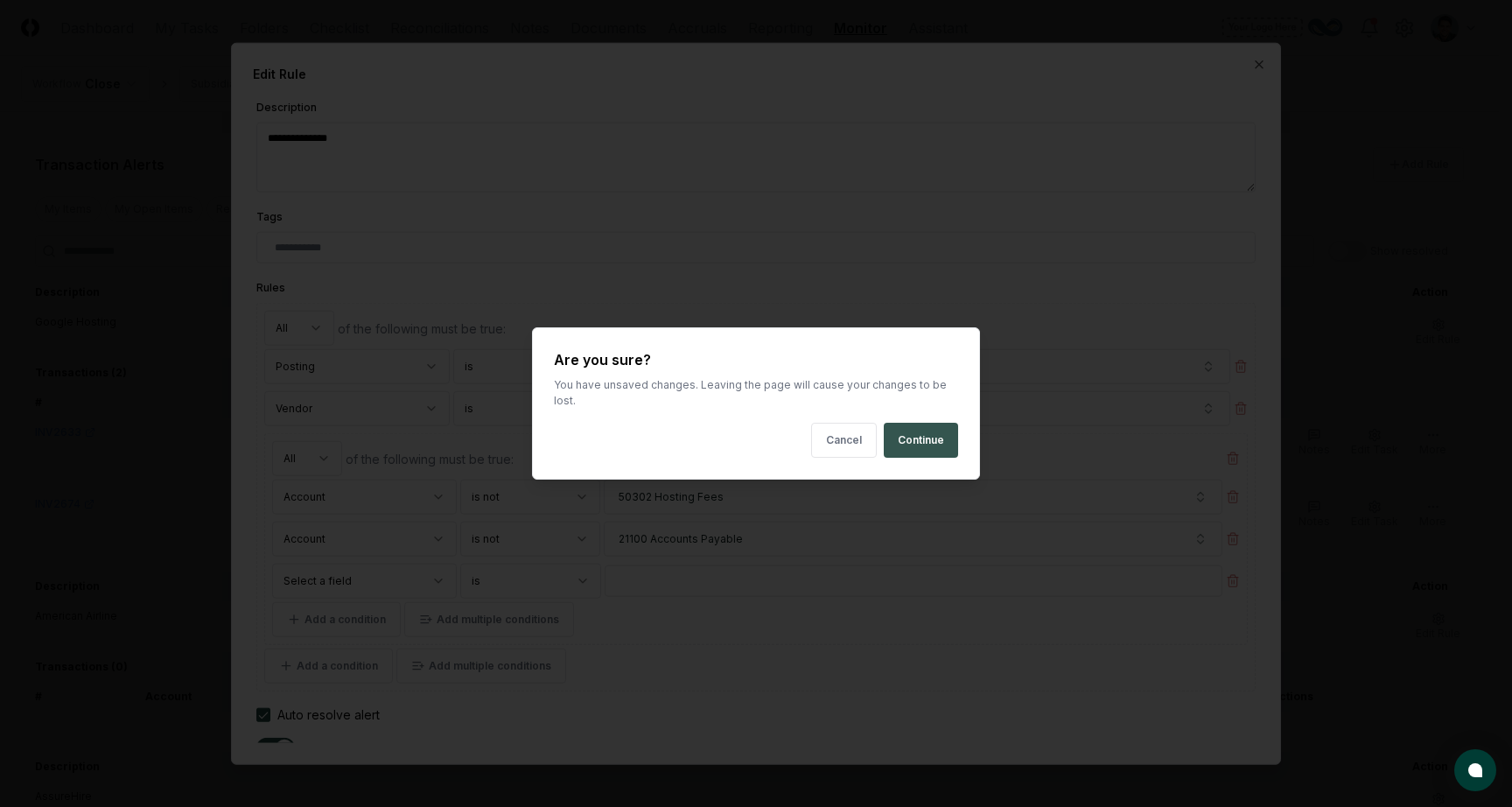
click at [924, 436] on button "Continue" at bounding box center [921, 441] width 74 height 35
type textarea "*"
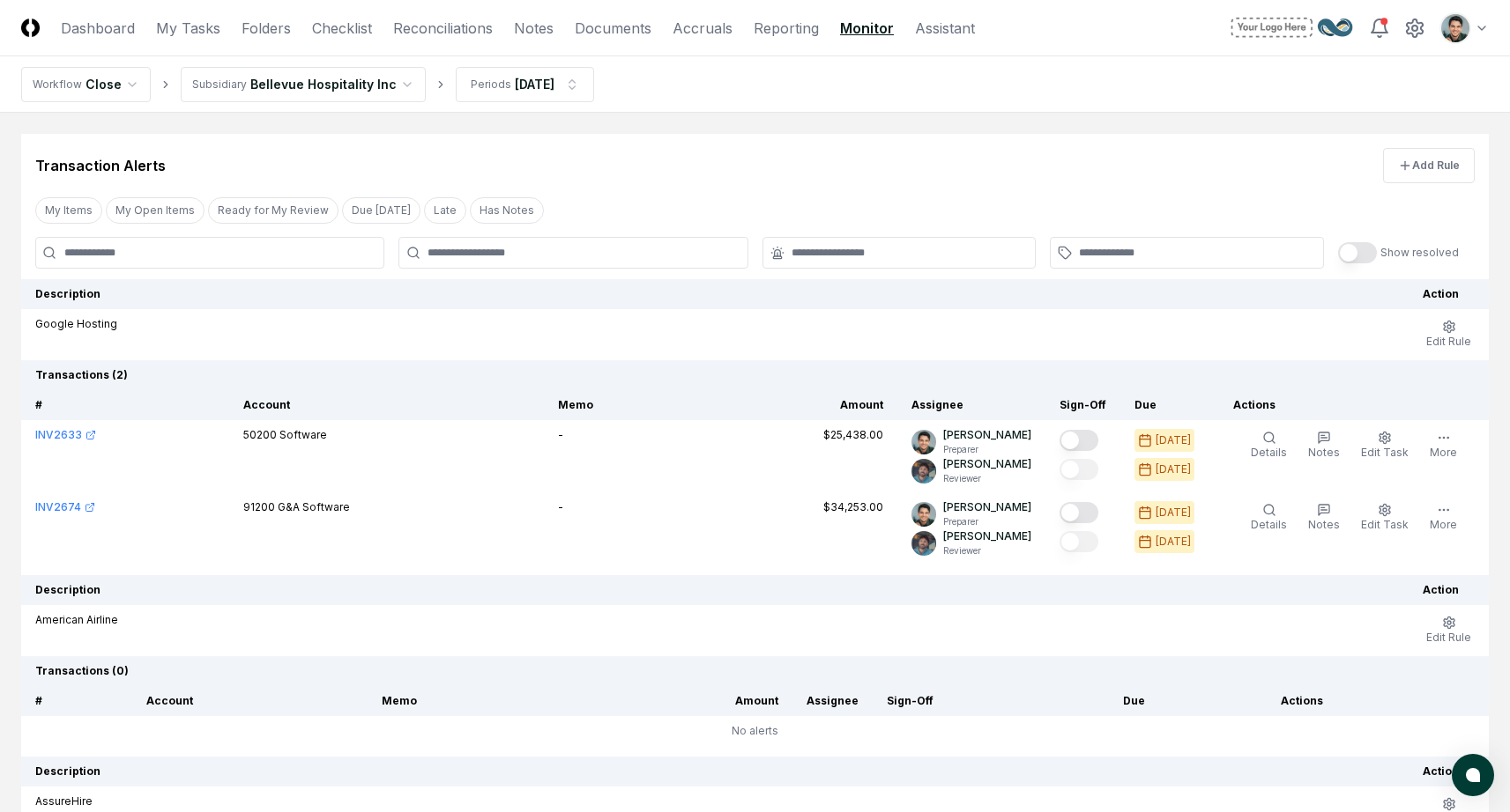
click at [995, 132] on main "Transaction Alerts Add Rule My Items My Open Items Ready for My Review Due [DAT…" at bounding box center [755, 531] width 1510 height 836
click at [1463, 29] on html "CloseCore Dashboard My Tasks Folders Checklist Reconciliations Notes Documents …" at bounding box center [755, 527] width 1510 height 1055
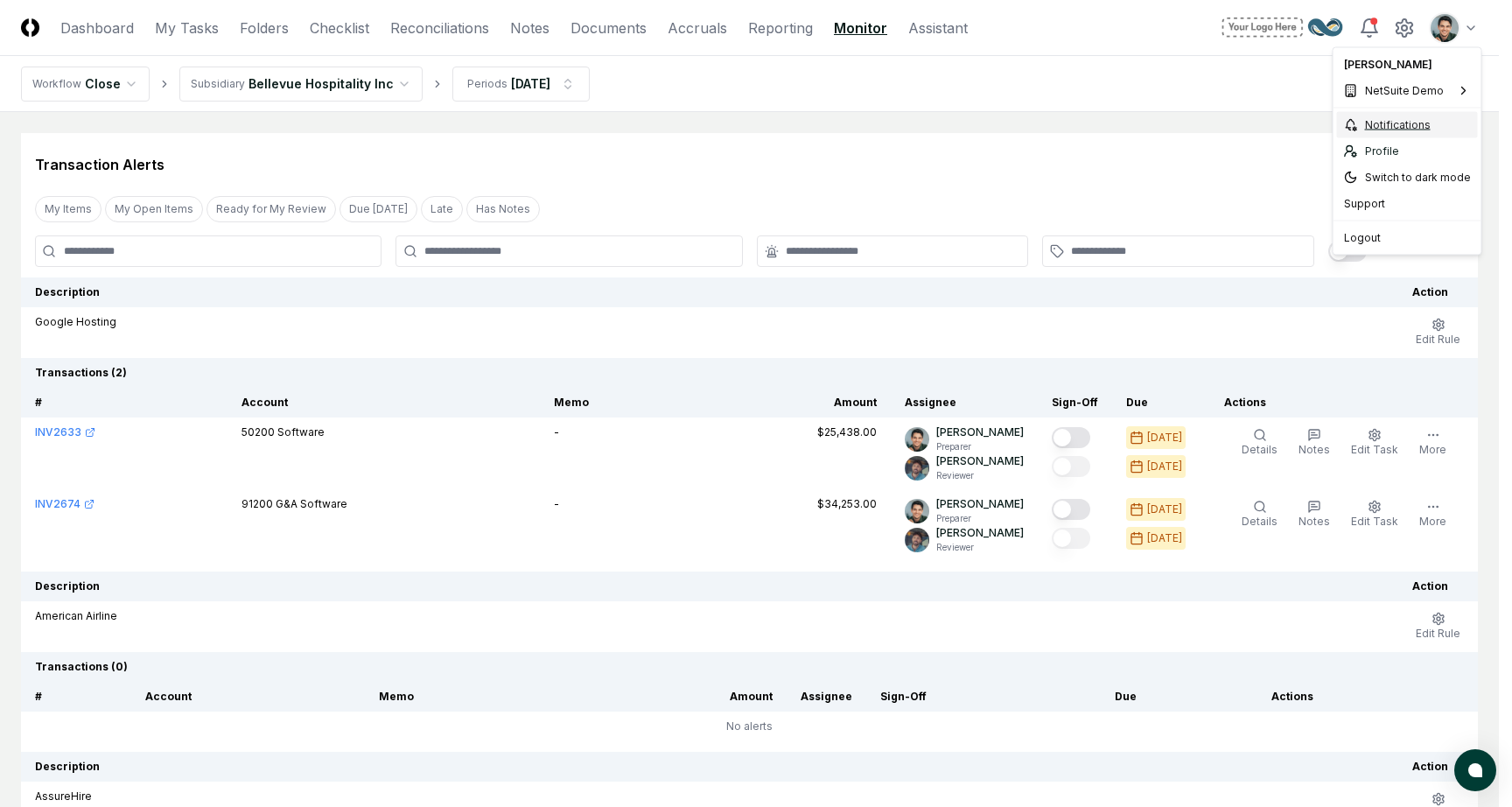
click at [1356, 125] on icon at bounding box center [1351, 124] width 14 height 14
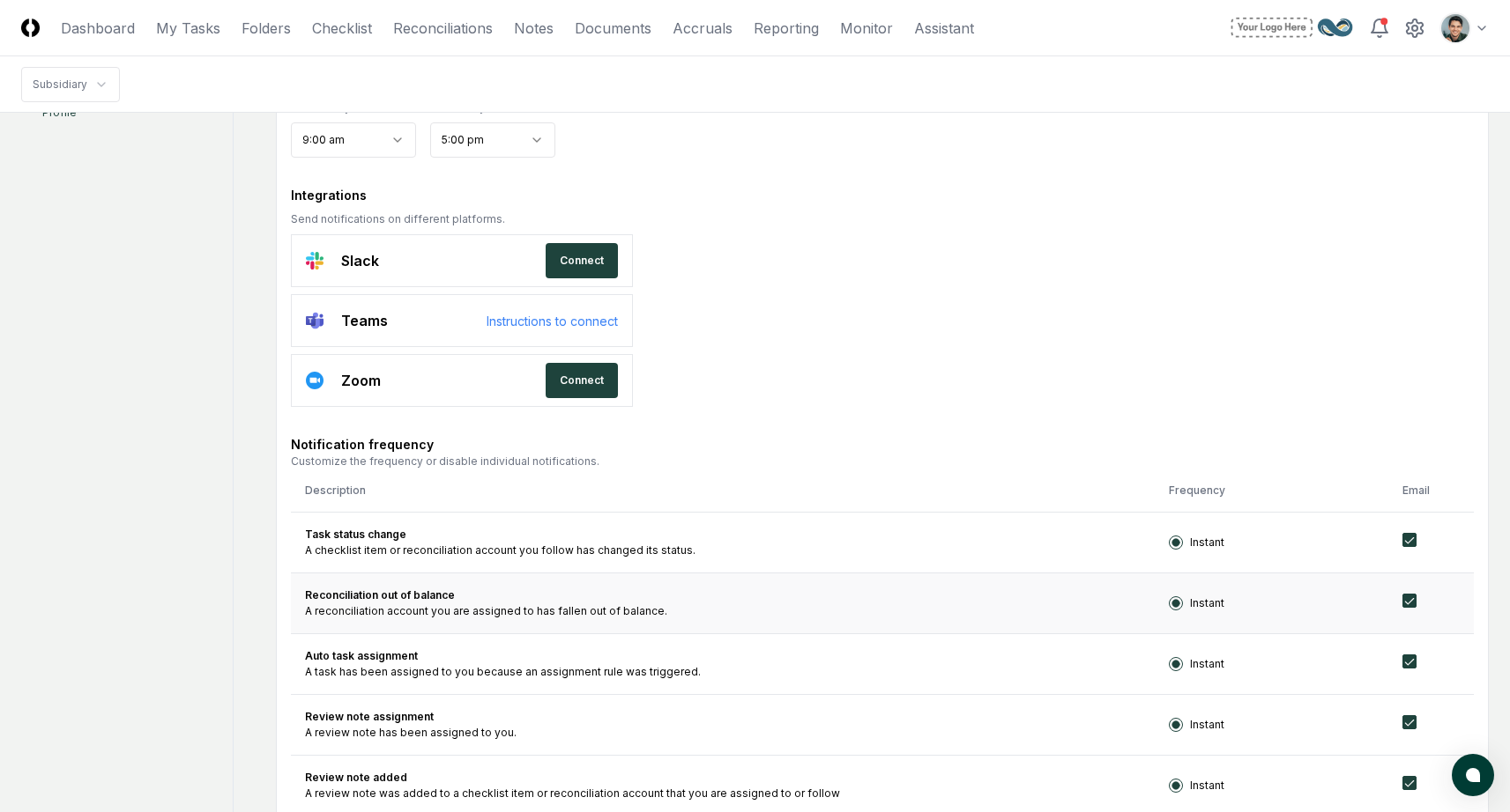
scroll to position [473, 0]
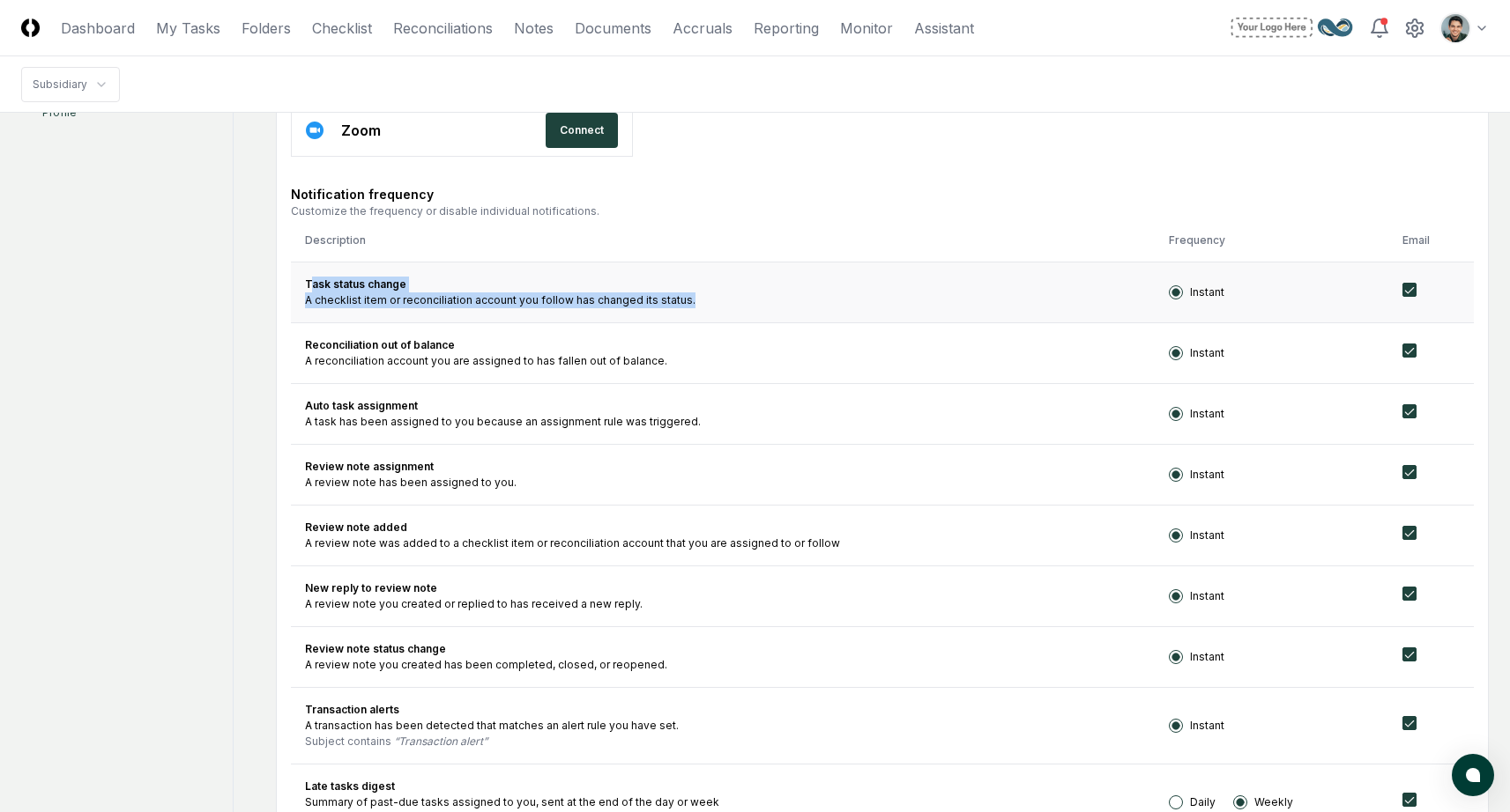
drag, startPoint x: 310, startPoint y: 279, endPoint x: 691, endPoint y: 295, distance: 381.3
click at [691, 295] on td "Task status change A checklist item or reconciliation account you follow has ch…" at bounding box center [723, 291] width 864 height 61
click at [691, 295] on div "A checklist item or reconciliation account you follow has changed its status." at bounding box center [723, 300] width 836 height 16
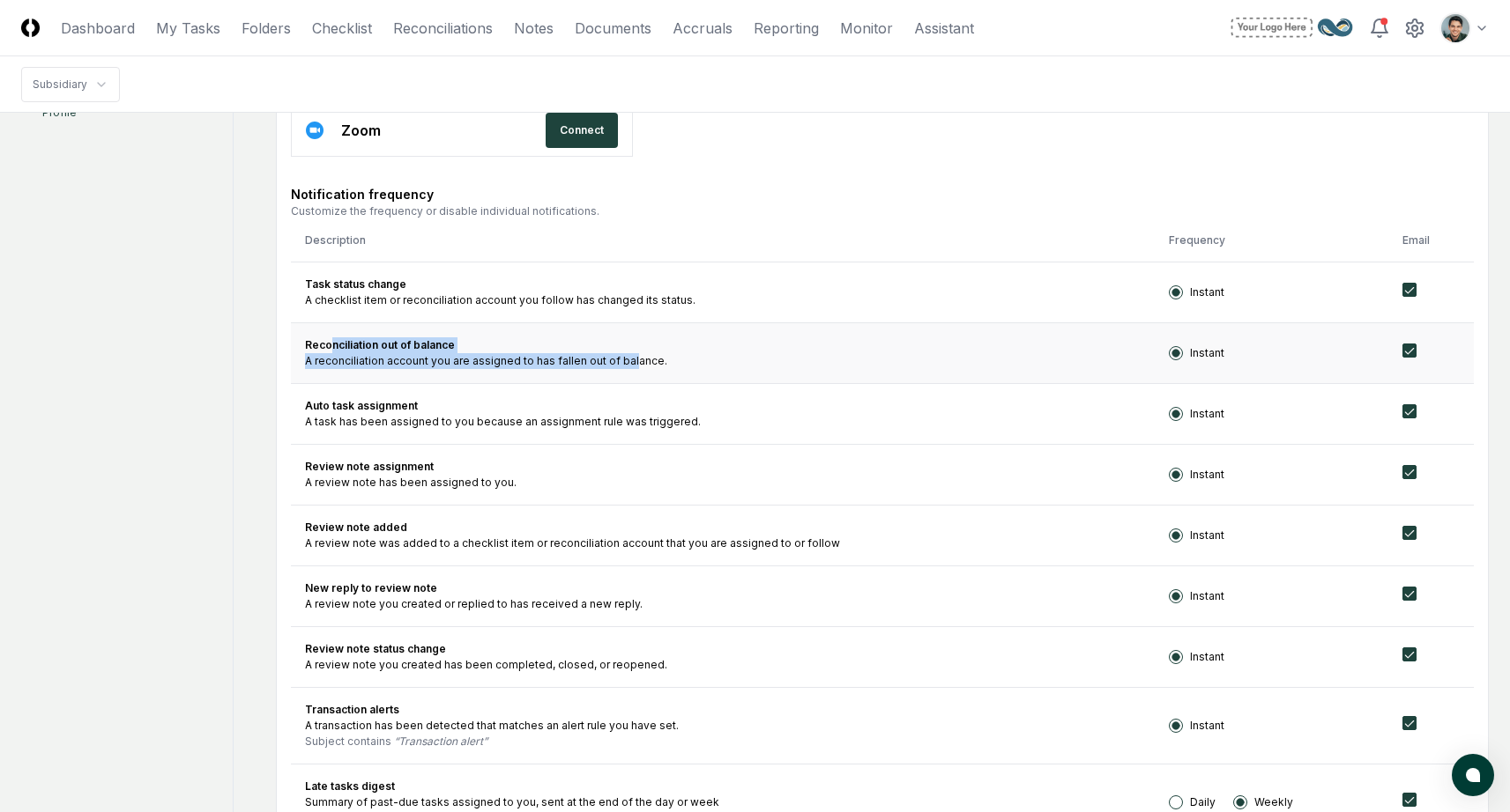
drag, startPoint x: 331, startPoint y: 343, endPoint x: 627, endPoint y: 357, distance: 296.3
click at [627, 357] on td "Reconciliation out of balance A reconciliation account you are assigned to has …" at bounding box center [723, 353] width 864 height 61
click at [627, 357] on div "A reconciliation account you are assigned to has fallen out of balance." at bounding box center [723, 361] width 836 height 16
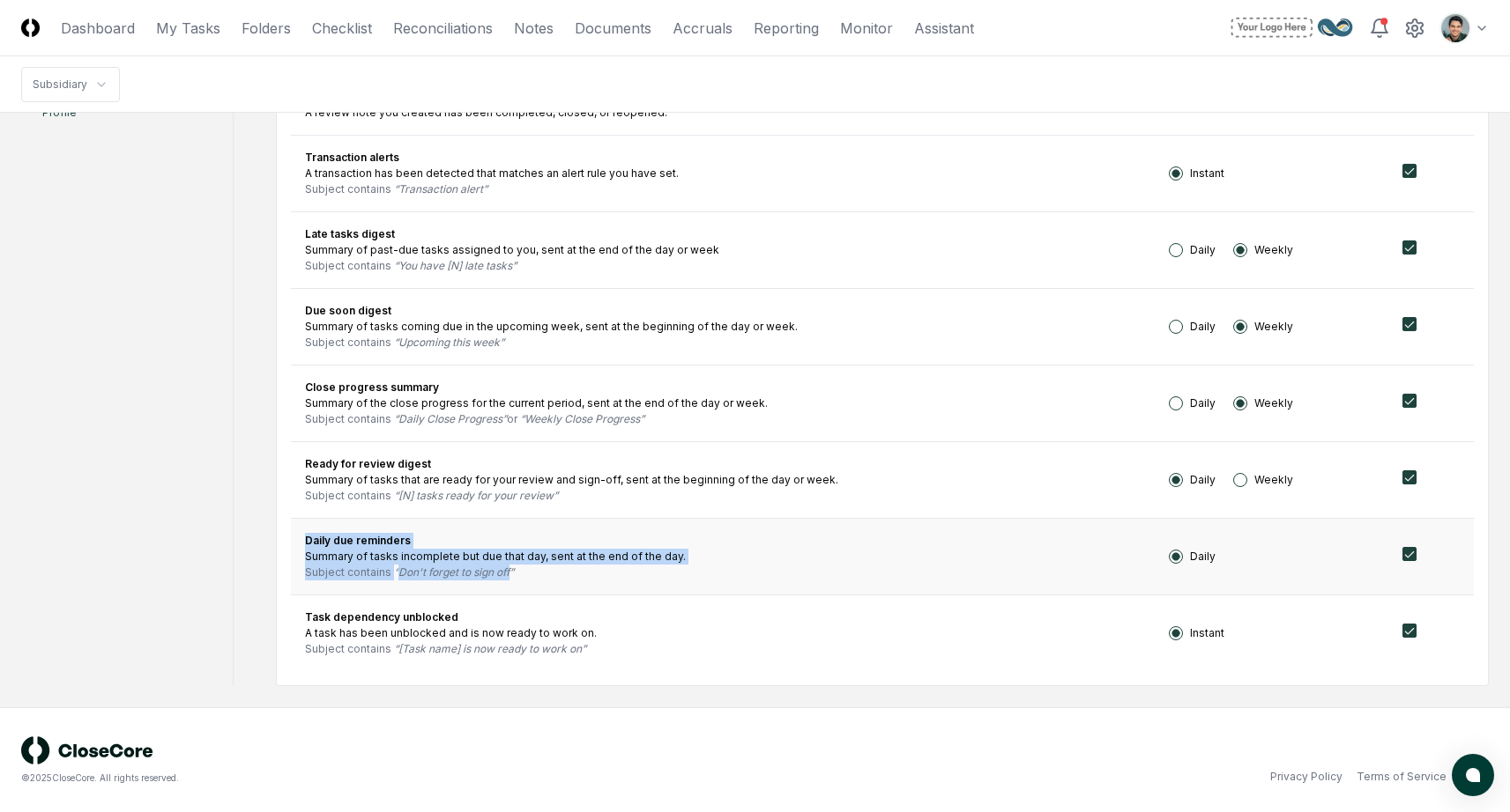
drag, startPoint x: 307, startPoint y: 543, endPoint x: 515, endPoint y: 565, distance: 209.2
click at [515, 565] on td "Daily due reminders Summary of tasks incomplete but due that day, sent at the e…" at bounding box center [723, 556] width 864 height 77
click at [515, 565] on div "Subject contains Don't forget to sign off" at bounding box center [723, 572] width 836 height 16
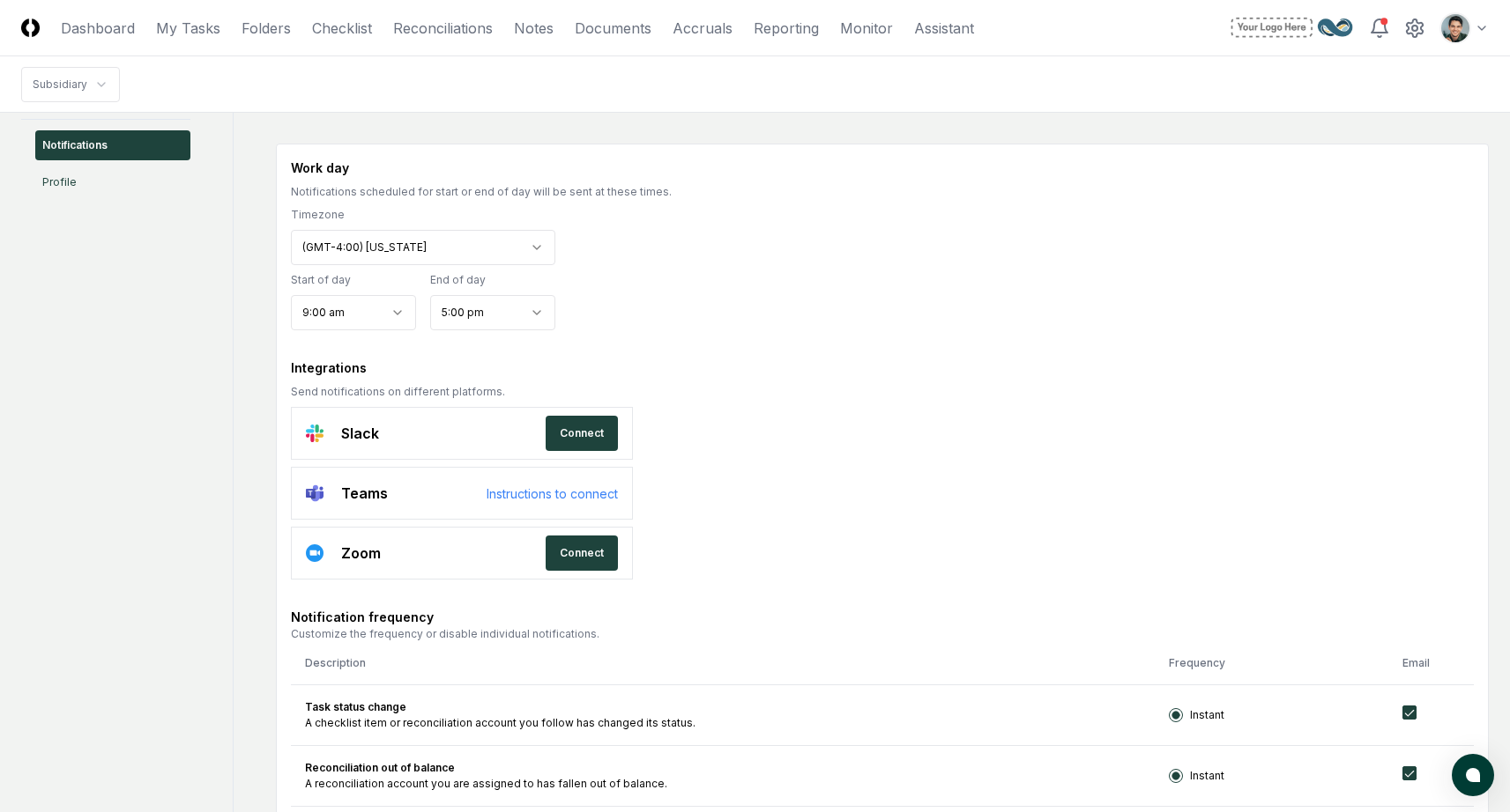
scroll to position [0, 0]
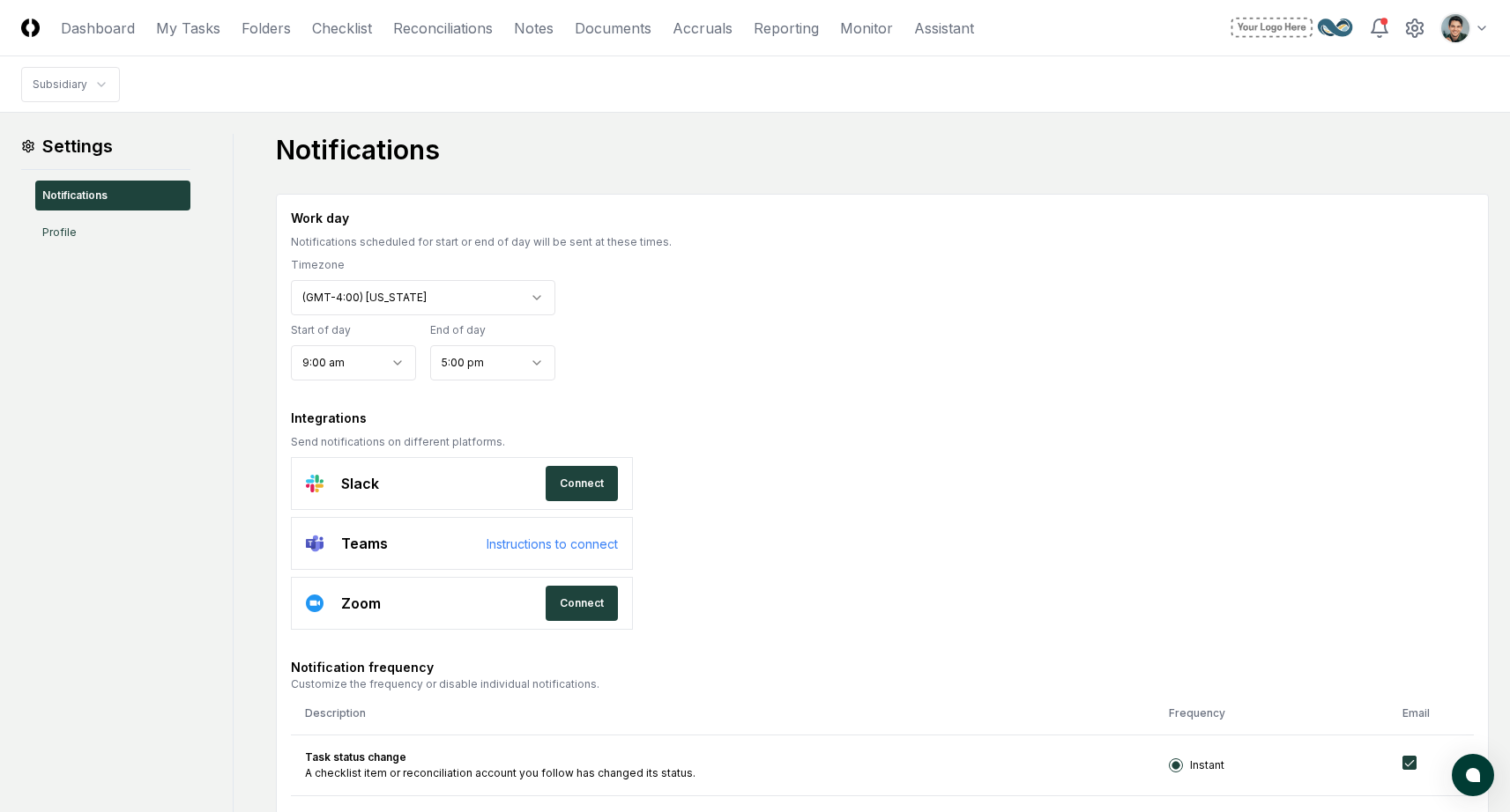
click at [319, 24] on link "Checklist" at bounding box center [342, 28] width 60 height 21
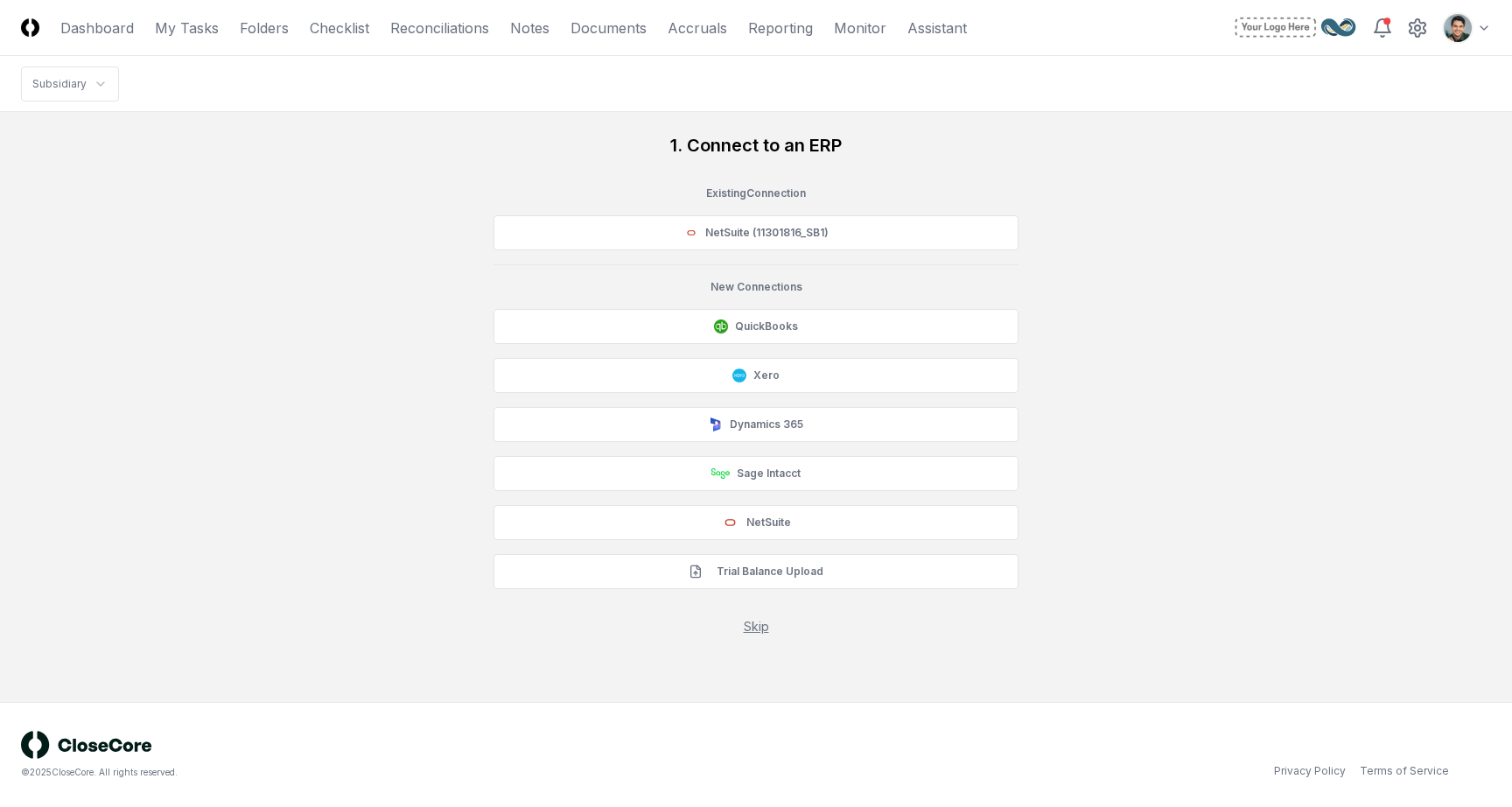
click at [412, 216] on div "1. Connect to an ERP Existing Connection NetSuite (11301816_SB1) New Connection…" at bounding box center [756, 385] width 1470 height 503
click at [878, 520] on button "NetSuite" at bounding box center [756, 523] width 525 height 35
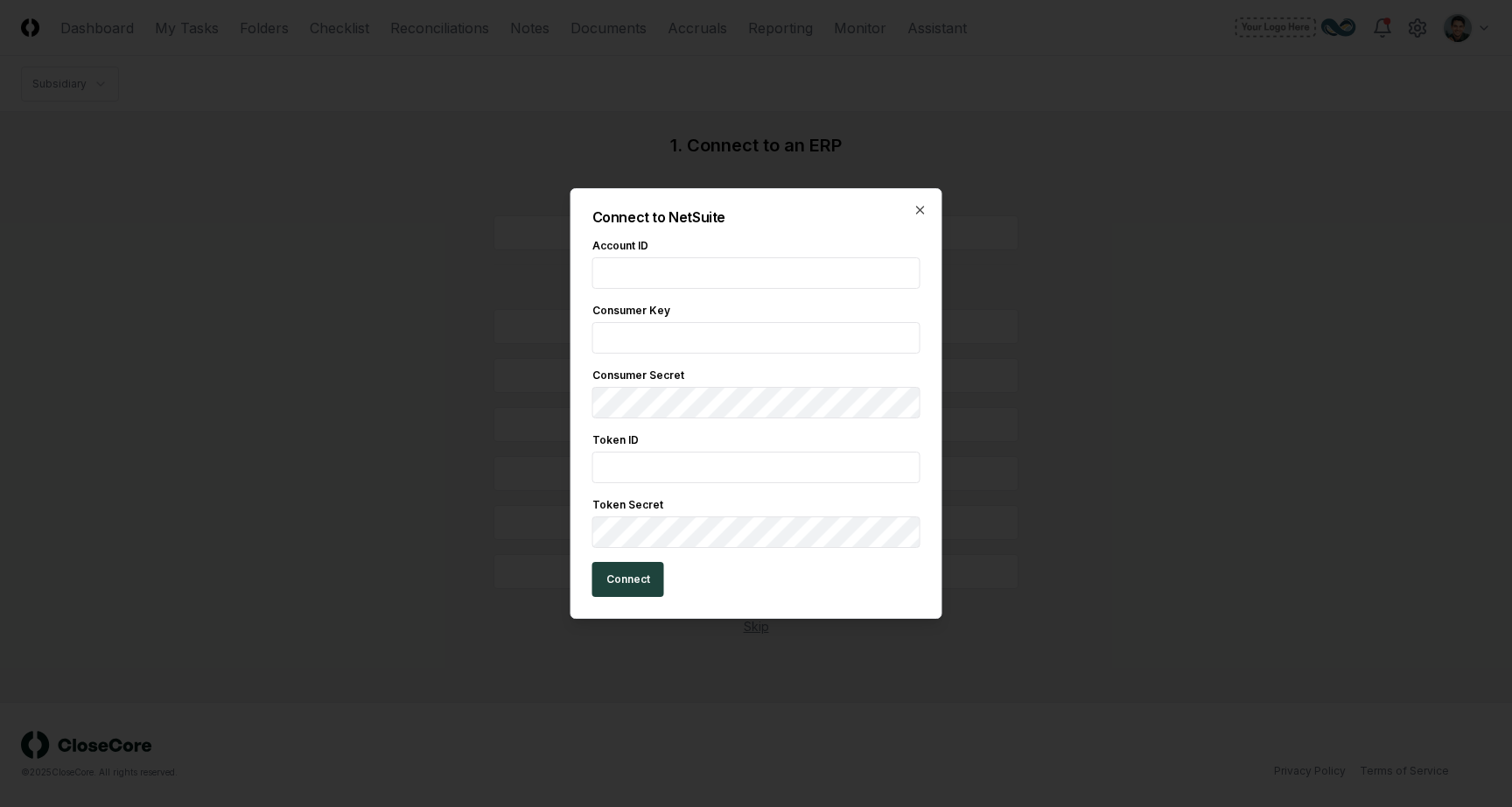
click at [799, 285] on input "text" at bounding box center [756, 274] width 328 height 32
click at [701, 338] on input "text" at bounding box center [756, 338] width 328 height 32
click at [924, 451] on div "Connect to NetSuite Account ID Consumer Key Consumer Secret Token ID Token Secr…" at bounding box center [756, 404] width 372 height 430
click at [917, 212] on icon "button" at bounding box center [921, 210] width 14 height 14
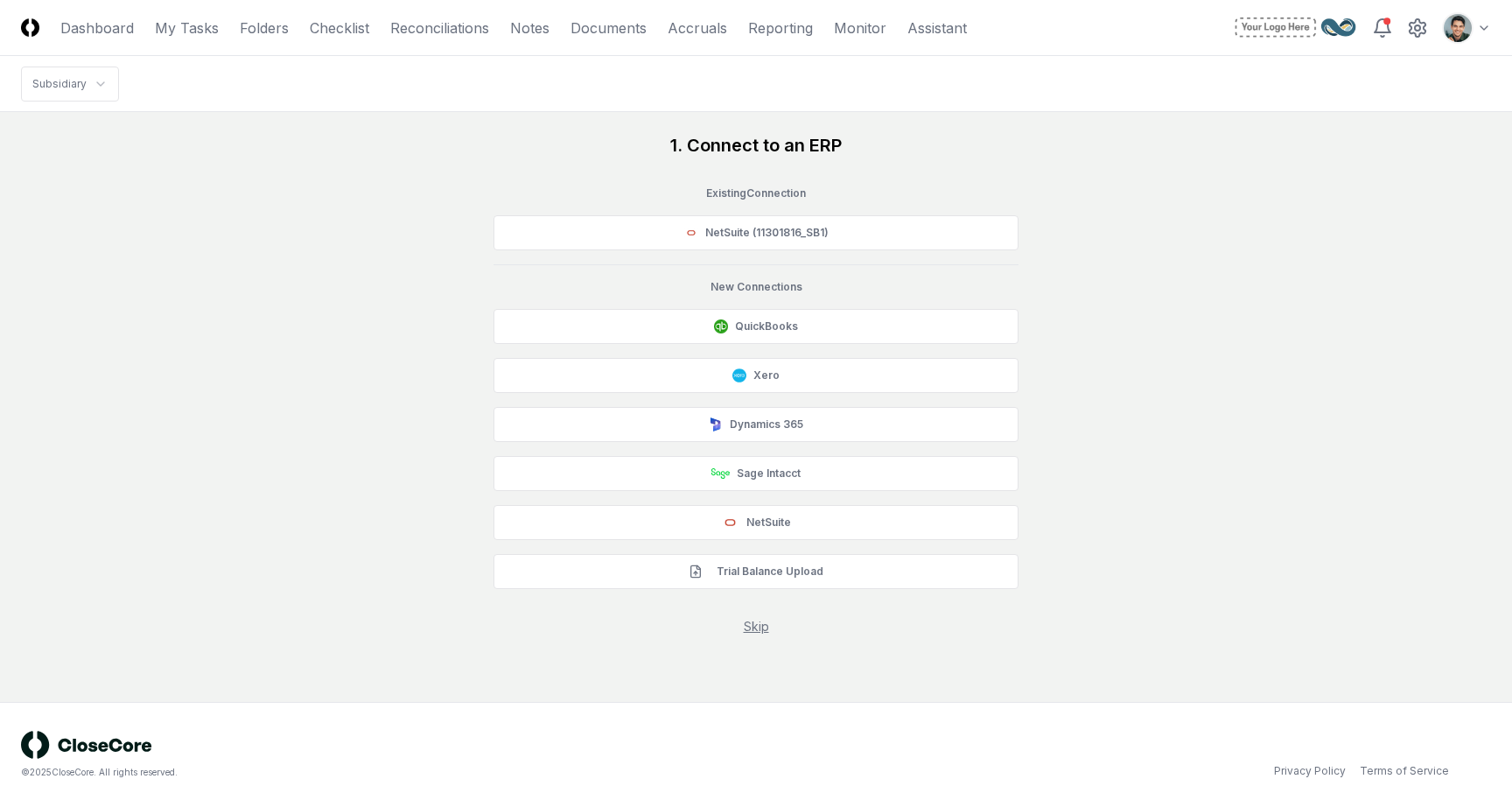
click at [274, 176] on div "1. Connect to an ERP Existing Connection NetSuite (11301816_SB1) New Connection…" at bounding box center [756, 385] width 1470 height 503
